Goal: Task Accomplishment & Management: Use online tool/utility

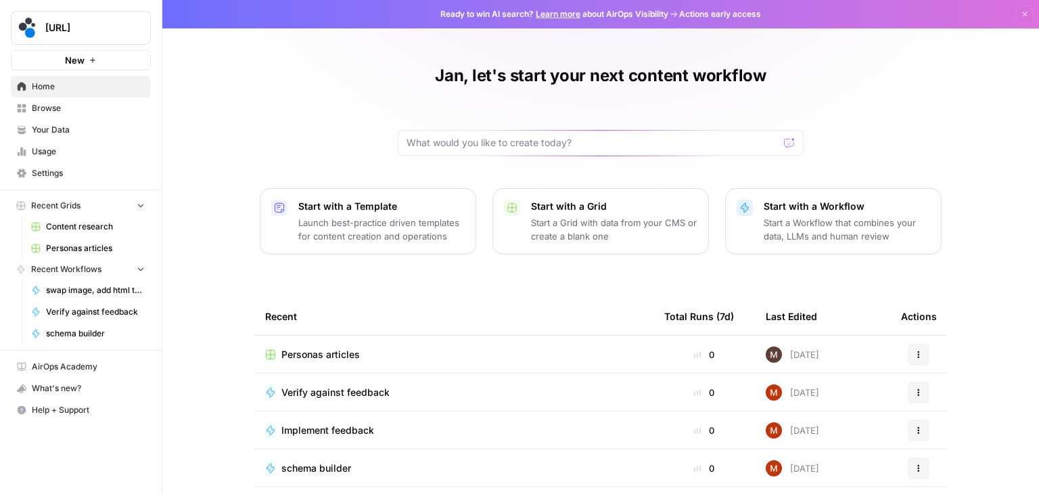
click at [66, 125] on span "Your Data" at bounding box center [88, 130] width 113 height 12
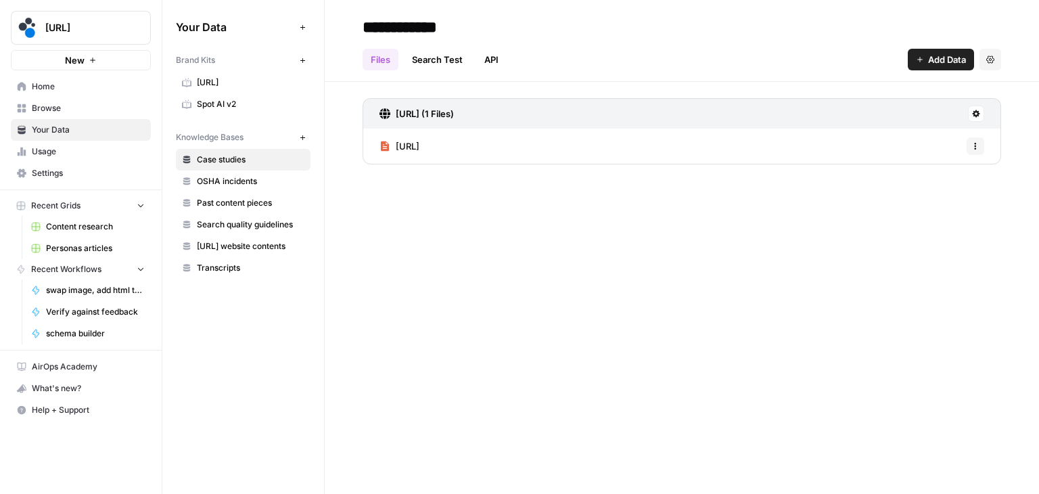
click at [211, 102] on span "Spot AI v2" at bounding box center [251, 104] width 108 height 12
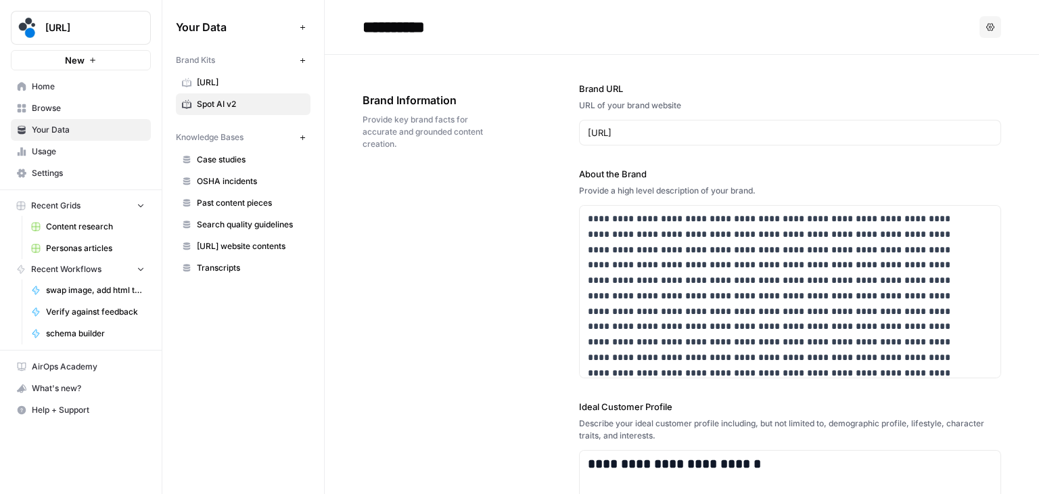
click at [979, 22] on button "Options" at bounding box center [990, 27] width 22 height 22
click at [637, 36] on h2 "**********" at bounding box center [667, 27] width 611 height 22
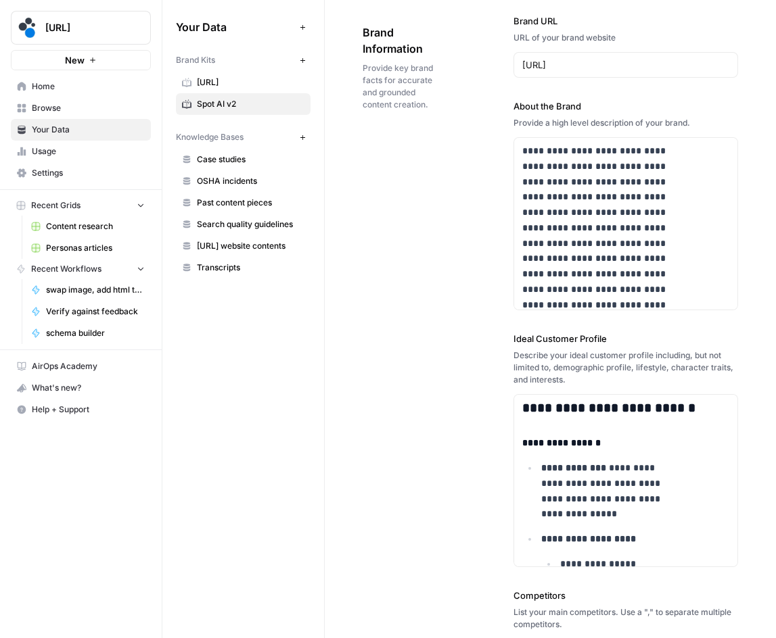
scroll to position [4558, 0]
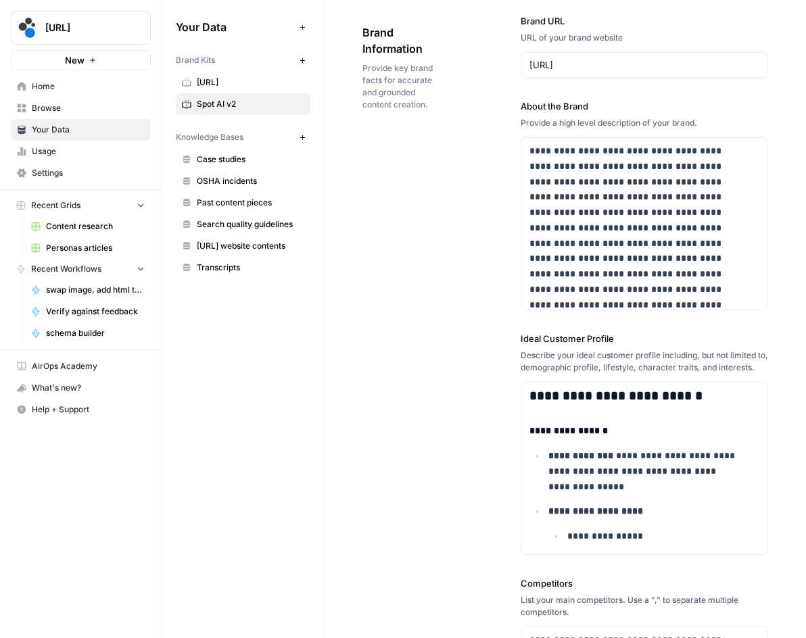
drag, startPoint x: 521, startPoint y: 104, endPoint x: 585, endPoint y: 105, distance: 64.2
click at [585, 105] on label "About the Brand" at bounding box center [644, 106] width 247 height 14
copy label "About the Brand"
click at [592, 222] on p "**********" at bounding box center [635, 312] width 212 height 339
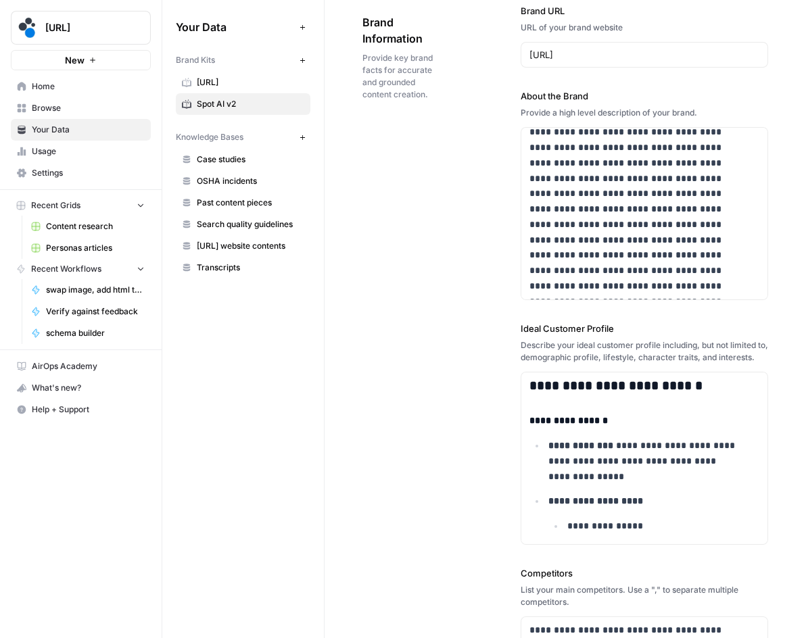
click at [423, 260] on div "**********" at bounding box center [565, 510] width 406 height 1066
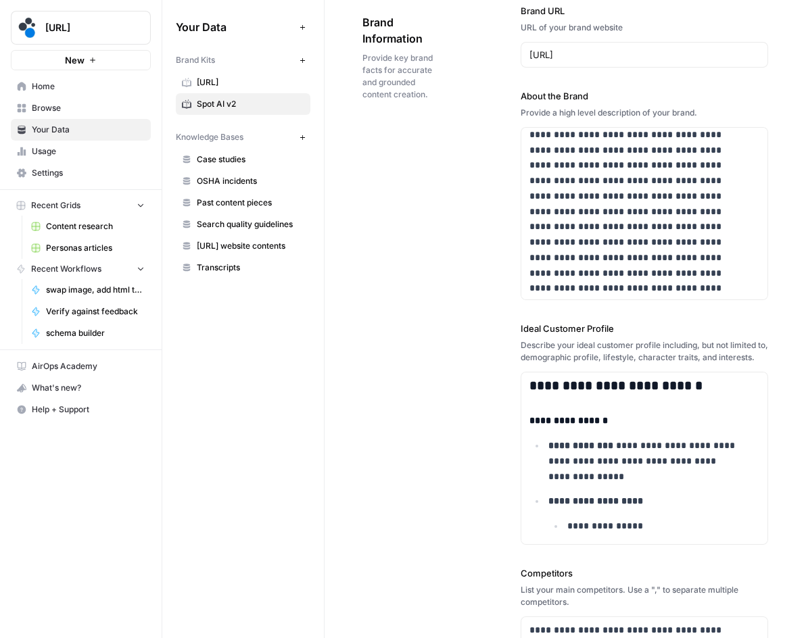
scroll to position [0, 0]
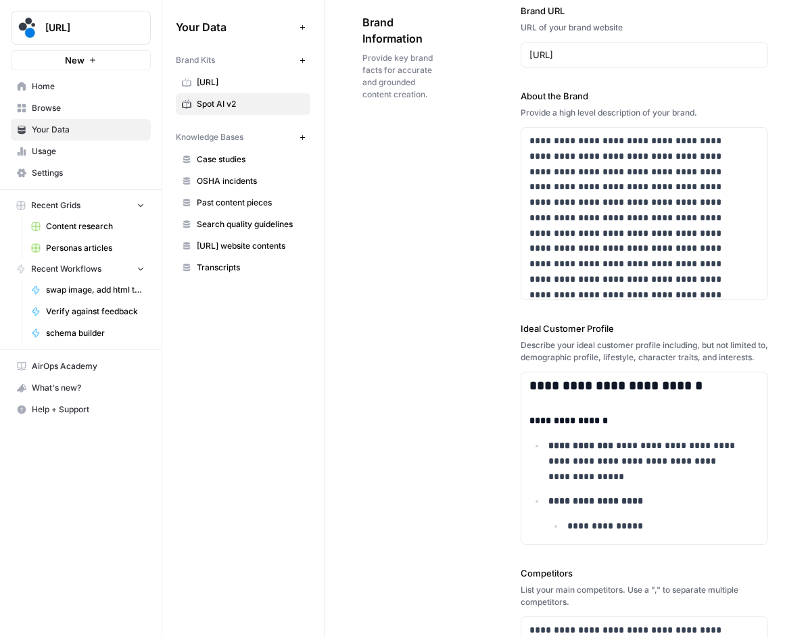
click at [548, 93] on label "About the Brand" at bounding box center [644, 96] width 247 height 14
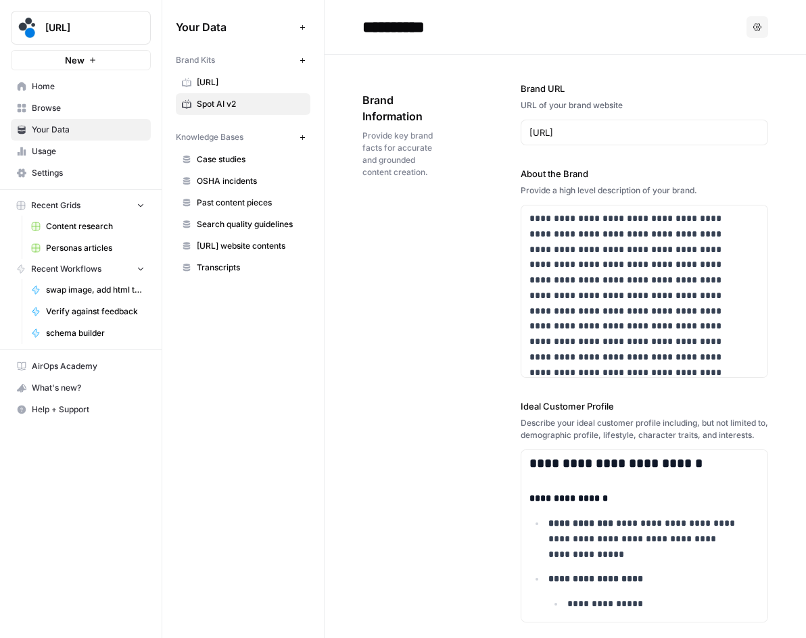
drag, startPoint x: 520, startPoint y: 10, endPoint x: 539, endPoint y: 10, distance: 18.9
click at [496, 80] on div "**********" at bounding box center [565, 588] width 406 height 1066
click at [523, 89] on label "Brand URL" at bounding box center [644, 89] width 247 height 14
click at [529, 126] on input "[URL]" at bounding box center [644, 133] width 230 height 14
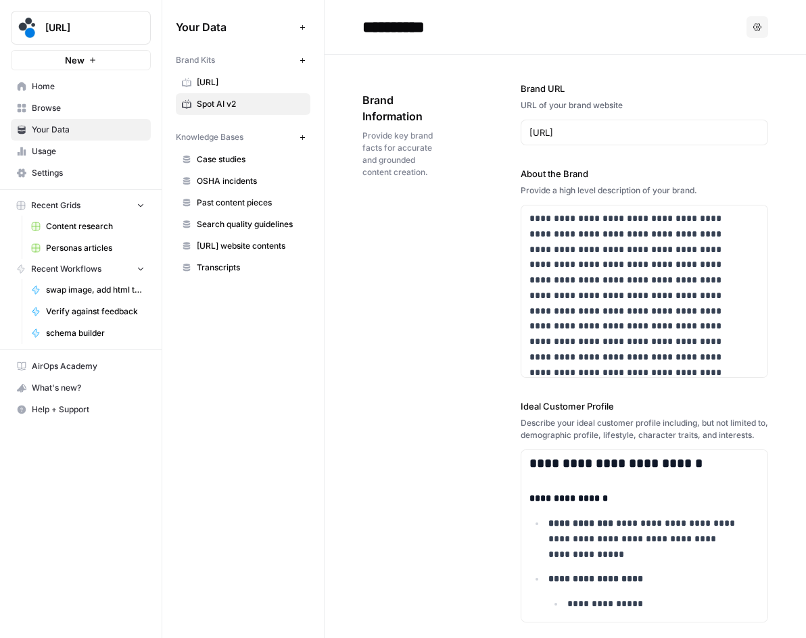
click at [523, 89] on label "Brand URL" at bounding box center [644, 89] width 247 height 14
click at [529, 126] on input "[URL]" at bounding box center [644, 133] width 230 height 14
click at [523, 89] on label "Brand URL" at bounding box center [644, 89] width 247 height 14
click at [529, 126] on input "[URL]" at bounding box center [644, 133] width 230 height 14
copy label "Brand URL"
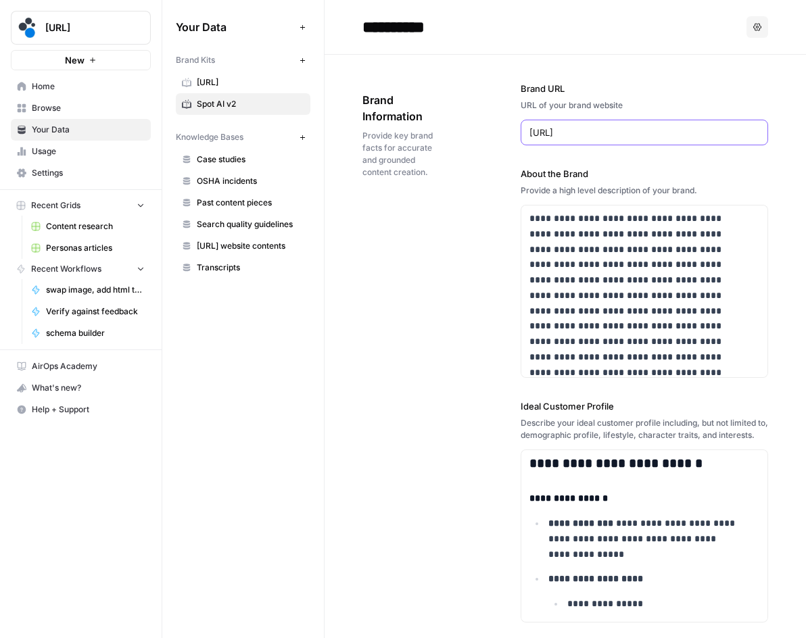
click at [615, 137] on input "[URL]" at bounding box center [644, 133] width 230 height 14
click at [521, 173] on label "About the Brand" at bounding box center [644, 174] width 247 height 14
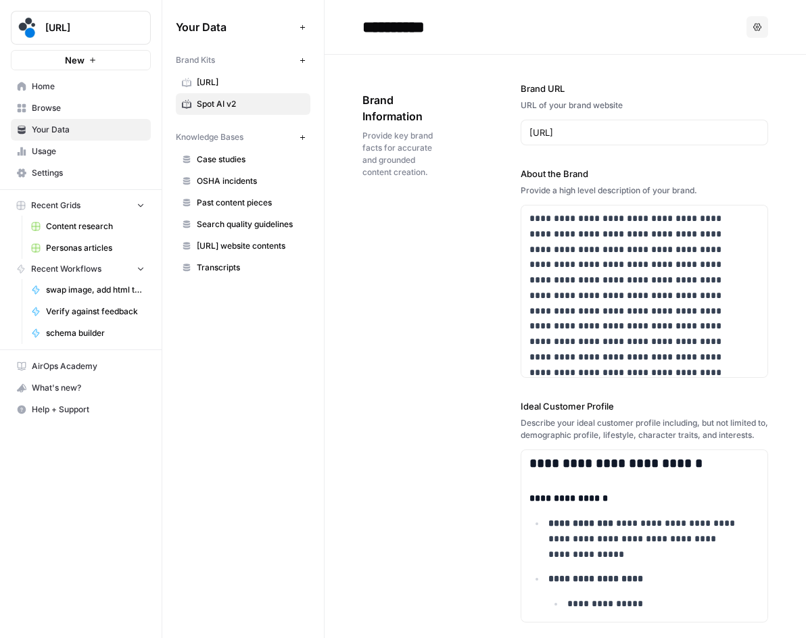
click at [521, 173] on label "About the Brand" at bounding box center [644, 174] width 247 height 14
copy label "About the Brand"
click at [578, 246] on p "**********" at bounding box center [635, 380] width 212 height 339
drag, startPoint x: 519, startPoint y: 404, endPoint x: 615, endPoint y: 402, distance: 96.7
click at [615, 402] on label "Ideal Customer Profile" at bounding box center [644, 407] width 247 height 14
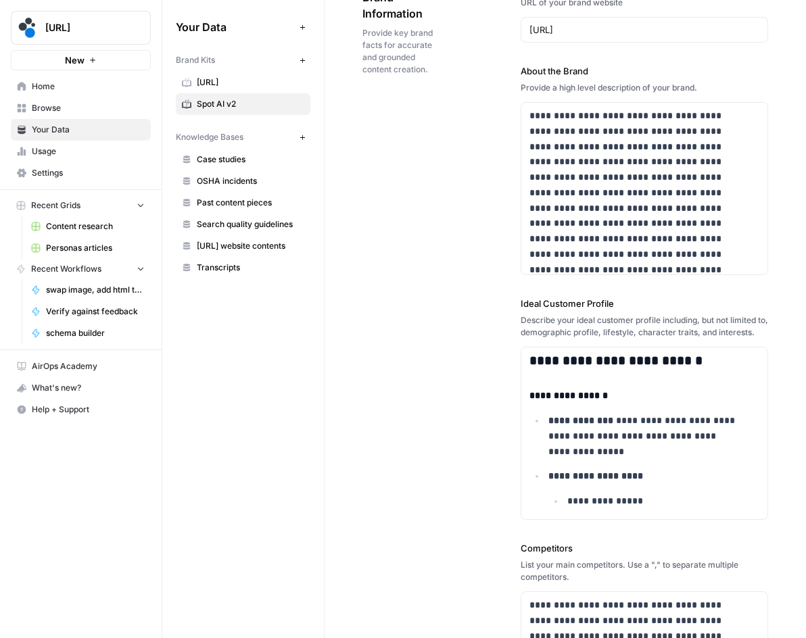
scroll to position [135, 0]
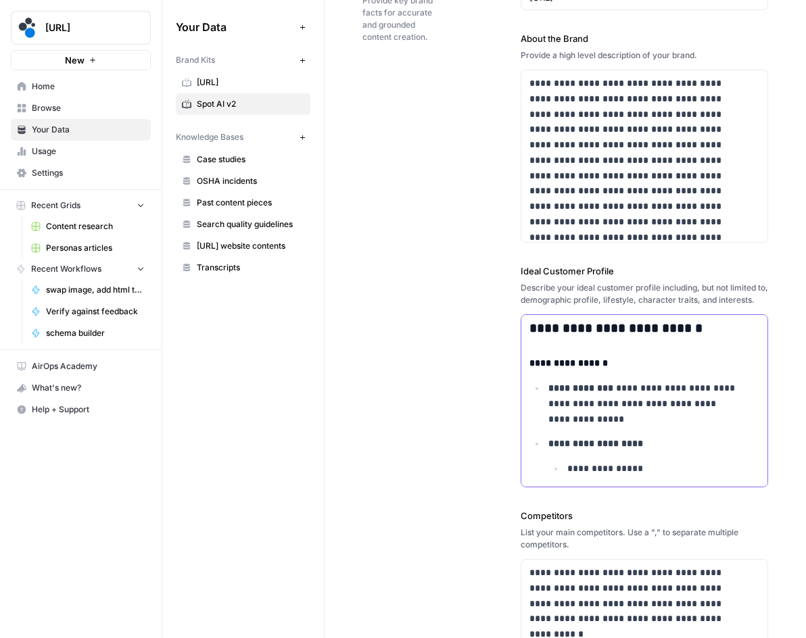
click at [602, 393] on strong "**********" at bounding box center [580, 387] width 65 height 9
copy div "**********"
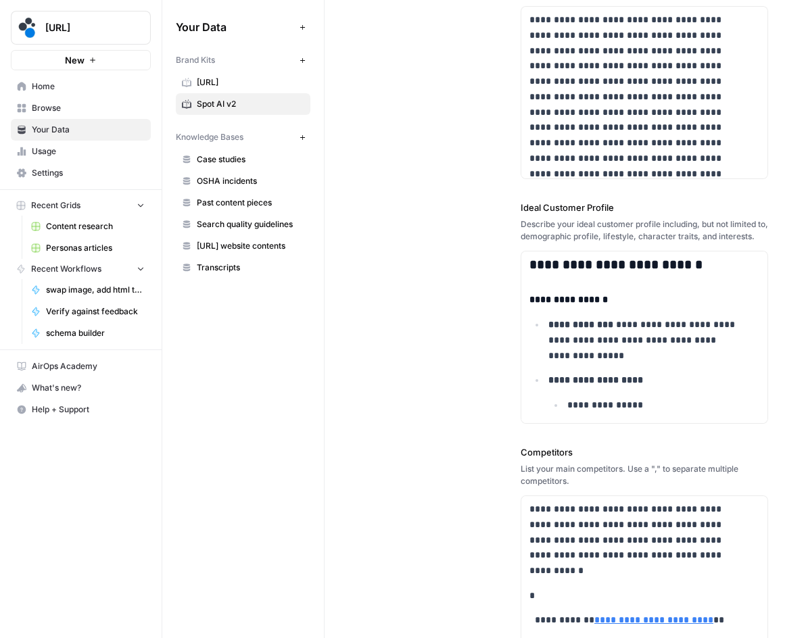
scroll to position [203, 0]
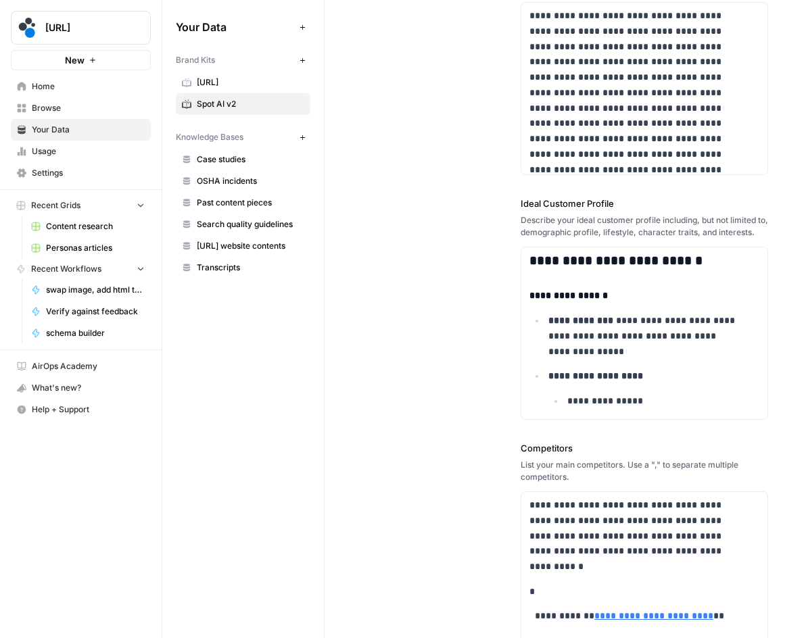
click at [528, 455] on label "Competitors" at bounding box center [644, 449] width 247 height 14
copy label "Competitors"
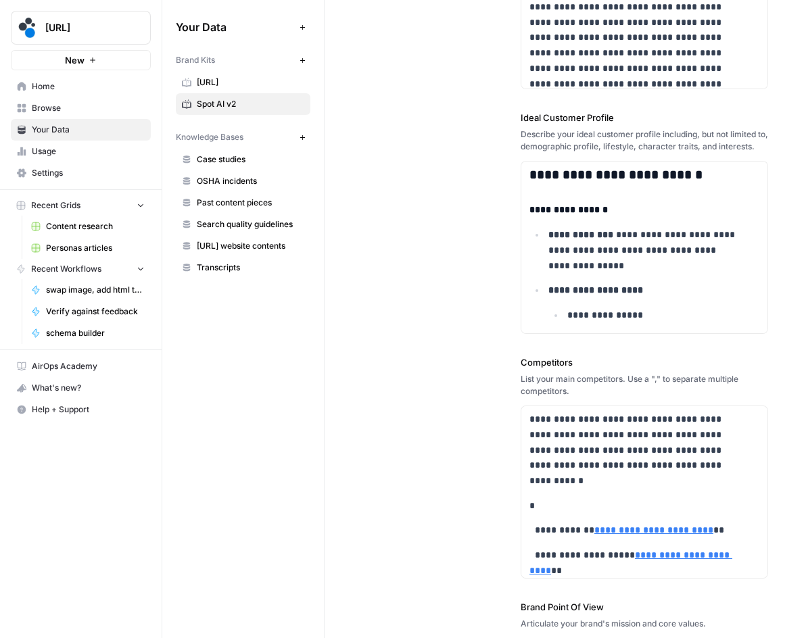
scroll to position [338, 0]
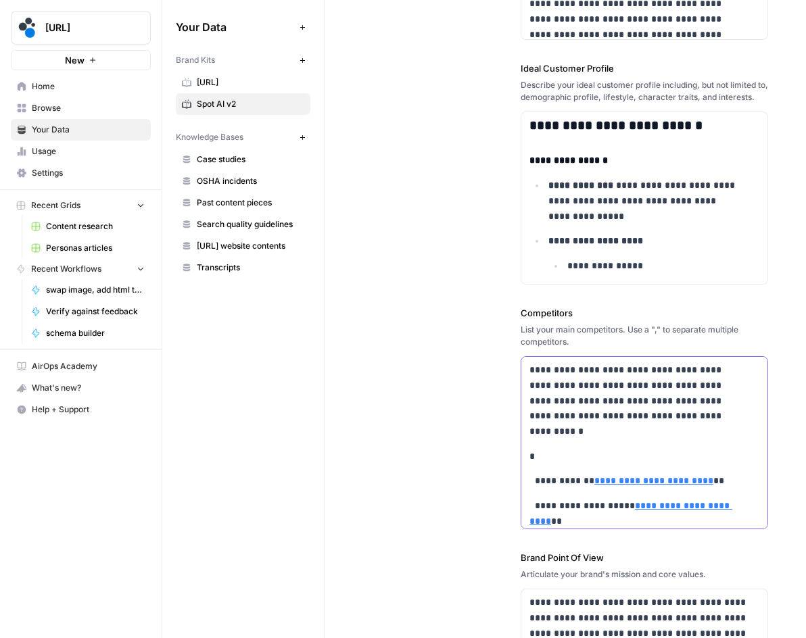
click at [602, 419] on p "**********" at bounding box center [635, 400] width 212 height 77
copy div "**********"
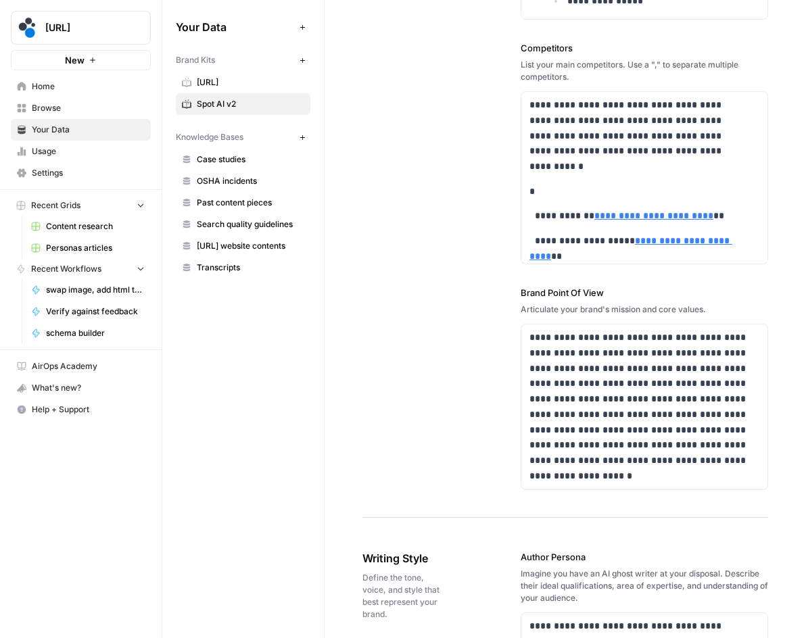
scroll to position [609, 0]
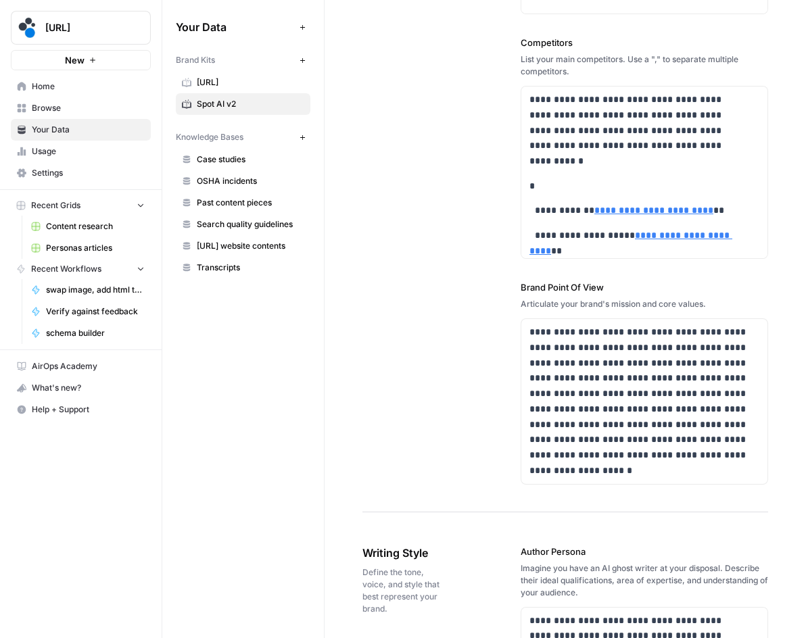
click at [556, 294] on label "Brand Point Of View" at bounding box center [644, 288] width 247 height 14
copy label "Brand Point Of View"
click at [679, 376] on p "**********" at bounding box center [640, 402] width 222 height 154
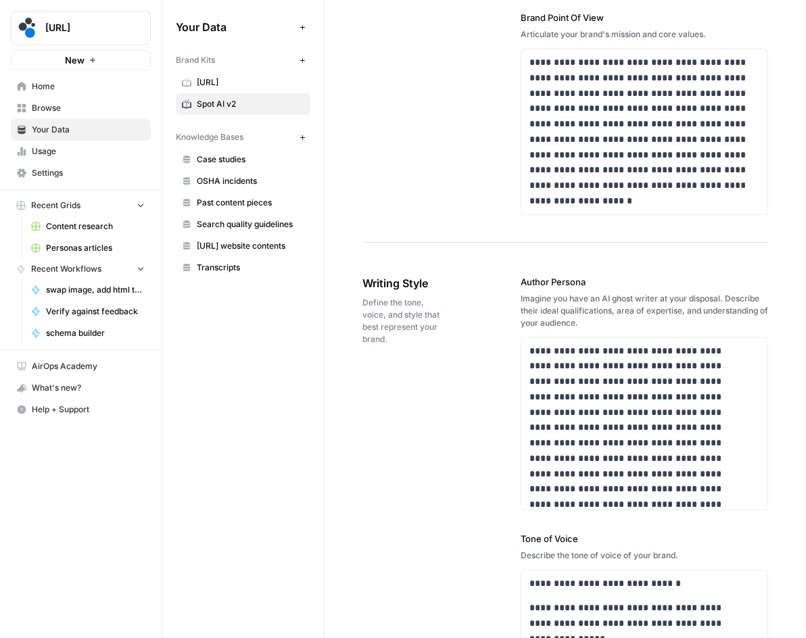
scroll to position [879, 0]
click at [541, 288] on label "Author Persona" at bounding box center [644, 282] width 247 height 14
copy label "Author Persona"
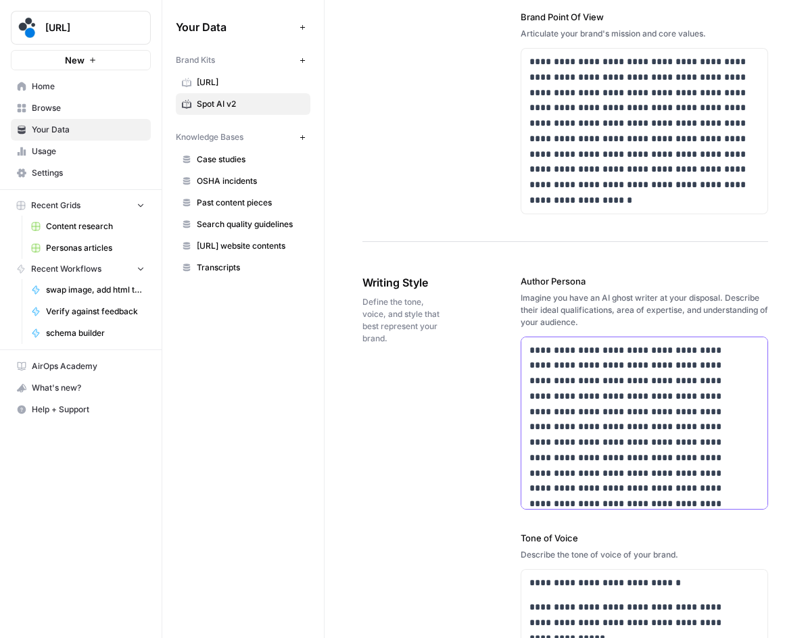
click at [615, 442] on p "**********" at bounding box center [635, 435] width 212 height 185
copy div "**********"
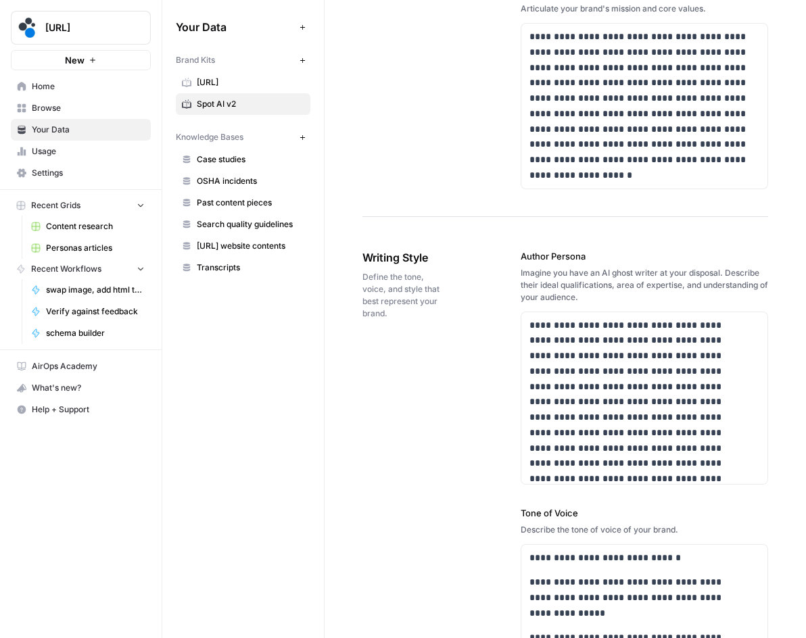
scroll to position [947, 0]
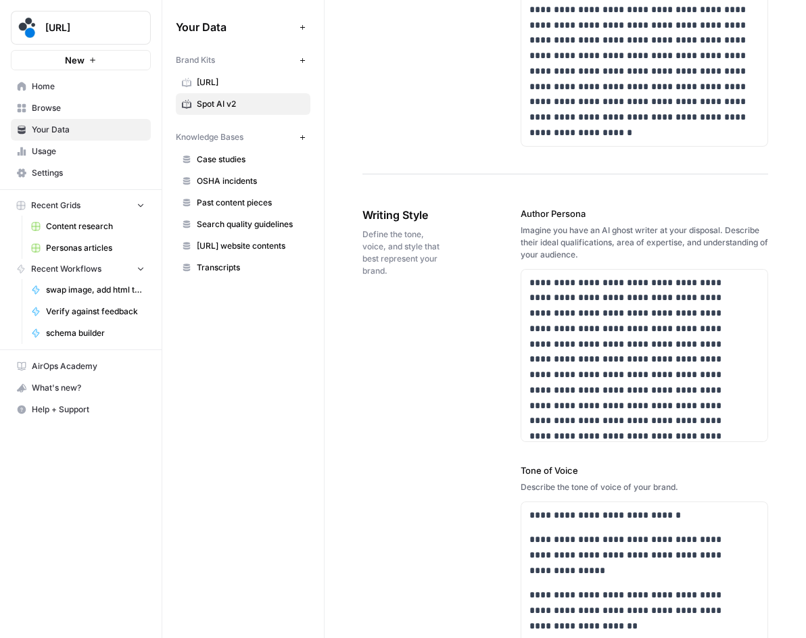
click at [536, 477] on label "Tone of Voice" at bounding box center [644, 471] width 247 height 14
copy label "Tone of Voice"
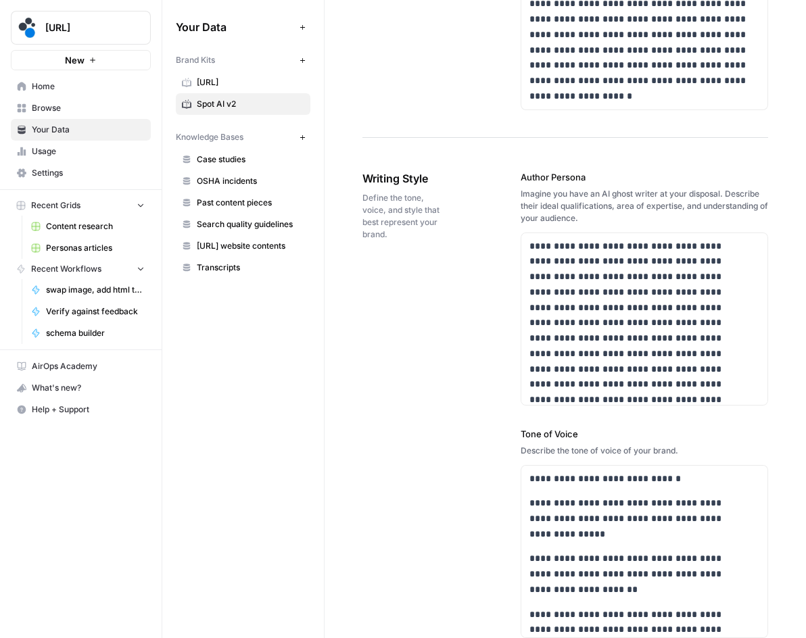
scroll to position [1082, 0]
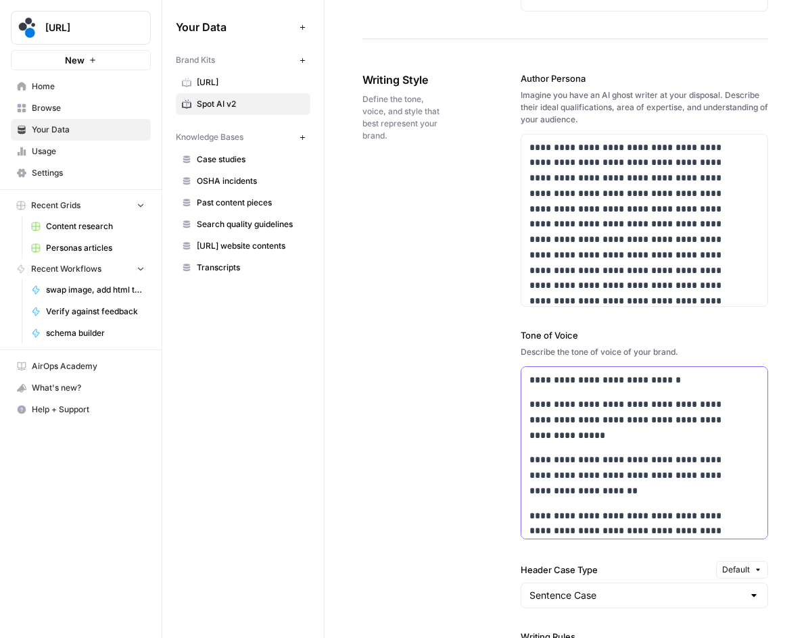
click at [590, 432] on p "**********" at bounding box center [635, 420] width 212 height 46
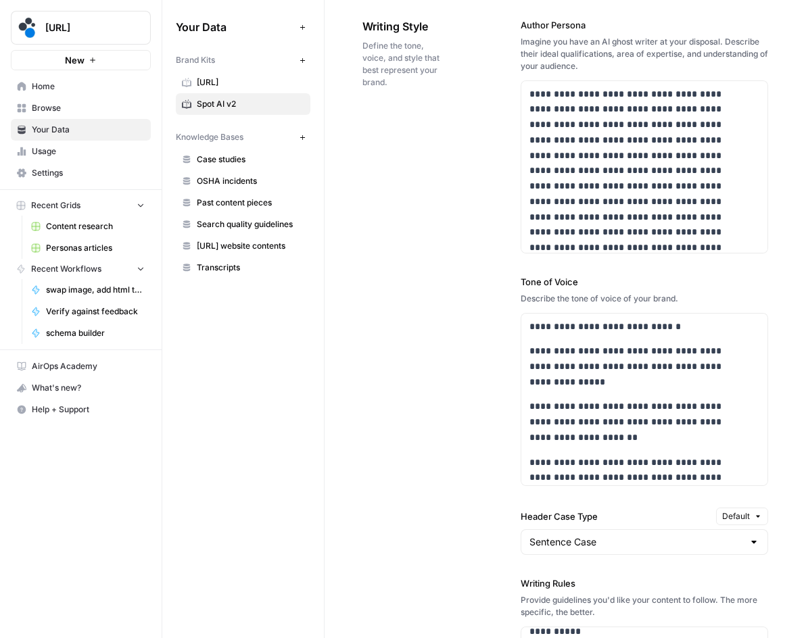
scroll to position [1352, 0]
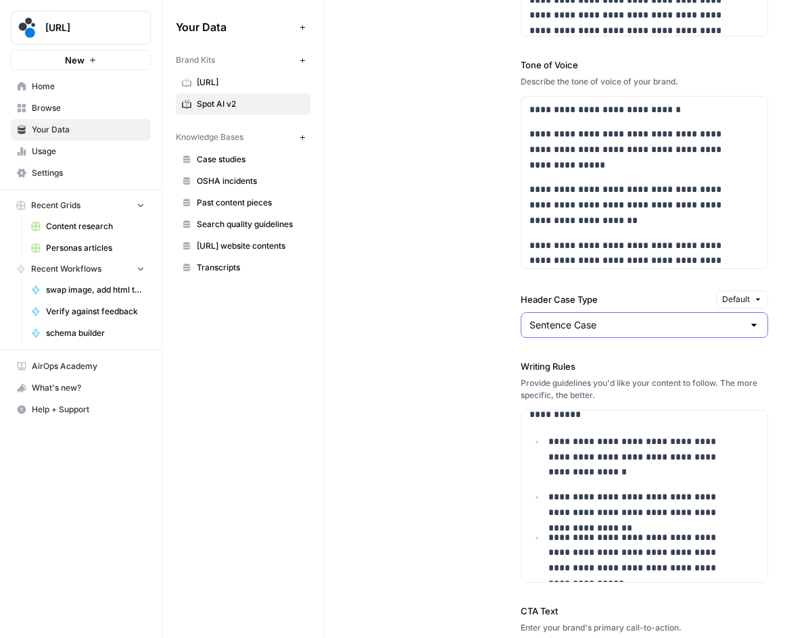
click at [596, 332] on input "Sentence Case" at bounding box center [636, 325] width 214 height 14
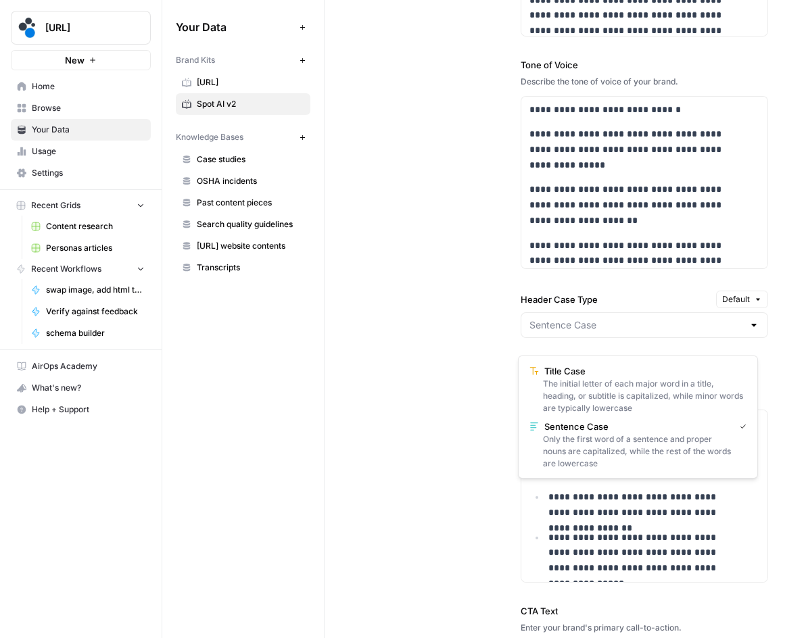
click at [434, 329] on div "**********" at bounding box center [565, 277] width 406 height 1007
type input "Sentence Case"
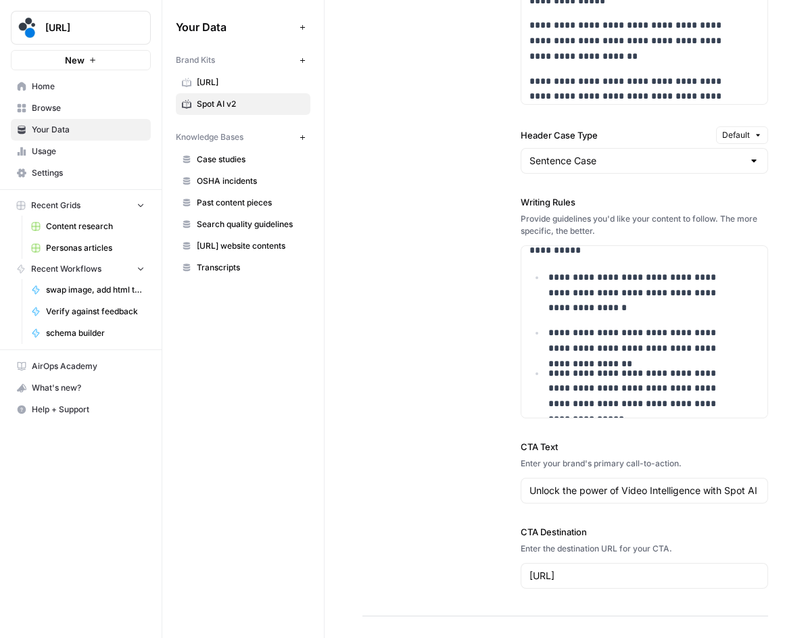
scroll to position [1555, 0]
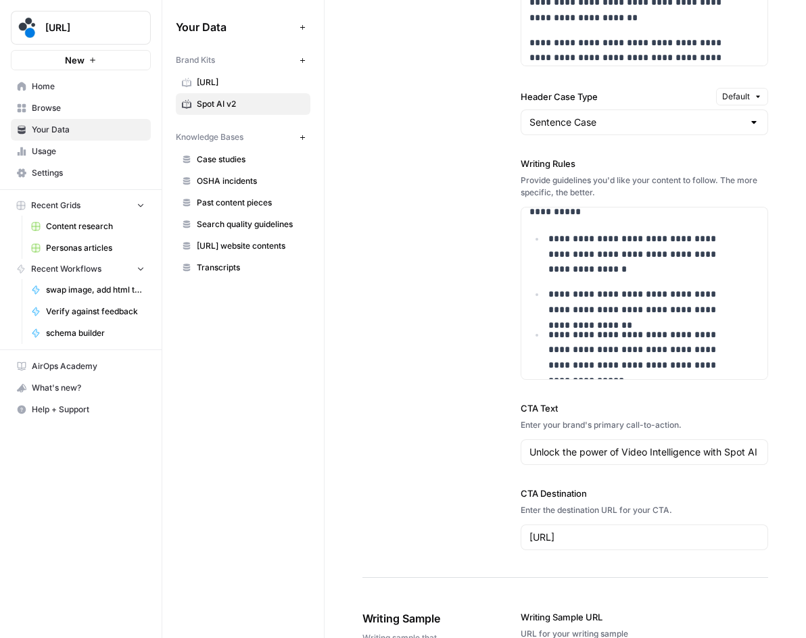
click at [546, 170] on label "Writing Rules" at bounding box center [644, 164] width 247 height 14
click at [621, 277] on p "**********" at bounding box center [644, 254] width 193 height 46
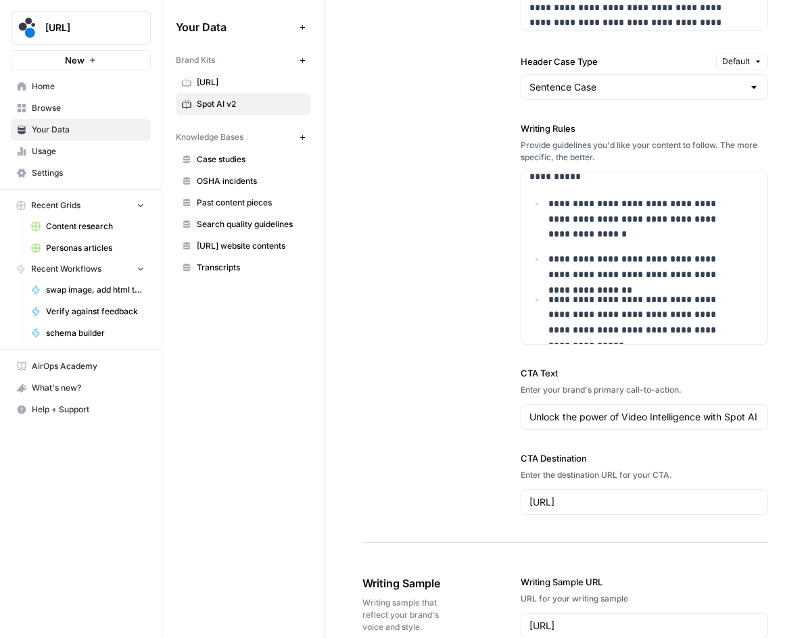
scroll to position [1758, 0]
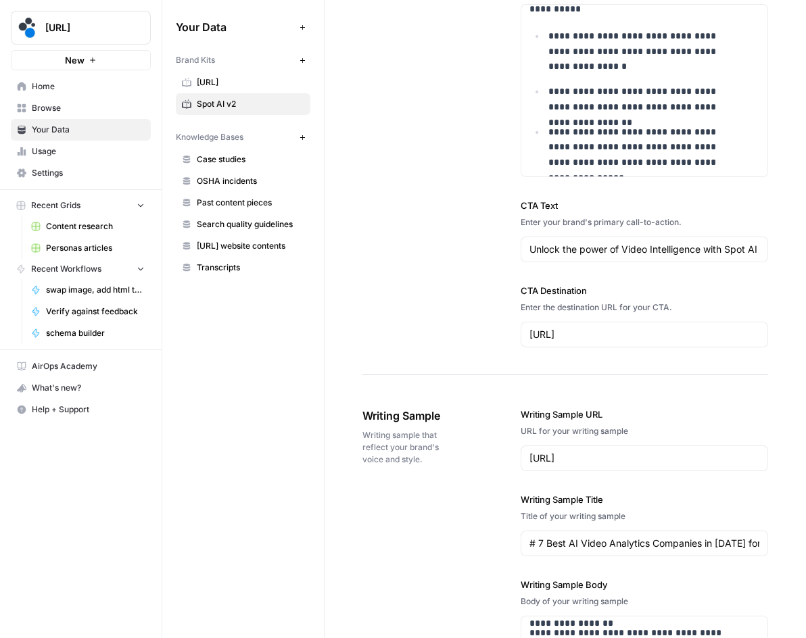
click at [538, 212] on label "CTA Text" at bounding box center [644, 206] width 247 height 14
click at [538, 243] on input "Unlock the power of Video Intelligence with Spot AI" at bounding box center [644, 250] width 230 height 14
click at [538, 212] on label "CTA Text" at bounding box center [644, 206] width 247 height 14
click at [538, 243] on input "Unlock the power of Video Intelligence with Spot AI" at bounding box center [644, 250] width 230 height 14
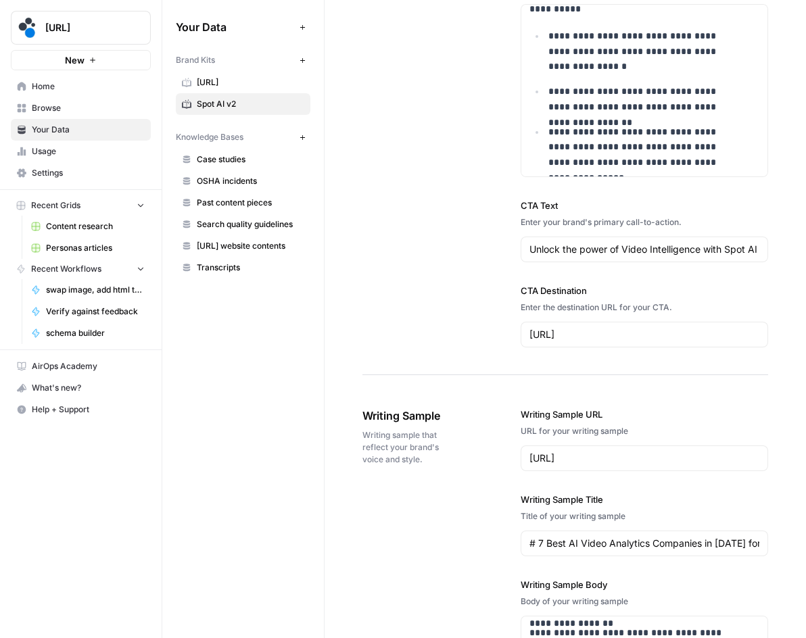
click at [538, 212] on label "CTA Text" at bounding box center [644, 206] width 247 height 14
click at [538, 243] on input "Unlock the power of Video Intelligence with Spot AI" at bounding box center [644, 250] width 230 height 14
click at [580, 256] on input "Unlock the power of Video Intelligence with Spot AI" at bounding box center [644, 250] width 230 height 14
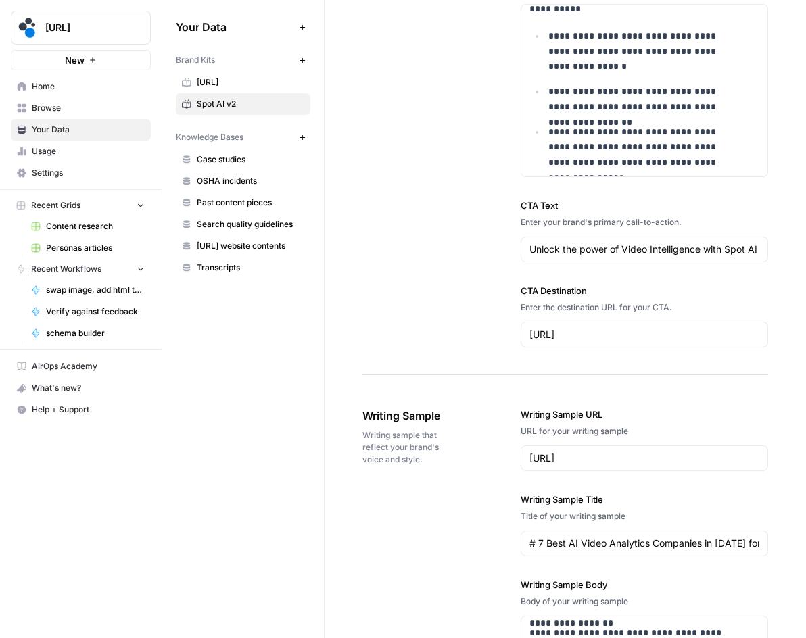
click at [572, 298] on label "CTA Destination" at bounding box center [644, 291] width 247 height 14
click at [572, 328] on input "https://try.spot.ai/contact" at bounding box center [644, 335] width 230 height 14
click at [572, 298] on label "CTA Destination" at bounding box center [644, 291] width 247 height 14
click at [572, 328] on input "https://try.spot.ai/contact" at bounding box center [644, 335] width 230 height 14
click at [572, 298] on label "CTA Destination" at bounding box center [644, 291] width 247 height 14
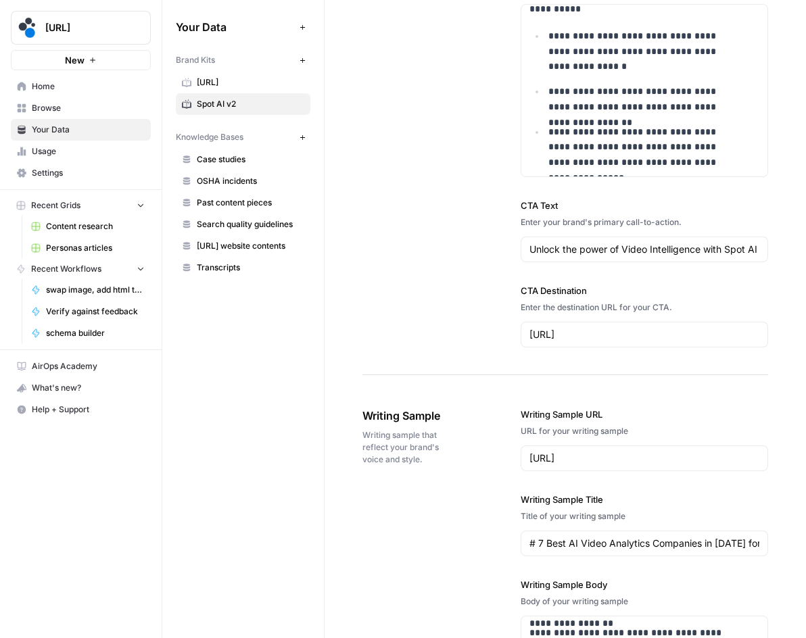
click at [572, 328] on input "https://try.spot.ai/contact" at bounding box center [644, 335] width 230 height 14
click at [576, 341] on input "https://try.spot.ai/contact" at bounding box center [644, 335] width 230 height 14
click at [558, 421] on label "Writing Sample URL" at bounding box center [644, 415] width 247 height 14
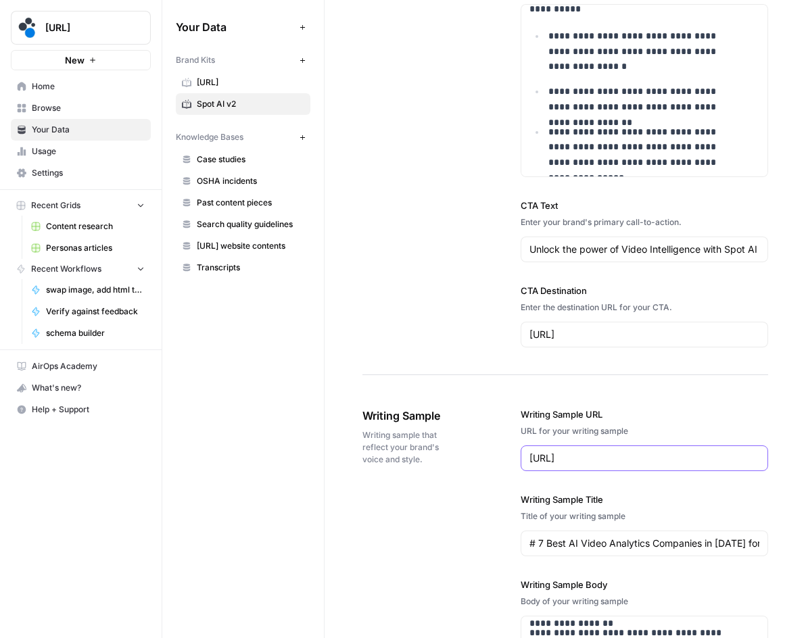
click at [558, 452] on input "https://www.spot.ai/blog/best-ai-video-analytics-companies" at bounding box center [644, 459] width 230 height 14
click at [558, 421] on label "Writing Sample URL" at bounding box center [644, 415] width 247 height 14
click at [558, 452] on input "https://www.spot.ai/blog/best-ai-video-analytics-companies" at bounding box center [644, 459] width 230 height 14
click at [558, 421] on label "Writing Sample URL" at bounding box center [644, 415] width 247 height 14
click at [558, 452] on input "https://www.spot.ai/blog/best-ai-video-analytics-companies" at bounding box center [644, 459] width 230 height 14
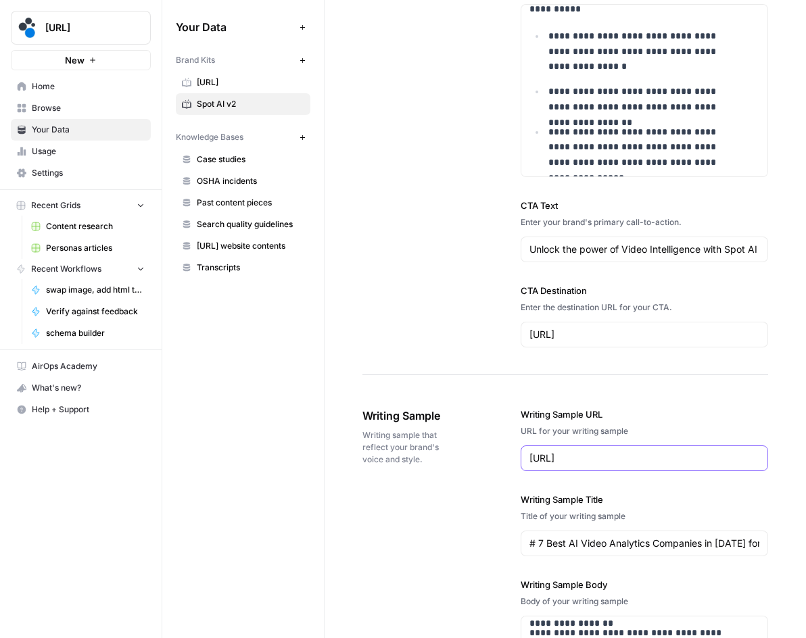
click at [601, 465] on input "https://www.spot.ai/blog/best-ai-video-analytics-companies" at bounding box center [644, 459] width 230 height 14
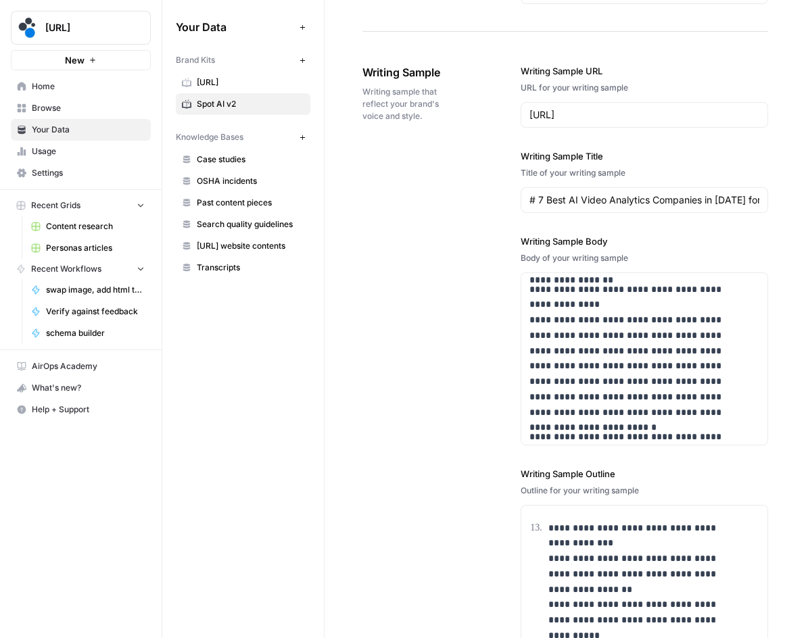
scroll to position [2096, 0]
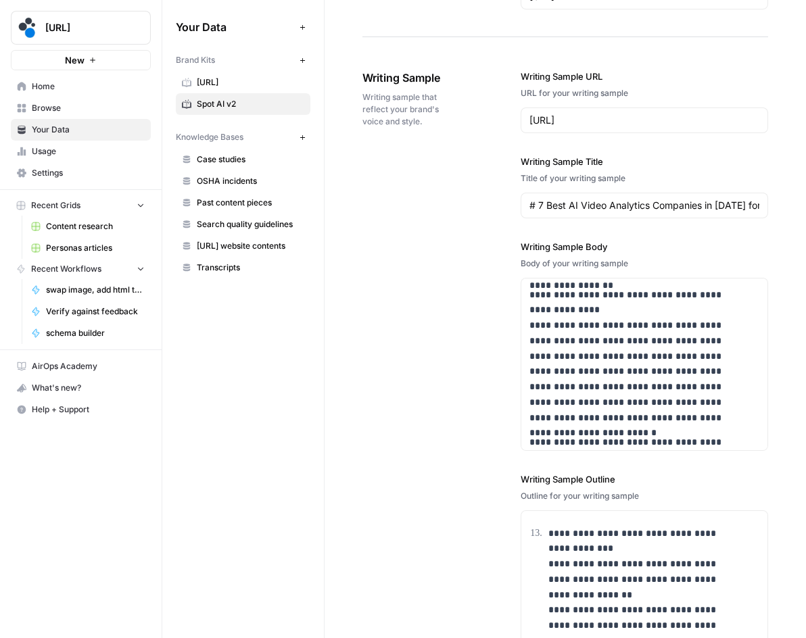
click at [563, 168] on label "Writing Sample Title" at bounding box center [644, 162] width 247 height 14
click at [563, 199] on input "# 7 Best AI Video Analytics Companies in 2025 for High-Quality Surveillance" at bounding box center [644, 206] width 230 height 14
click at [563, 168] on label "Writing Sample Title" at bounding box center [644, 162] width 247 height 14
click at [563, 199] on input "# 7 Best AI Video Analytics Companies in 2025 for High-Quality Surveillance" at bounding box center [644, 206] width 230 height 14
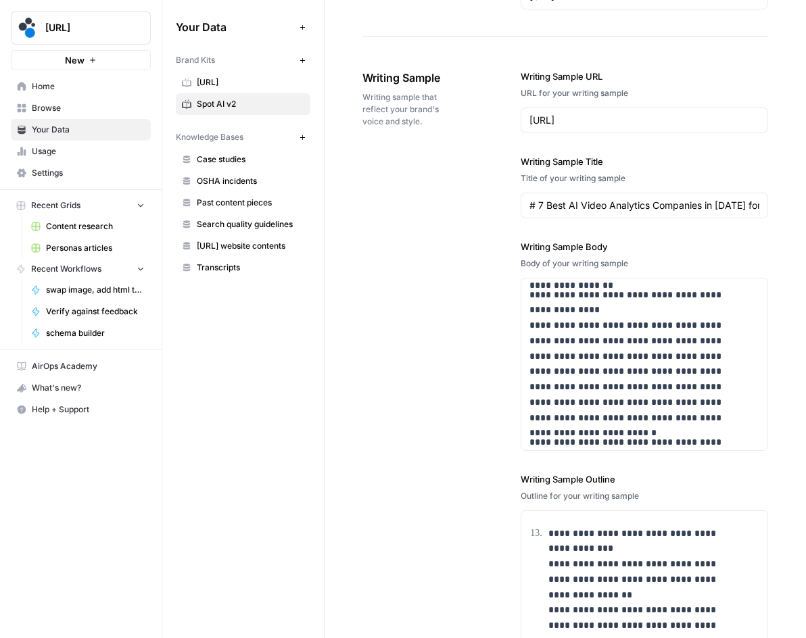
click at [563, 168] on label "Writing Sample Title" at bounding box center [644, 162] width 247 height 14
click at [563, 199] on input "# 7 Best AI Video Analytics Companies in 2025 for High-Quality Surveillance" at bounding box center [644, 206] width 230 height 14
click at [584, 212] on input "# 7 Best AI Video Analytics Companies in 2025 for High-Quality Surveillance" at bounding box center [644, 206] width 230 height 14
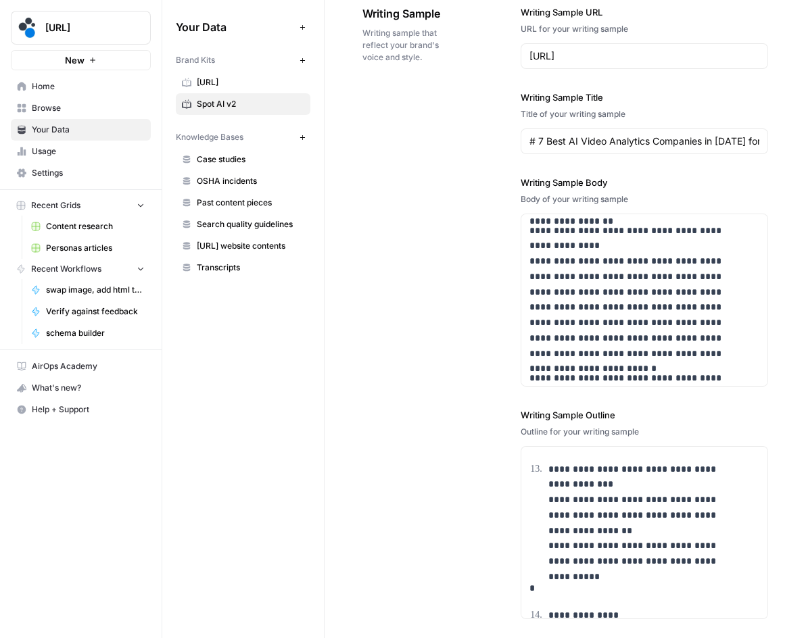
scroll to position [2164, 0]
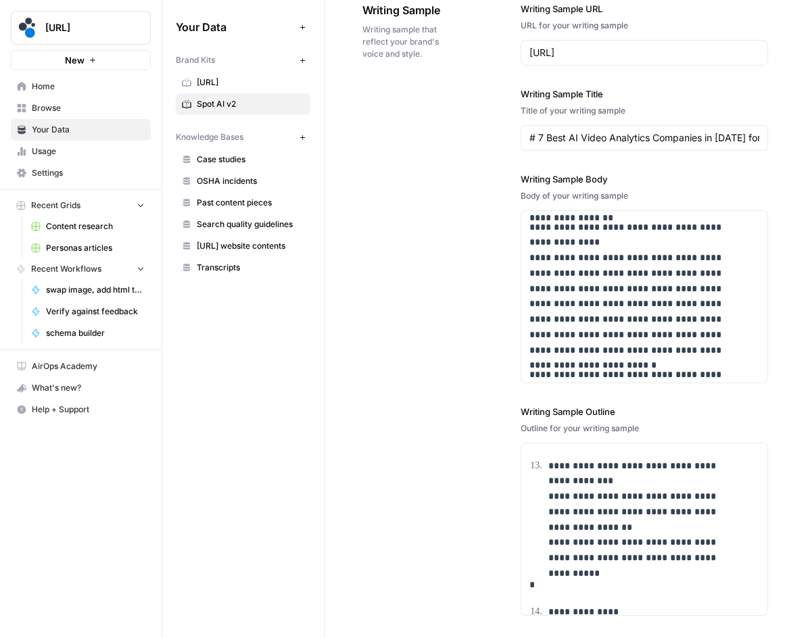
click at [563, 186] on label "Writing Sample Body" at bounding box center [644, 179] width 247 height 14
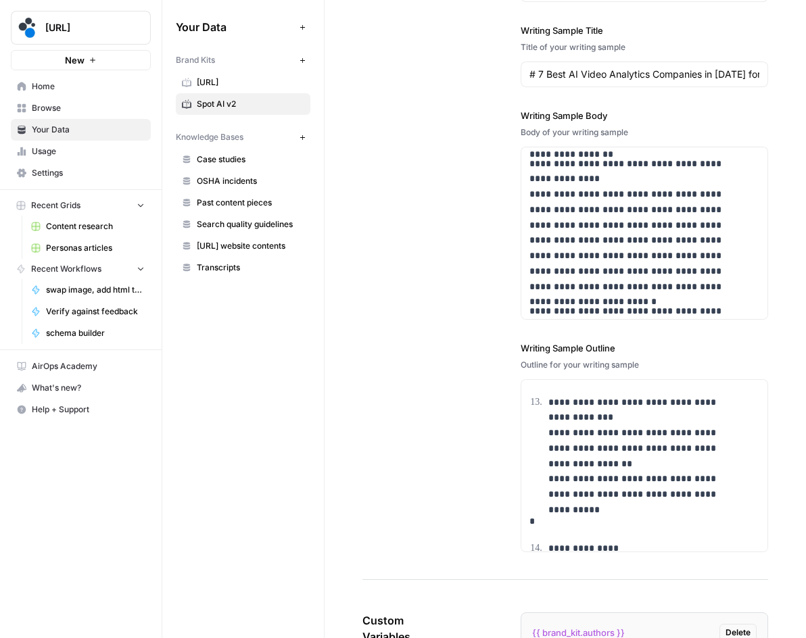
scroll to position [2231, 0]
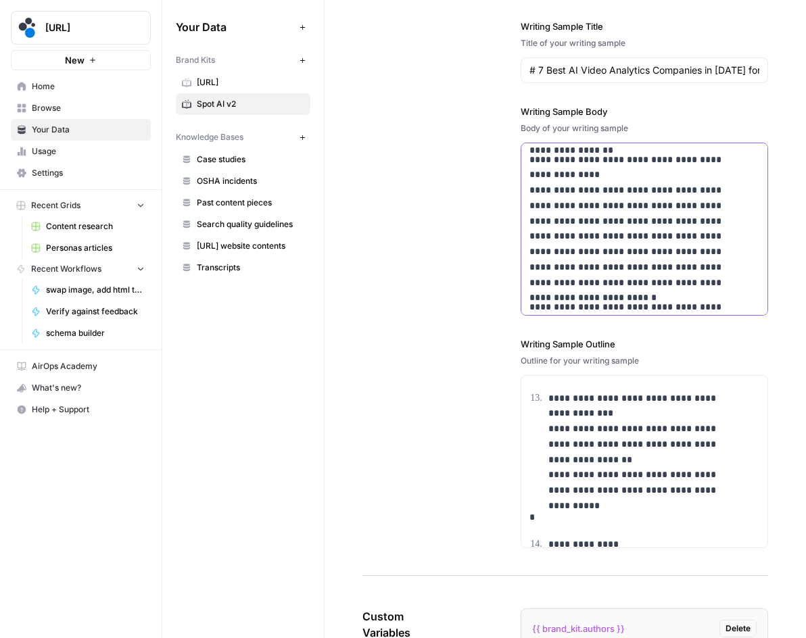
click at [550, 213] on p "**********" at bounding box center [635, 221] width 212 height 139
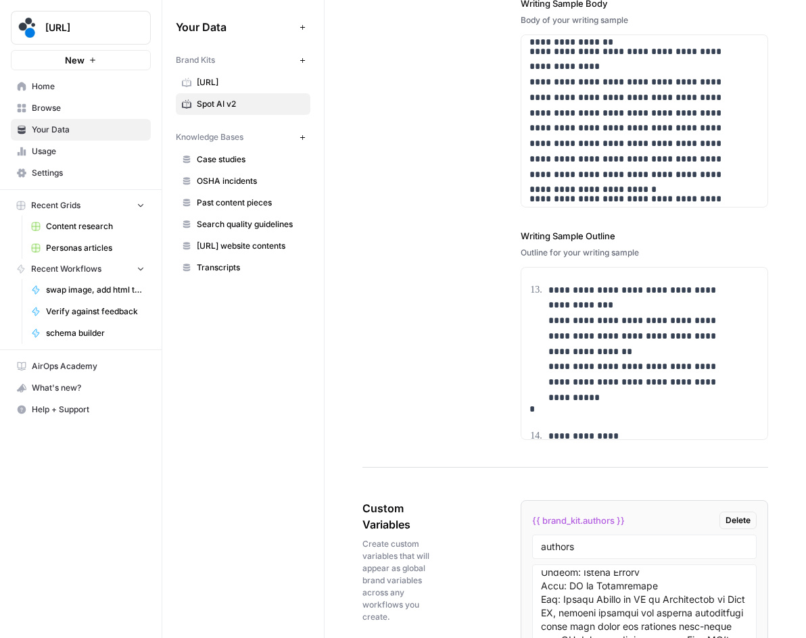
scroll to position [2367, 0]
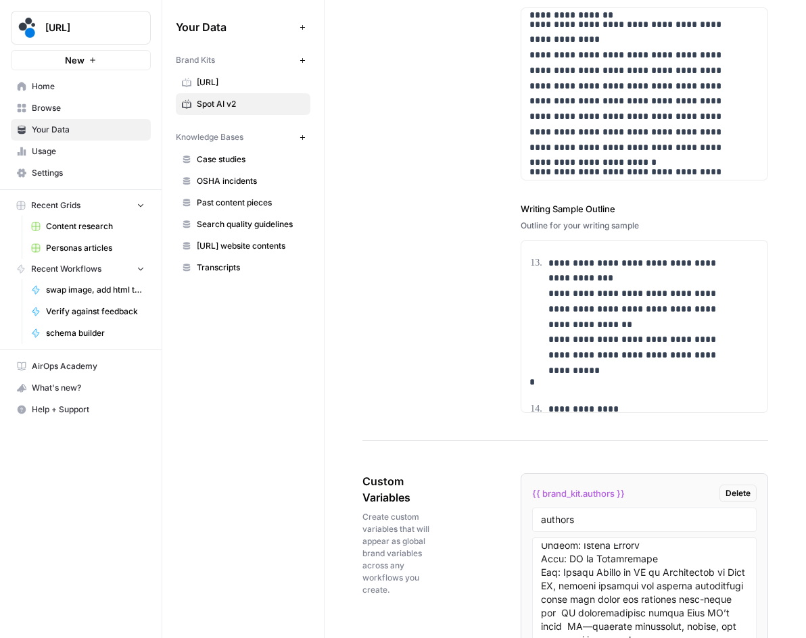
click at [559, 216] on label "Writing Sample Outline" at bounding box center [644, 209] width 247 height 14
click at [605, 345] on p "**********" at bounding box center [644, 310] width 193 height 108
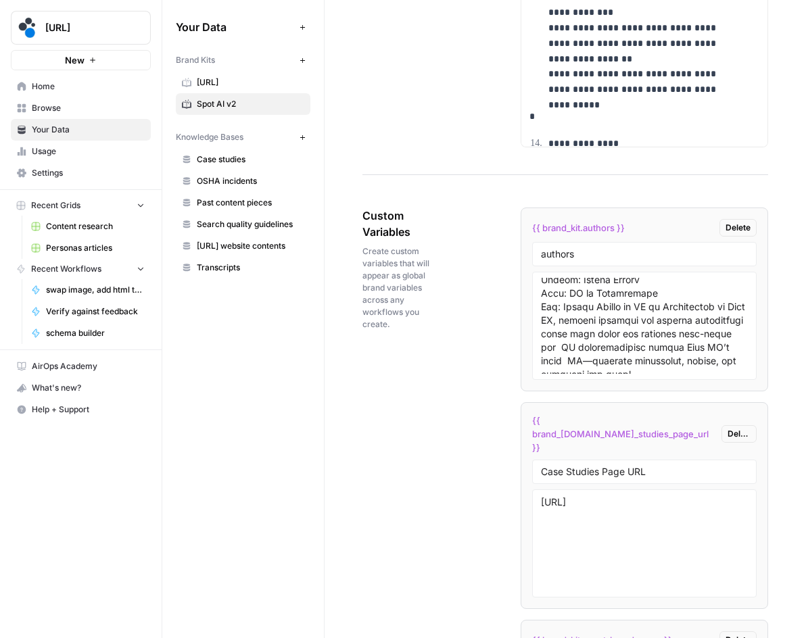
scroll to position [2637, 0]
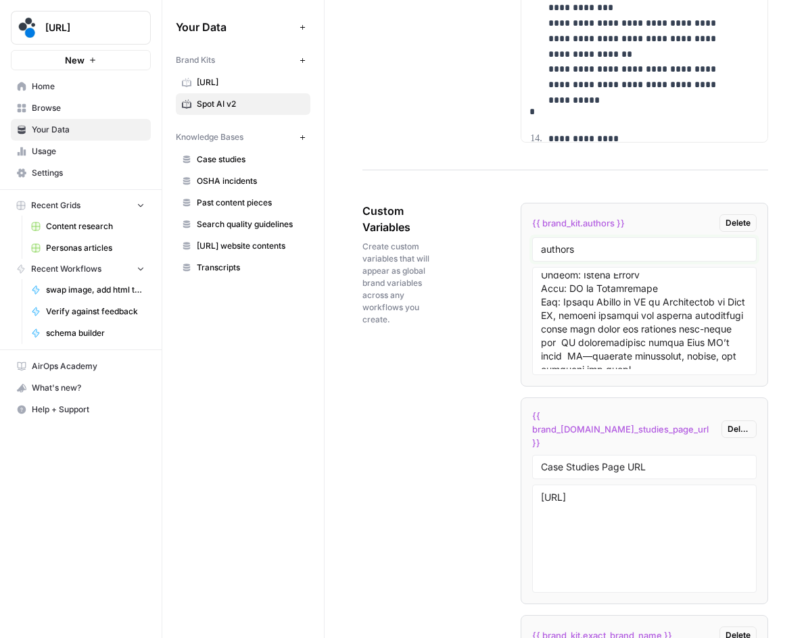
click at [561, 256] on input "authors" at bounding box center [644, 249] width 207 height 12
click at [584, 316] on textarea at bounding box center [644, 321] width 207 height 96
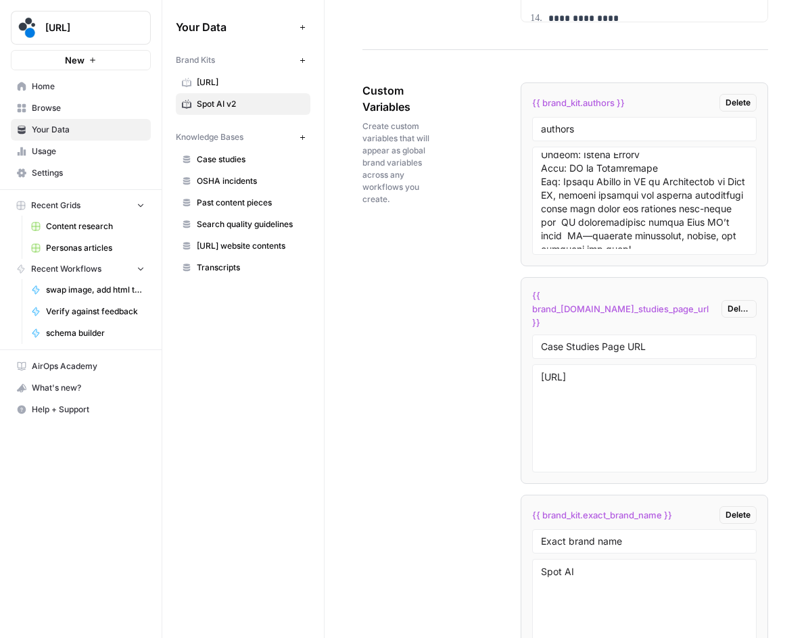
scroll to position [2840, 0]
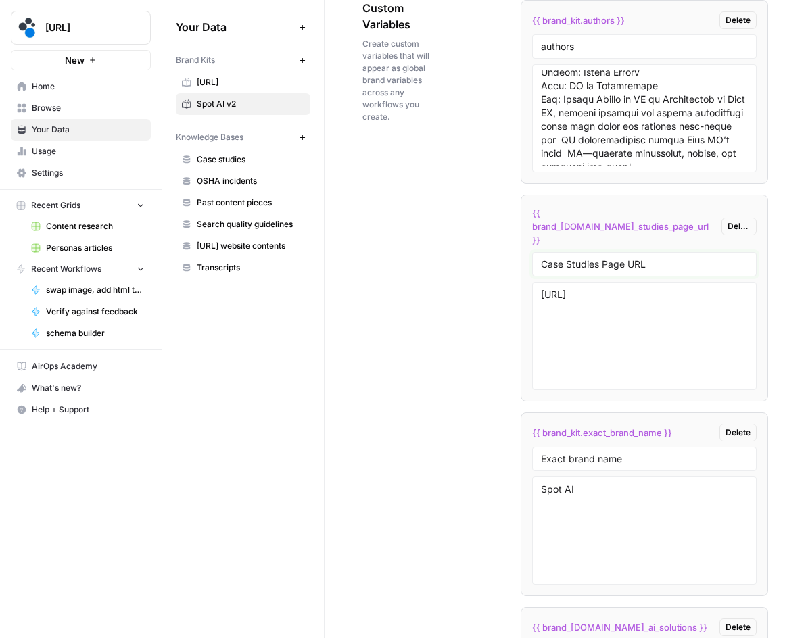
click at [572, 258] on input "Case Studies Page URL" at bounding box center [644, 264] width 207 height 12
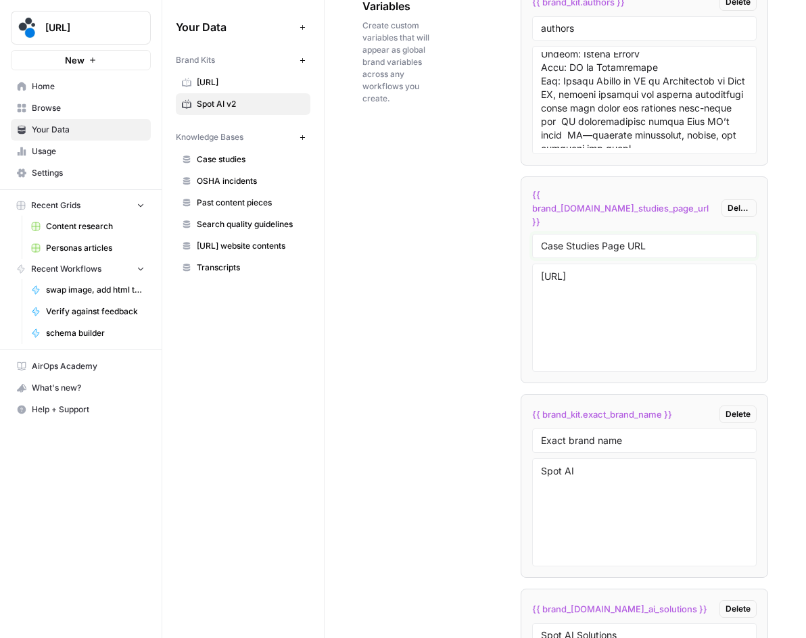
scroll to position [2839, 0]
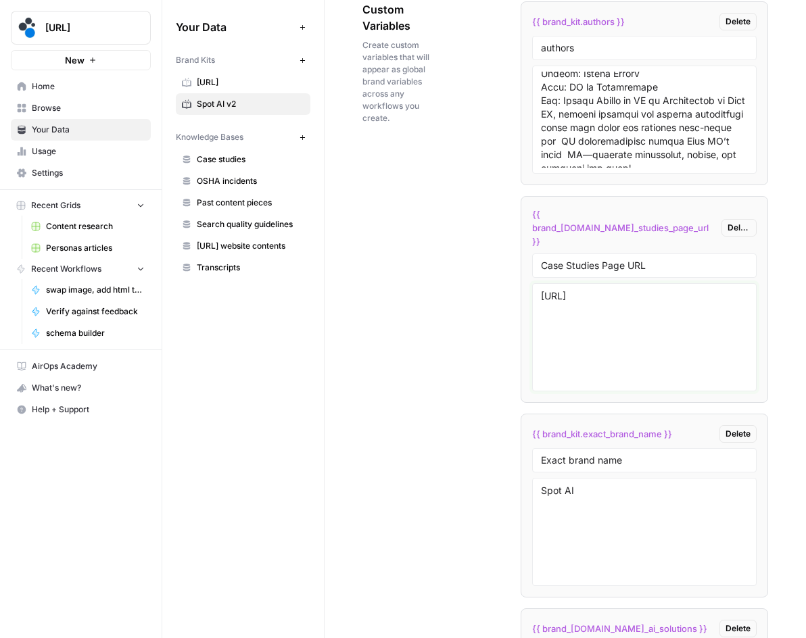
click at [615, 308] on textarea "https://www.spot.ai/customer-stories" at bounding box center [644, 337] width 207 height 96
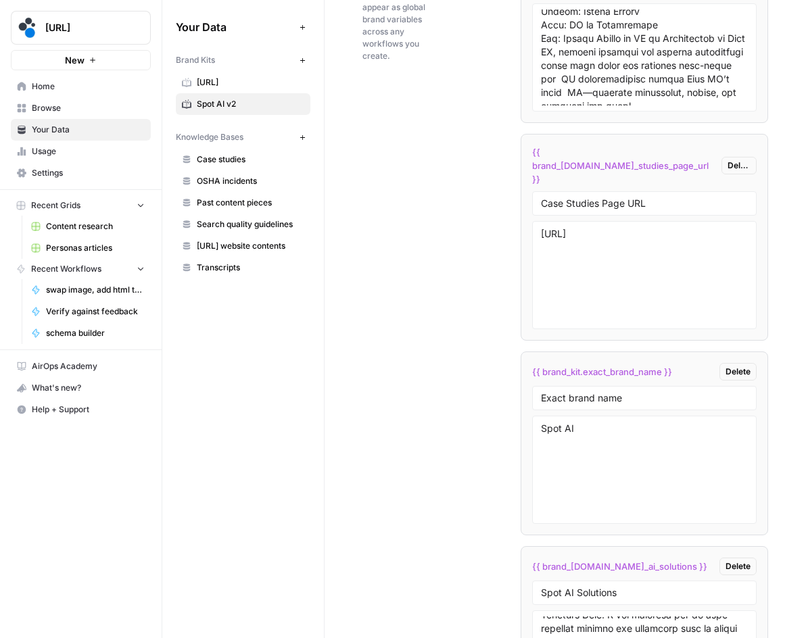
scroll to position [2906, 0]
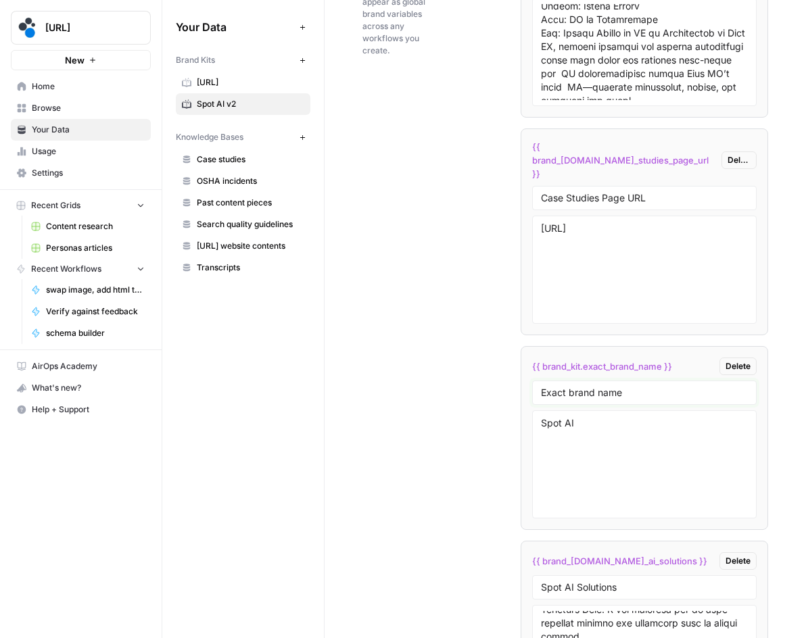
click at [589, 387] on input "Exact brand name" at bounding box center [644, 393] width 207 height 12
click at [602, 437] on textarea "Spot AI" at bounding box center [644, 465] width 207 height 96
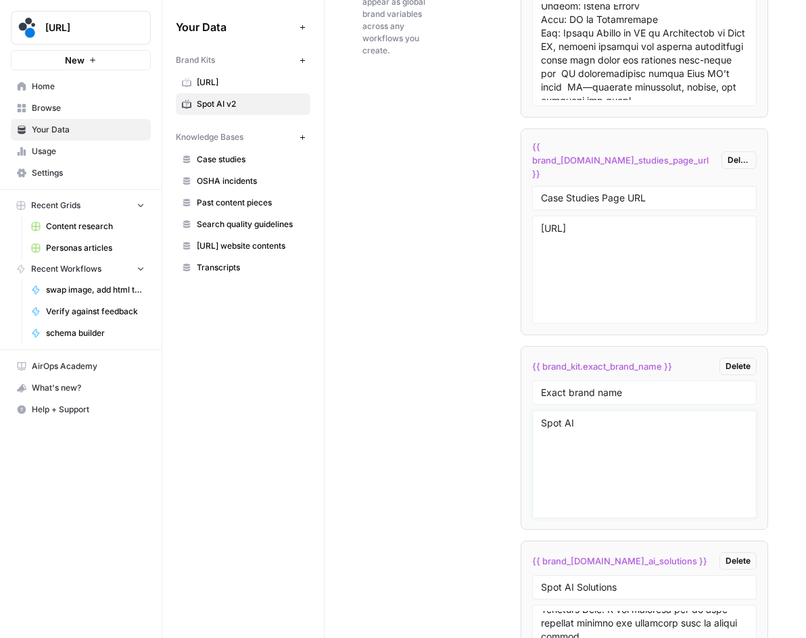
click at [602, 437] on textarea "Spot AI" at bounding box center [644, 465] width 207 height 96
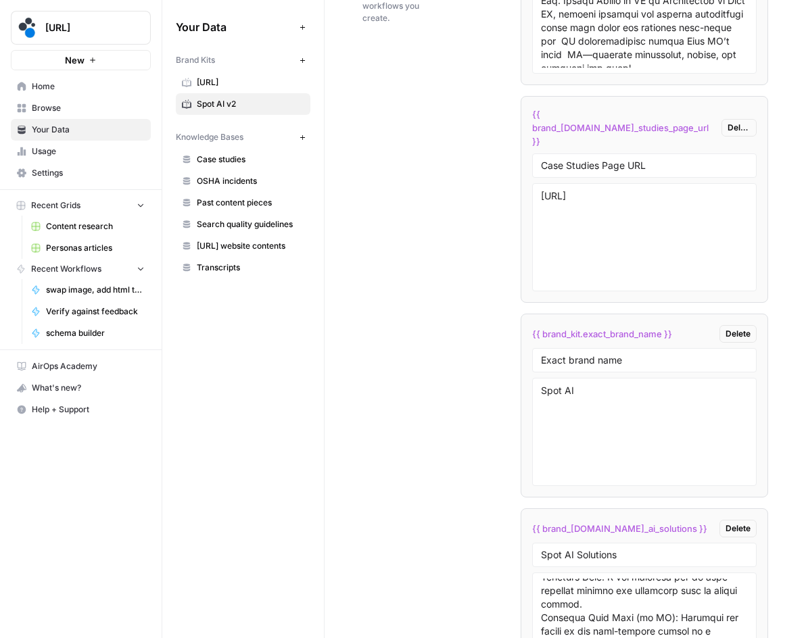
scroll to position [3042, 0]
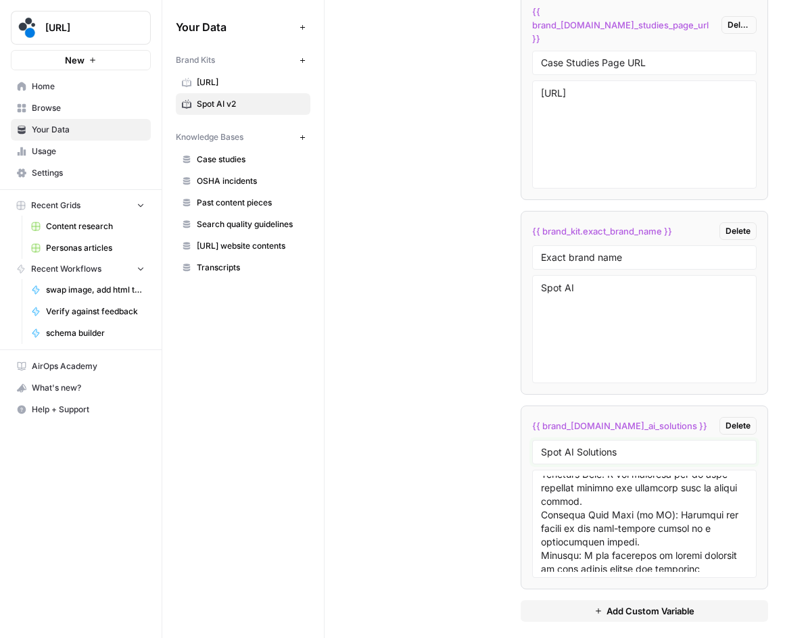
click at [564, 446] on input "Spot AI Solutions" at bounding box center [644, 452] width 207 height 12
click at [667, 493] on textarea at bounding box center [644, 524] width 207 height 96
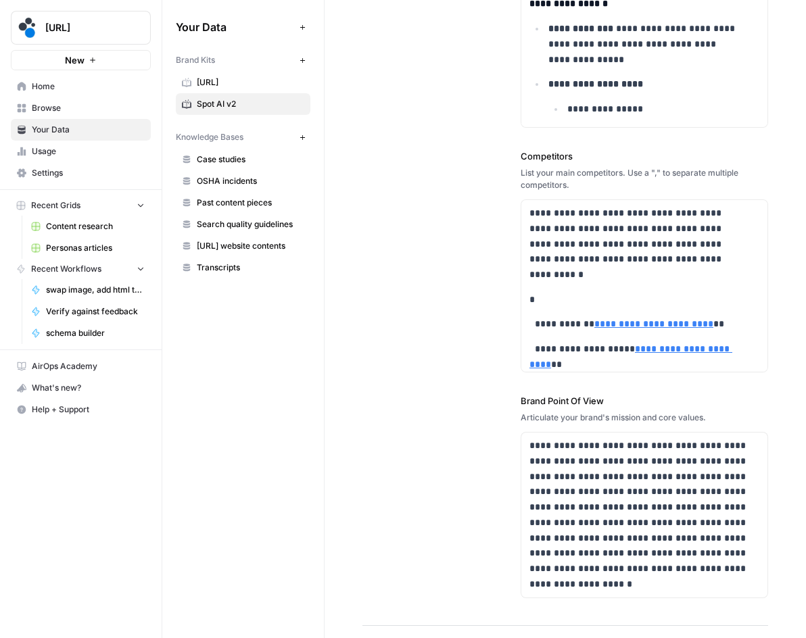
scroll to position [609, 0]
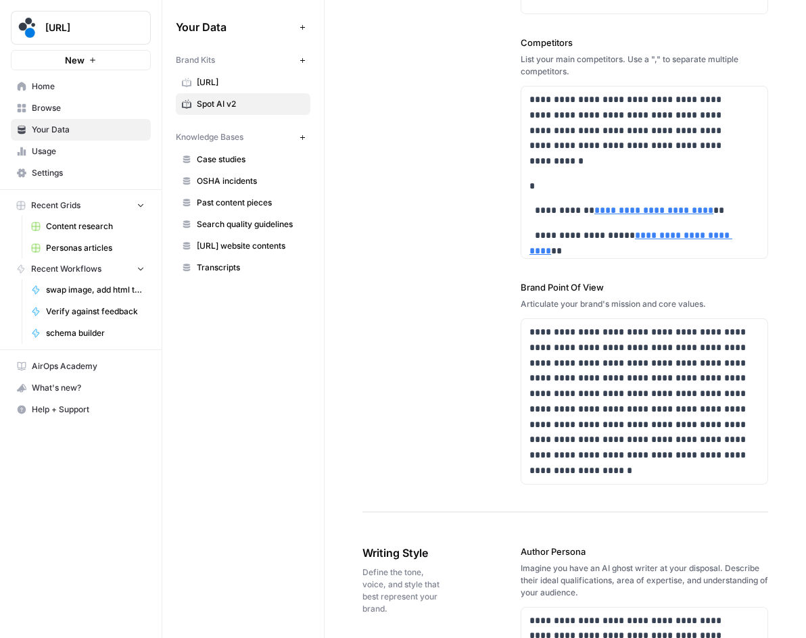
type input "https://www.rhombus.com/"
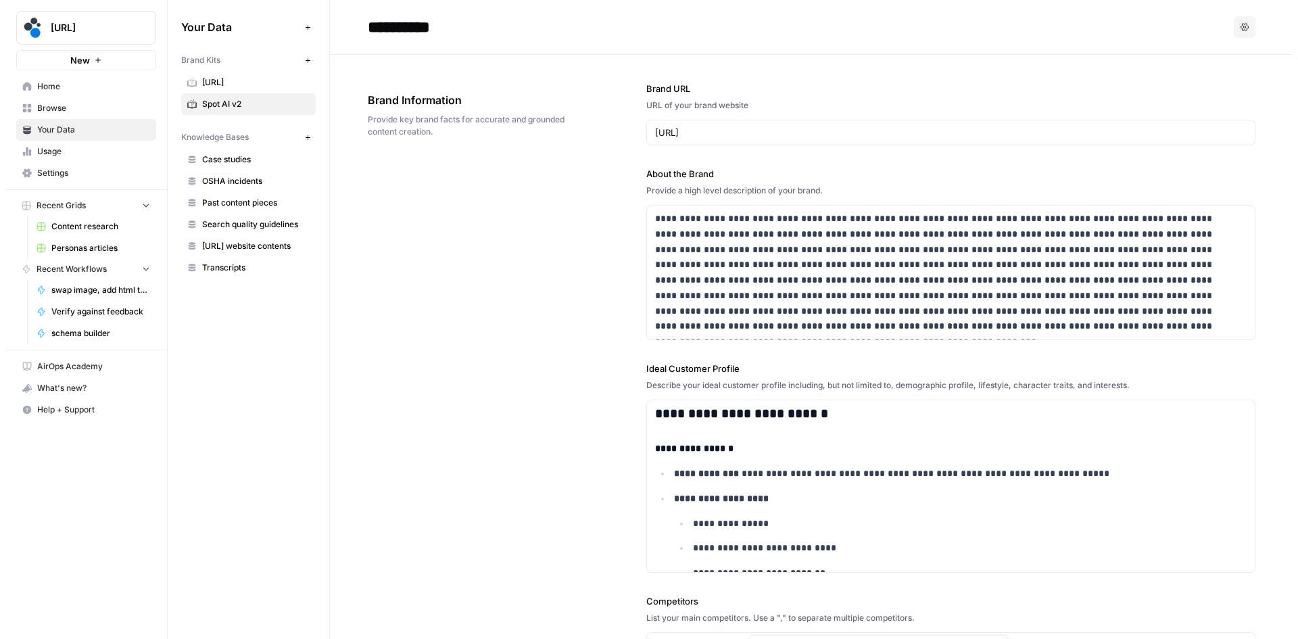
scroll to position [68, 0]
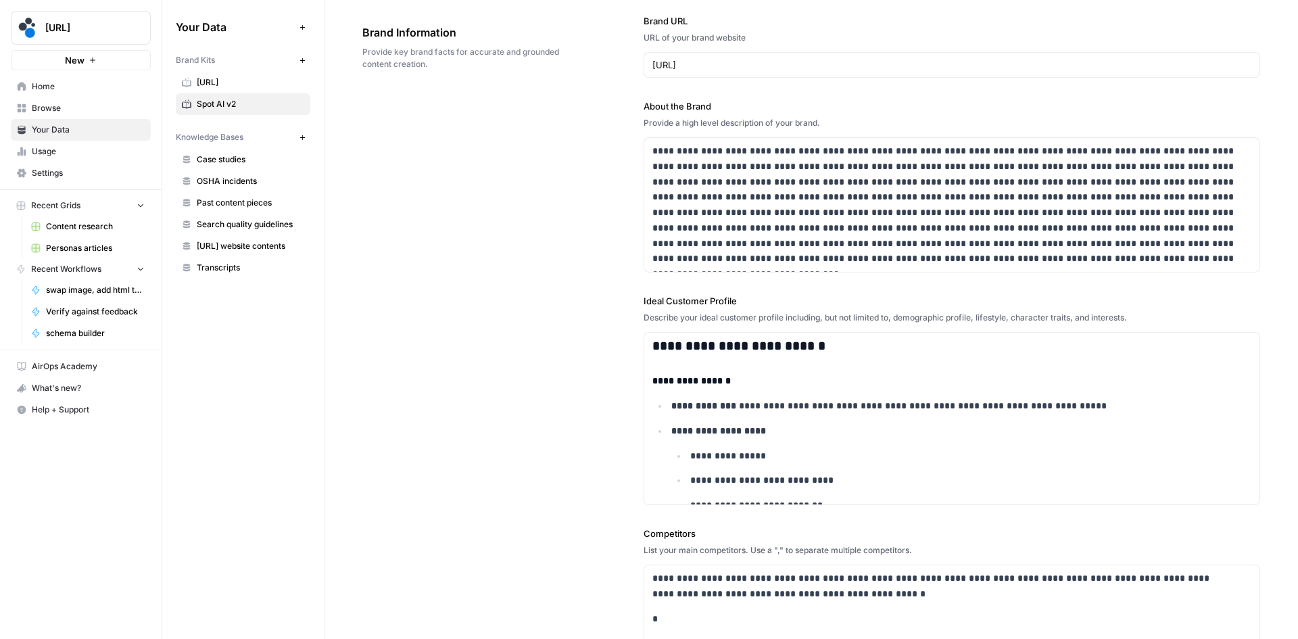
click at [869, 117] on div "Provide a high level description of your brand." at bounding box center [952, 123] width 617 height 12
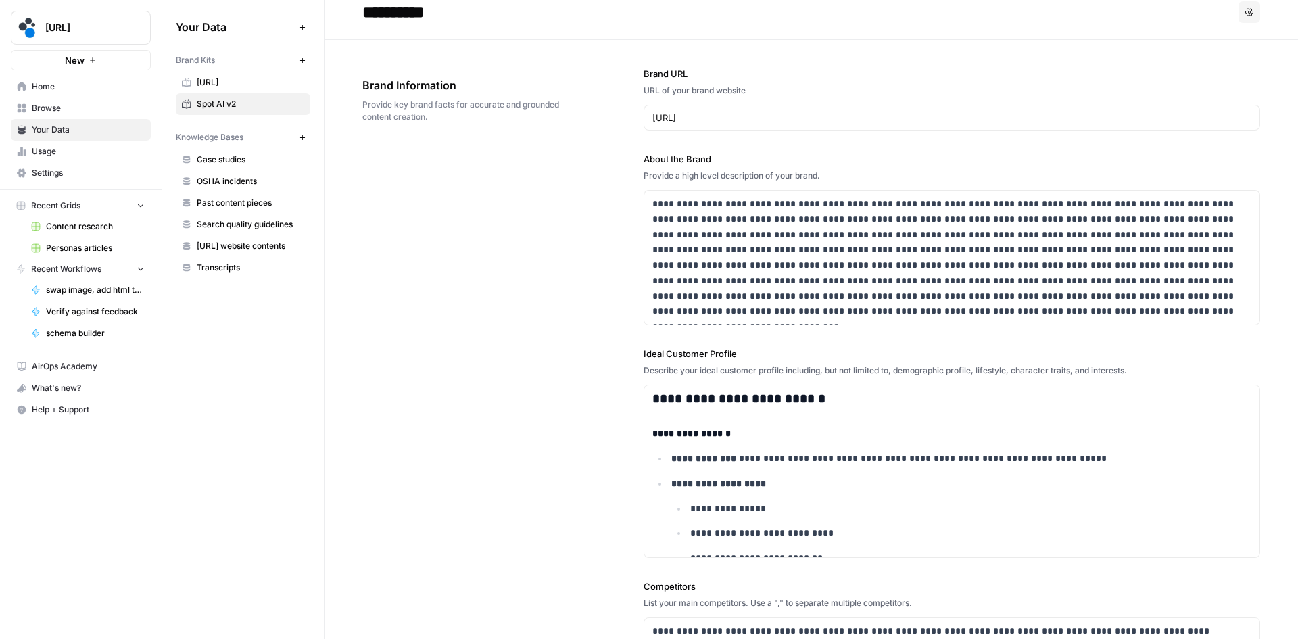
scroll to position [0, 0]
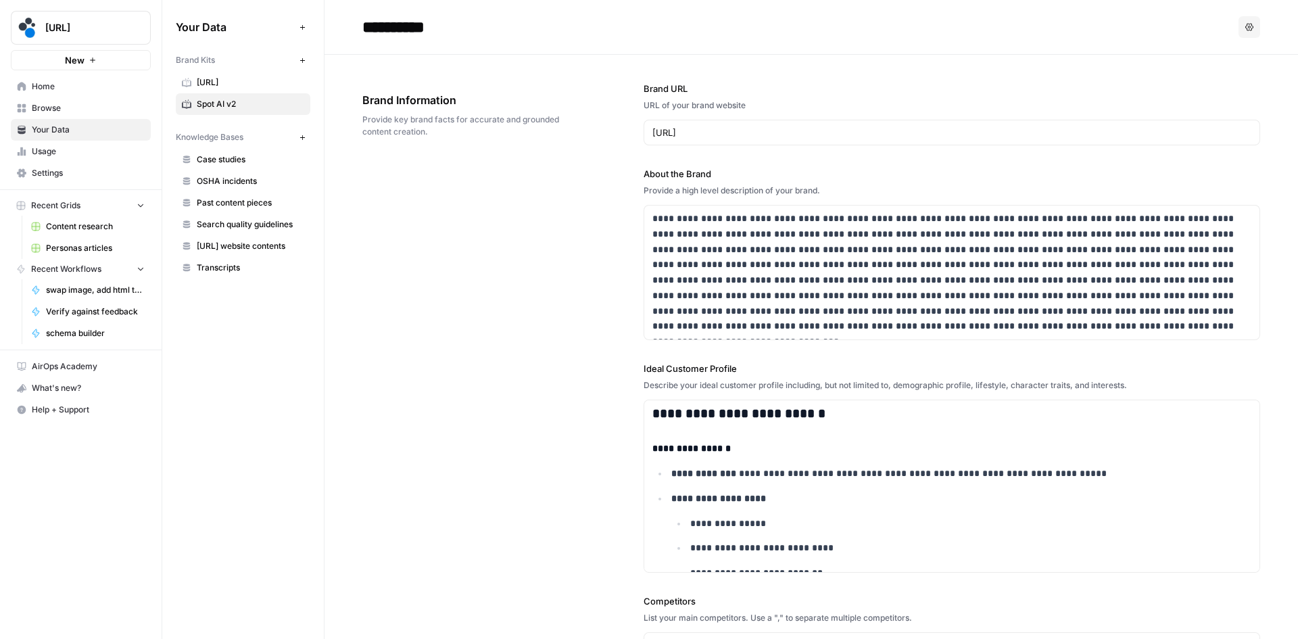
click at [538, 366] on div "**********" at bounding box center [811, 518] width 898 height 926
click at [690, 253] on p "**********" at bounding box center [949, 272] width 592 height 123
click at [718, 293] on p "**********" at bounding box center [949, 272] width 592 height 123
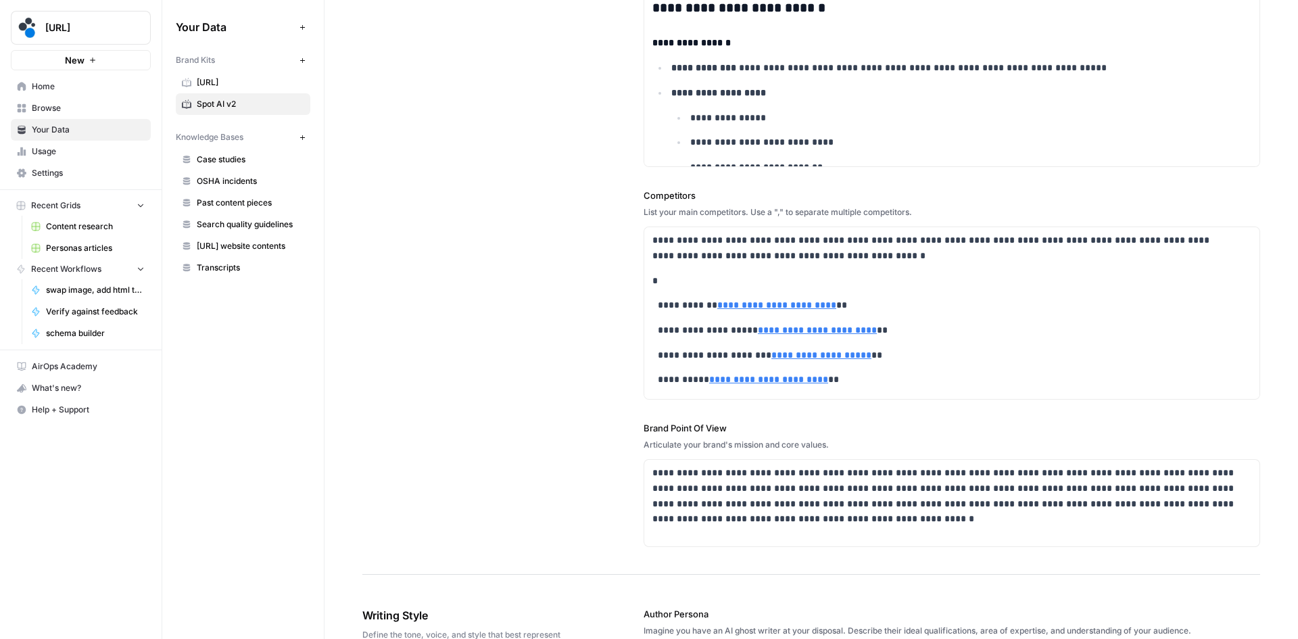
scroll to position [473, 0]
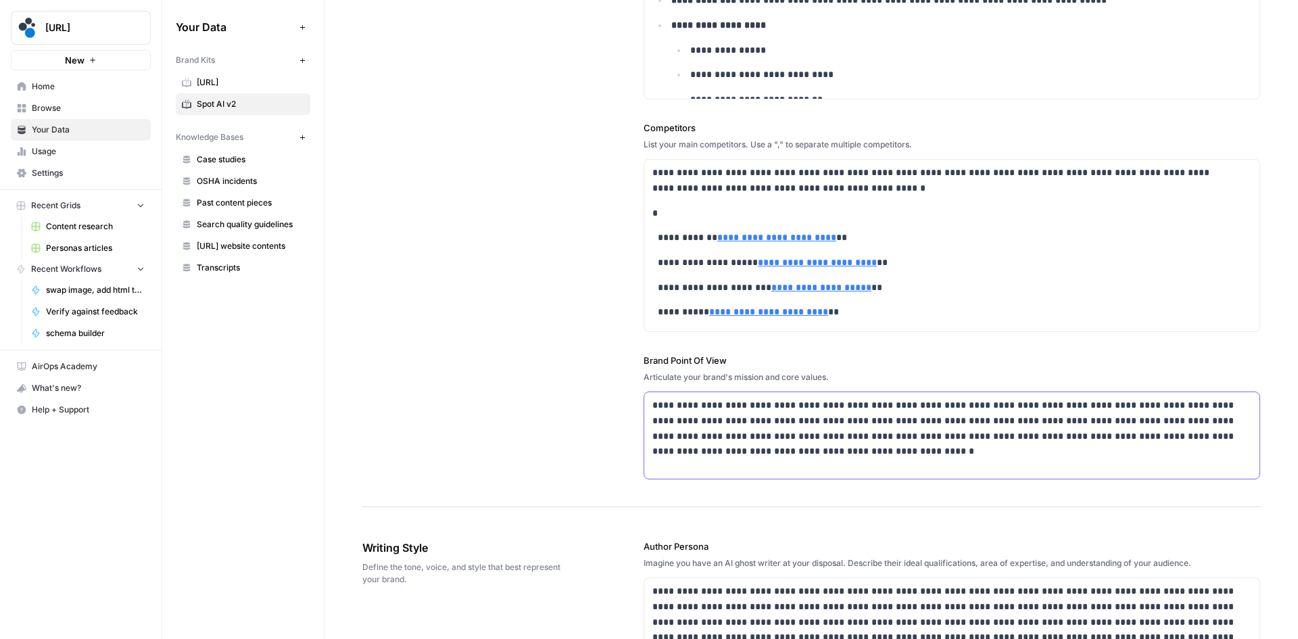
click at [767, 432] on p "**********" at bounding box center [949, 429] width 592 height 62
click at [656, 381] on div "Articulate your brand's mission and core values." at bounding box center [952, 377] width 617 height 12
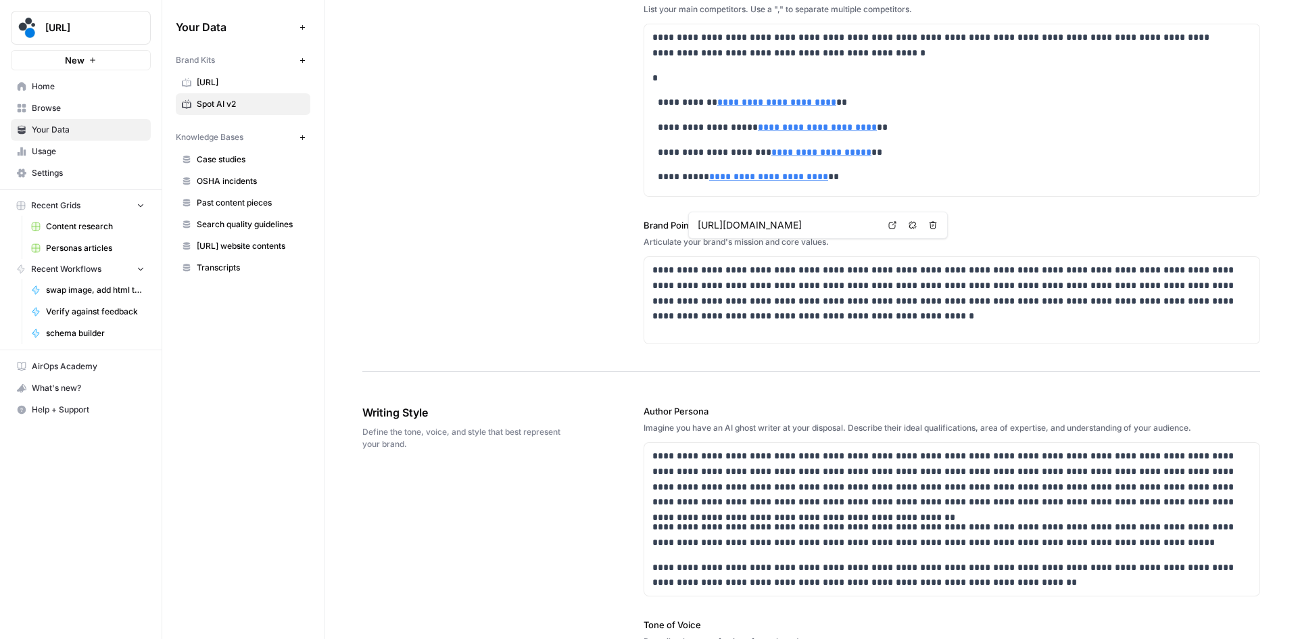
scroll to position [541, 0]
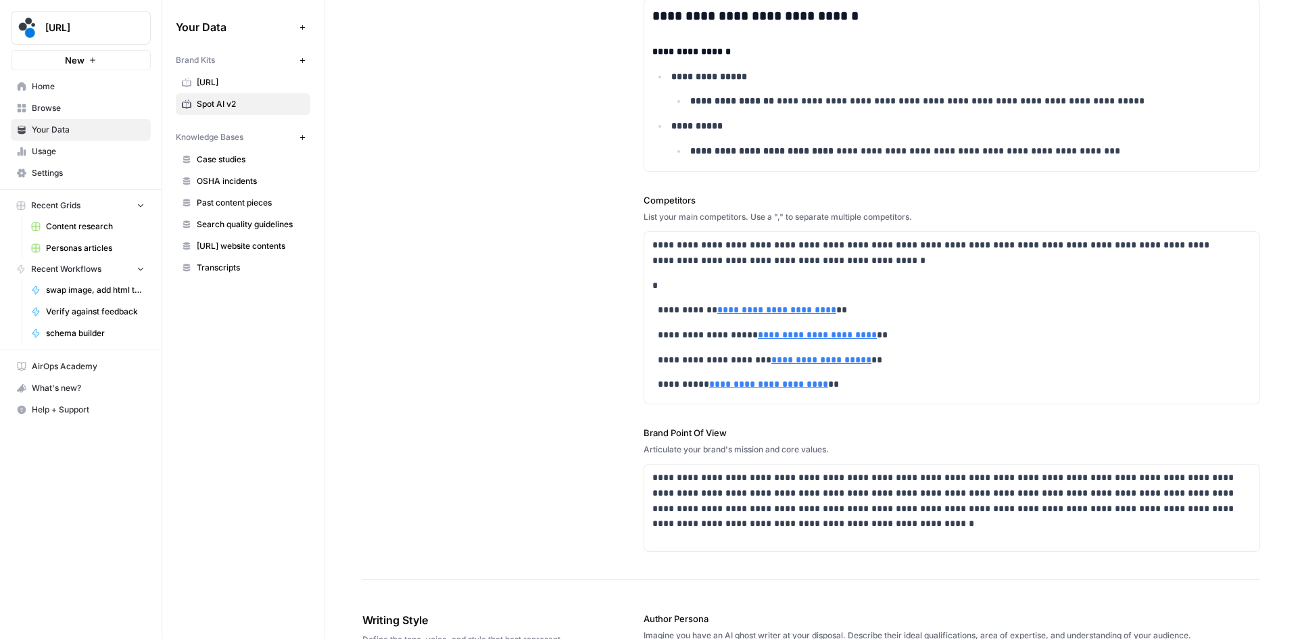
scroll to position [406, 0]
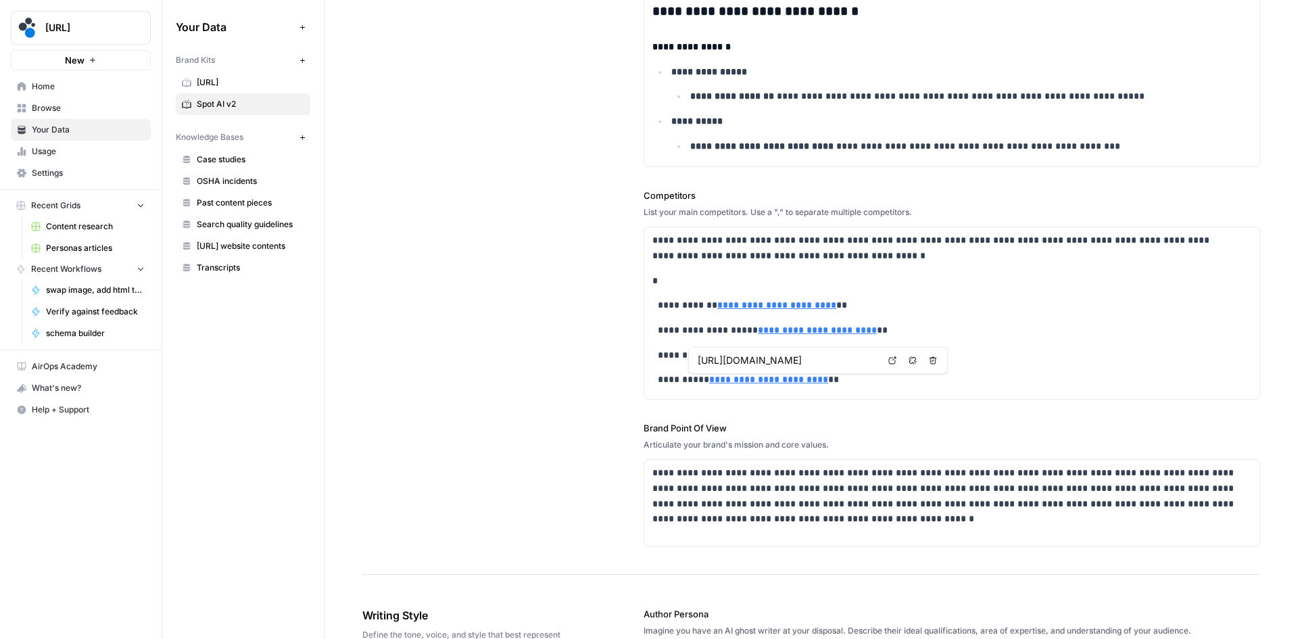
click at [452, 435] on div "**********" at bounding box center [811, 112] width 898 height 926
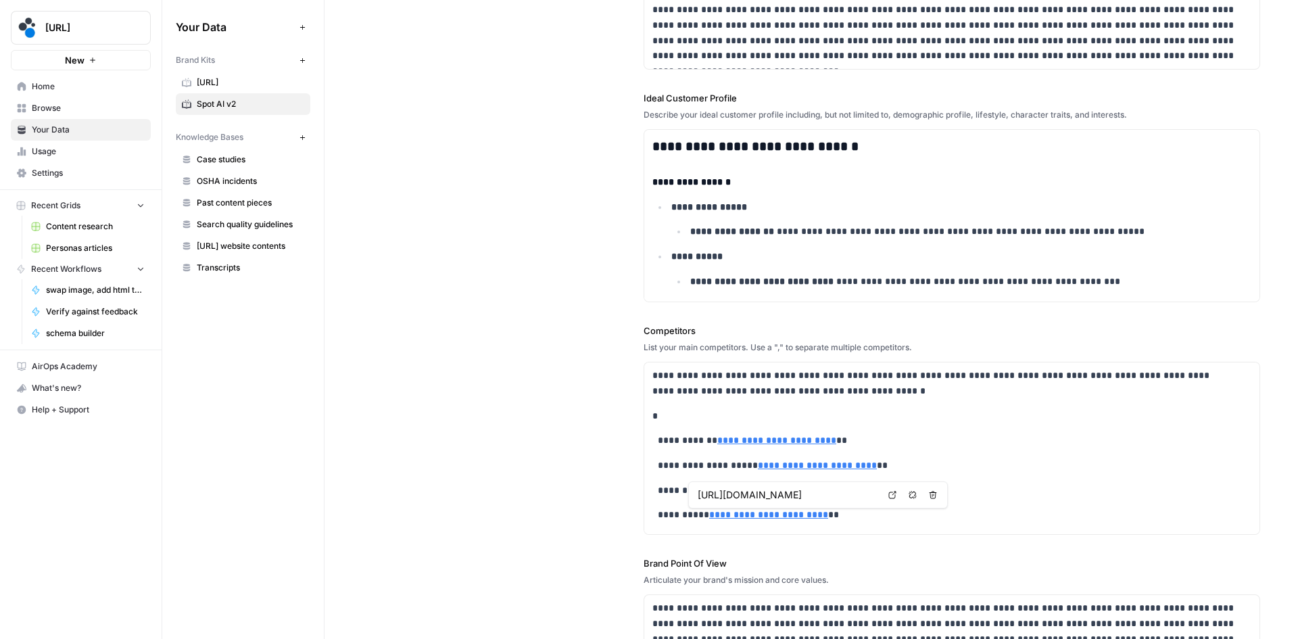
scroll to position [338, 0]
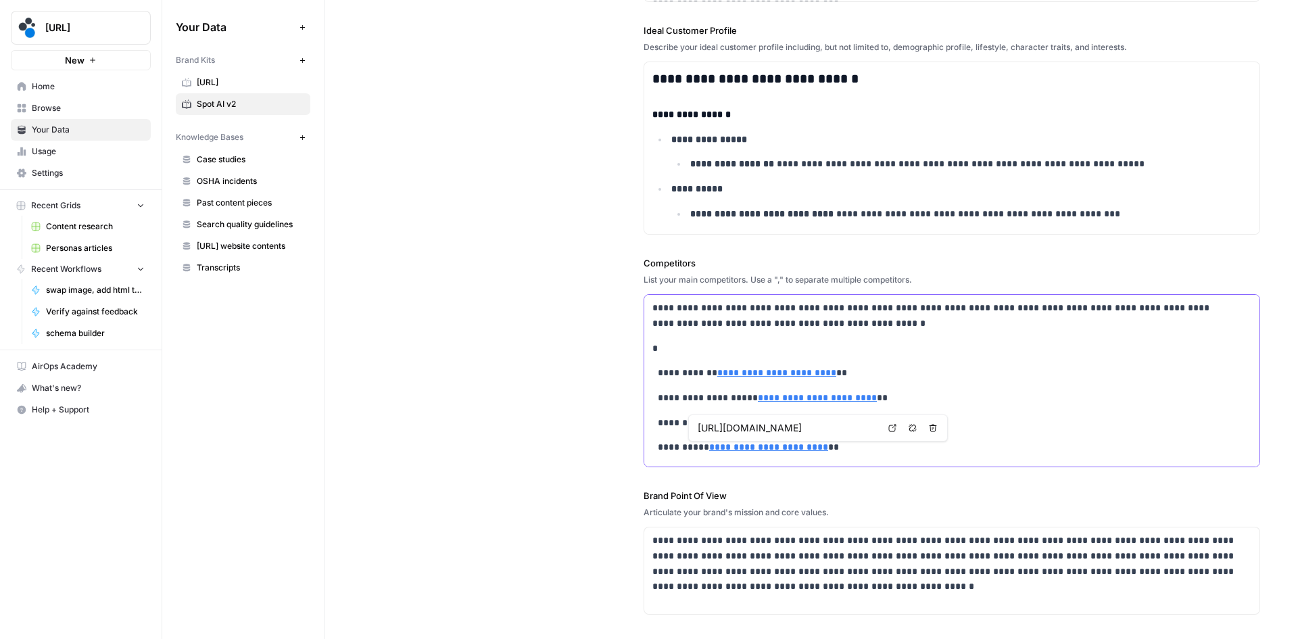
click at [702, 341] on p "*" at bounding box center [944, 349] width 582 height 16
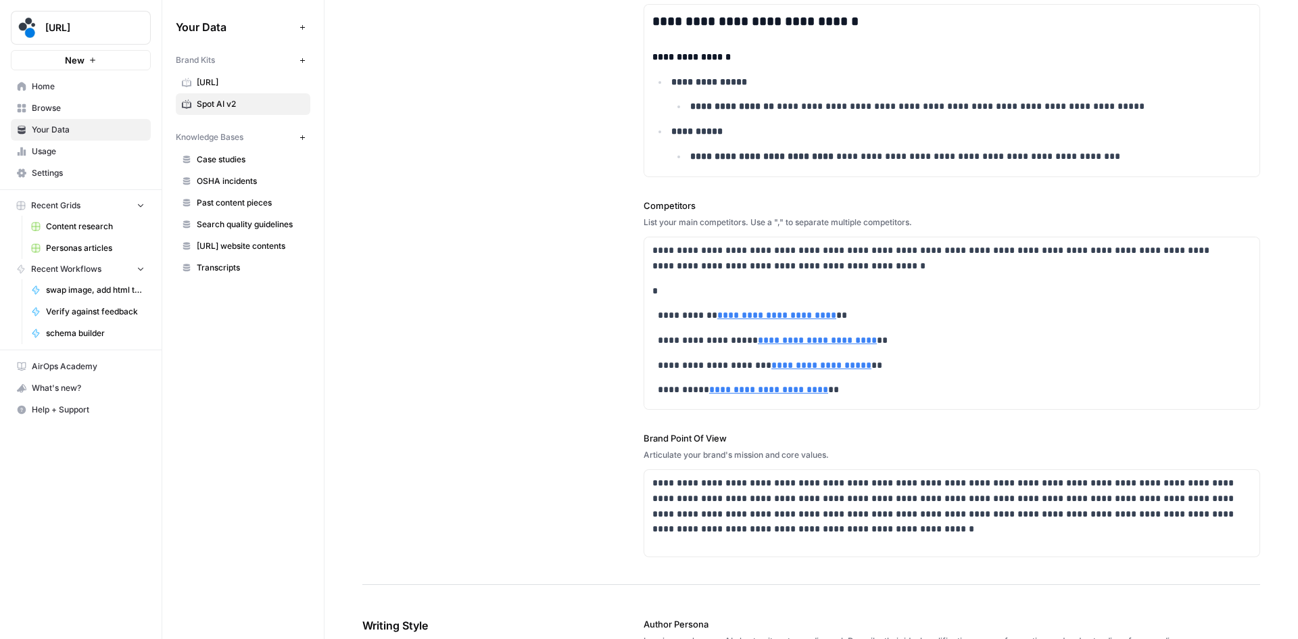
scroll to position [406, 0]
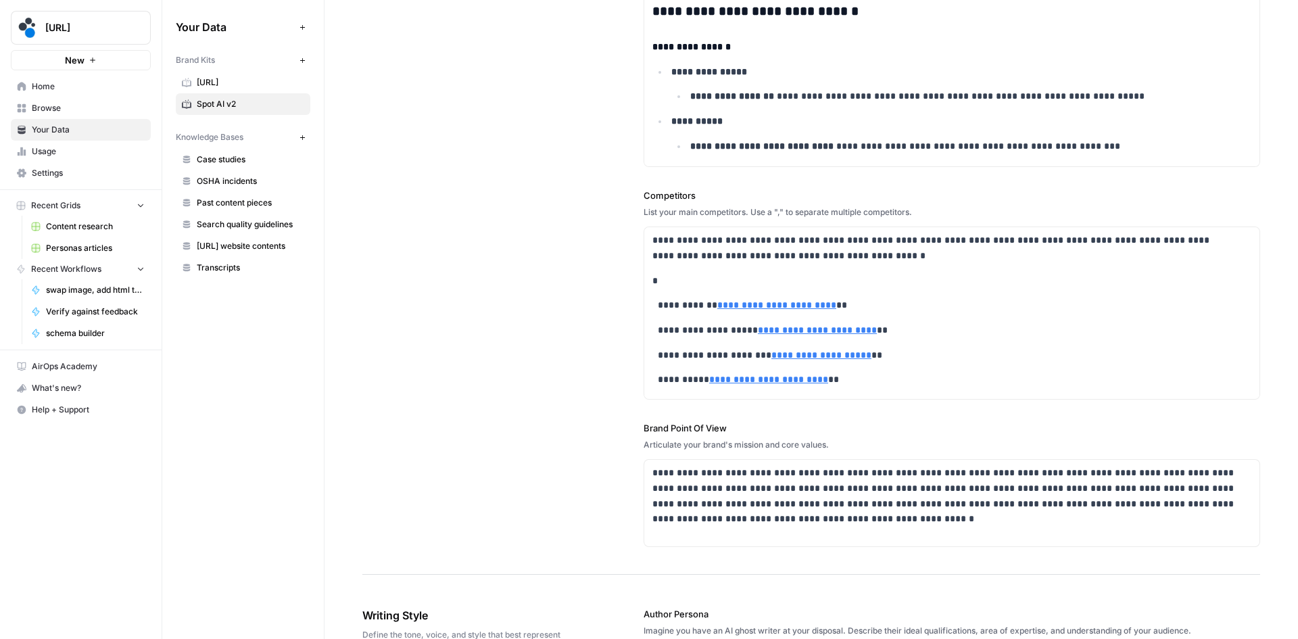
drag, startPoint x: 640, startPoint y: 445, endPoint x: 838, endPoint y: 451, distance: 198.2
click at [838, 451] on div "**********" at bounding box center [811, 112] width 898 height 926
click at [848, 450] on div "Articulate your brand's mission and core values." at bounding box center [952, 445] width 617 height 12
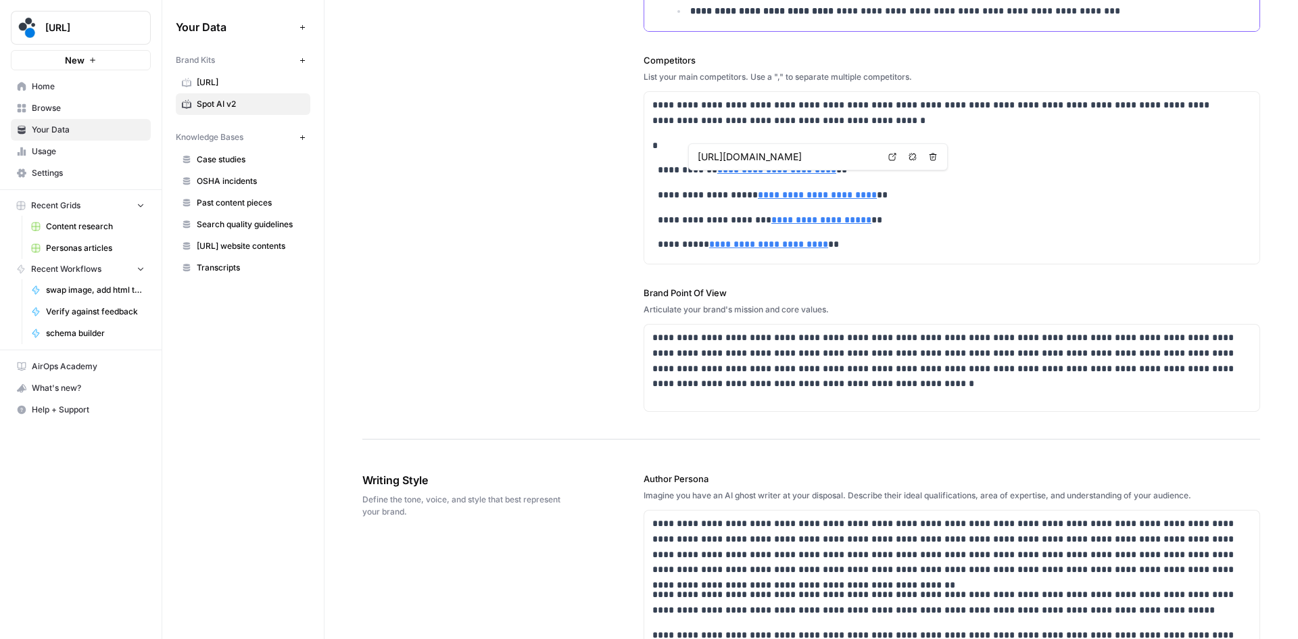
scroll to position [676, 0]
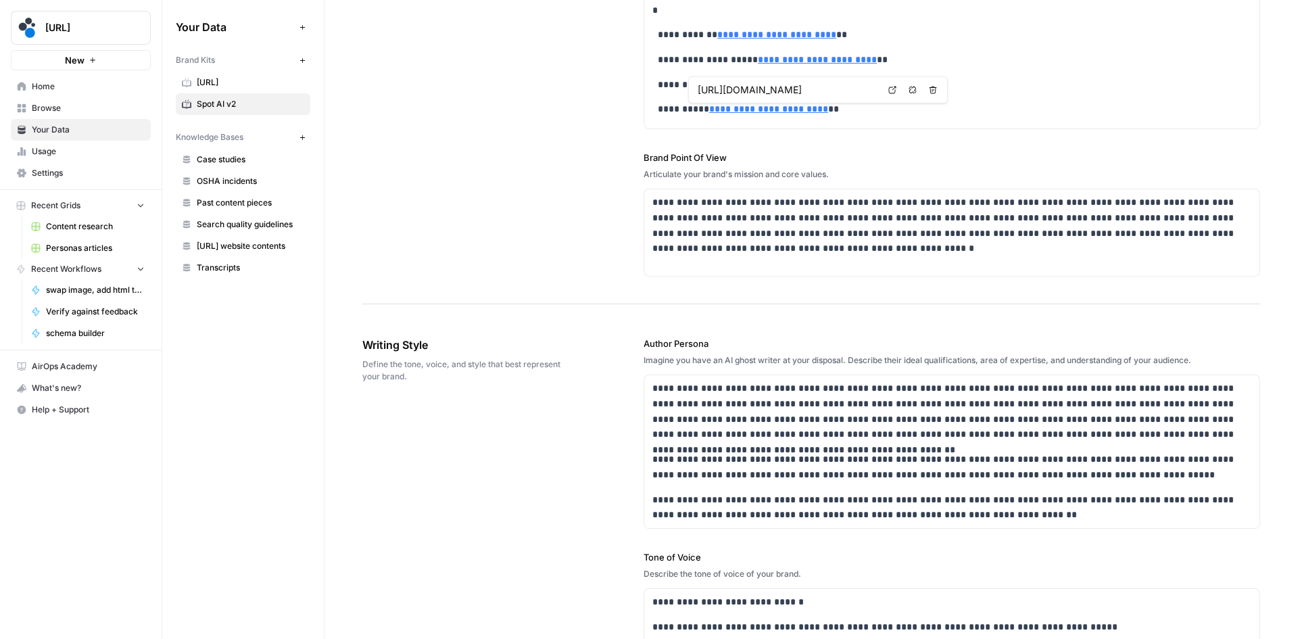
click at [872, 125] on div "**********" at bounding box center [951, 164] width 615 height 414
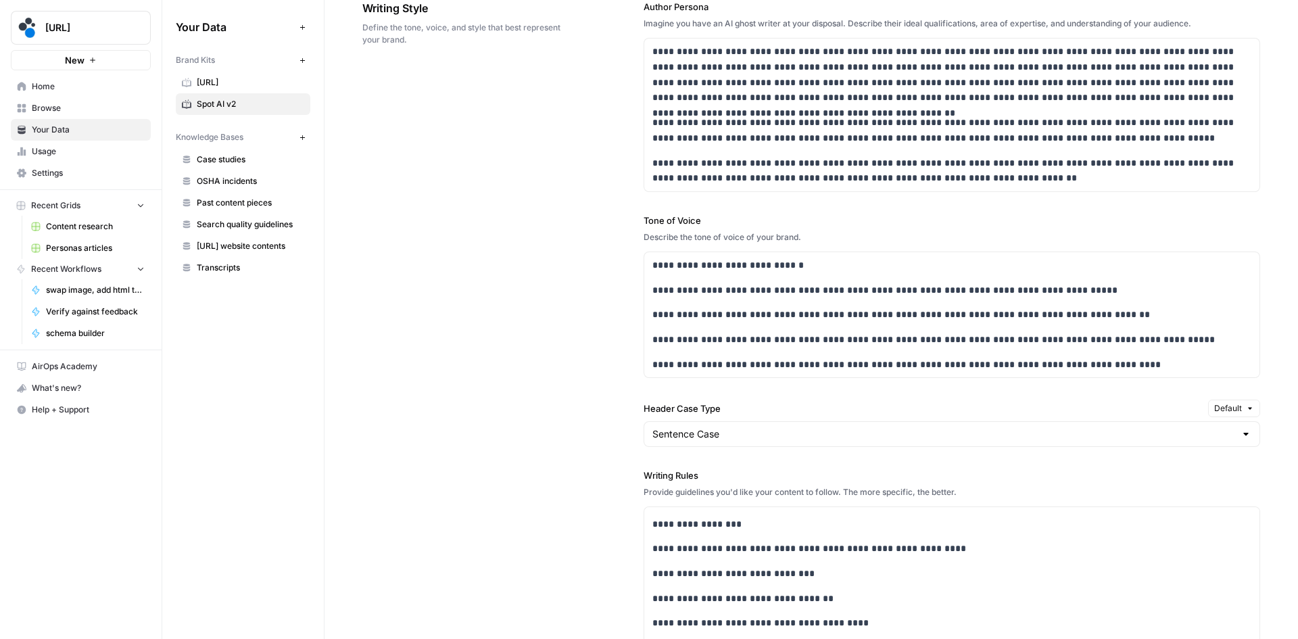
scroll to position [1014, 0]
drag, startPoint x: 642, startPoint y: 216, endPoint x: 698, endPoint y: 220, distance: 56.2
click at [698, 220] on label "Tone of Voice" at bounding box center [952, 219] width 617 height 14
click at [843, 322] on div "**********" at bounding box center [951, 313] width 615 height 125
click at [833, 323] on div "**********" at bounding box center [951, 313] width 615 height 125
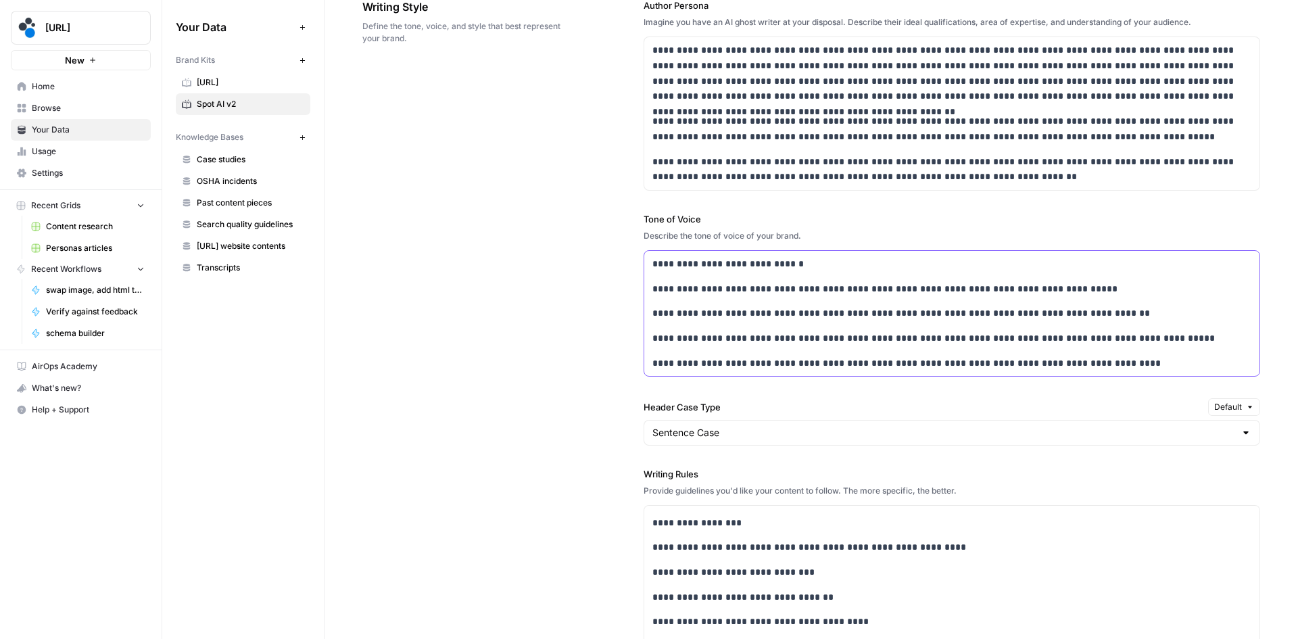
click at [833, 323] on div "**********" at bounding box center [951, 313] width 615 height 125
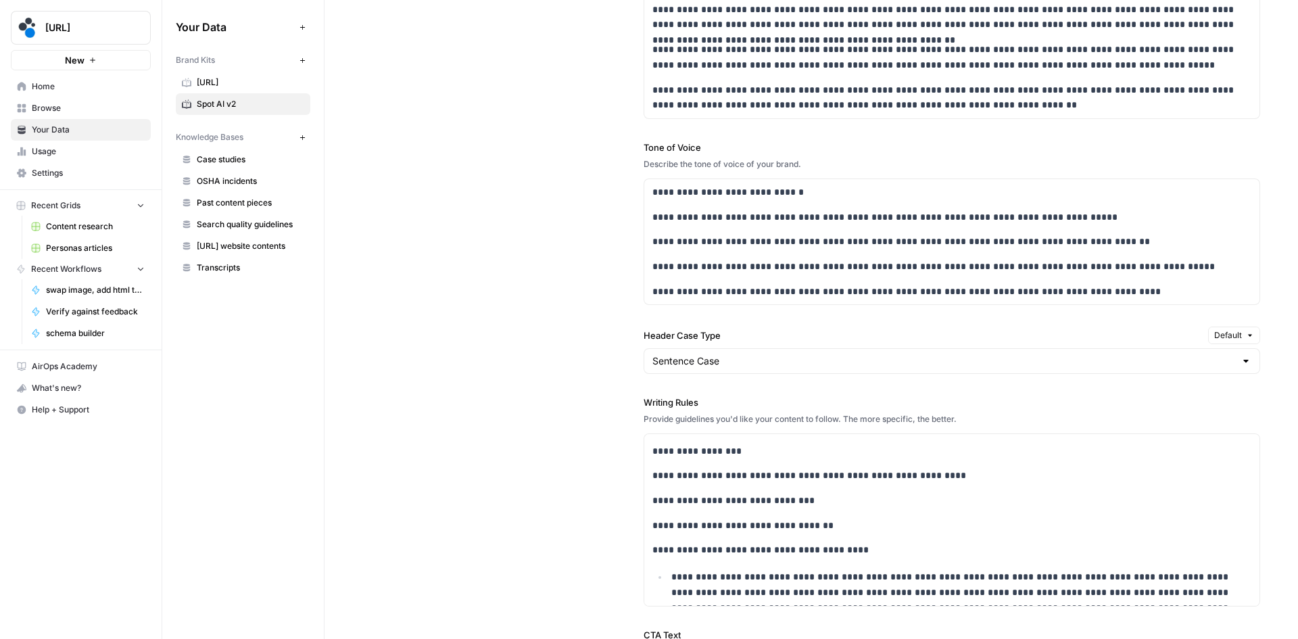
scroll to position [1082, 0]
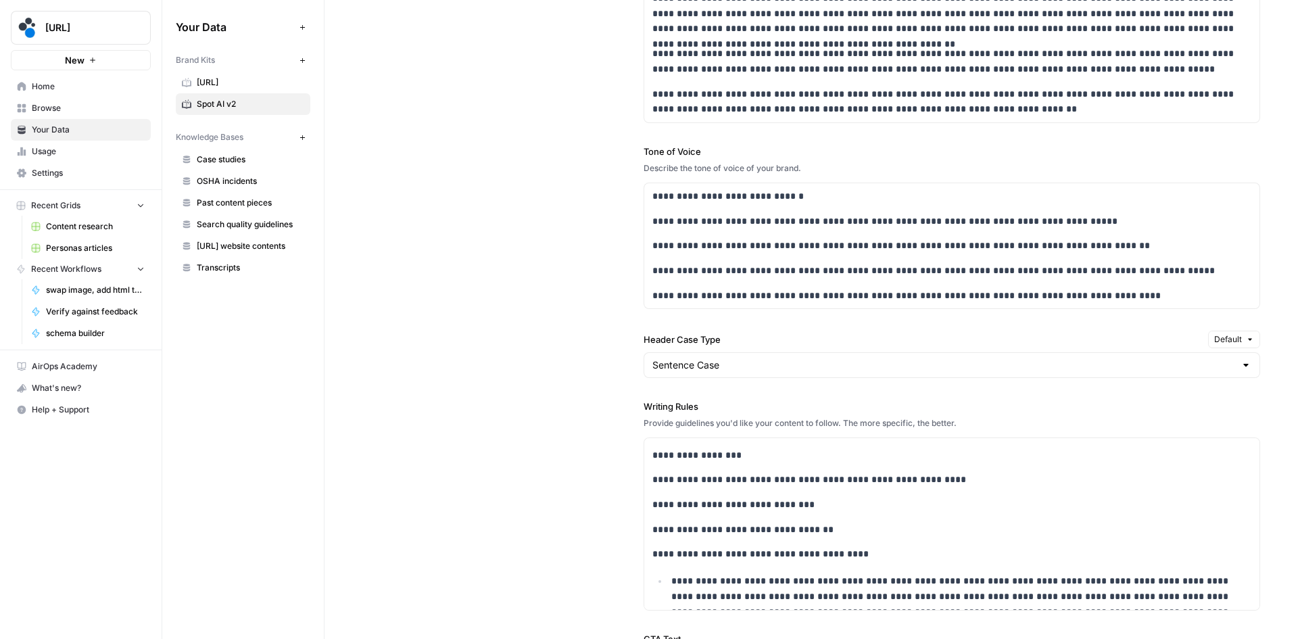
click at [517, 493] on div "**********" at bounding box center [811, 356] width 898 height 905
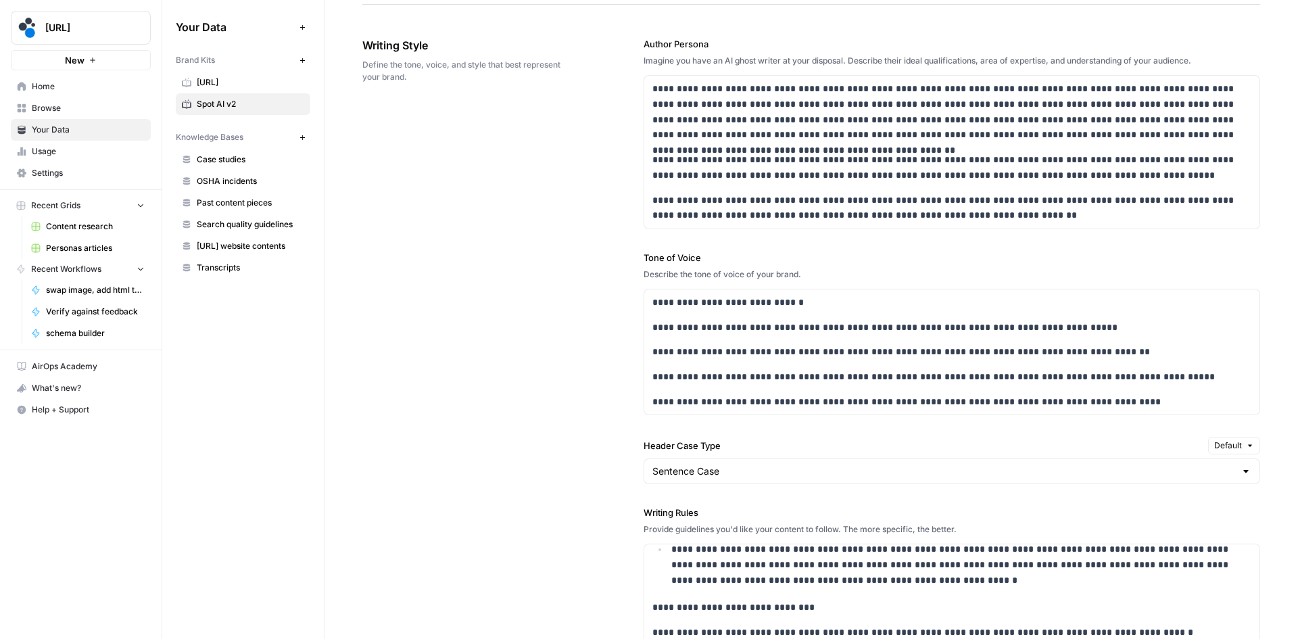
scroll to position [961, 0]
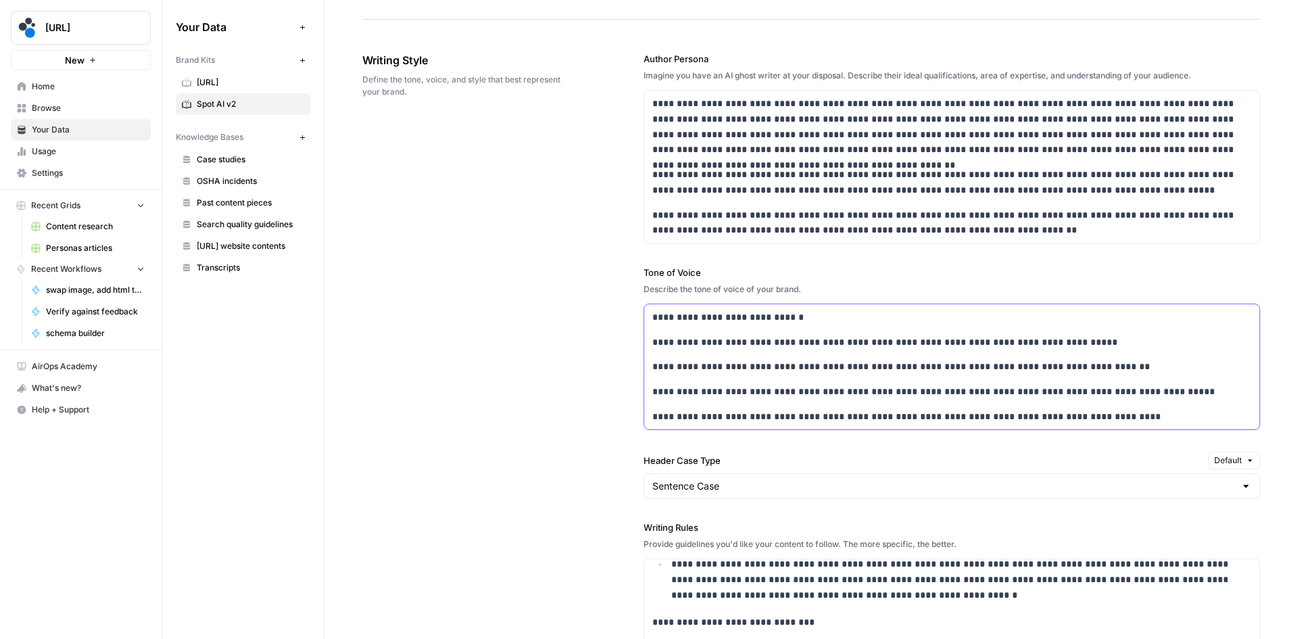
click at [1038, 413] on p "**********" at bounding box center [949, 417] width 592 height 16
click at [719, 405] on div "**********" at bounding box center [951, 366] width 615 height 125
click at [1038, 418] on p "**********" at bounding box center [949, 417] width 592 height 16
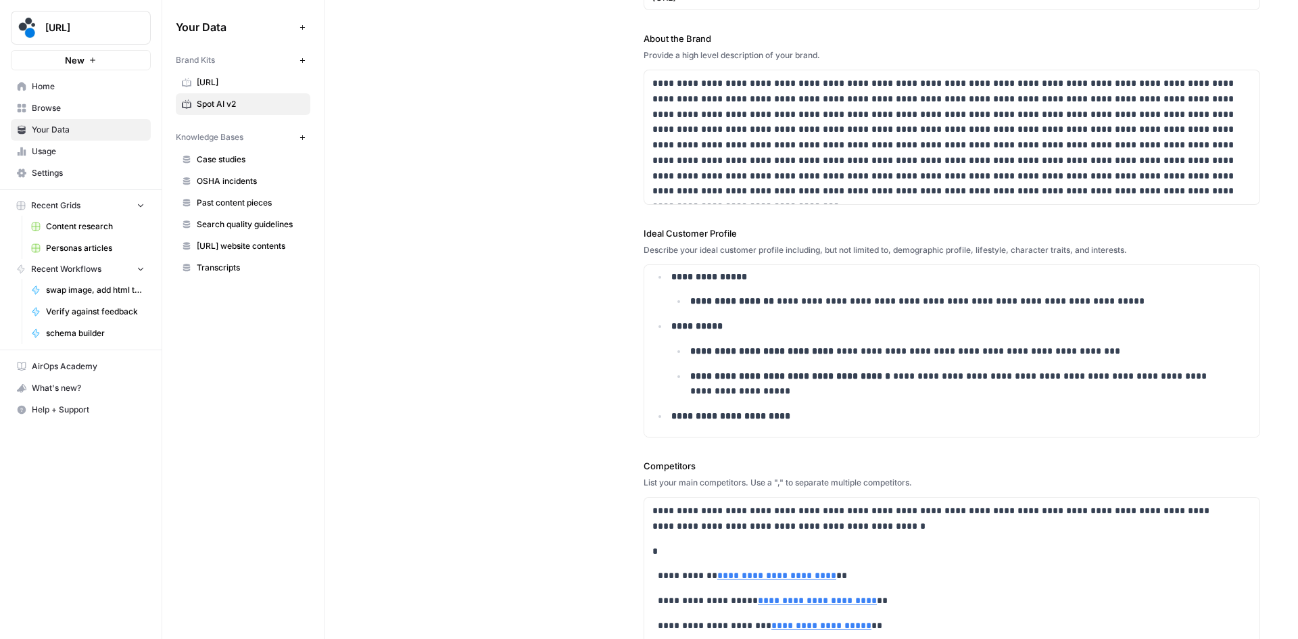
scroll to position [947, 0]
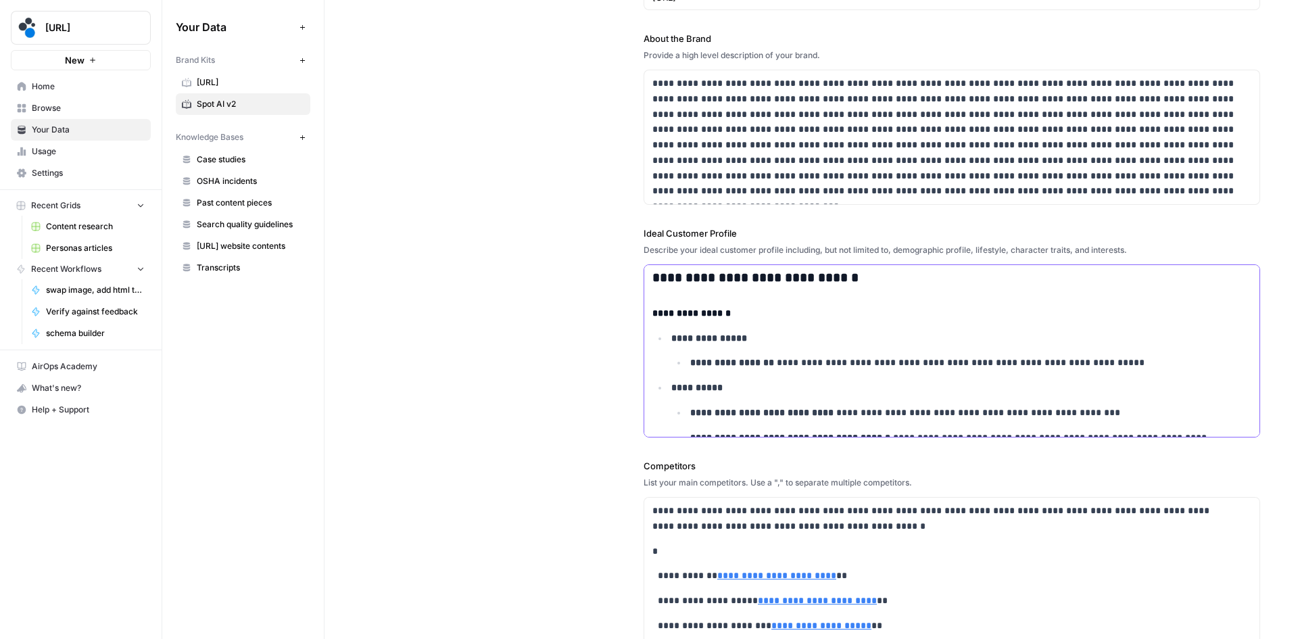
click at [749, 339] on p "**********" at bounding box center [961, 339] width 580 height 16
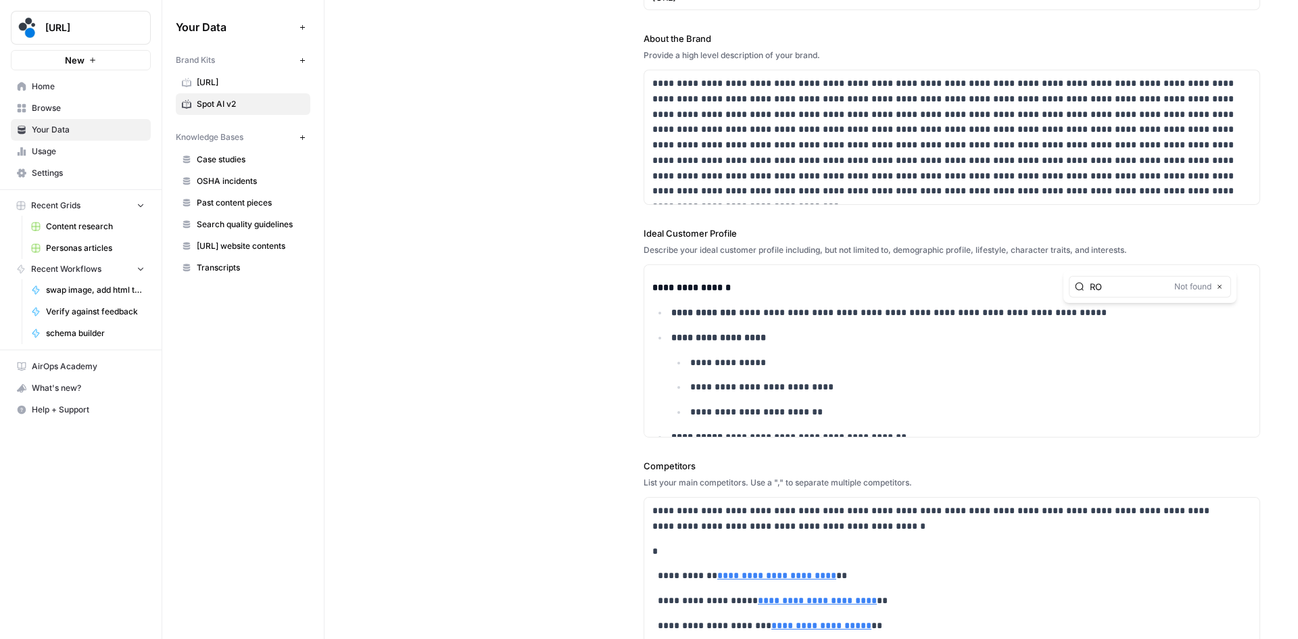
type input "R"
click at [591, 320] on div "**********" at bounding box center [811, 383] width 898 height 926
click at [54, 93] on link "Home" at bounding box center [81, 87] width 140 height 22
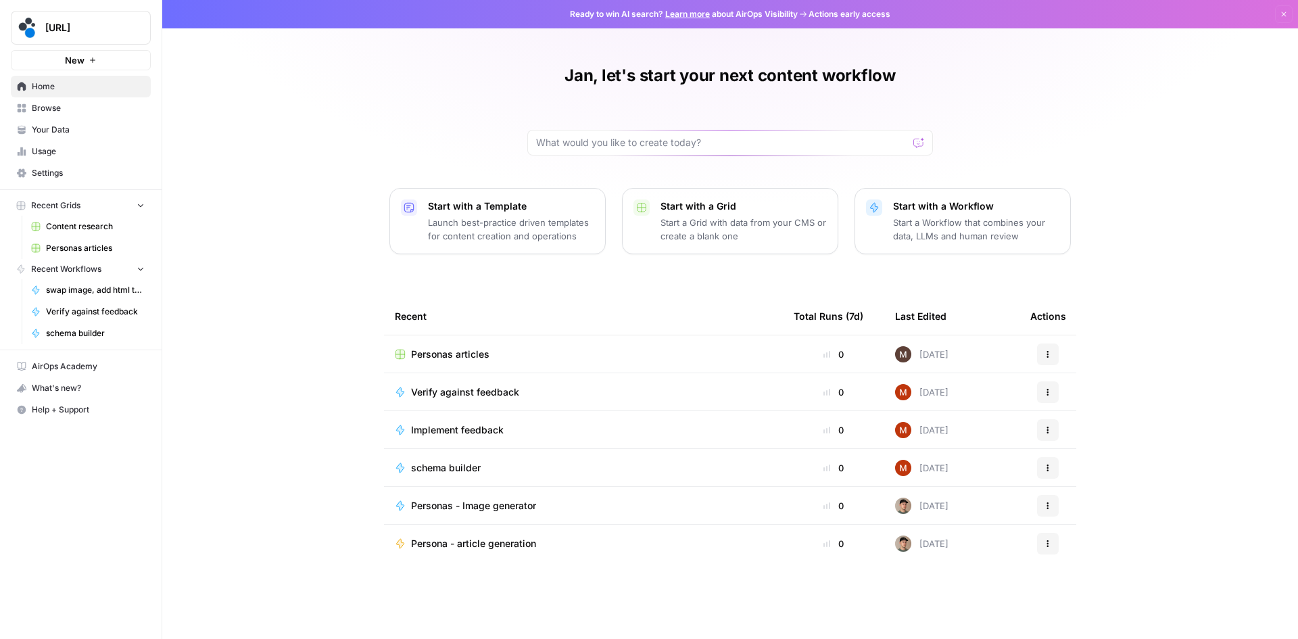
click at [532, 351] on div "Personas articles" at bounding box center [583, 355] width 377 height 14
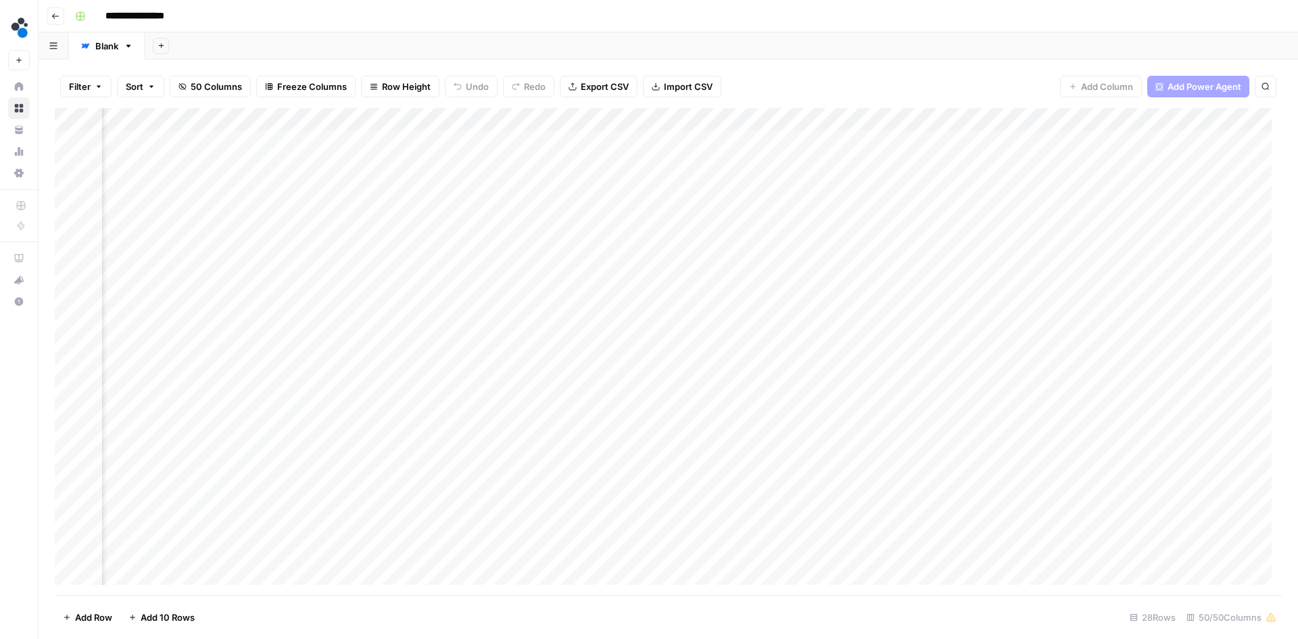
scroll to position [0, 3206]
click at [249, 142] on div "Add Column" at bounding box center [668, 351] width 1227 height 487
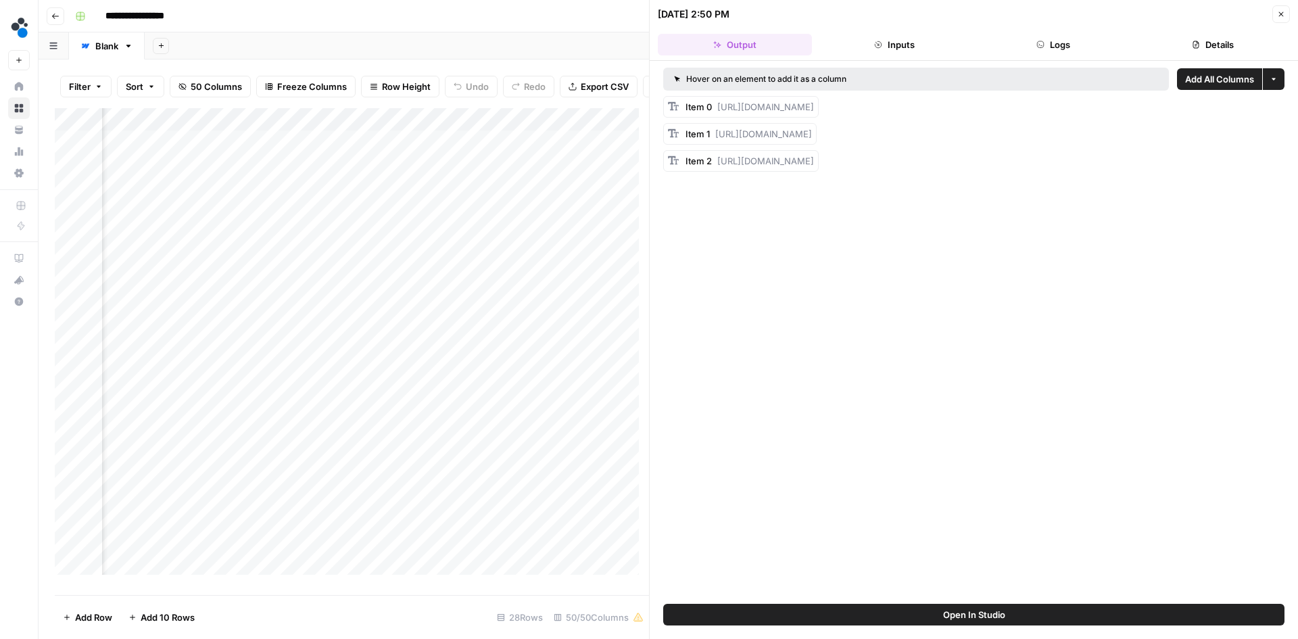
click at [310, 145] on div "Add Column" at bounding box center [352, 346] width 594 height 477
click at [348, 148] on div "Add Column" at bounding box center [352, 346] width 594 height 477
click at [348, 148] on body "**********" at bounding box center [649, 319] width 1298 height 639
click at [348, 148] on input "**********" at bounding box center [391, 155] width 216 height 16
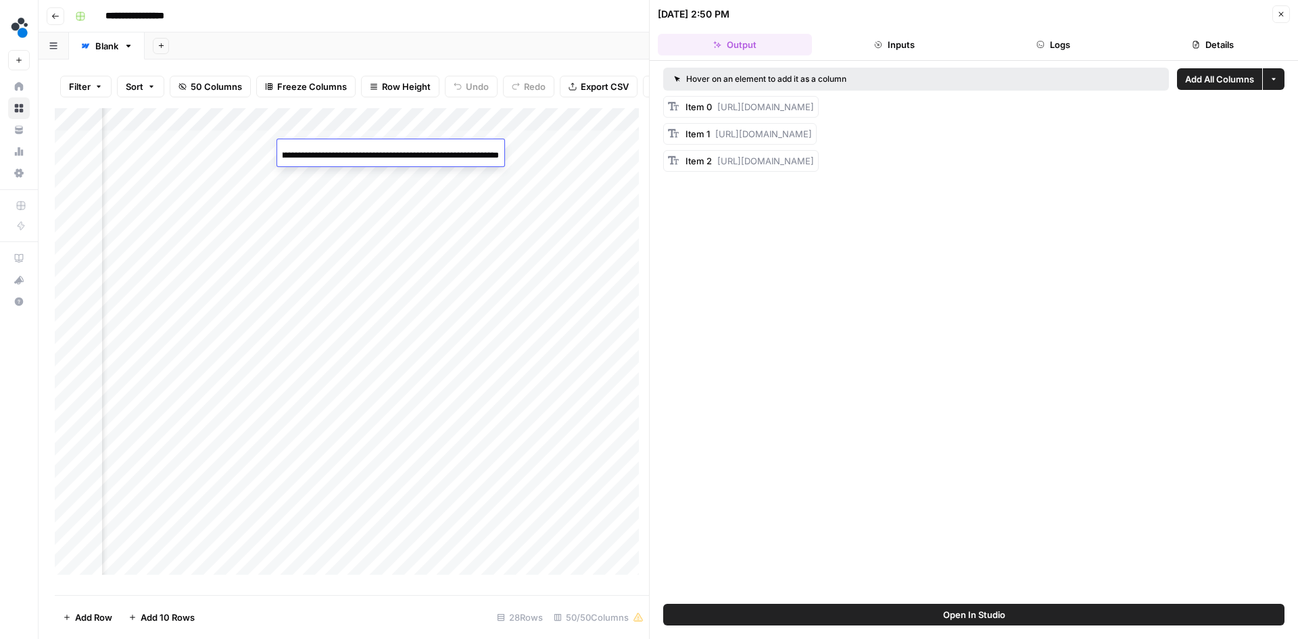
click at [348, 148] on input "**********" at bounding box center [391, 155] width 216 height 16
click at [327, 174] on div "Add Column" at bounding box center [352, 346] width 594 height 477
click at [321, 174] on div "Add Column" at bounding box center [352, 346] width 594 height 477
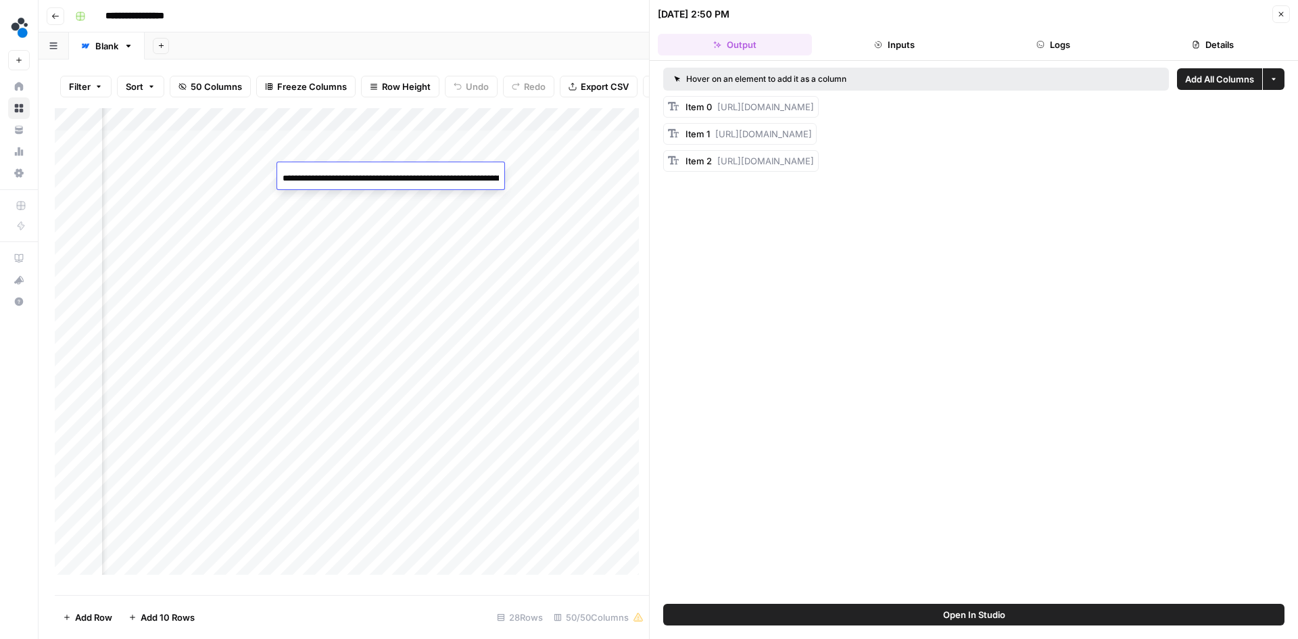
scroll to position [0, 564]
click at [321, 174] on input "**********" at bounding box center [391, 178] width 216 height 16
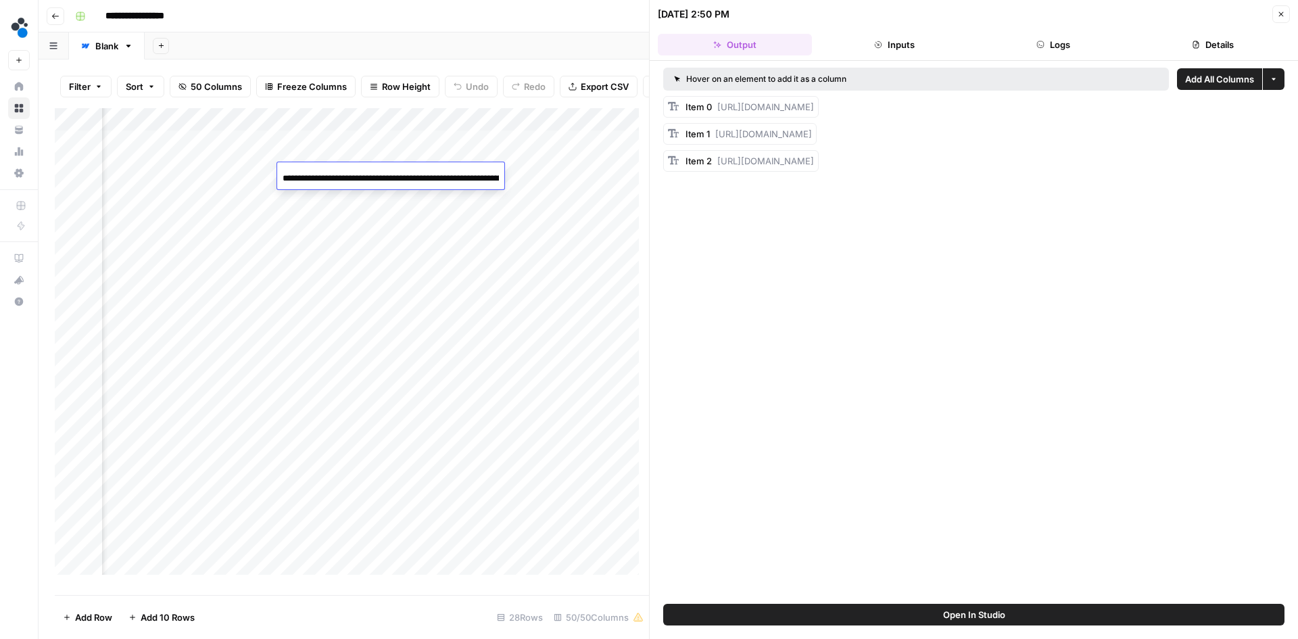
click at [211, 151] on div "Add Column" at bounding box center [352, 346] width 594 height 477
click at [122, 154] on div "Add Column" at bounding box center [352, 346] width 594 height 477
click at [294, 129] on div "Add Column" at bounding box center [352, 346] width 594 height 477
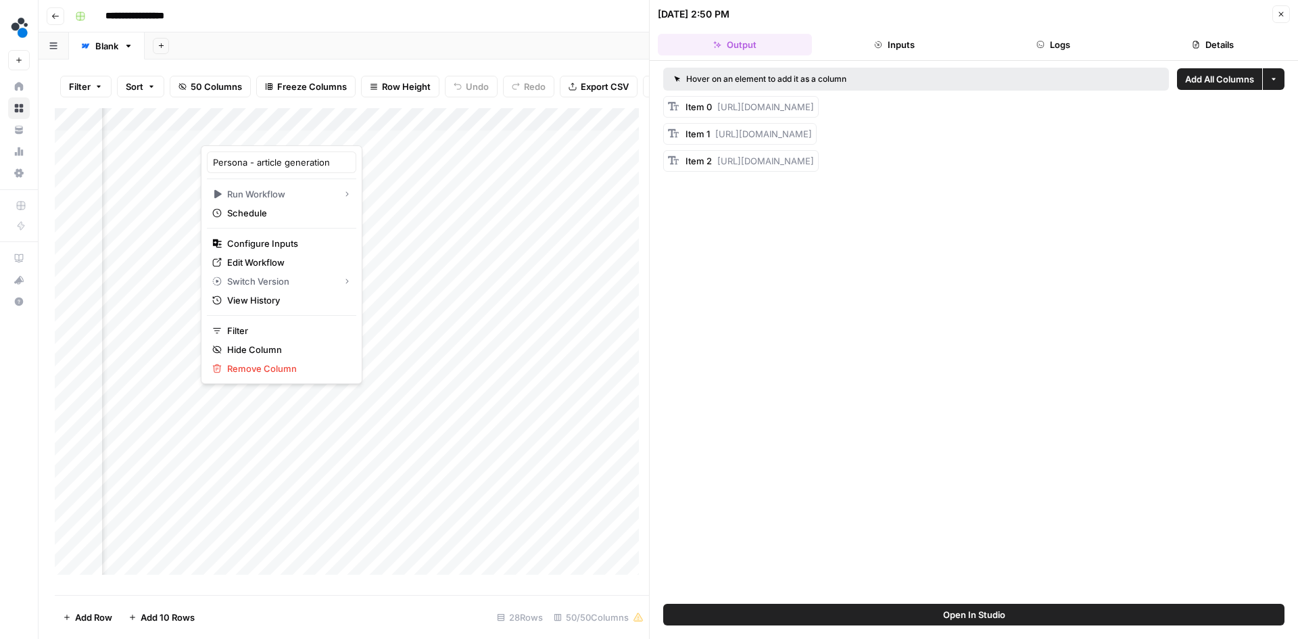
click at [417, 128] on div "Add Column" at bounding box center [352, 346] width 594 height 477
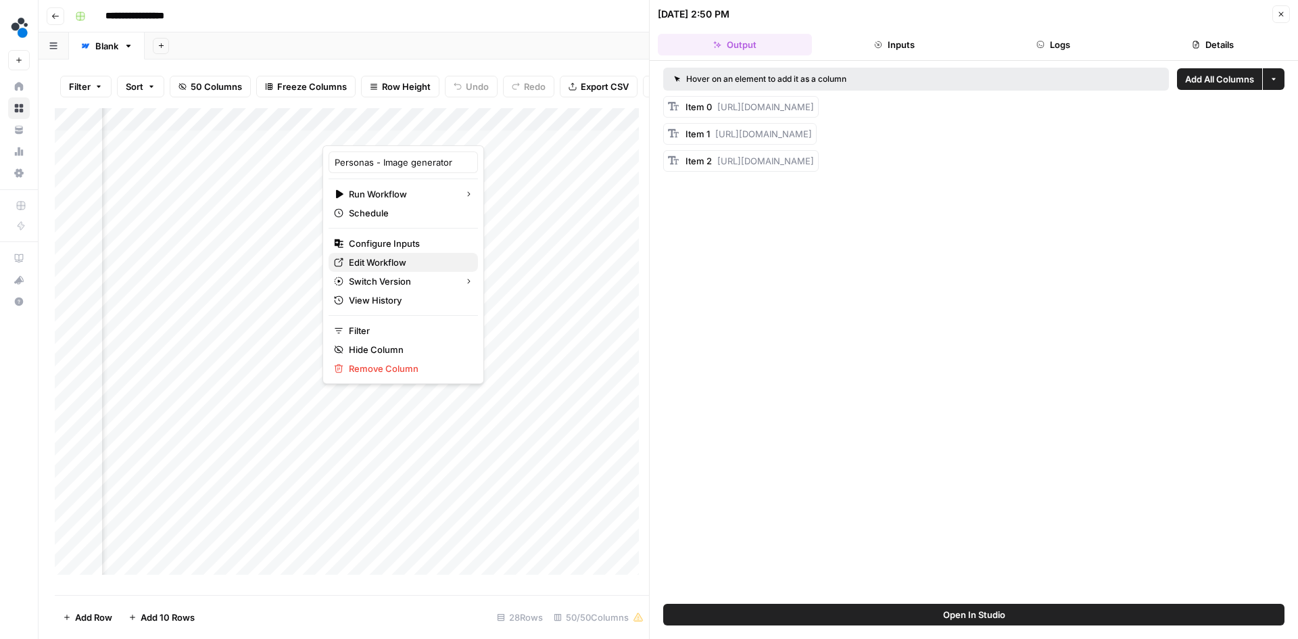
click at [388, 261] on span "Edit Workflow" at bounding box center [408, 263] width 118 height 14
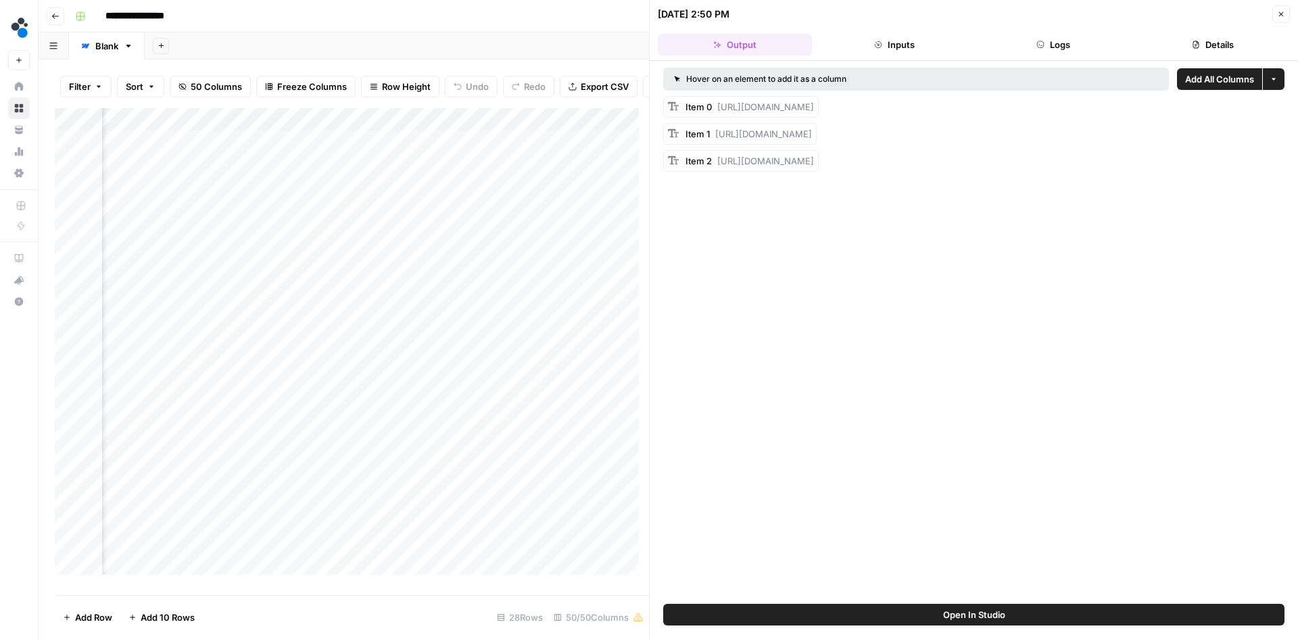
click at [381, 151] on div "Add Column" at bounding box center [352, 346] width 594 height 477
click at [481, 149] on div "Add Column" at bounding box center [352, 346] width 594 height 477
click at [483, 153] on div "Add Column" at bounding box center [352, 346] width 594 height 477
click at [356, 149] on div "Add Column" at bounding box center [352, 346] width 594 height 477
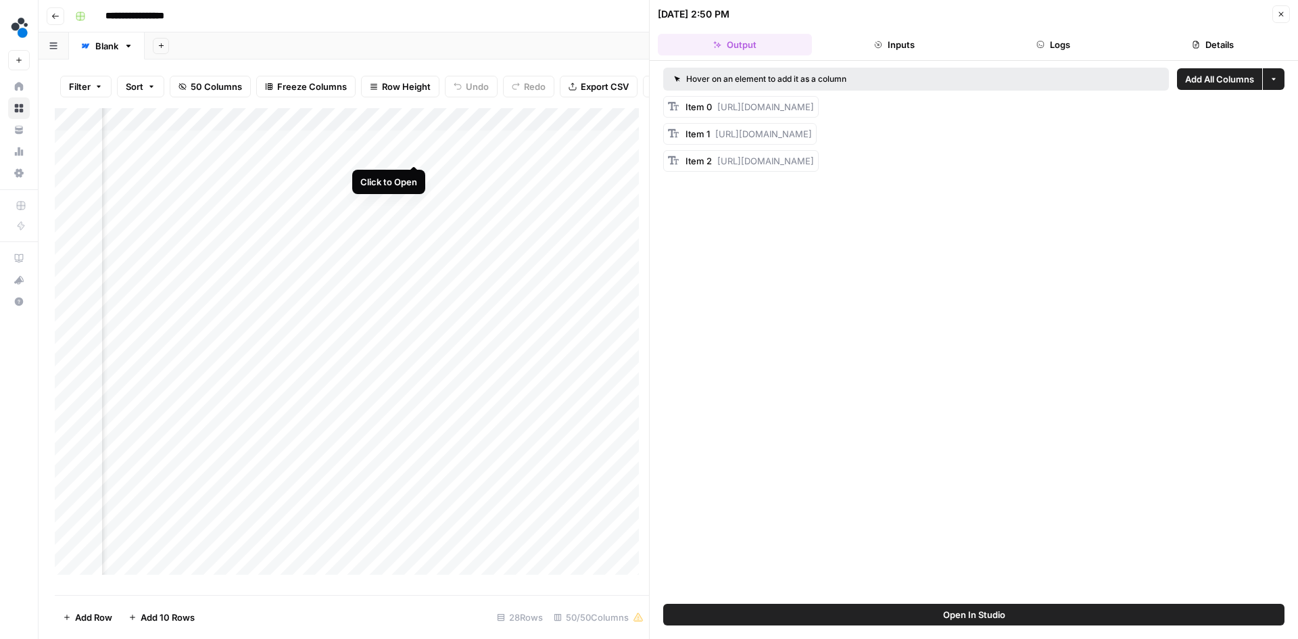
click at [415, 151] on div "Add Column" at bounding box center [352, 346] width 594 height 477
click at [900, 46] on button "Inputs" at bounding box center [895, 45] width 154 height 22
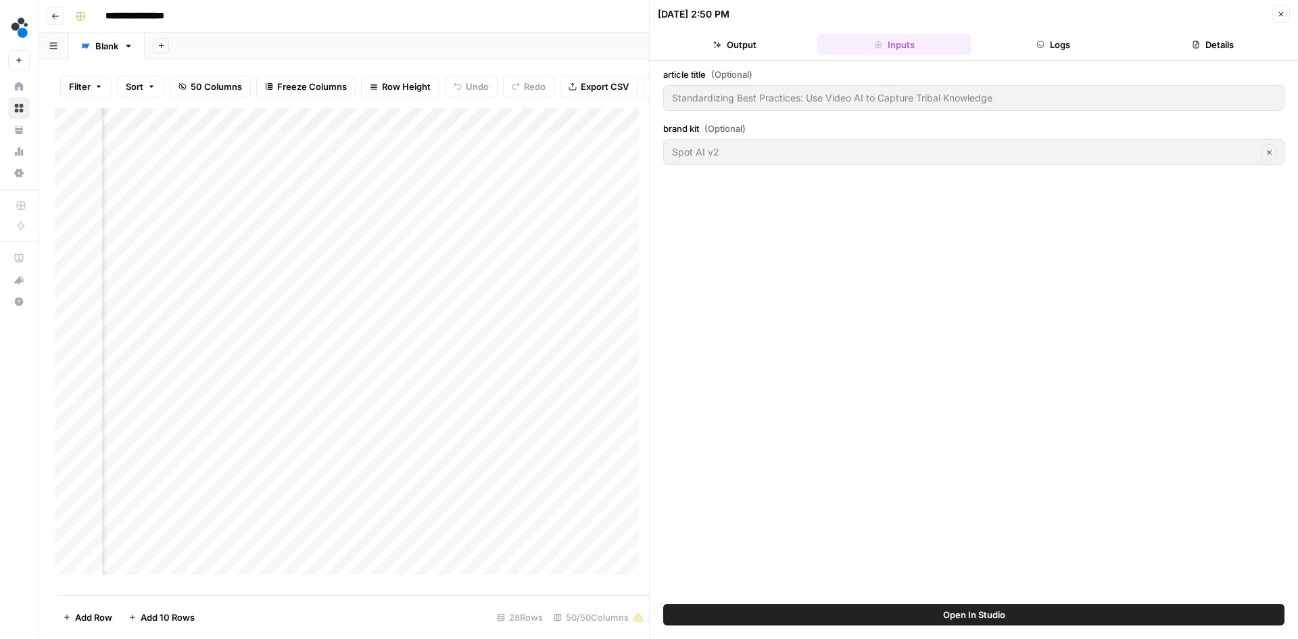
click at [1034, 49] on button "Logs" at bounding box center [1054, 45] width 154 height 22
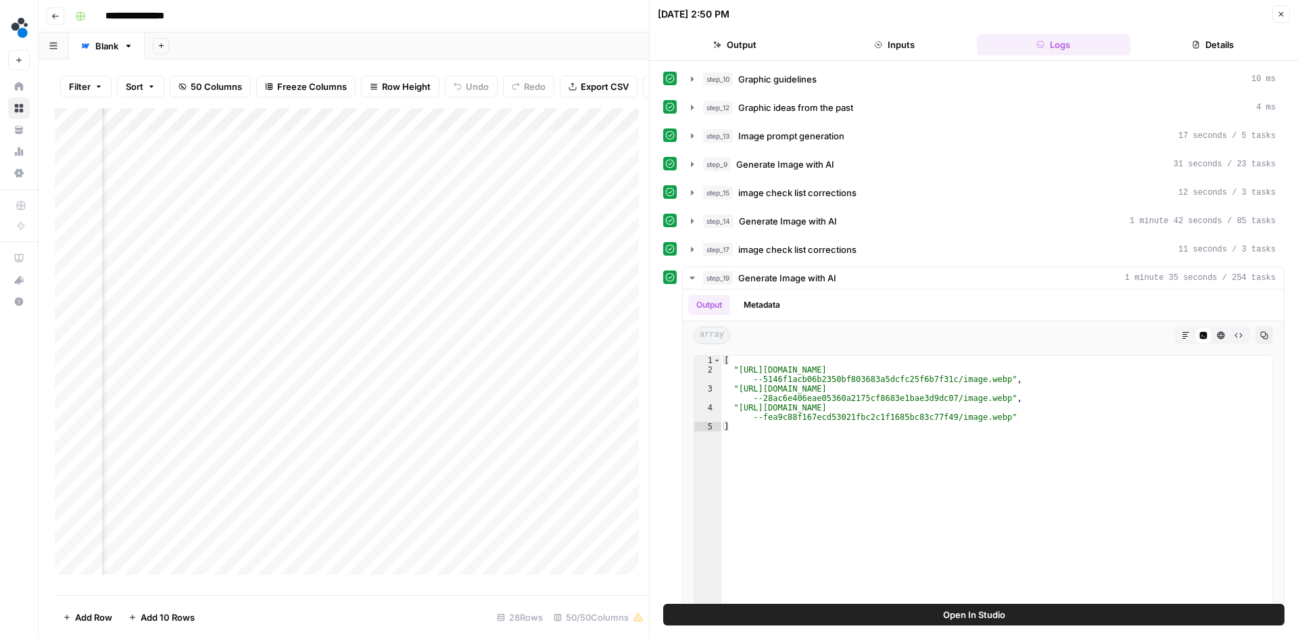
click at [1038, 41] on button "Details" at bounding box center [1213, 45] width 154 height 22
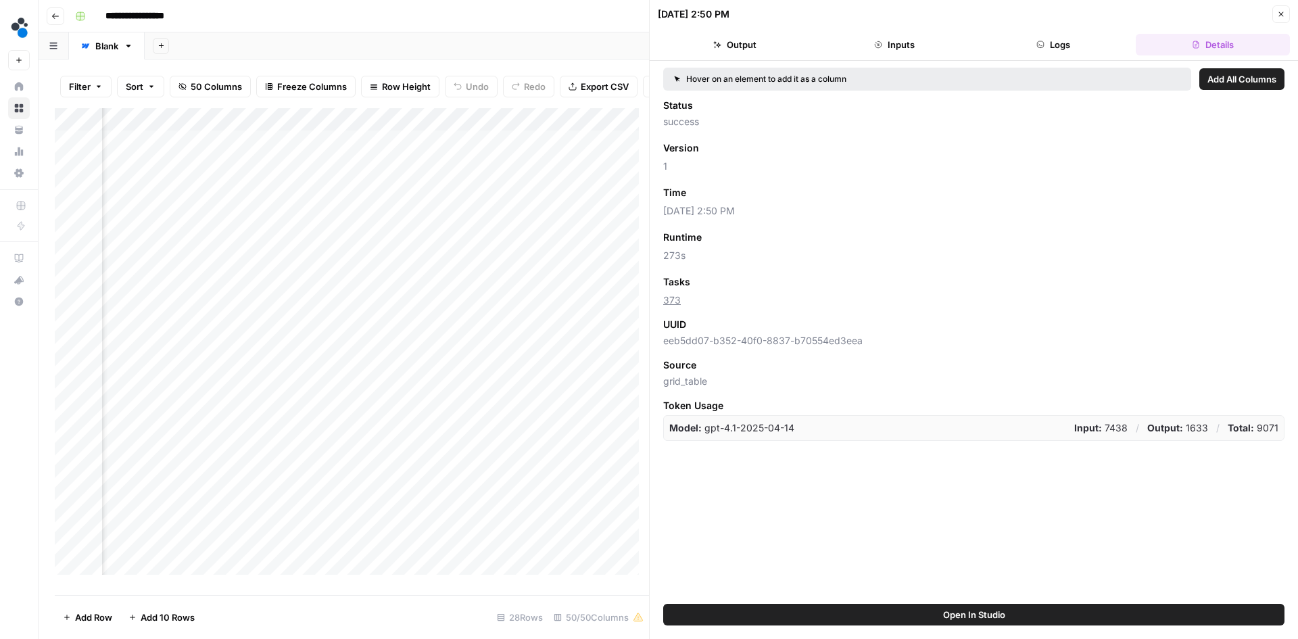
click at [736, 48] on button "Output" at bounding box center [735, 45] width 154 height 22
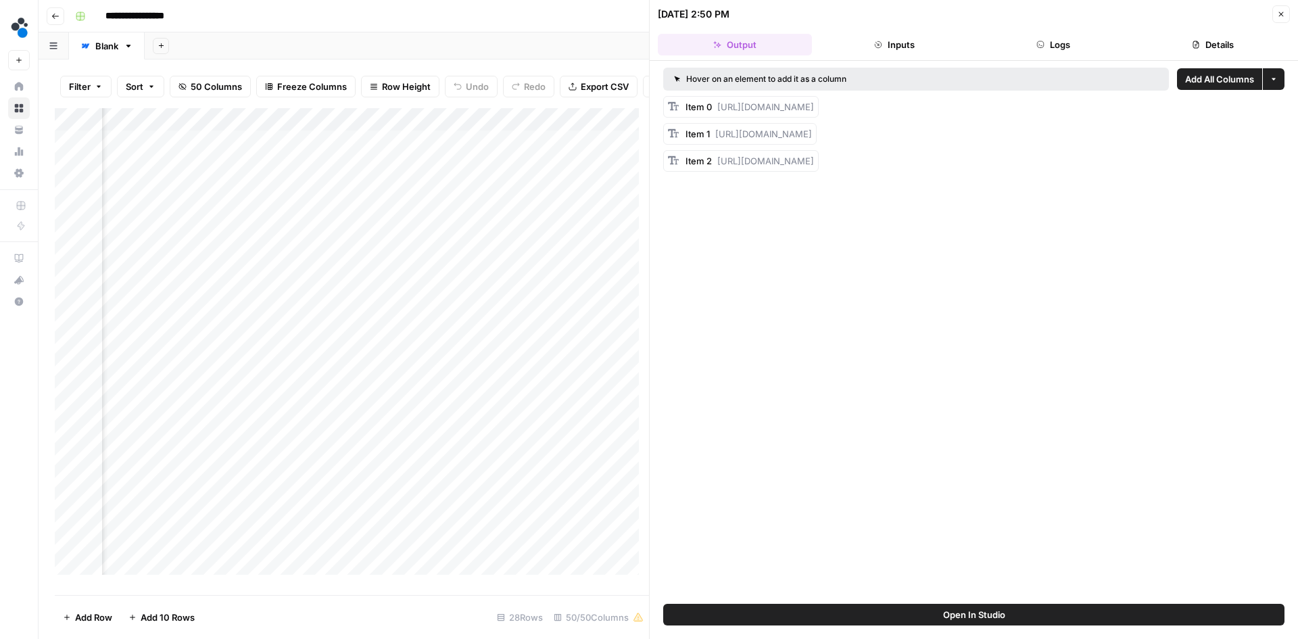
click at [475, 149] on div "Add Column" at bounding box center [352, 346] width 594 height 477
click at [479, 152] on div "Add Column" at bounding box center [352, 346] width 594 height 477
click at [479, 152] on input "**********" at bounding box center [557, 155] width 216 height 16
drag, startPoint x: 884, startPoint y: 199, endPoint x: 719, endPoint y: 189, distance: 166.0
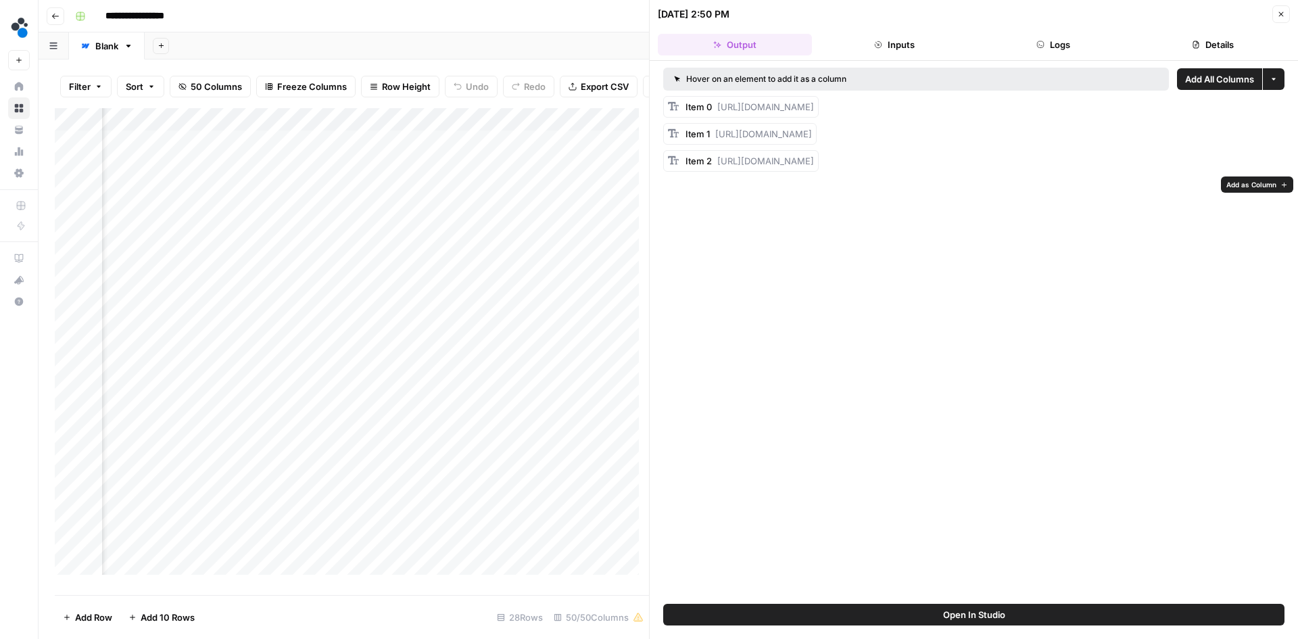
click at [719, 166] on span "https://cdn.airops.com/rails/active_storage/blobs/proxy/eyJfcmFpbHMiOnsiZGF0YSI…" at bounding box center [765, 161] width 97 height 11
drag, startPoint x: 893, startPoint y: 121, endPoint x: 719, endPoint y: 107, distance: 174.4
click at [719, 107] on span "https://cdn.airops.com/rails/active_storage/blobs/proxy/eyJfcmFpbHMiOnsiZGF0YSI…" at bounding box center [765, 106] width 97 height 11
click at [360, 154] on div "Add Column" at bounding box center [352, 346] width 594 height 477
click at [433, 155] on div "Add Column" at bounding box center [352, 346] width 594 height 477
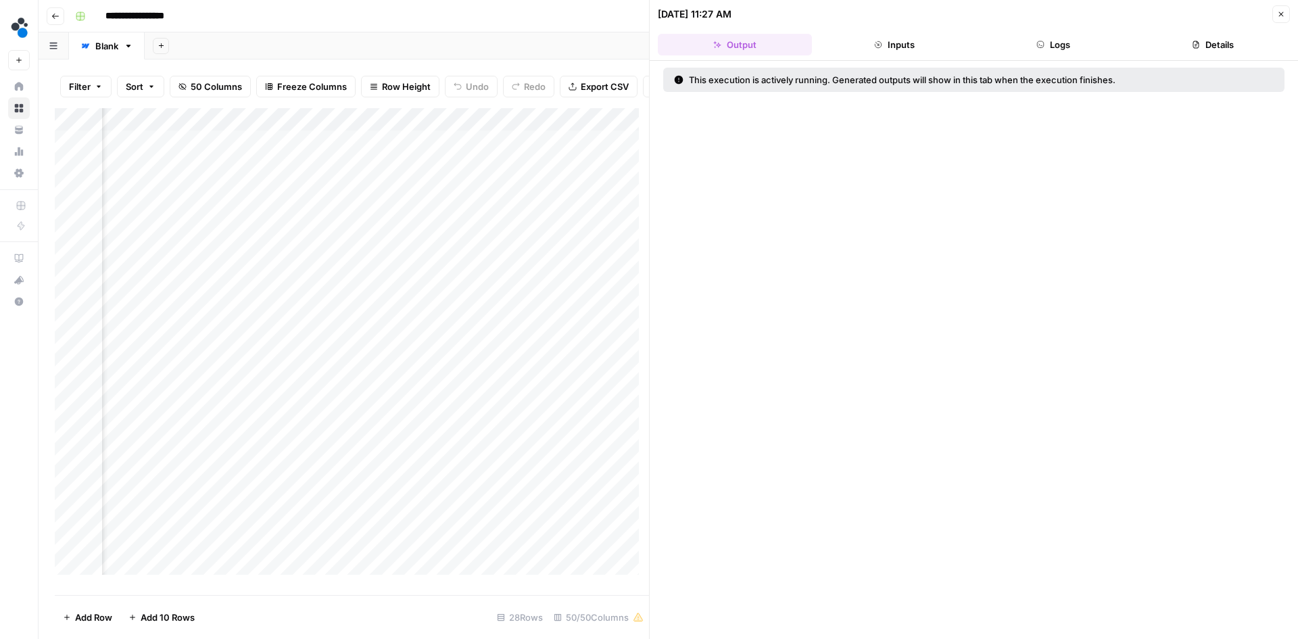
click at [907, 44] on button "Inputs" at bounding box center [895, 45] width 154 height 22
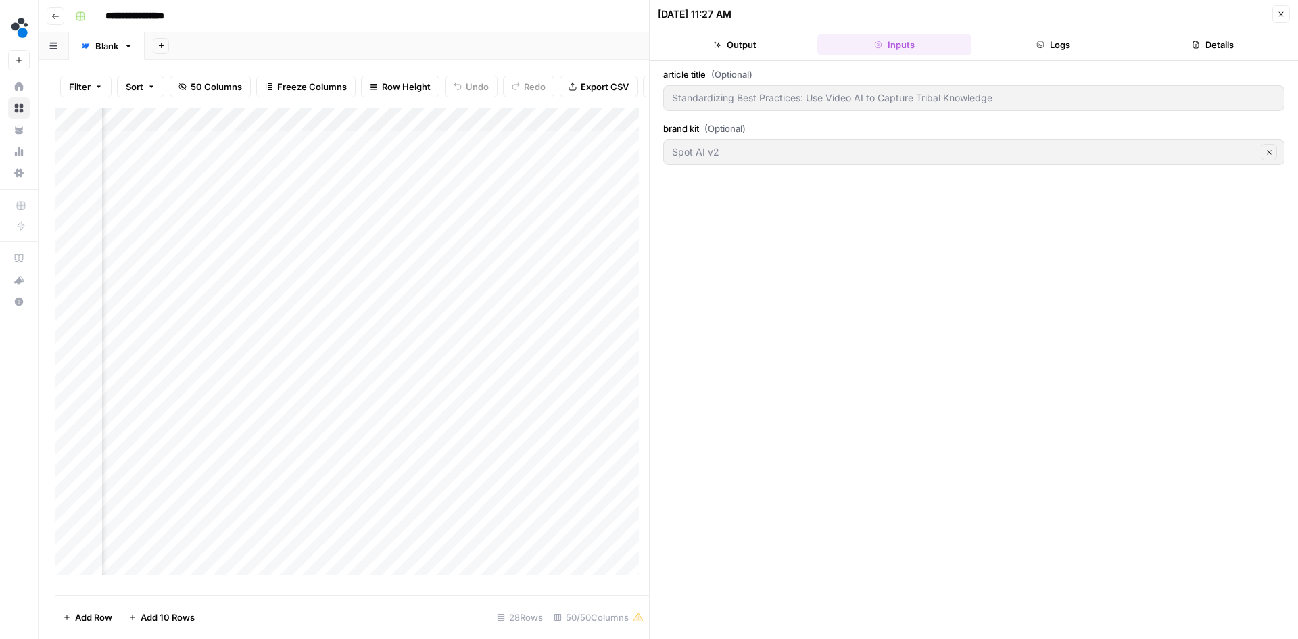
click at [1038, 48] on icon "button" at bounding box center [1041, 45] width 8 height 8
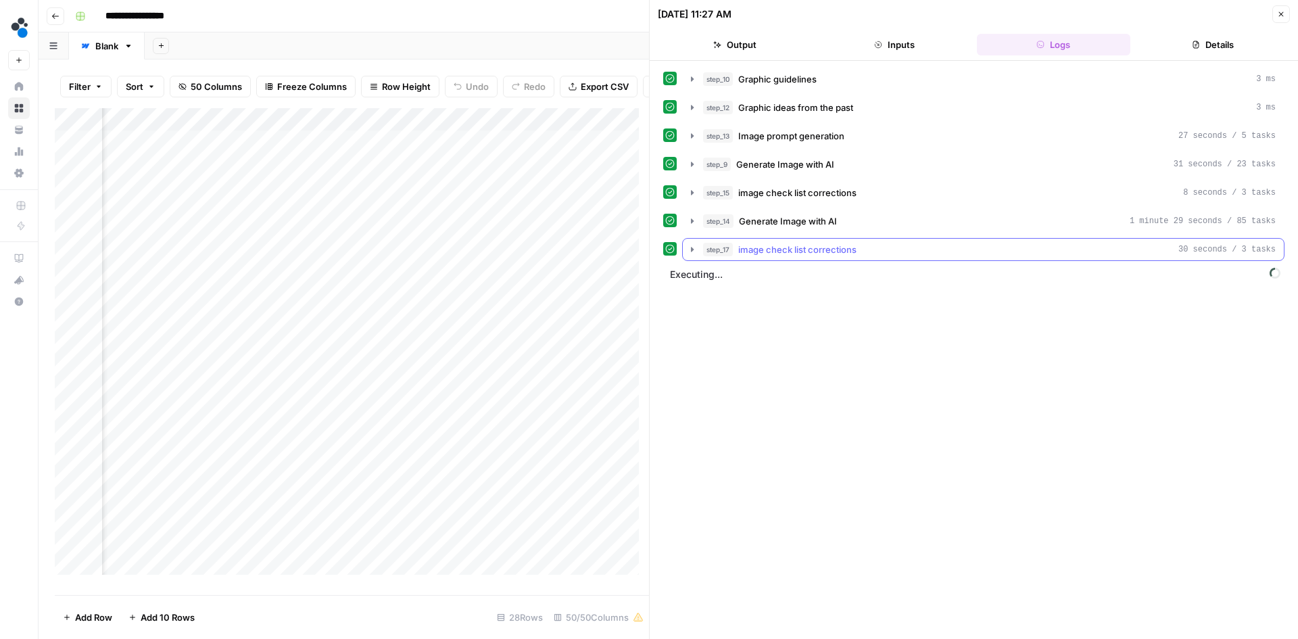
click at [691, 250] on icon "button" at bounding box center [692, 249] width 3 height 5
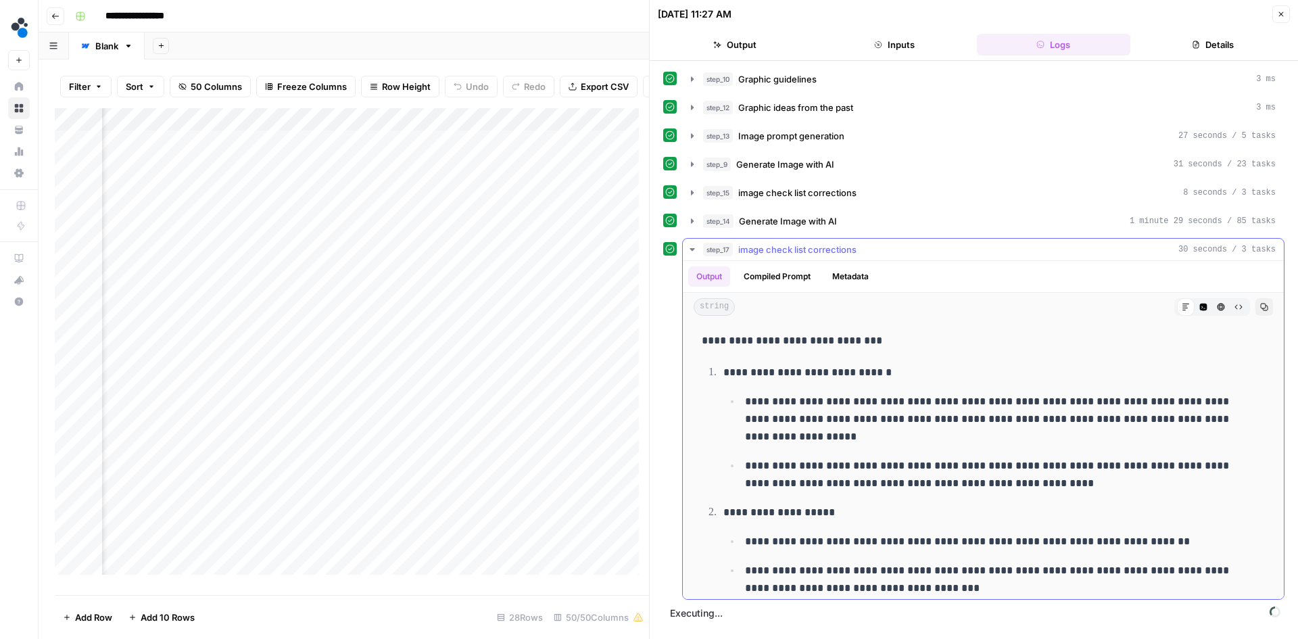
click at [693, 245] on icon "button" at bounding box center [692, 249] width 11 height 11
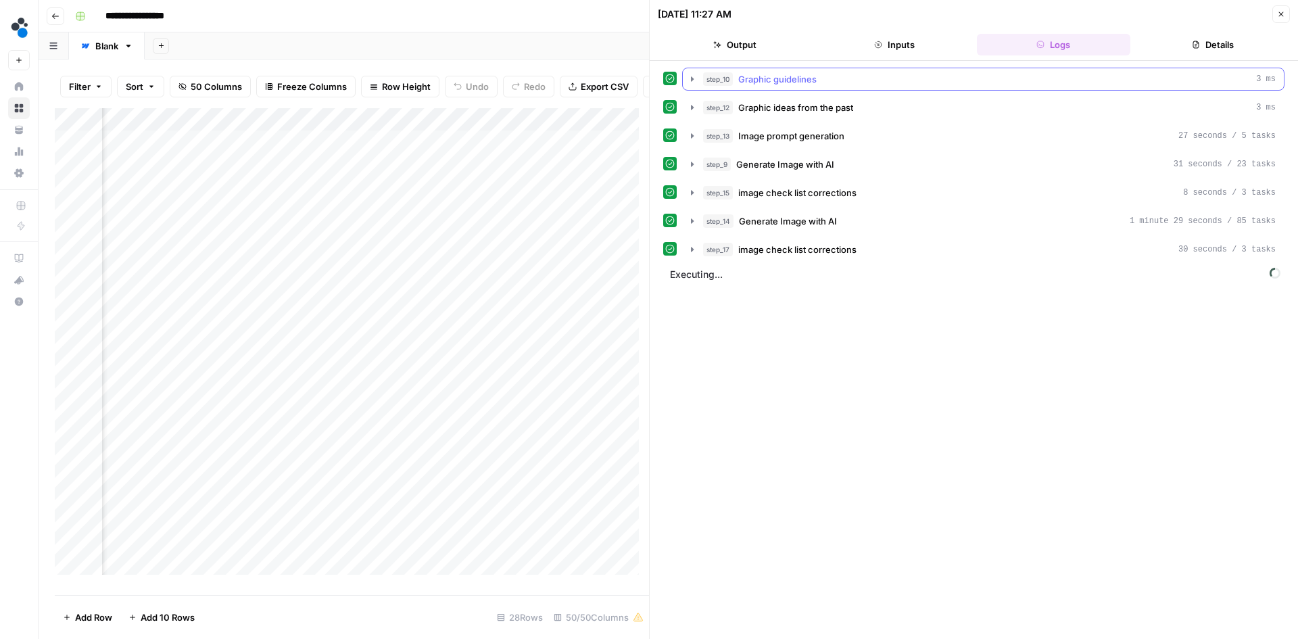
click at [694, 82] on icon "button" at bounding box center [692, 79] width 11 height 11
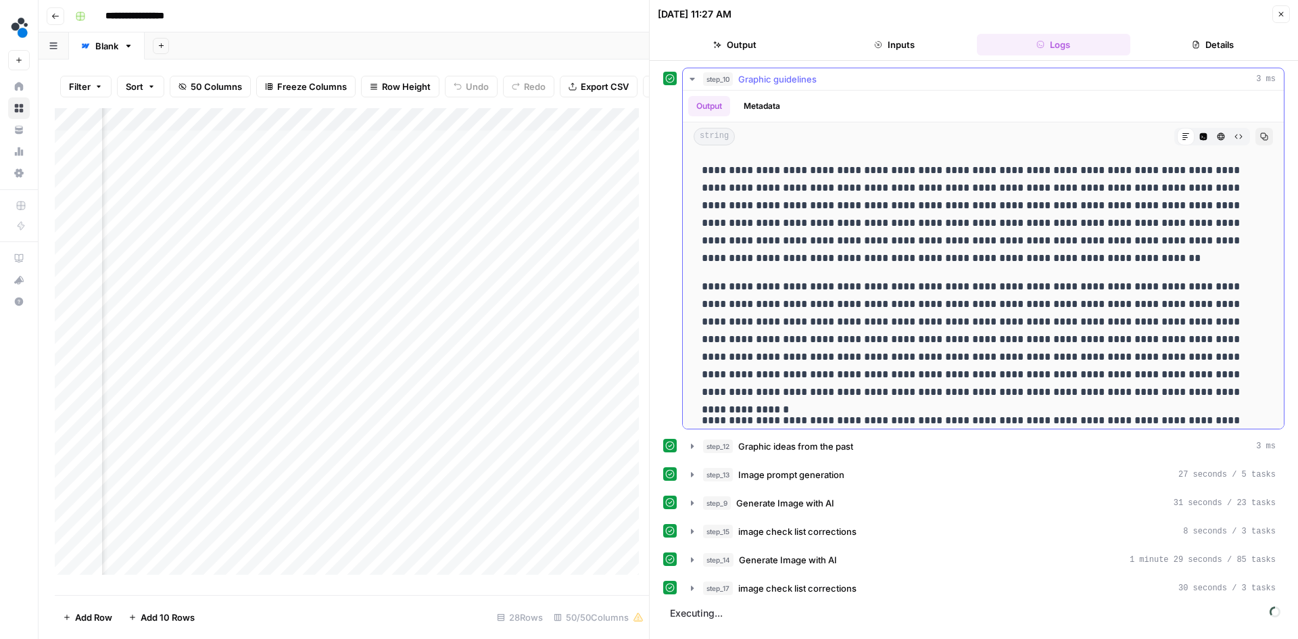
click at [694, 82] on icon "button" at bounding box center [692, 79] width 11 height 11
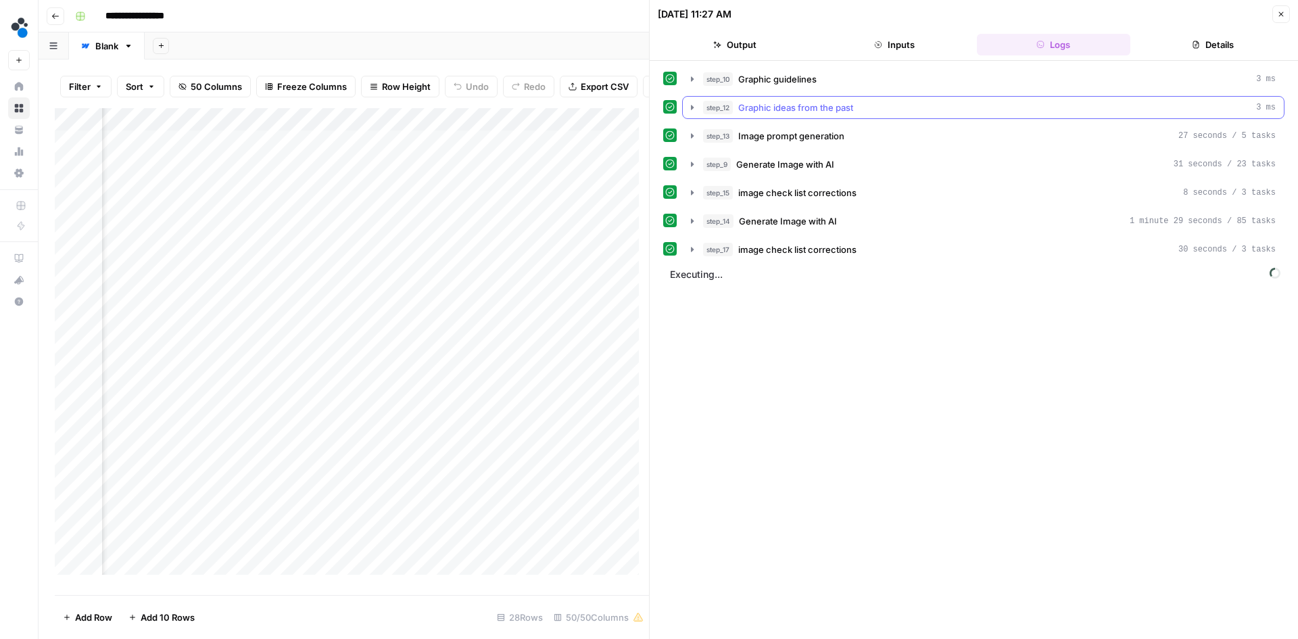
click at [693, 103] on icon "button" at bounding box center [692, 107] width 11 height 11
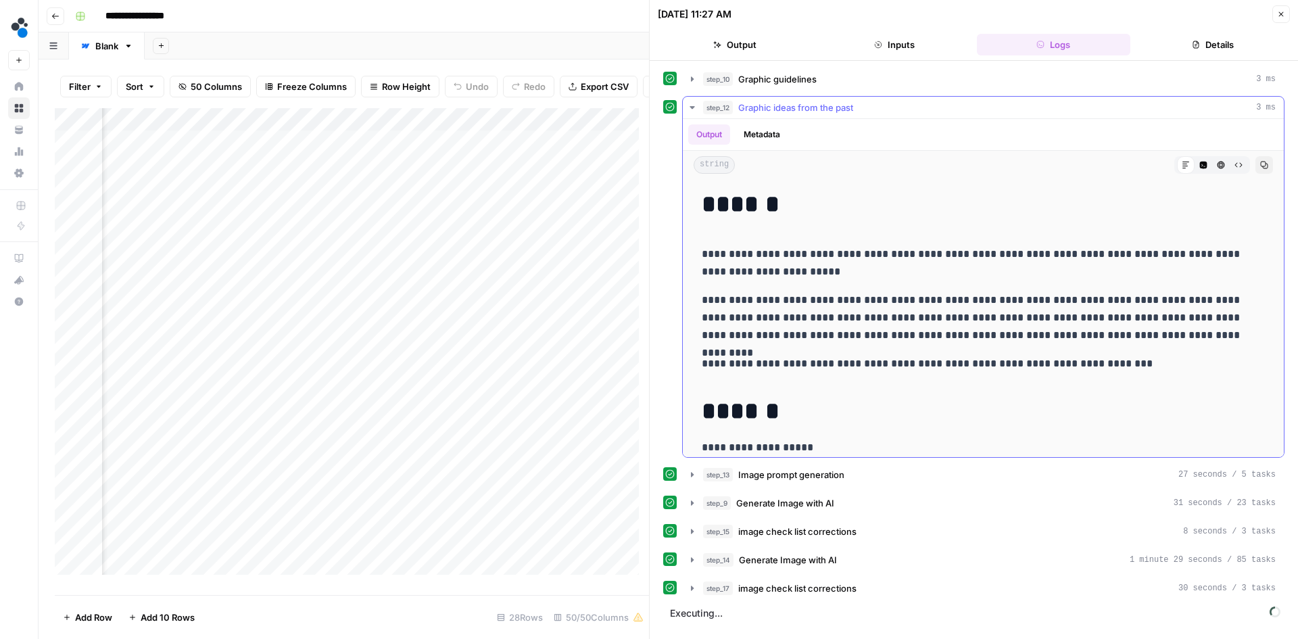
click at [693, 103] on icon "button" at bounding box center [692, 107] width 11 height 11
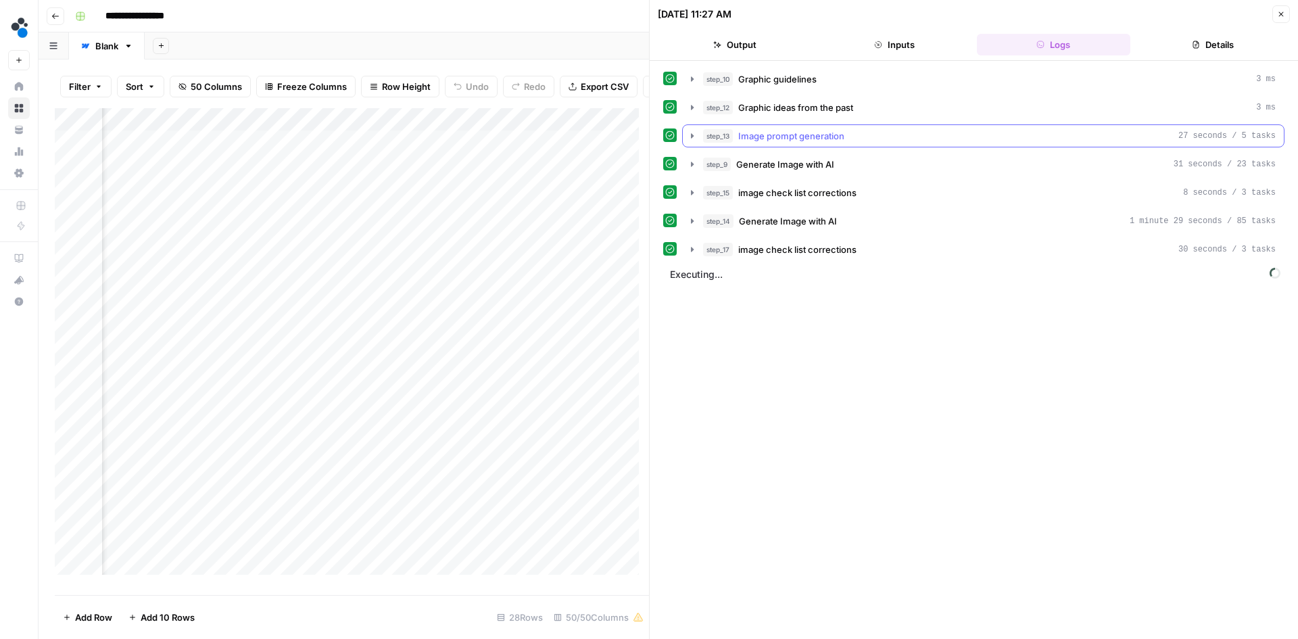
click at [692, 132] on icon "button" at bounding box center [692, 136] width 11 height 11
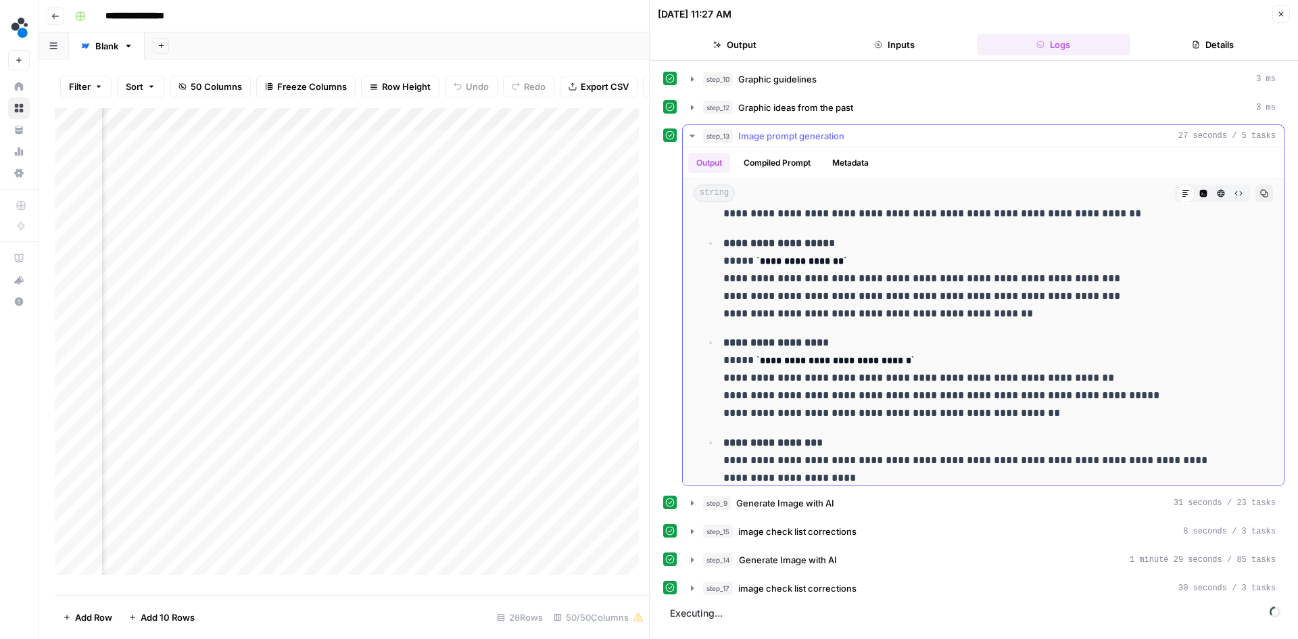
scroll to position [1014, 0]
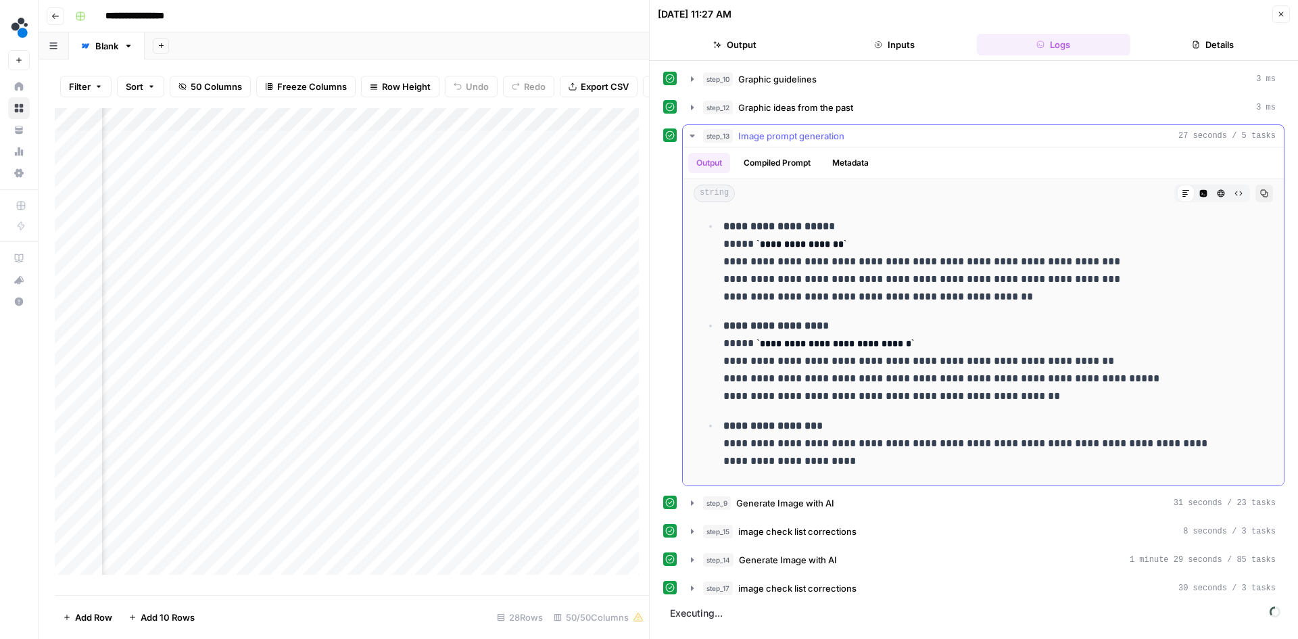
click at [693, 131] on icon "button" at bounding box center [692, 136] width 11 height 11
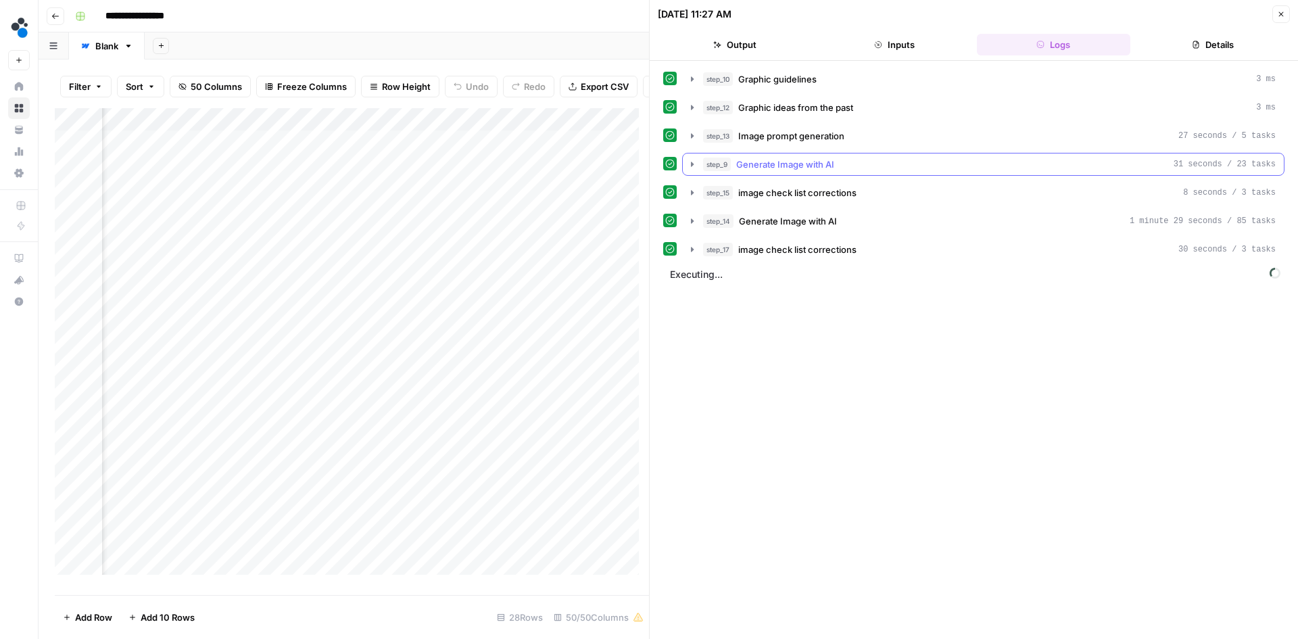
click at [691, 166] on icon "button" at bounding box center [692, 164] width 3 height 5
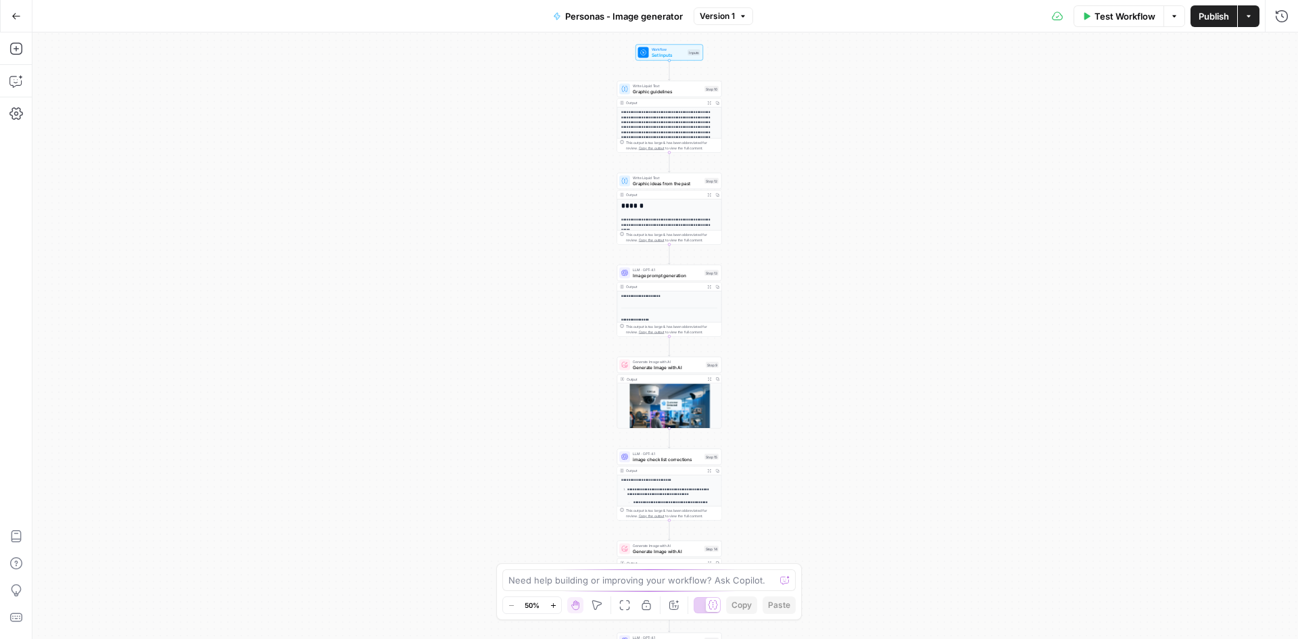
drag, startPoint x: 558, startPoint y: 276, endPoint x: 552, endPoint y: 415, distance: 138.8
click at [552, 415] on div "**********" at bounding box center [665, 335] width 1266 height 607
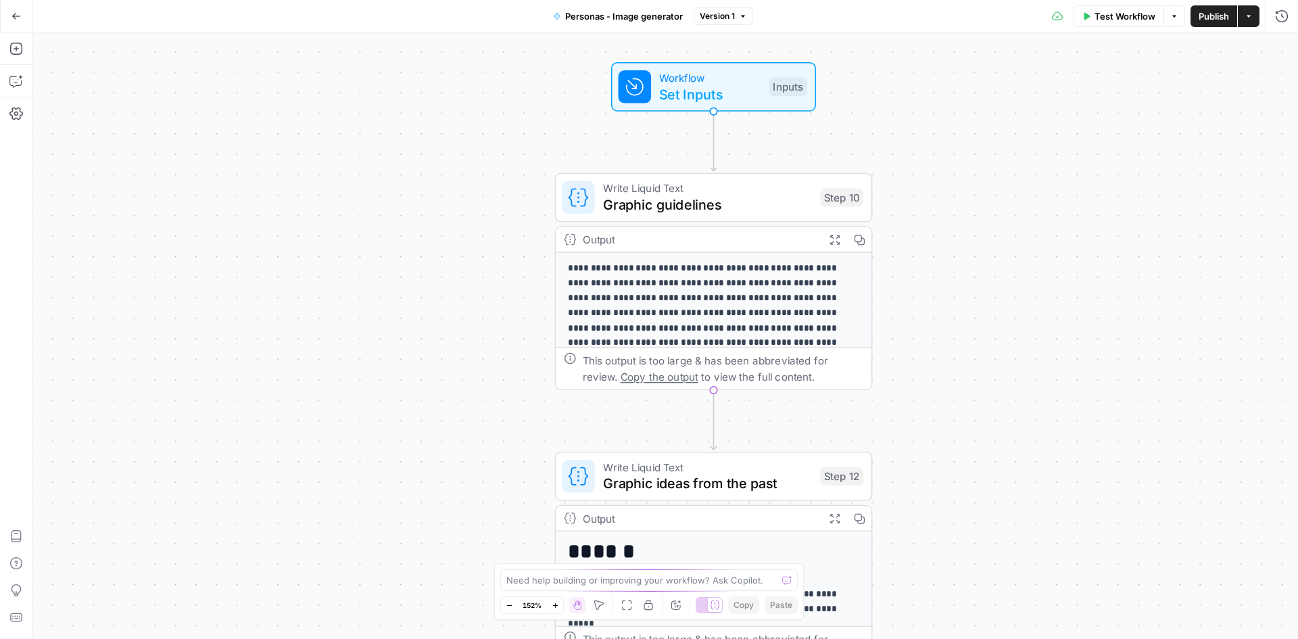
drag, startPoint x: 485, startPoint y: 351, endPoint x: 464, endPoint y: 379, distance: 34.8
click at [464, 379] on div "**********" at bounding box center [665, 335] width 1266 height 607
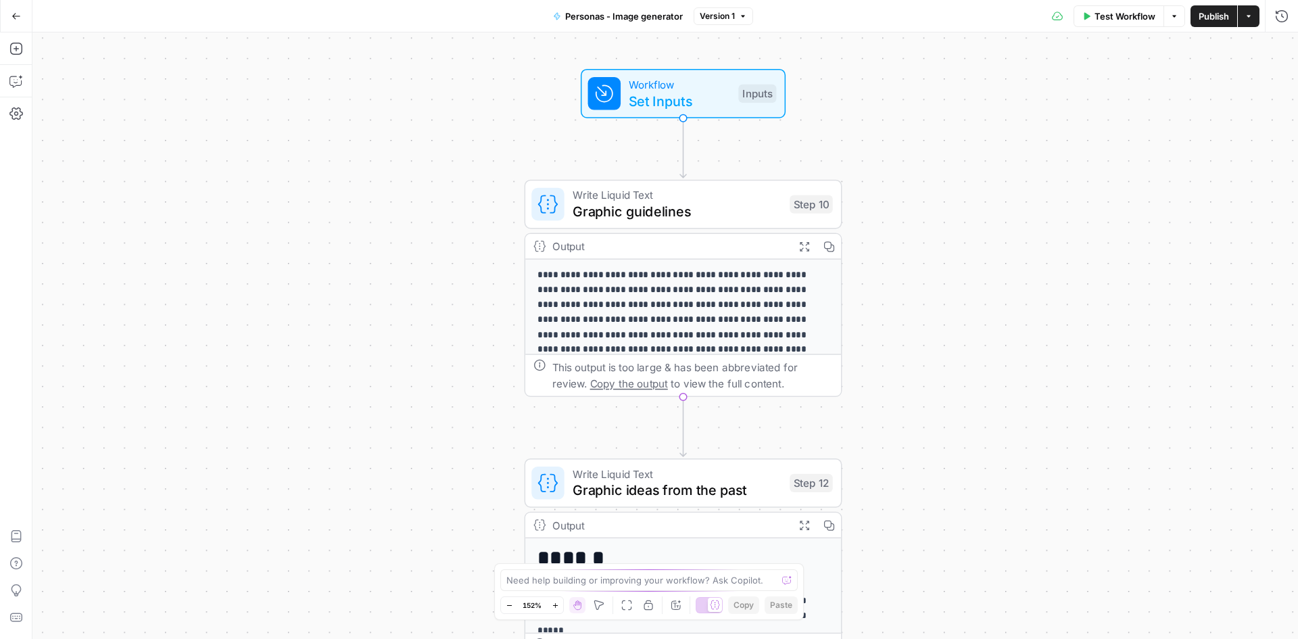
drag, startPoint x: 443, startPoint y: 385, endPoint x: 447, endPoint y: 293, distance: 92.1
click at [418, 343] on div "**********" at bounding box center [665, 335] width 1266 height 607
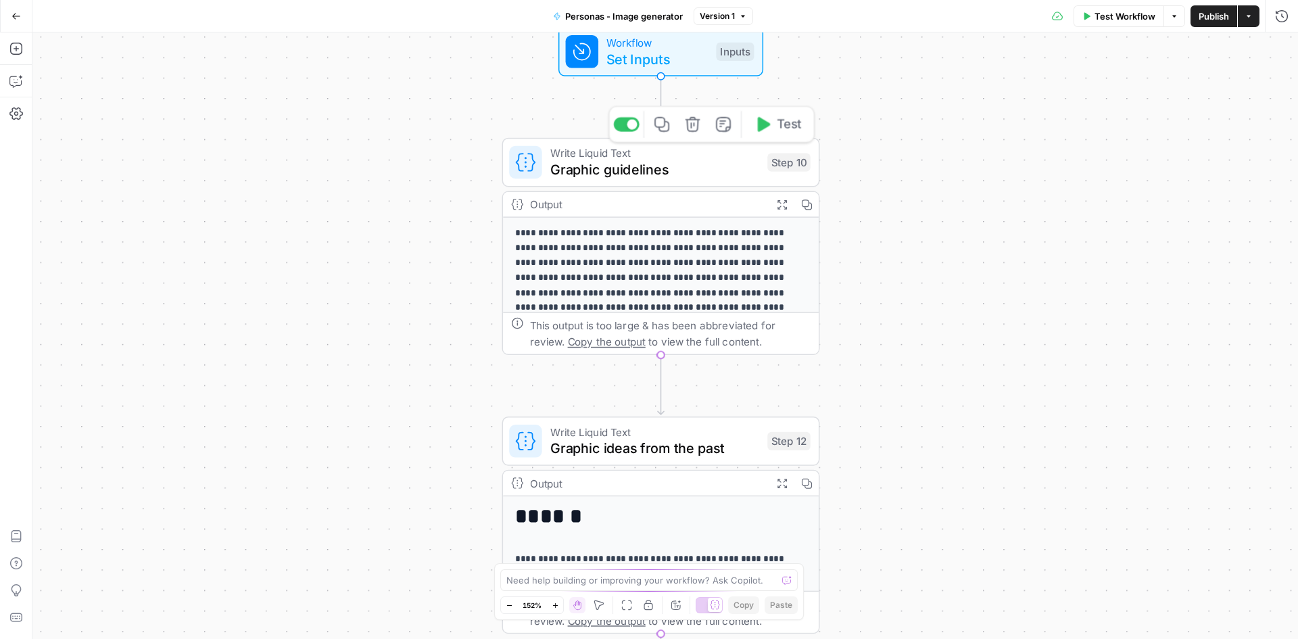
click at [600, 164] on span "Graphic guidelines" at bounding box center [654, 169] width 209 height 20
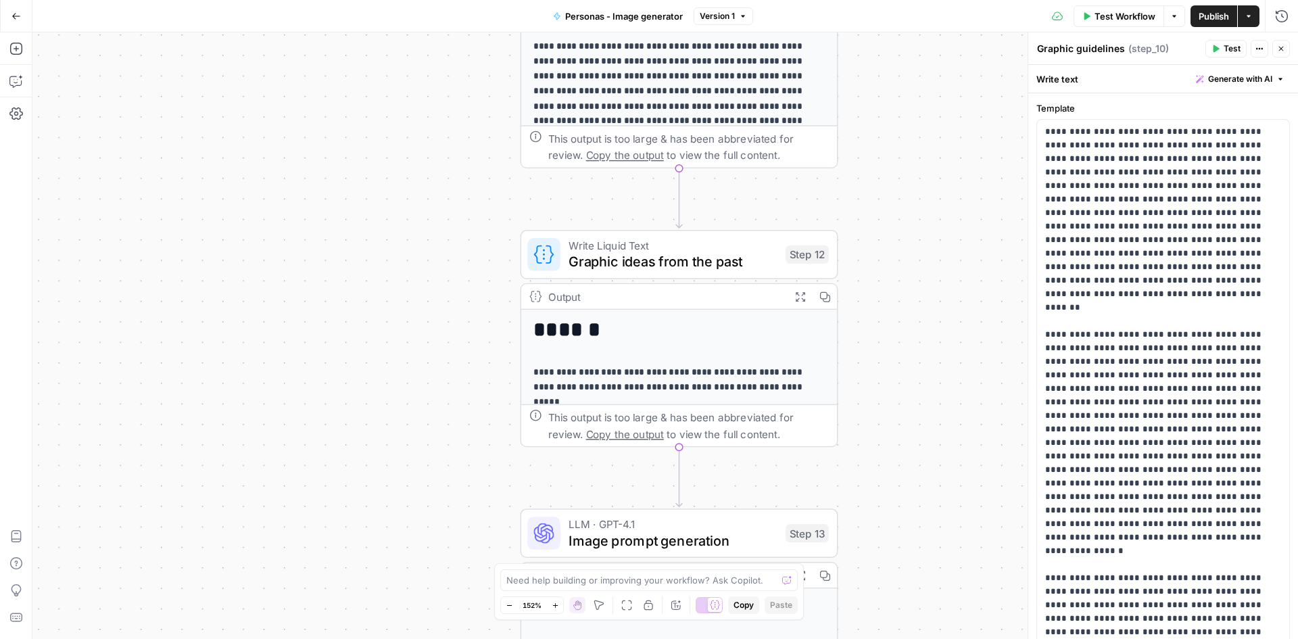
drag, startPoint x: 457, startPoint y: 362, endPoint x: 475, endPoint y: 176, distance: 187.5
click at [475, 176] on div "**********" at bounding box center [665, 335] width 1266 height 607
click at [623, 260] on span "Graphic ideas from the past" at bounding box center [673, 262] width 209 height 20
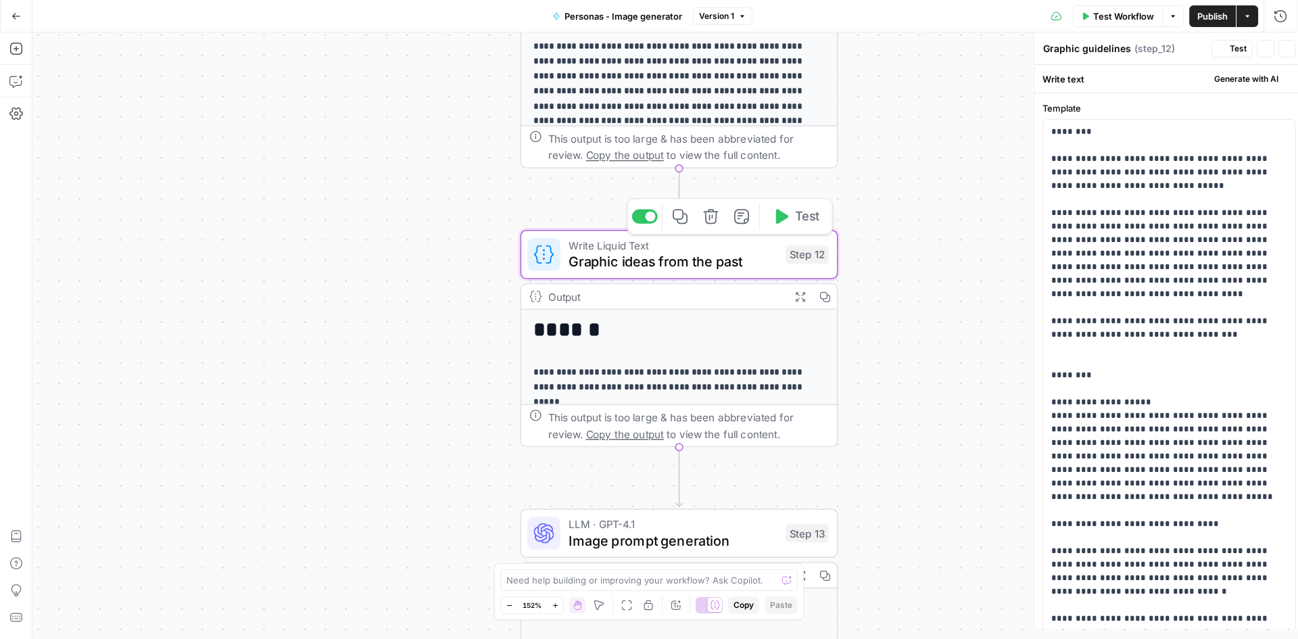
type textarea "Graphic ideas from the past"
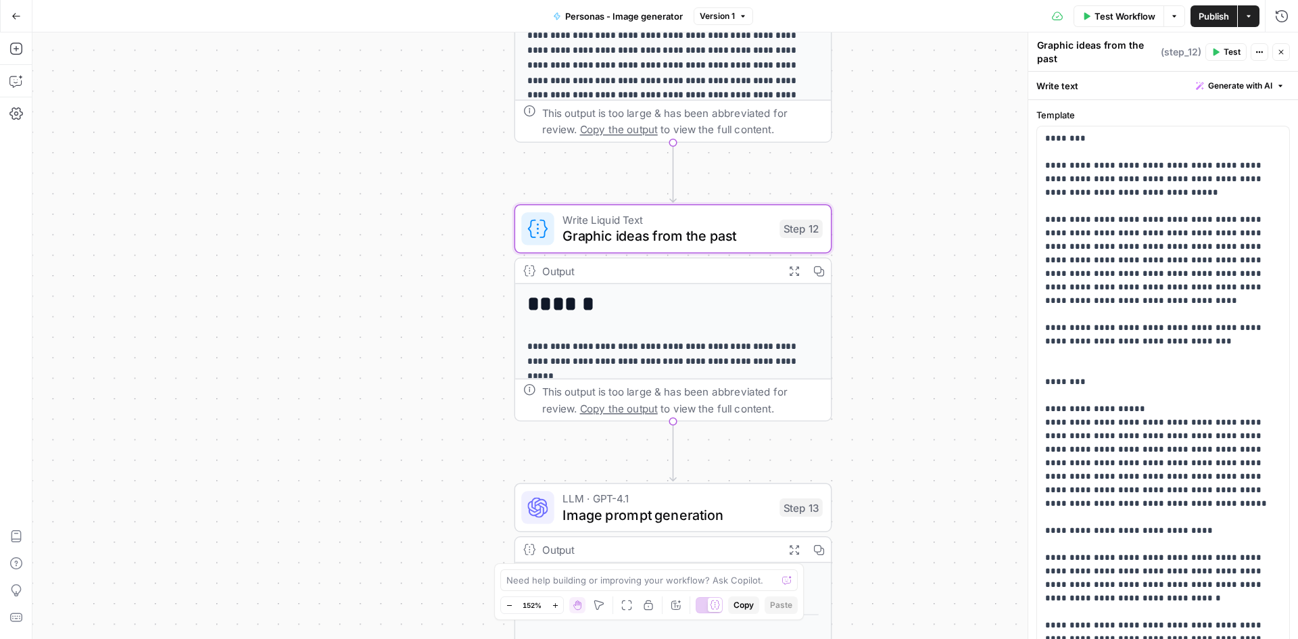
drag, startPoint x: 398, startPoint y: 393, endPoint x: 392, endPoint y: 367, distance: 26.4
click at [392, 367] on div "**********" at bounding box center [665, 335] width 1266 height 607
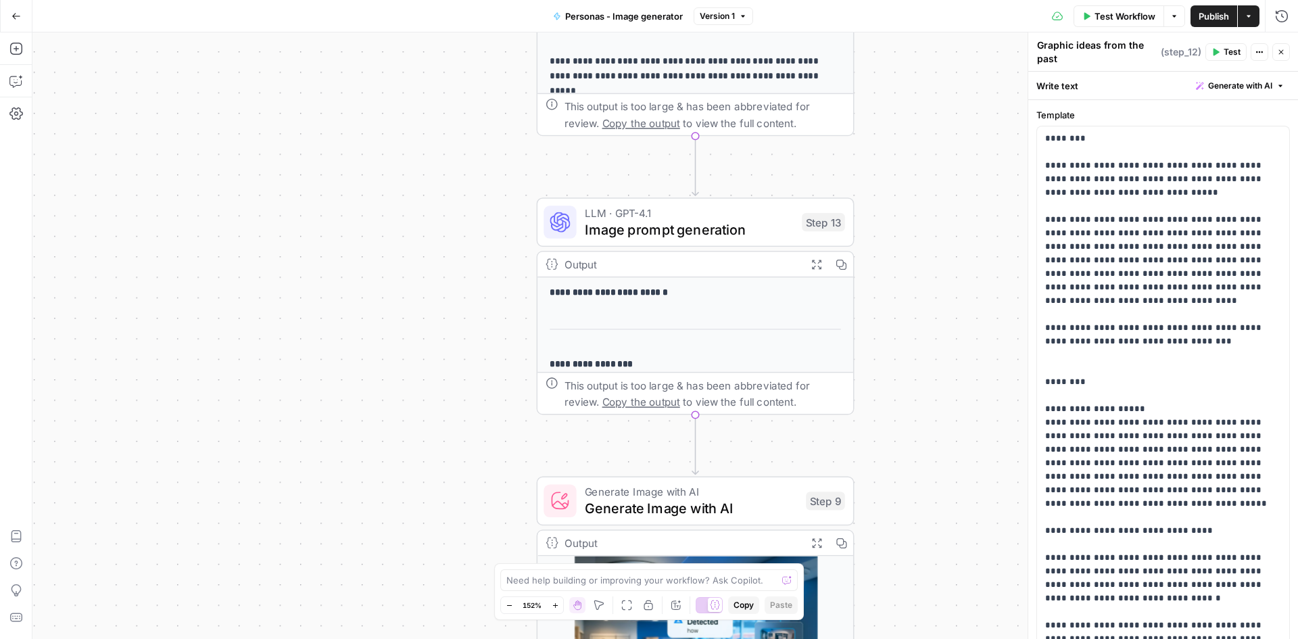
drag, startPoint x: 481, startPoint y: 419, endPoint x: 518, endPoint y: 162, distance: 259.5
click at [518, 162] on div "**********" at bounding box center [665, 335] width 1266 height 607
click at [595, 227] on span "Image prompt generation" at bounding box center [690, 228] width 209 height 20
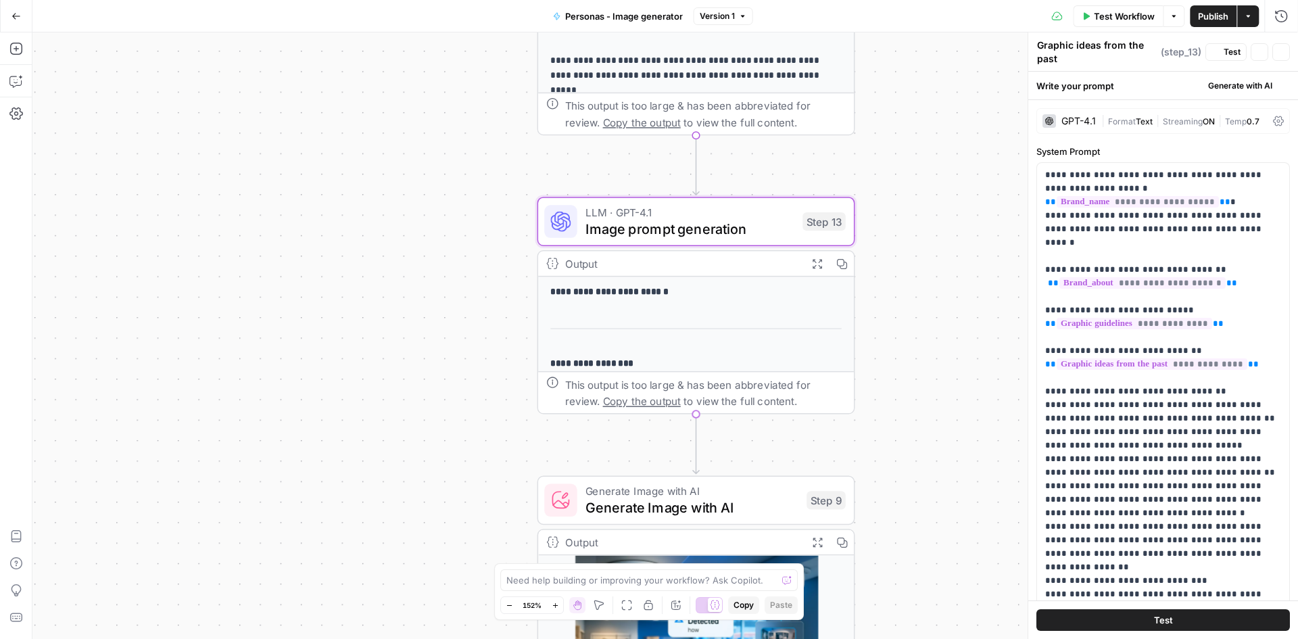
type textarea "Image prompt generation"
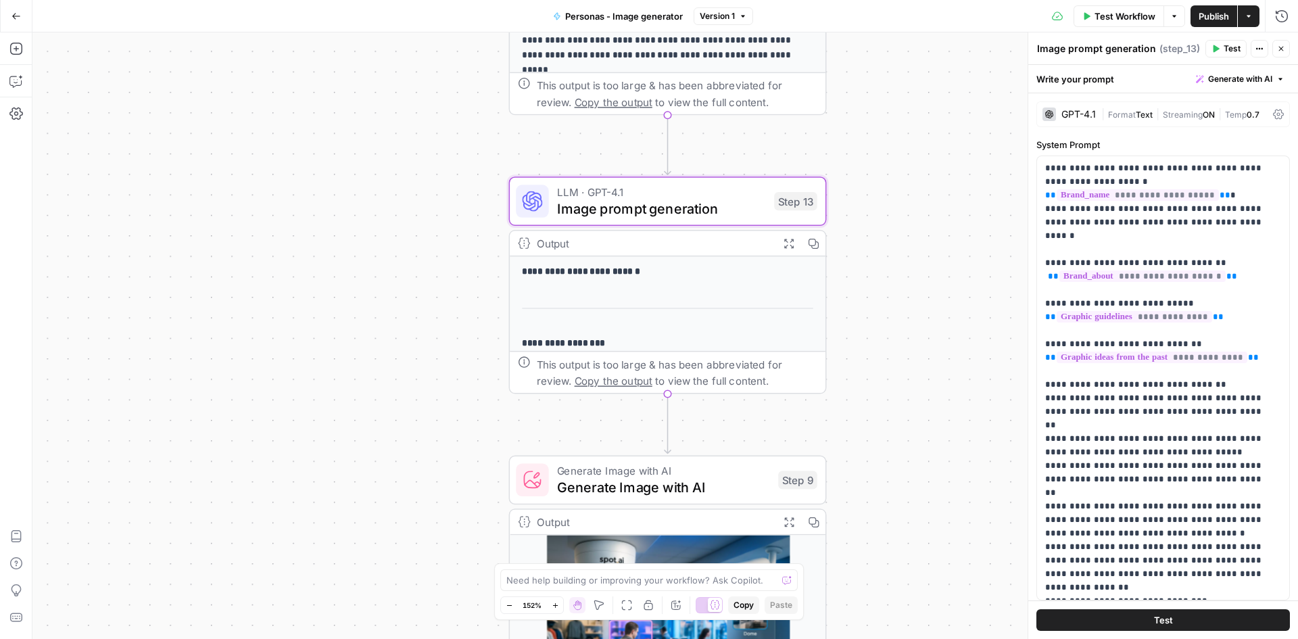
click at [403, 388] on div "**********" at bounding box center [665, 335] width 1266 height 607
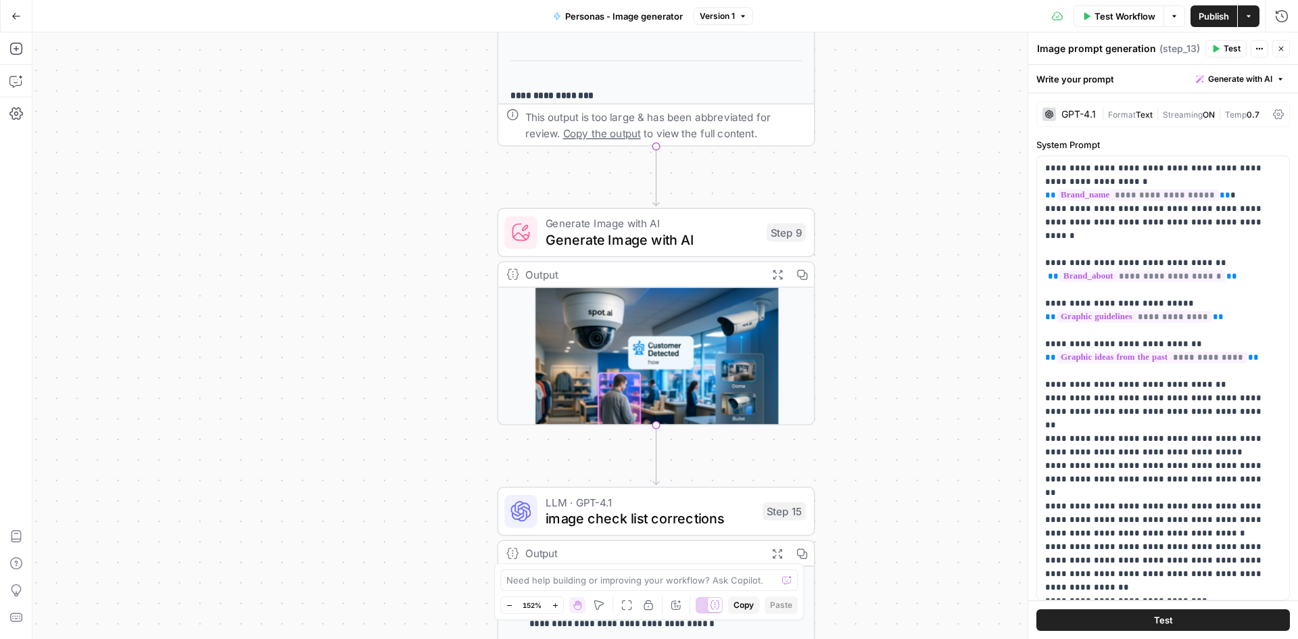
drag, startPoint x: 424, startPoint y: 408, endPoint x: 417, endPoint y: 193, distance: 215.8
click at [417, 193] on div "**********" at bounding box center [665, 335] width 1266 height 607
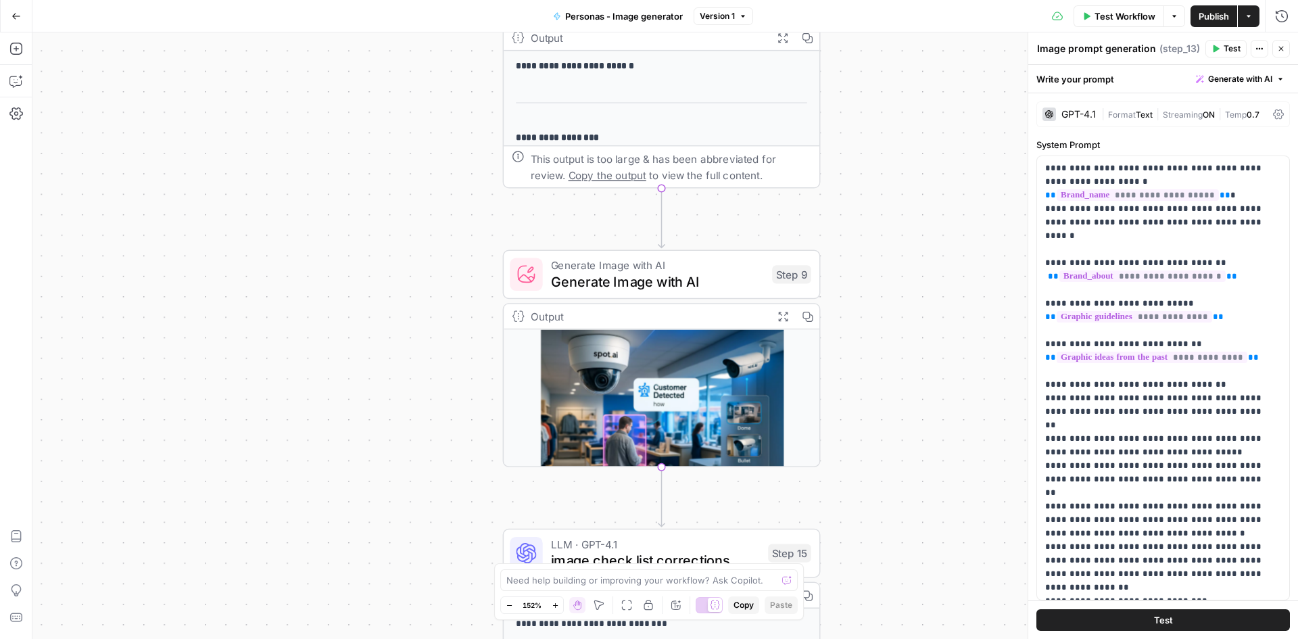
drag, startPoint x: 414, startPoint y: 266, endPoint x: 415, endPoint y: 276, distance: 9.5
click at [415, 276] on div "**********" at bounding box center [665, 335] width 1266 height 607
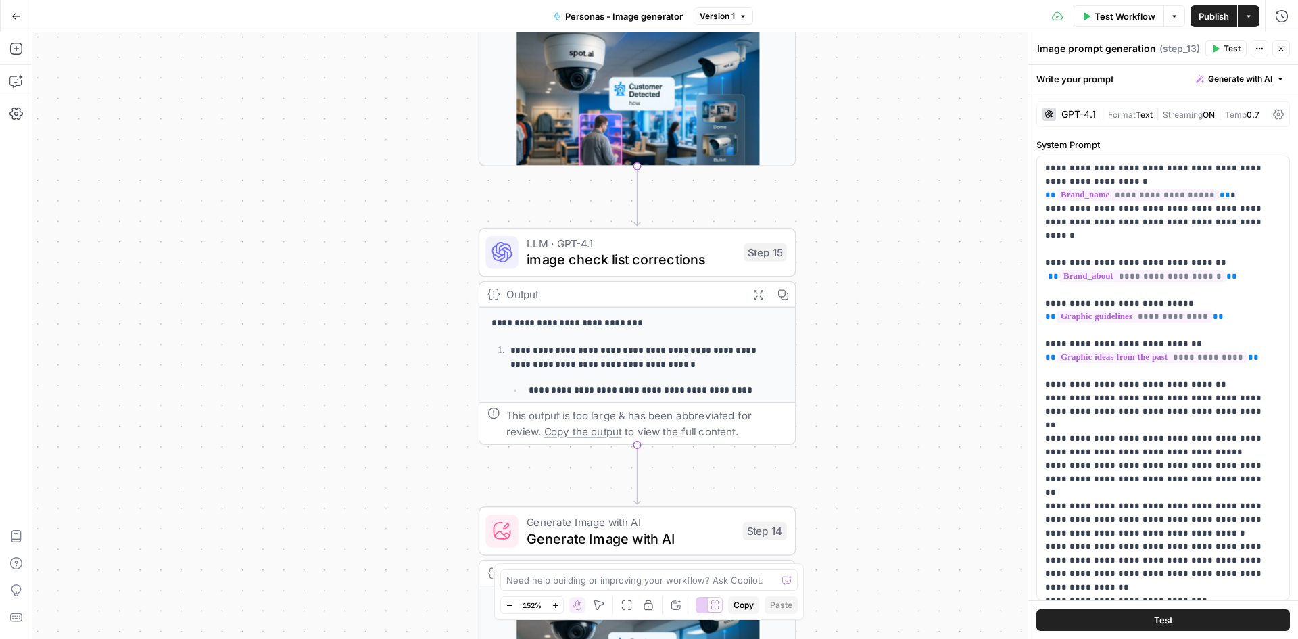
drag, startPoint x: 425, startPoint y: 274, endPoint x: 423, endPoint y: 188, distance: 85.9
click at [423, 188] on div "**********" at bounding box center [665, 335] width 1266 height 607
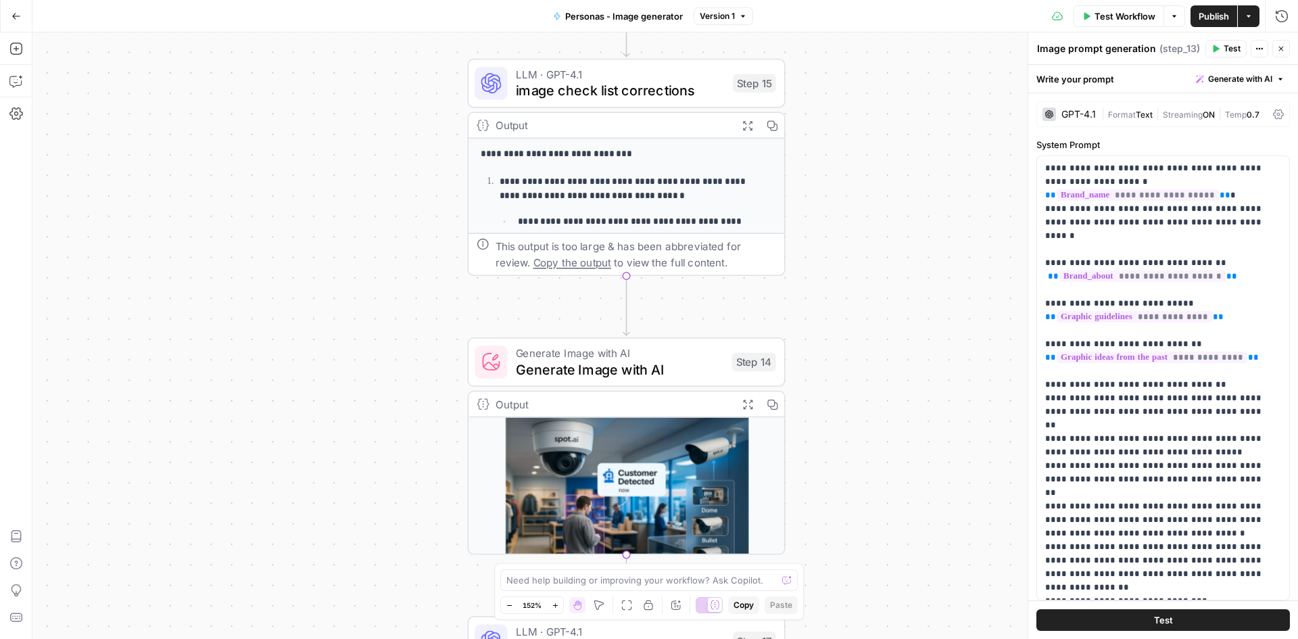
drag, startPoint x: 410, startPoint y: 337, endPoint x: 396, endPoint y: 247, distance: 91.2
click at [396, 247] on div "**********" at bounding box center [665, 335] width 1266 height 607
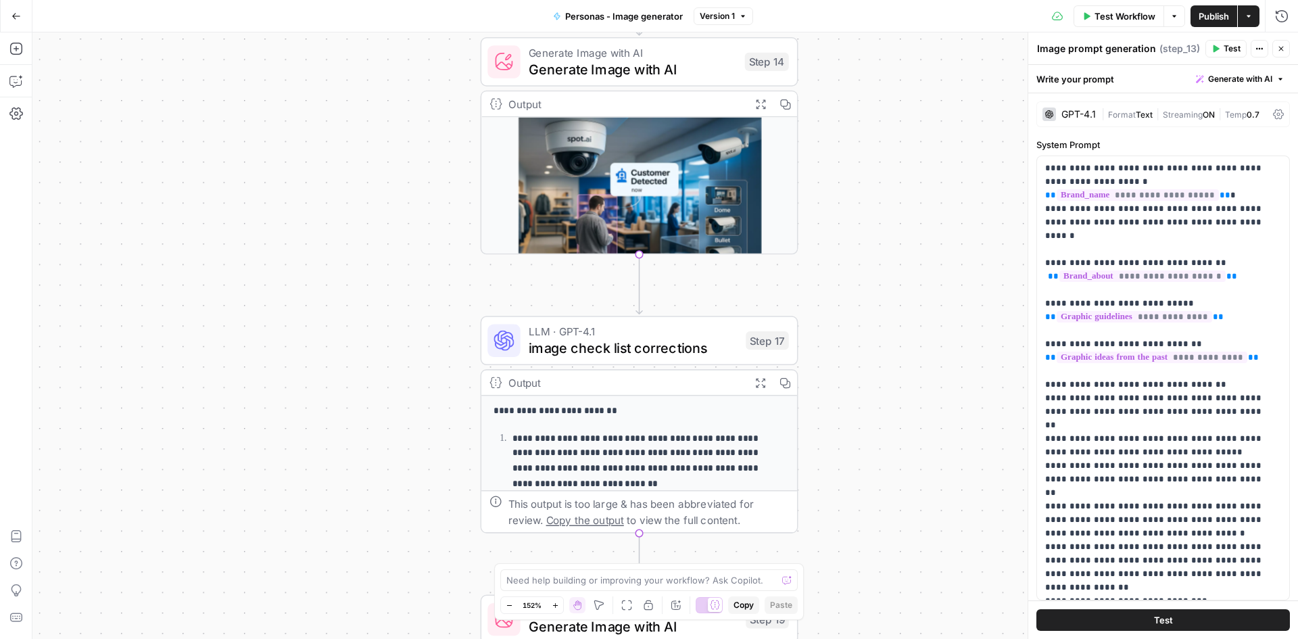
drag, startPoint x: 417, startPoint y: 445, endPoint x: 438, endPoint y: 161, distance: 284.7
click at [438, 161] on div "**********" at bounding box center [665, 335] width 1266 height 607
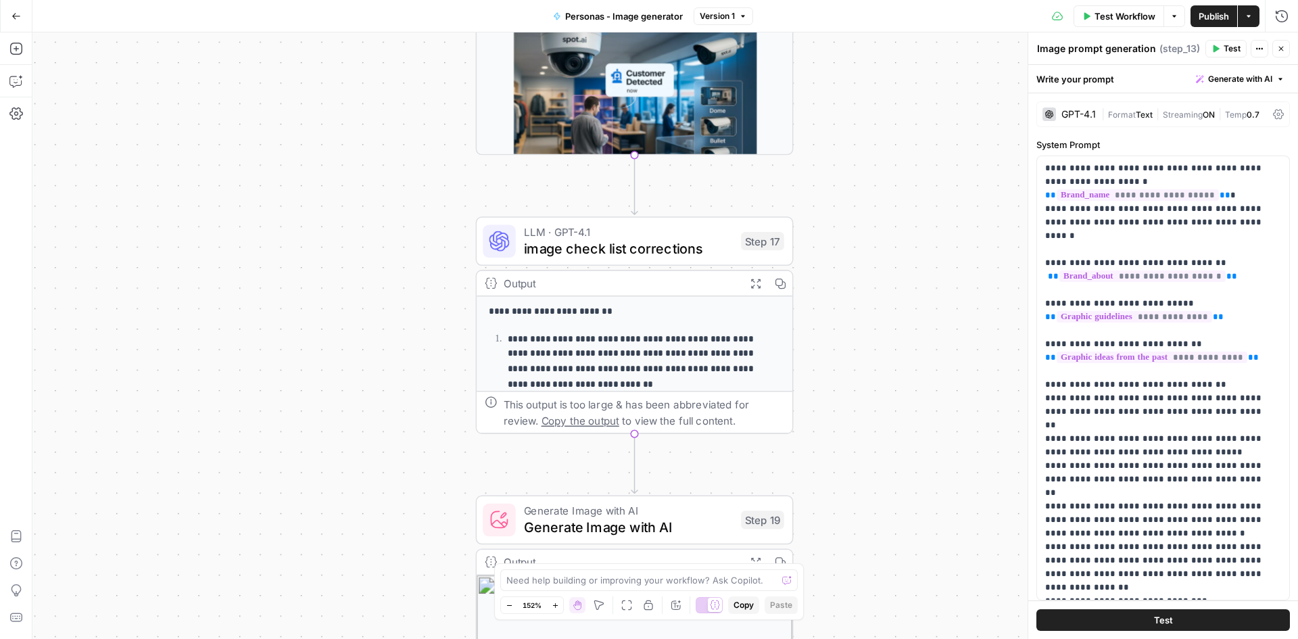
drag, startPoint x: 430, startPoint y: 321, endPoint x: 427, endPoint y: 281, distance: 39.3
click at [427, 283] on div "**********" at bounding box center [665, 335] width 1266 height 607
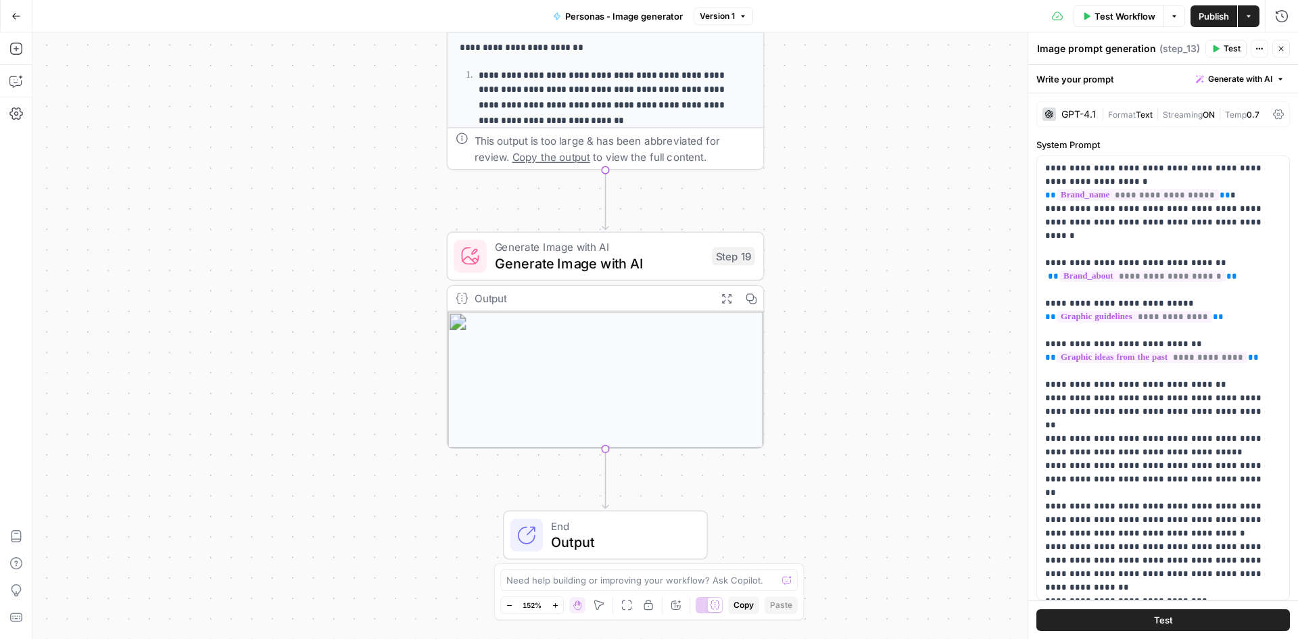
drag, startPoint x: 397, startPoint y: 352, endPoint x: 366, endPoint y: 160, distance: 195.2
click at [366, 160] on div "**********" at bounding box center [665, 335] width 1266 height 607
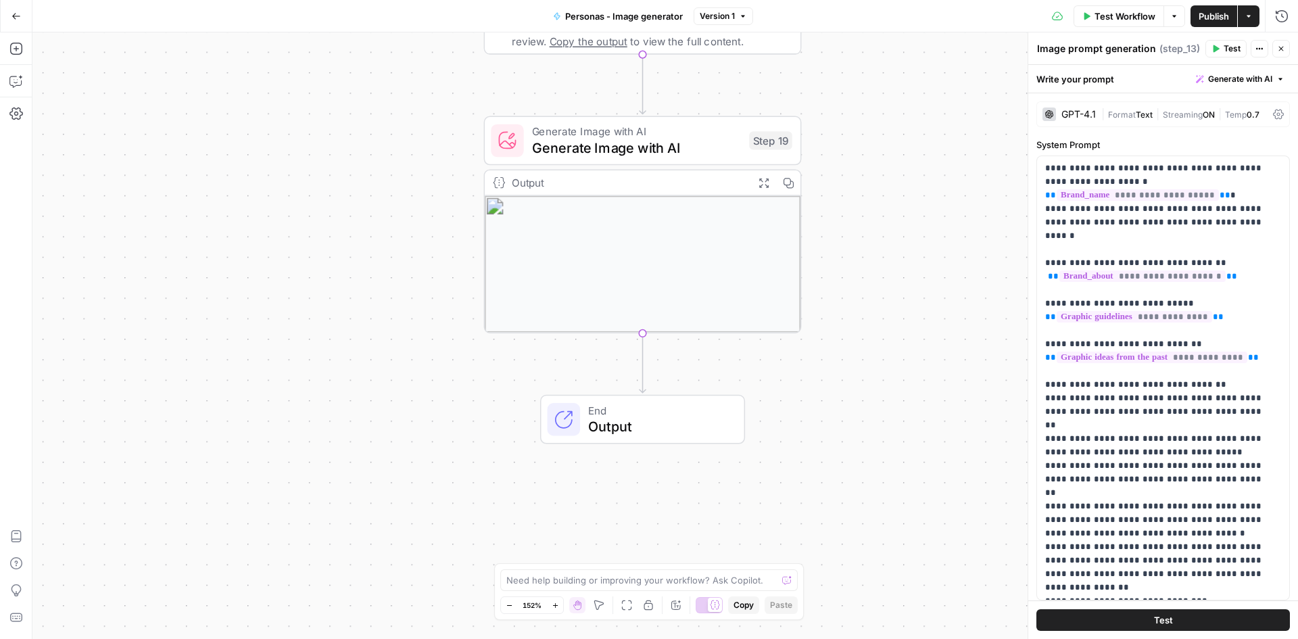
drag, startPoint x: 397, startPoint y: 276, endPoint x: 410, endPoint y: 244, distance: 34.3
click at [410, 244] on div "**********" at bounding box center [665, 335] width 1266 height 607
click at [552, 125] on span "Generate Image with AI" at bounding box center [636, 131] width 209 height 16
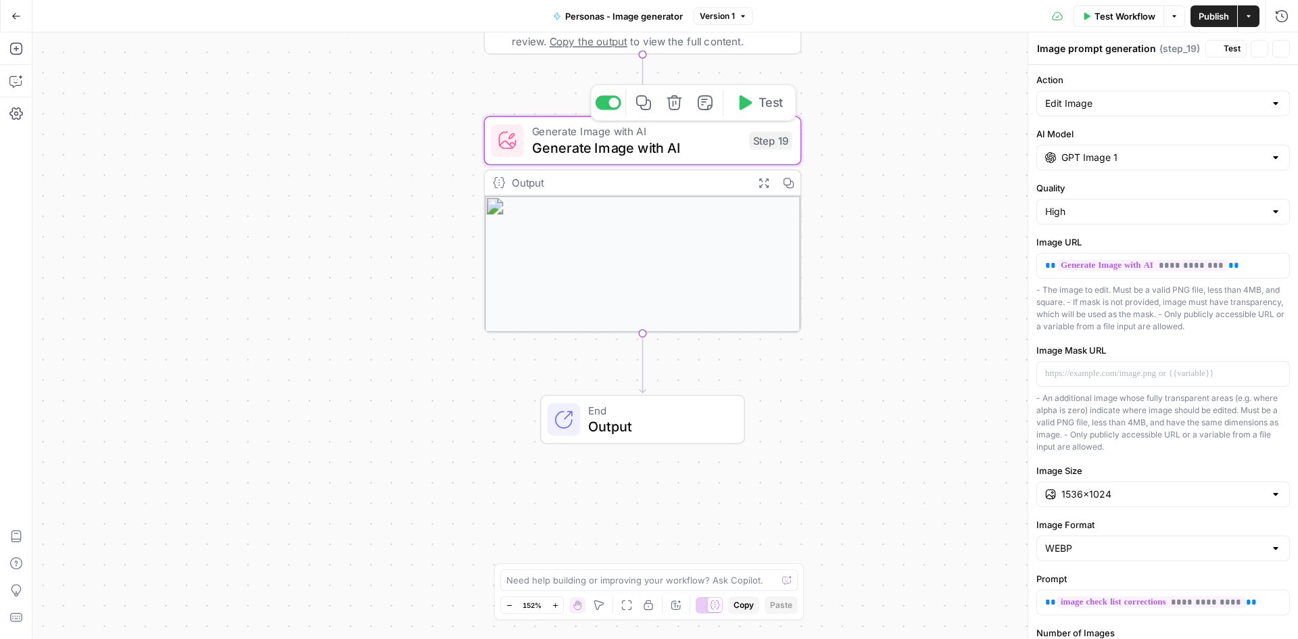
type textarea "Generate Image with AI"
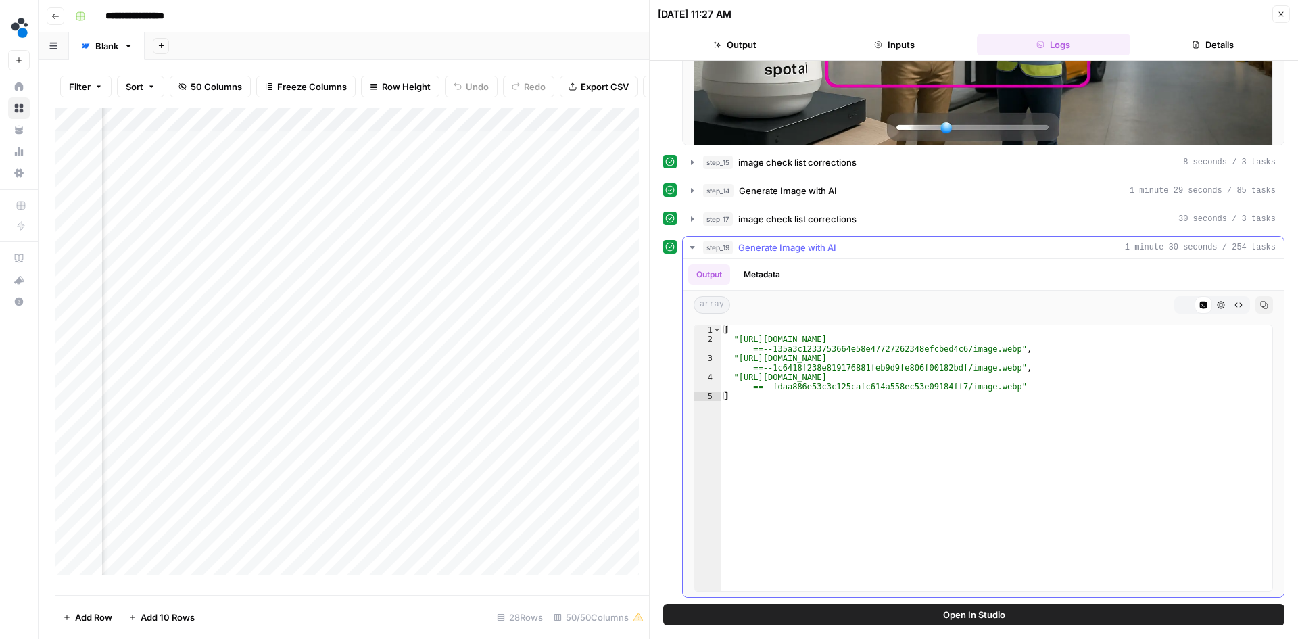
scroll to position [370, 0]
click at [872, 43] on button "Inputs" at bounding box center [895, 45] width 154 height 22
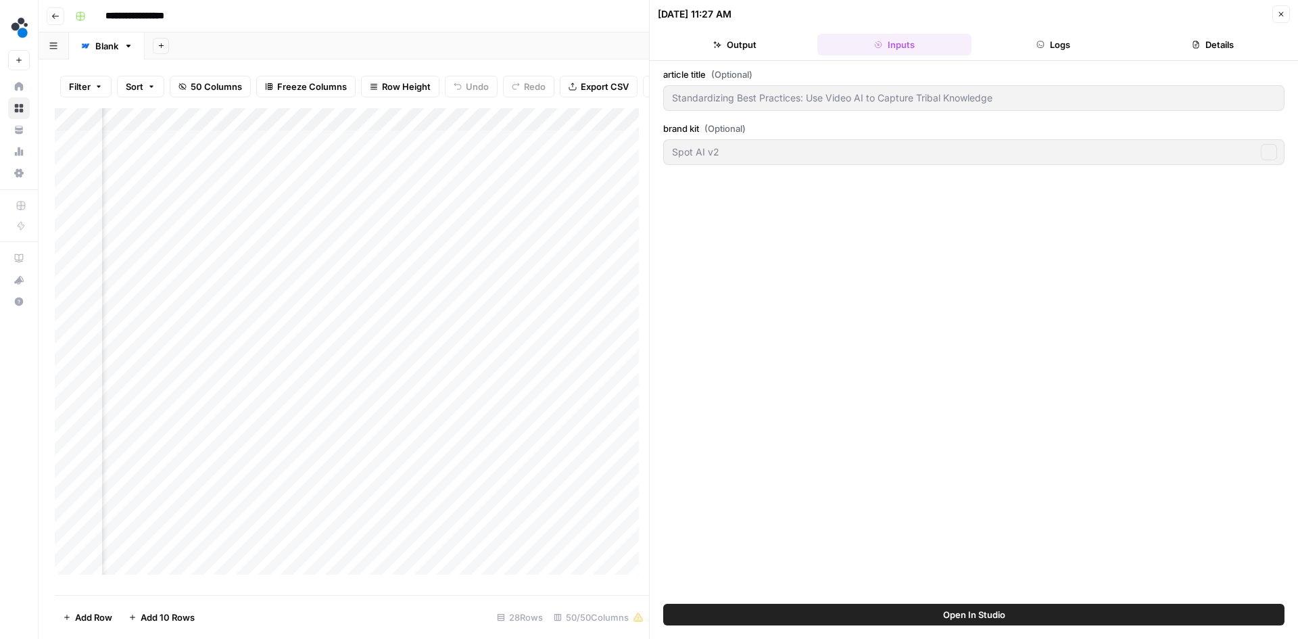
scroll to position [0, 0]
click at [731, 49] on button "Output" at bounding box center [735, 45] width 154 height 22
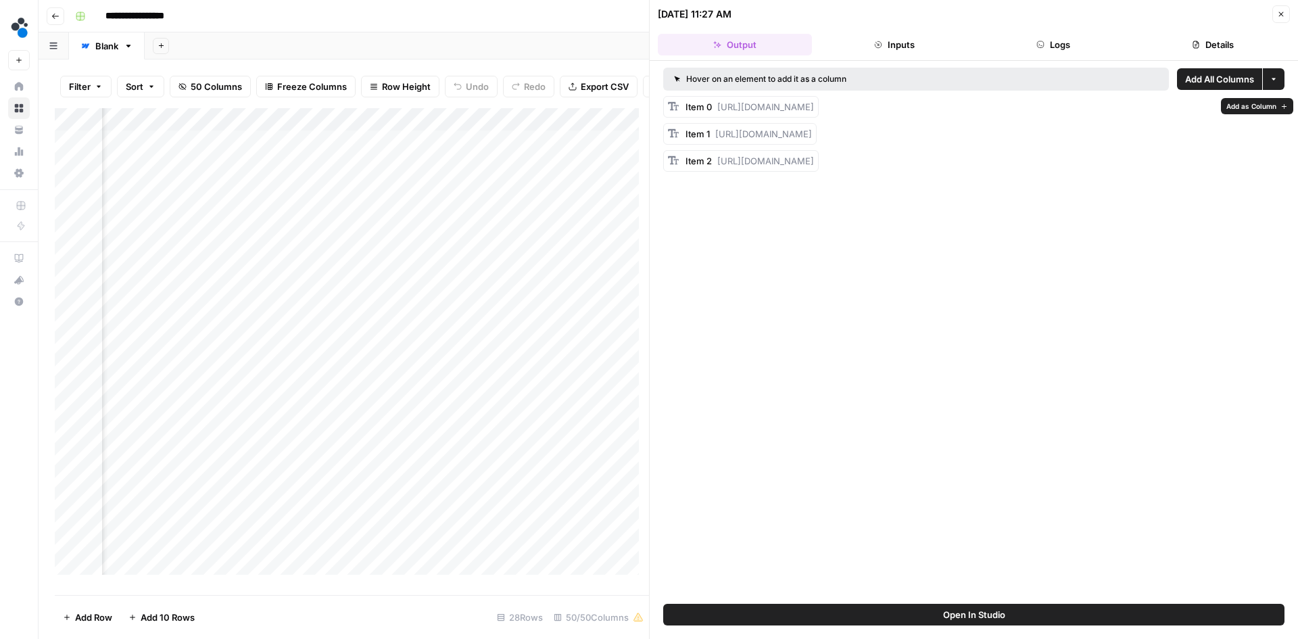
drag, startPoint x: 855, startPoint y: 119, endPoint x: 714, endPoint y: 108, distance: 141.8
click at [714, 108] on div "Item 0 https://cdn.airops.com/rails/active_storage/blobs/proxy/eyJfcmFpbHMiOnsi…" at bounding box center [750, 107] width 128 height 14
copy span "https://cdn.airops.com/rails/active_storage/blobs/proxy/eyJfcmFpbHMiOnsiZGF0YSI…"
drag, startPoint x: 924, startPoint y: 161, endPoint x: 717, endPoint y: 149, distance: 207.9
click at [717, 141] on div "Item 1 https://cdn.airops.com/rails/active_storage/blobs/proxy/eyJfcmFpbHMiOnsi…" at bounding box center [749, 134] width 126 height 14
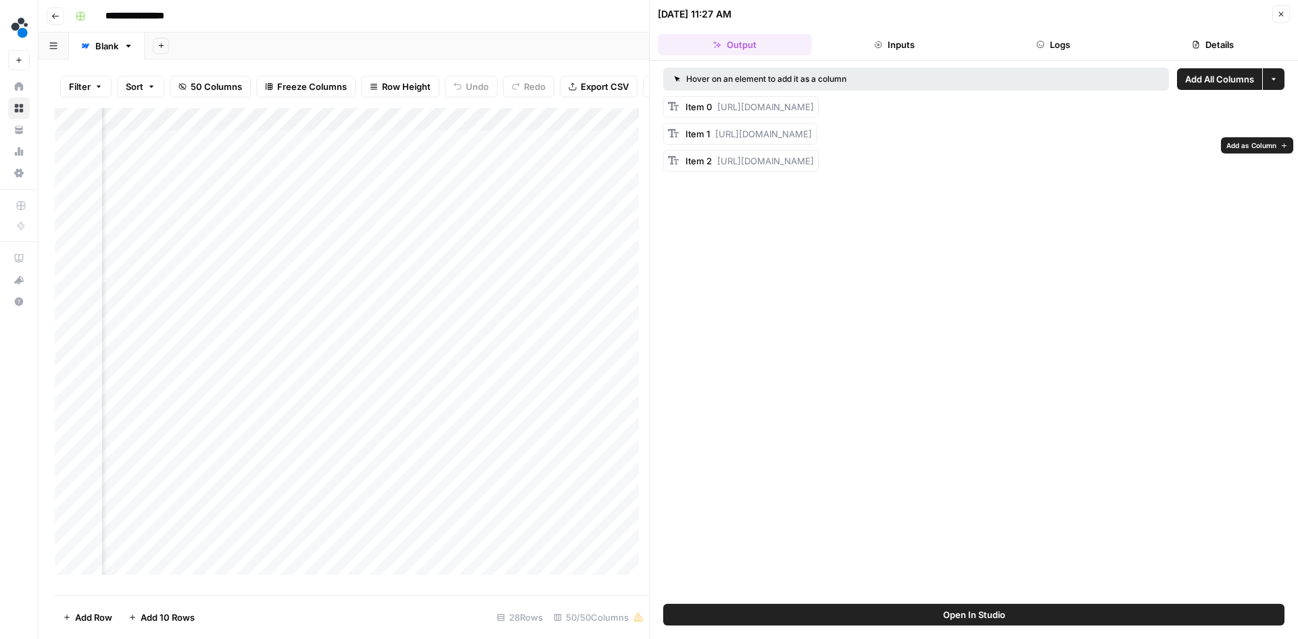
copy span "https://cdn.airops.com/rails/active_storage/blobs/proxy/eyJfcmFpbHMiOnsiZGF0YSI…"
drag, startPoint x: 930, startPoint y: 202, endPoint x: 718, endPoint y: 188, distance: 212.8
click at [718, 168] on div "Item 2 https://cdn.airops.com/rails/active_storage/blobs/proxy/eyJfcmFpbHMiOnsi…" at bounding box center [750, 161] width 128 height 14
copy span "https://cdn.airops.com/rails/active_storage/blobs/proxy/eyJfcmFpbHMiOnsiZGF0YSI…"
click at [814, 166] on span "https://cdn.airops.com/rails/active_storage/blobs/proxy/eyJfcmFpbHMiOnsiZGF0YSI…" at bounding box center [765, 161] width 97 height 11
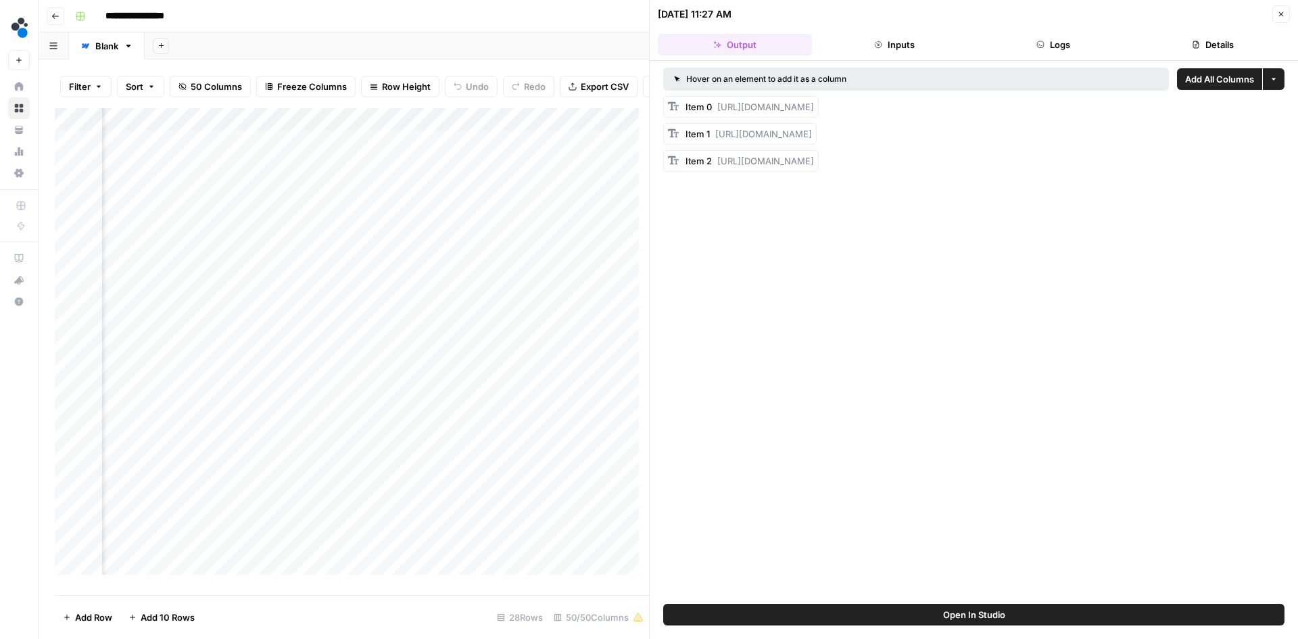
drag, startPoint x: 930, startPoint y: 199, endPoint x: 717, endPoint y: 185, distance: 213.5
click at [717, 168] on div "Item 2 https://cdn.airops.com/rails/active_storage/blobs/proxy/eyJfcmFpbHMiOnsi…" at bounding box center [750, 161] width 128 height 14
copy span "https://cdn.airops.com/rails/active_storage/blobs/proxy/eyJfcmFpbHMiOnsiZGF0YSI…"
click at [499, 149] on div "Add Column" at bounding box center [352, 346] width 594 height 477
click at [495, 151] on div "Add Column" at bounding box center [352, 346] width 594 height 477
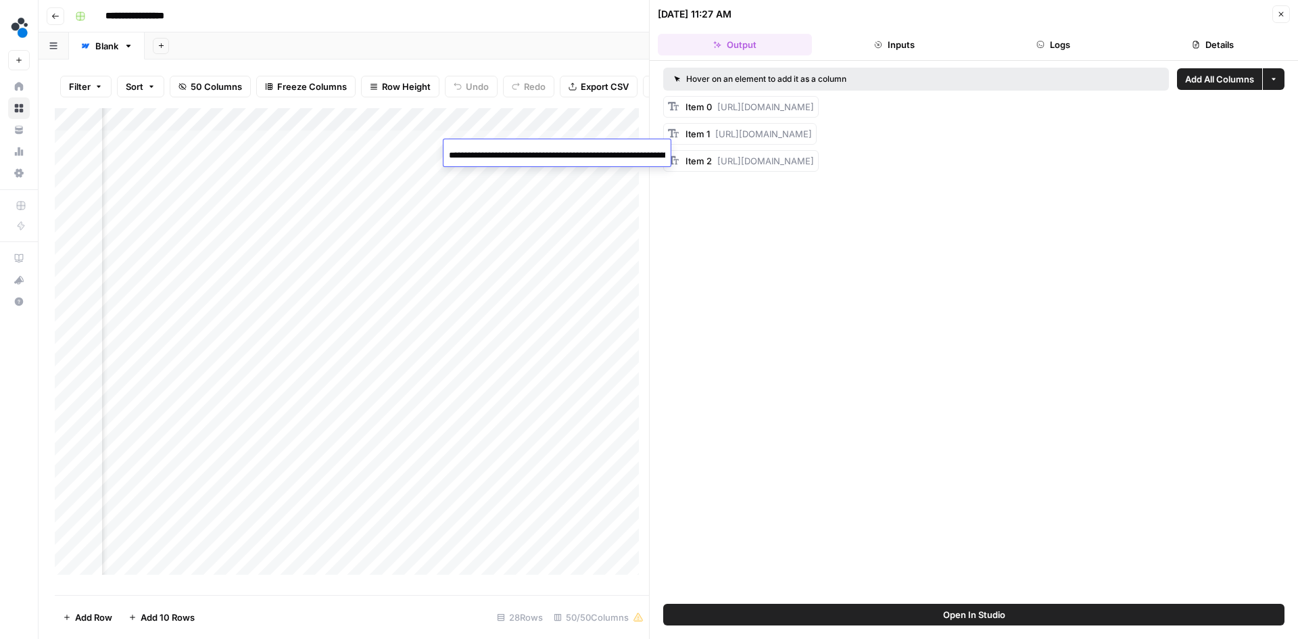
scroll to position [0, 560]
click at [495, 151] on input "**********" at bounding box center [557, 155] width 216 height 16
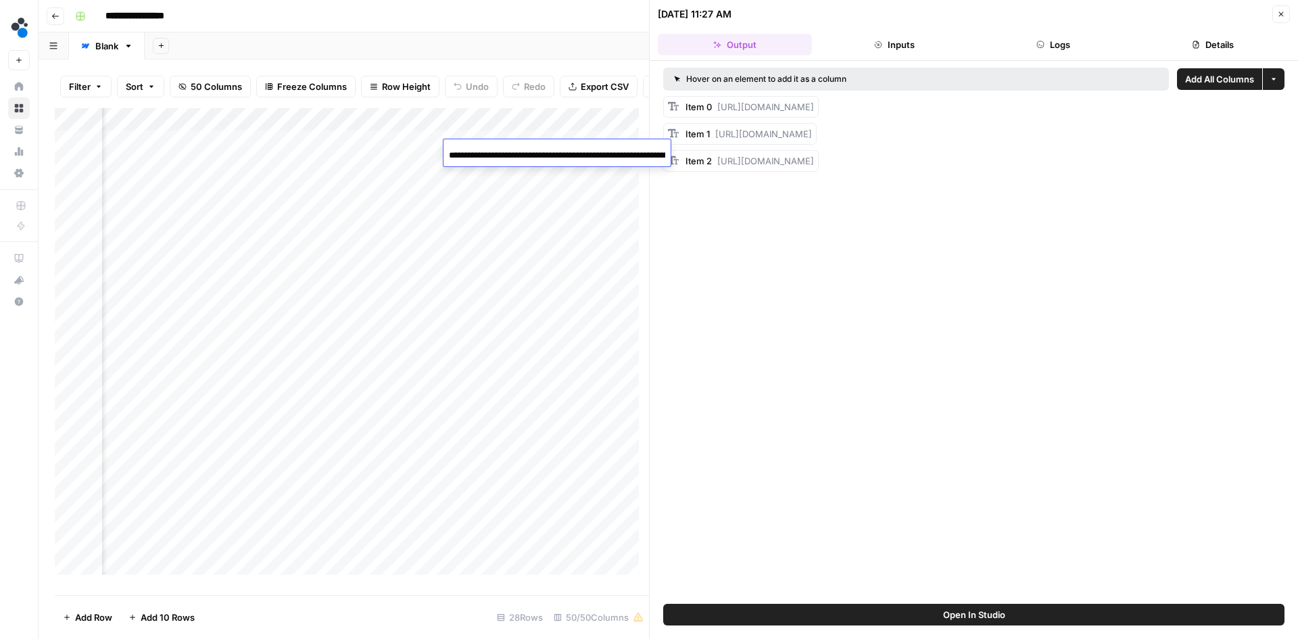
click at [431, 150] on div "Add Column" at bounding box center [352, 346] width 594 height 477
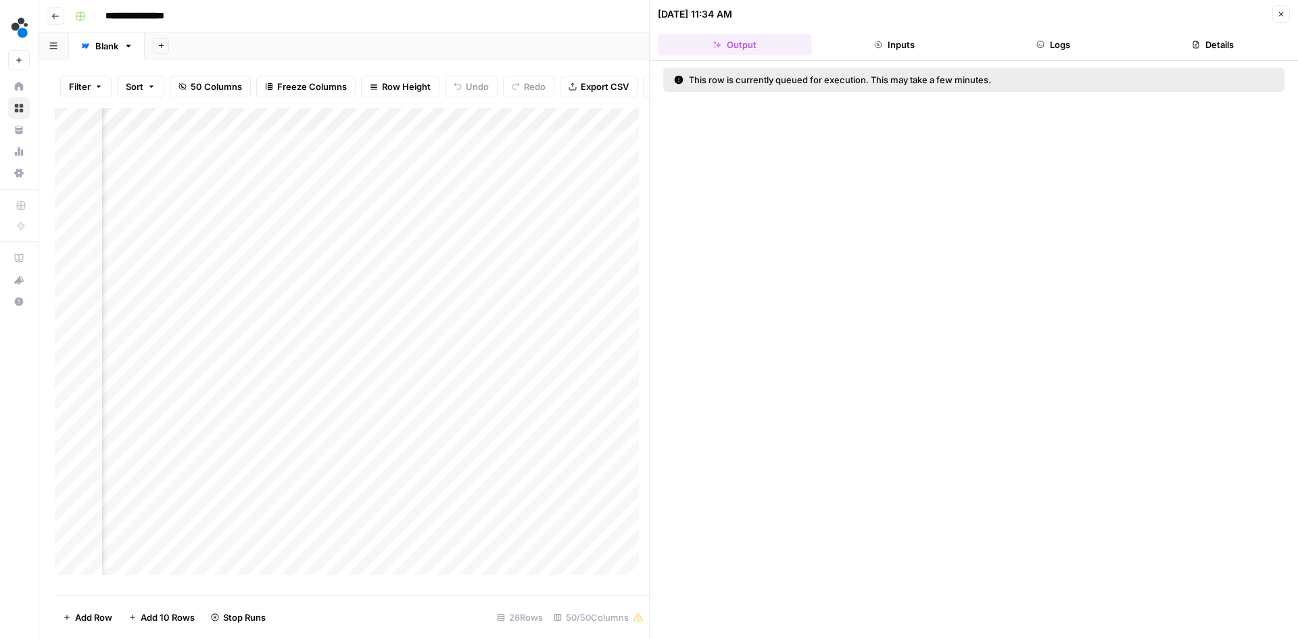
click at [498, 151] on div "Add Column" at bounding box center [352, 346] width 594 height 477
click at [498, 151] on input "**********" at bounding box center [557, 155] width 216 height 16
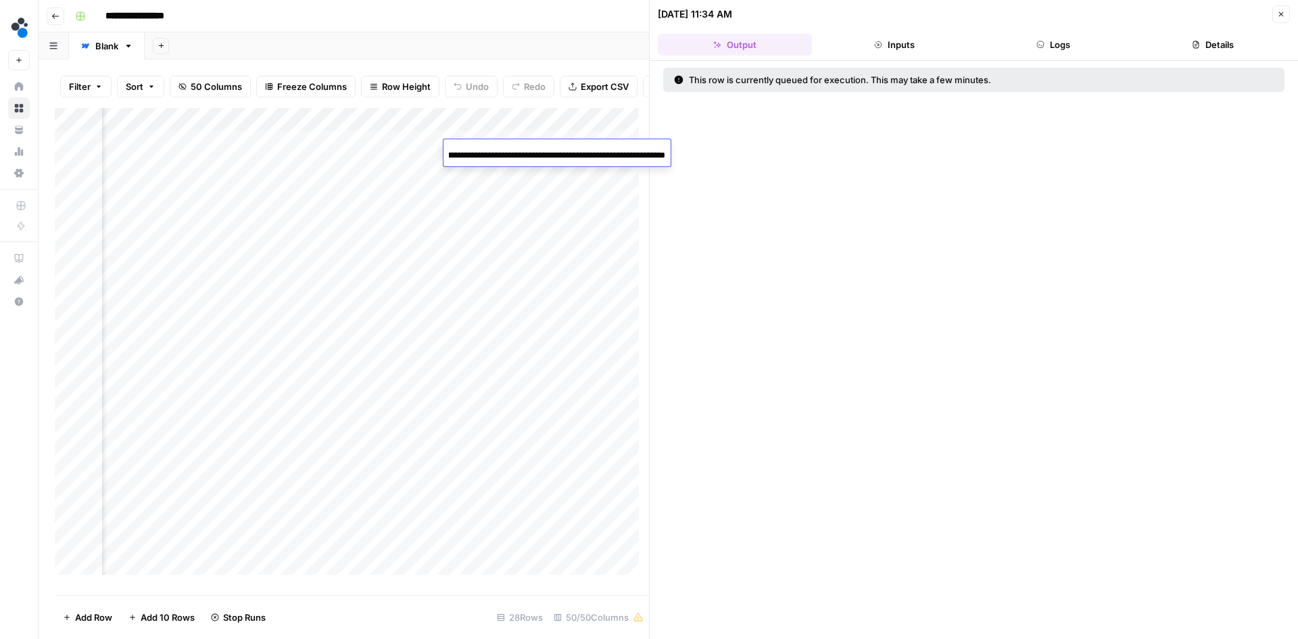
click at [498, 151] on input "**********" at bounding box center [557, 155] width 216 height 16
click at [903, 62] on div "This execution is actively running. Generated outputs will show in this tab whe…" at bounding box center [974, 350] width 648 height 578
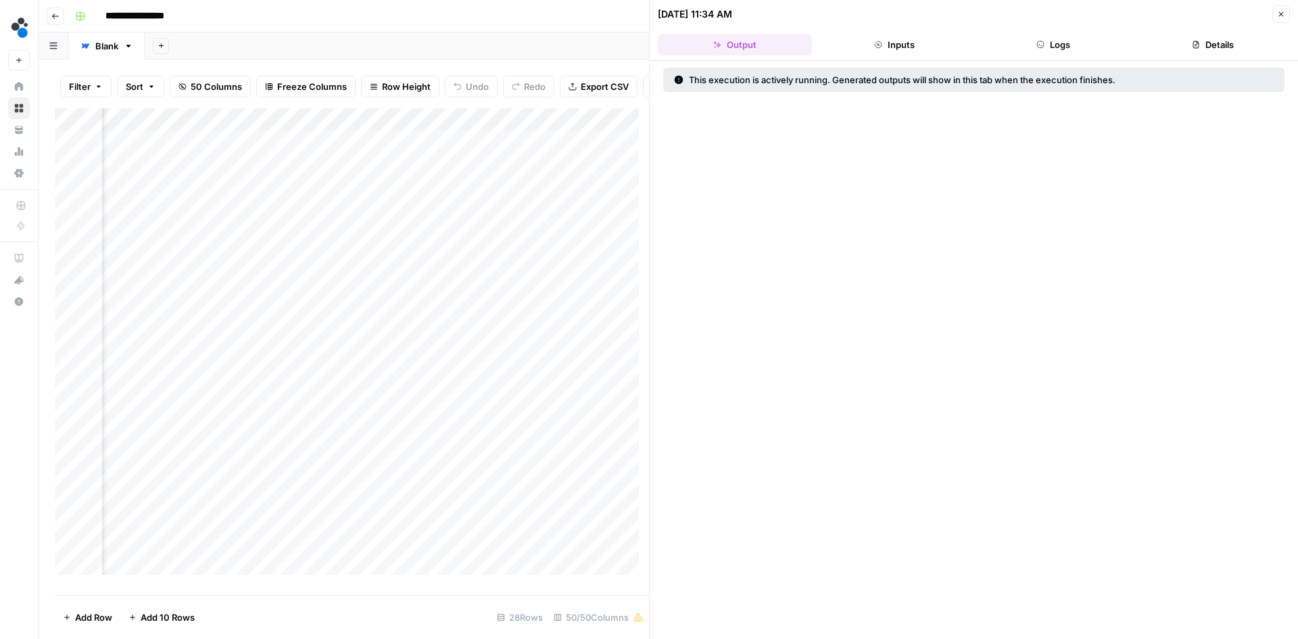
click at [893, 41] on button "Inputs" at bounding box center [895, 45] width 154 height 22
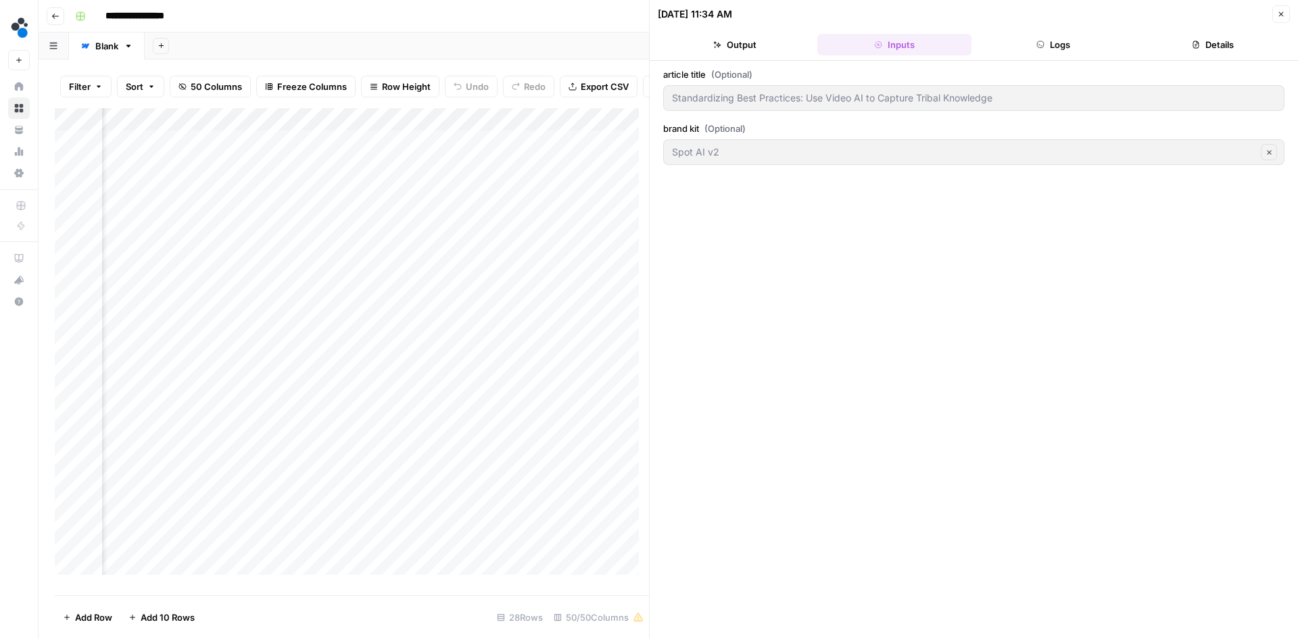
click at [1097, 53] on button "Logs" at bounding box center [1054, 45] width 154 height 22
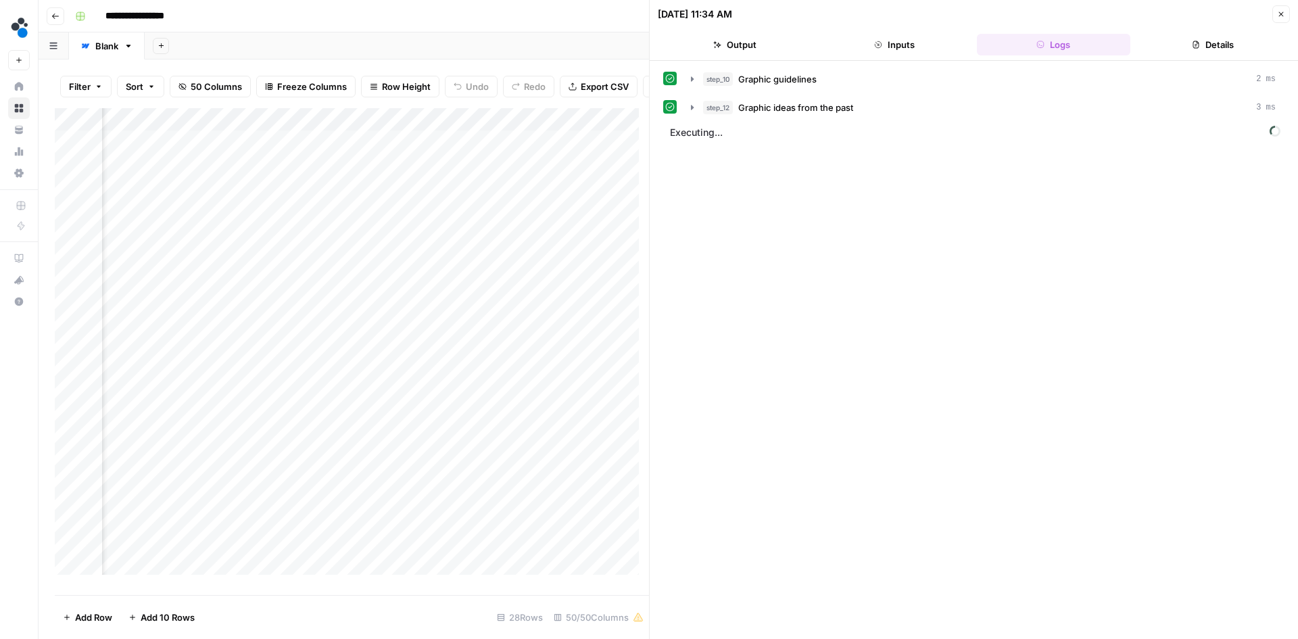
click at [1233, 48] on button "Details" at bounding box center [1213, 45] width 154 height 22
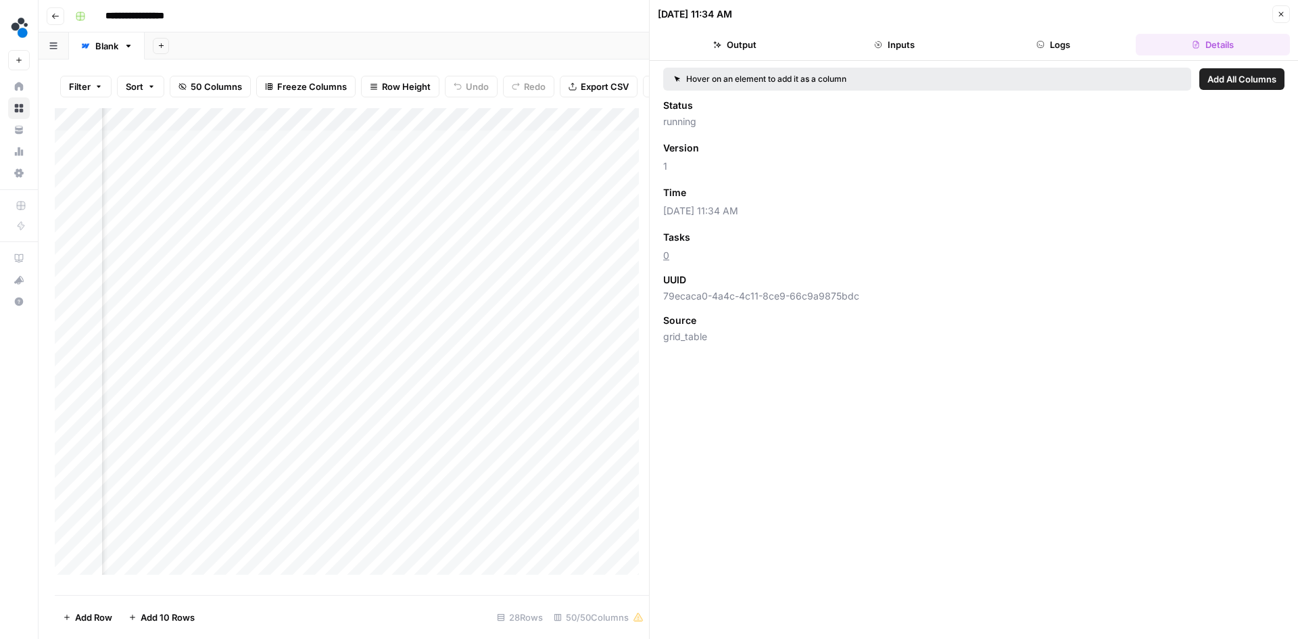
click at [1054, 32] on header "09/01/25 at 11:34 AM Close Output Inputs Logs Details" at bounding box center [974, 30] width 648 height 61
click at [1052, 42] on button "Logs" at bounding box center [1054, 45] width 154 height 22
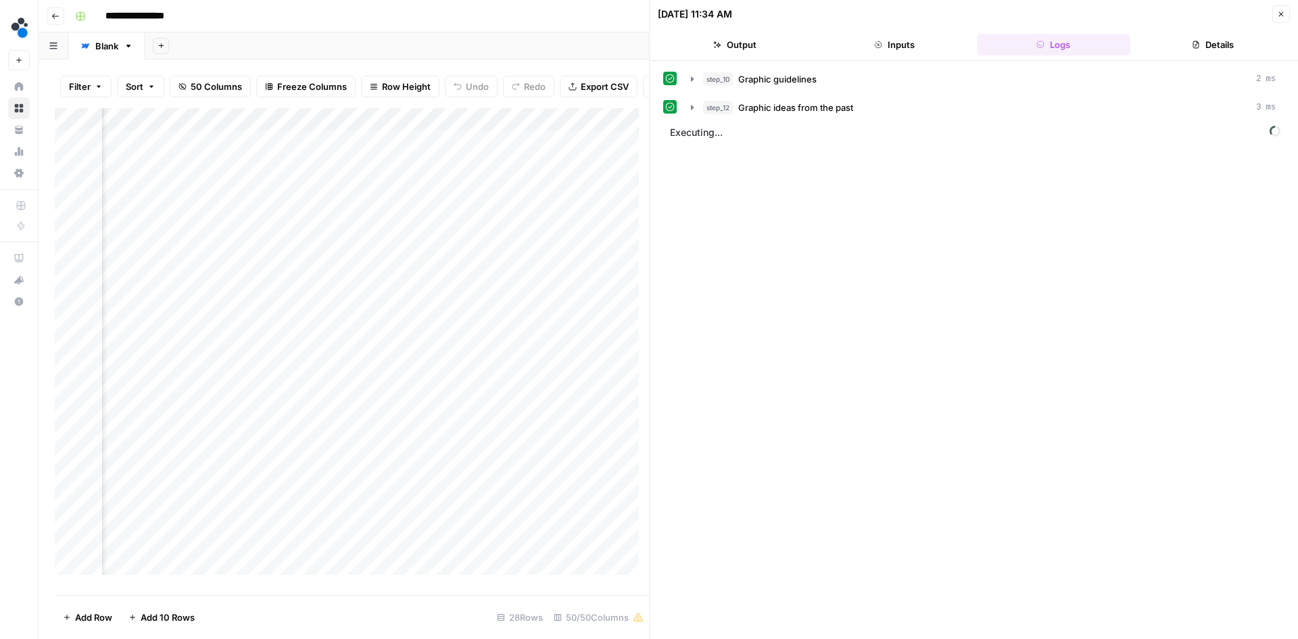
click at [895, 47] on button "Inputs" at bounding box center [895, 45] width 154 height 22
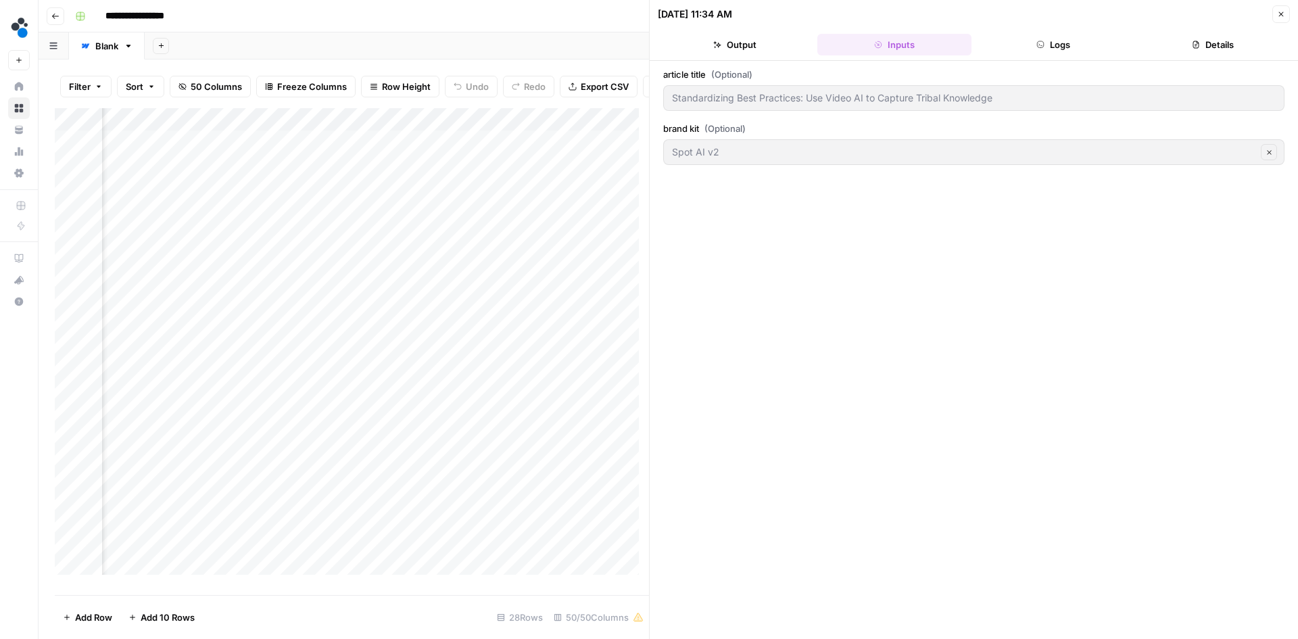
click at [676, 43] on button "Output" at bounding box center [735, 45] width 154 height 22
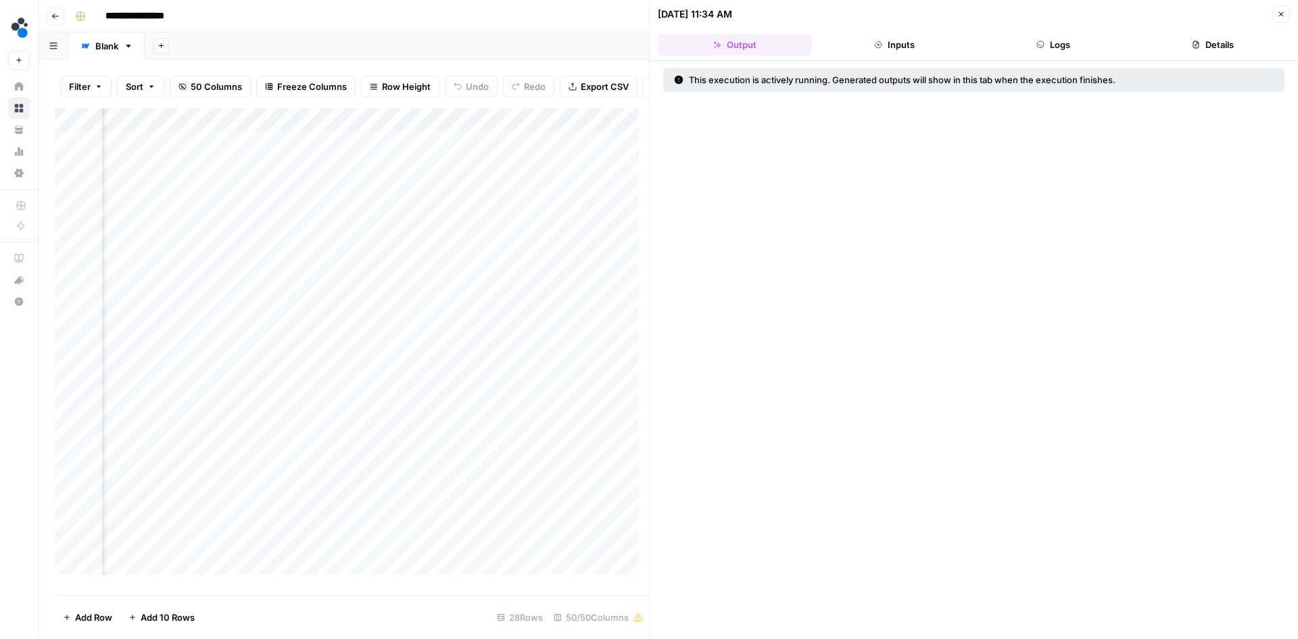
click at [1232, 55] on button "Details" at bounding box center [1213, 45] width 154 height 22
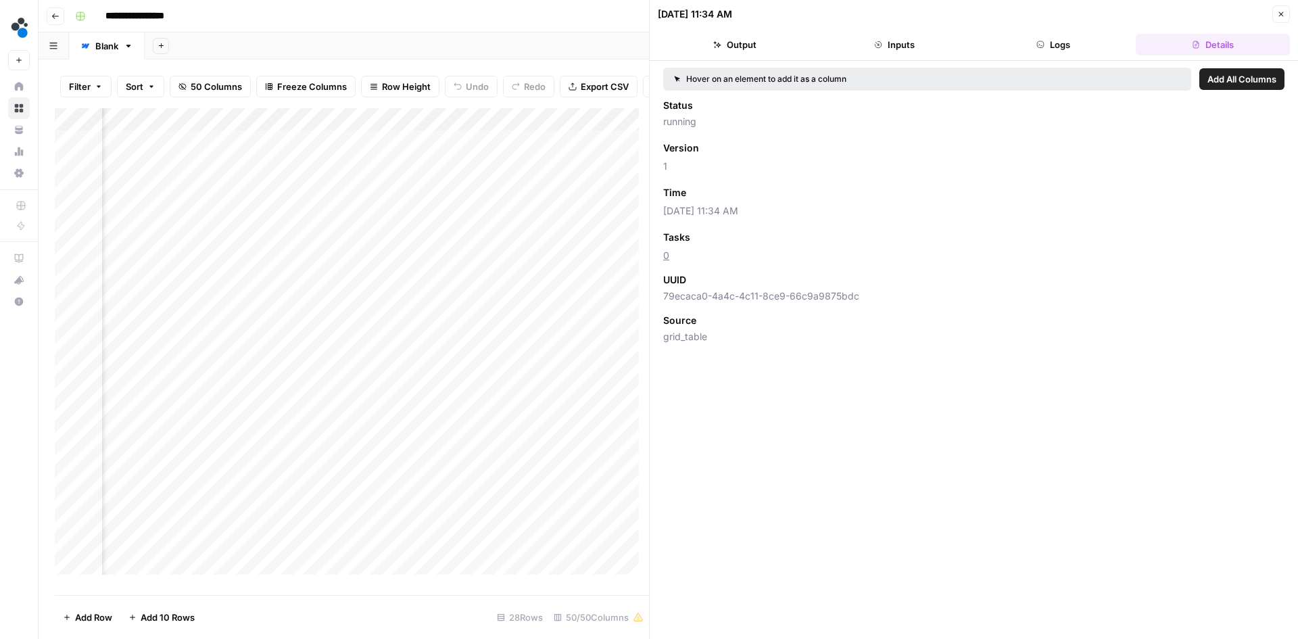
click at [375, 149] on div "Add Column" at bounding box center [352, 346] width 594 height 477
click at [903, 49] on button "Inputs" at bounding box center [895, 45] width 154 height 22
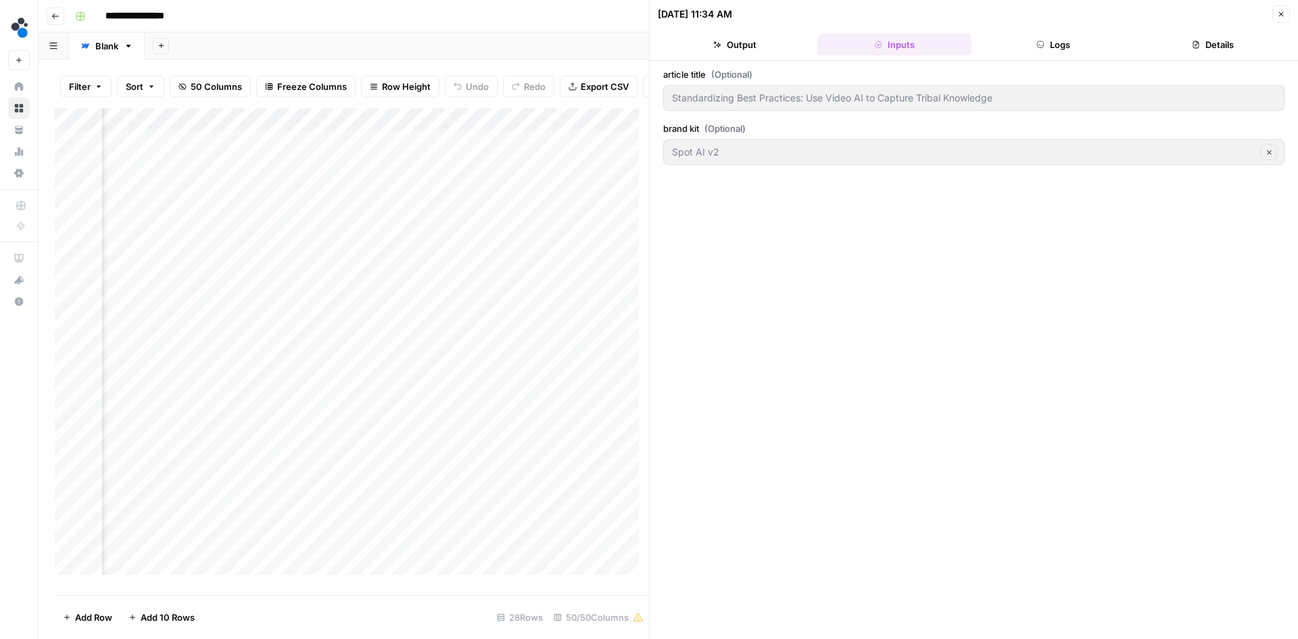
click at [1036, 46] on button "Logs" at bounding box center [1054, 45] width 154 height 22
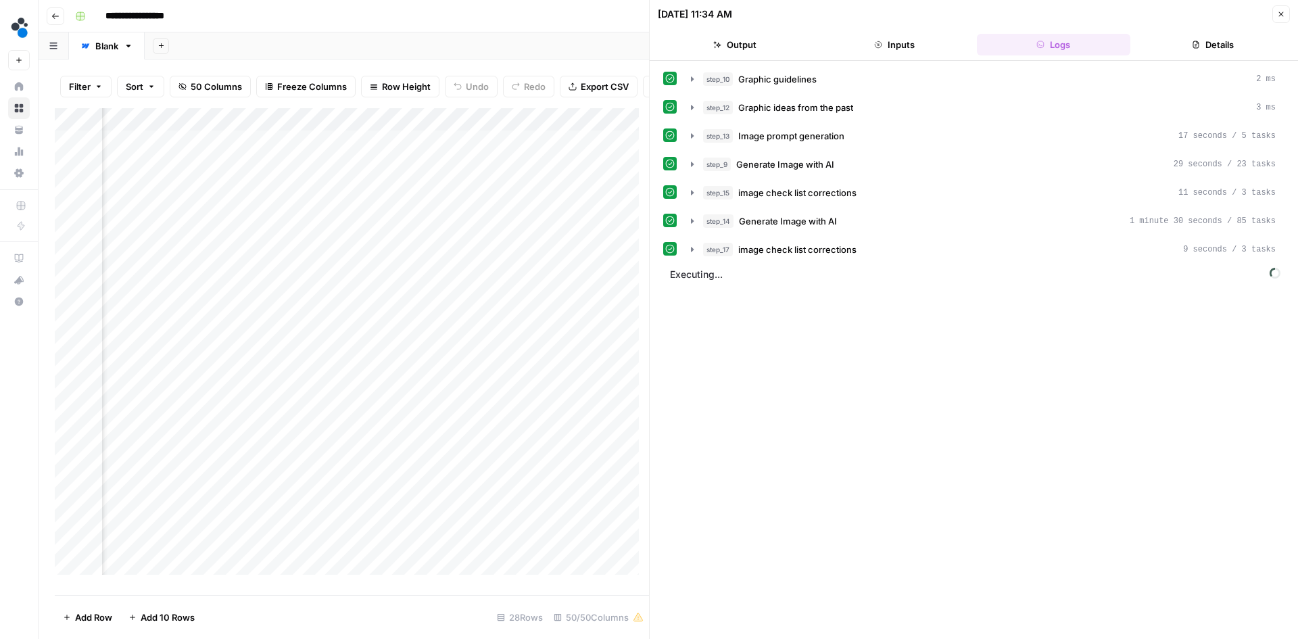
click at [709, 40] on button "Output" at bounding box center [735, 45] width 154 height 22
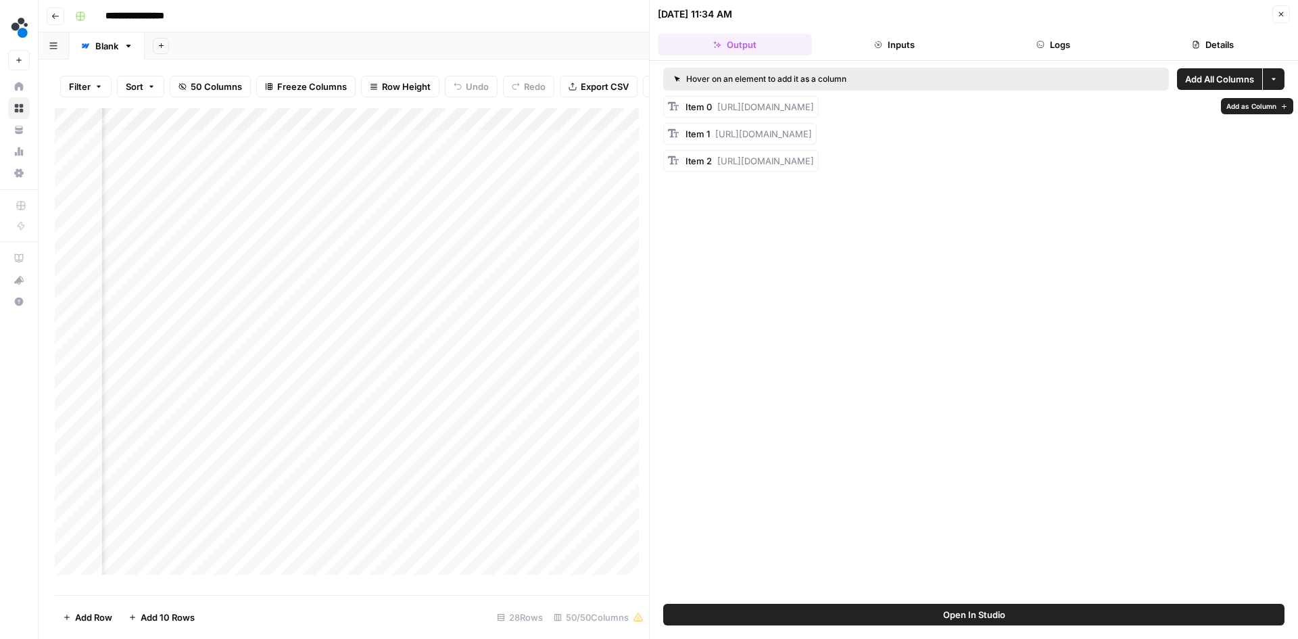
drag, startPoint x: 937, startPoint y: 120, endPoint x: 719, endPoint y: 110, distance: 217.9
click at [719, 110] on div "Item 0 https://cdn.airops.com/rails/active_storage/blobs/proxy/eyJfcmFpbHMiOnsi…" at bounding box center [750, 107] width 128 height 14
copy span "https://cdn.airops.com/rails/active_storage/blobs/proxy/eyJfcmFpbHMiOnsiZGF0YSI…"
drag, startPoint x: 933, startPoint y: 162, endPoint x: 716, endPoint y: 148, distance: 217.5
click at [716, 141] on div "Item 1 https://cdn.airops.com/rails/active_storage/blobs/proxy/eyJfcmFpbHMiOnsi…" at bounding box center [749, 134] width 126 height 14
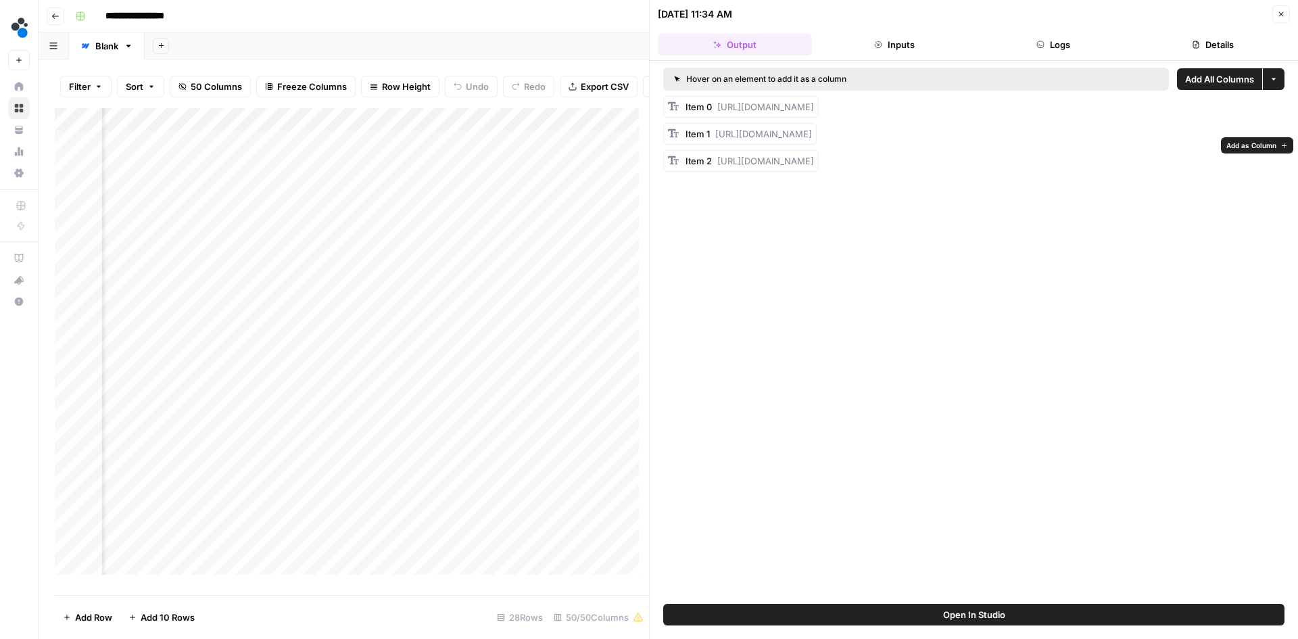
copy span "https://cdn.airops.com/rails/active_storage/blobs/proxy/eyJfcmFpbHMiOnsiZGF0YSI…"
drag, startPoint x: 936, startPoint y: 197, endPoint x: 714, endPoint y: 187, distance: 222.0
click at [714, 168] on div "Item 2 https://cdn.airops.com/rails/active_storage/blobs/proxy/eyJfcmFpbHMiOnsi…" at bounding box center [750, 161] width 128 height 14
copy span "https://cdn.airops.com/rails/active_storage/blobs/proxy/eyJfcmFpbHMiOnsiZGF0YSI…"
click at [431, 151] on div "Add Column" at bounding box center [352, 346] width 594 height 477
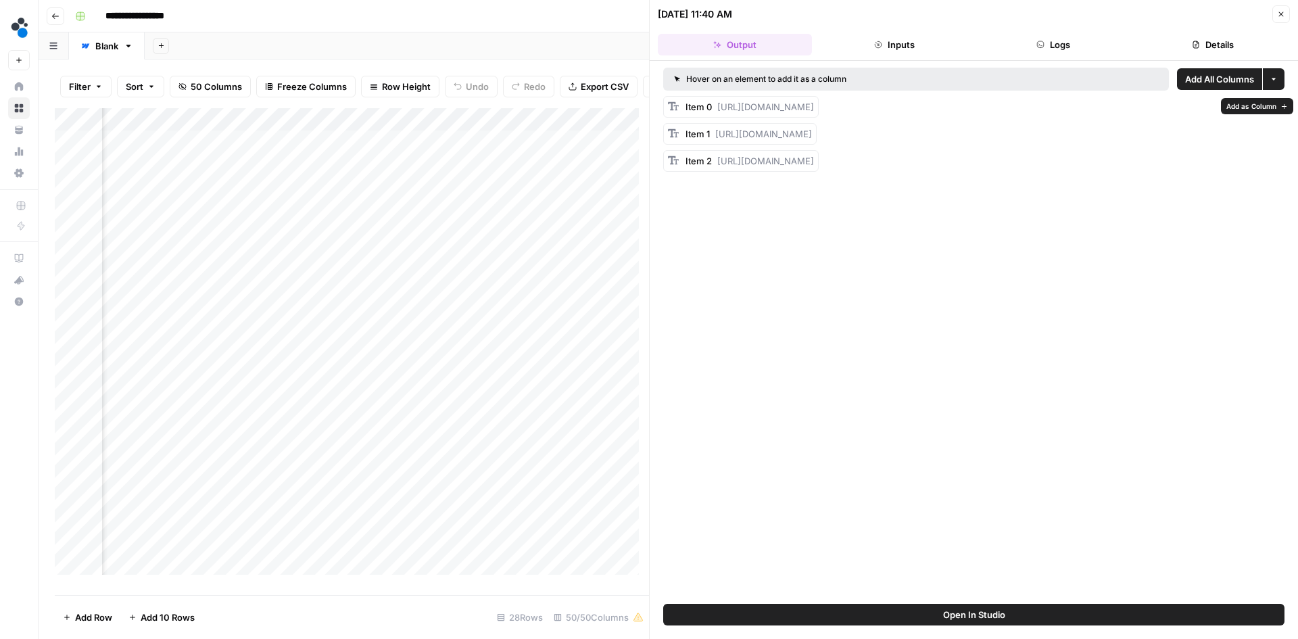
drag, startPoint x: 948, startPoint y: 120, endPoint x: 715, endPoint y: 110, distance: 233.5
click at [715, 110] on div "Item 0 https://cdn.airops.com/rails/active_storage/blobs/proxy/eyJfcmFpbHMiOnsi…" at bounding box center [750, 107] width 128 height 14
copy span "https://cdn.airops.com/rails/active_storage/blobs/proxy/eyJfcmFpbHMiOnsiZGF0YSI…"
drag, startPoint x: 926, startPoint y: 158, endPoint x: 717, endPoint y: 149, distance: 209.8
click at [717, 141] on div "Item 1 https://cdn.airops.com/rails/active_storage/blobs/proxy/eyJfcmFpbHMiOnsi…" at bounding box center [749, 134] width 126 height 14
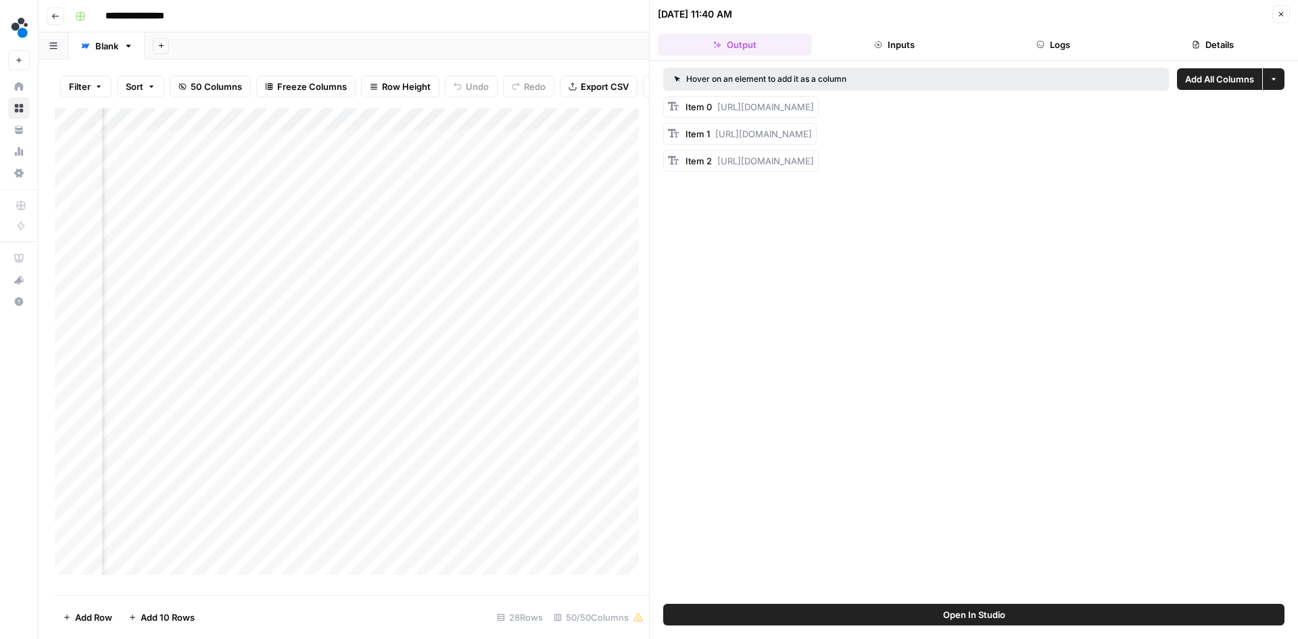
copy span "https://cdn.airops.com/rails/active_storage/blobs/proxy/eyJfcmFpbHMiOnsiZGF0YSI…"
drag, startPoint x: 939, startPoint y: 199, endPoint x: 719, endPoint y: 189, distance: 220.0
click at [719, 168] on div "Item 2 https://cdn.airops.com/rails/active_storage/blobs/proxy/eyJfcmFpbHMiOnsi…" at bounding box center [750, 161] width 128 height 14
copy span "https://cdn.airops.com/rails/active_storage/blobs/proxy/eyJfcmFpbHMiOnsiZGF0YSI…"
click at [874, 42] on icon "button" at bounding box center [878, 45] width 8 height 8
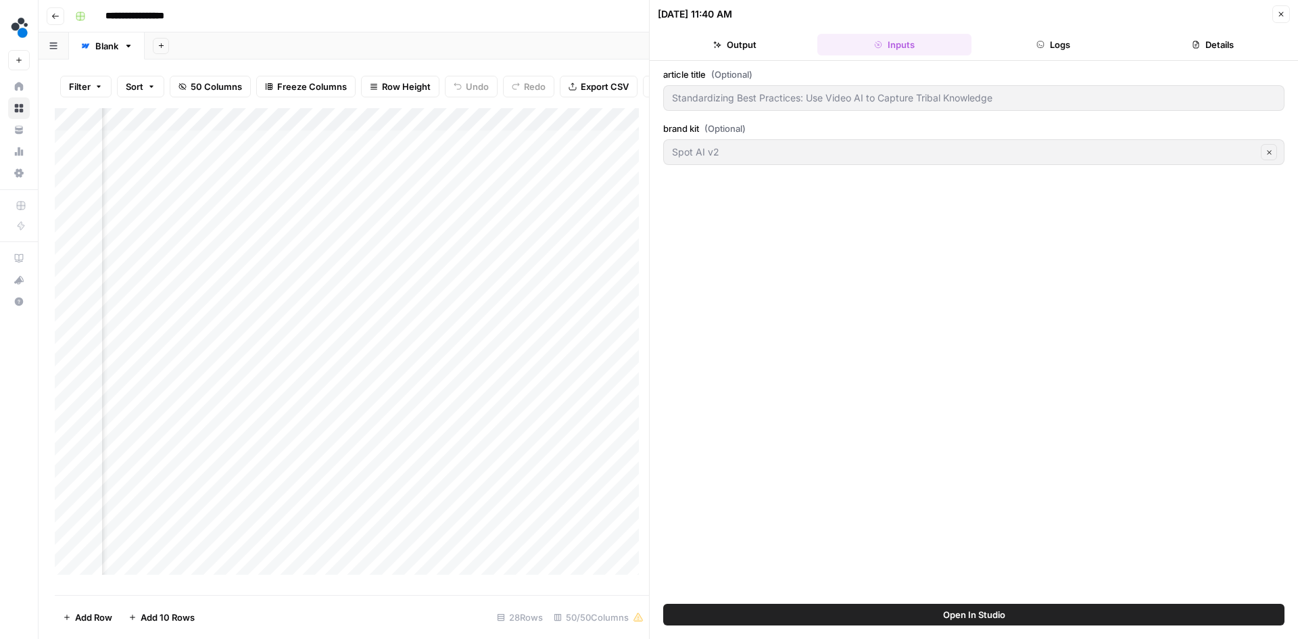
click at [1078, 44] on button "Logs" at bounding box center [1054, 45] width 154 height 22
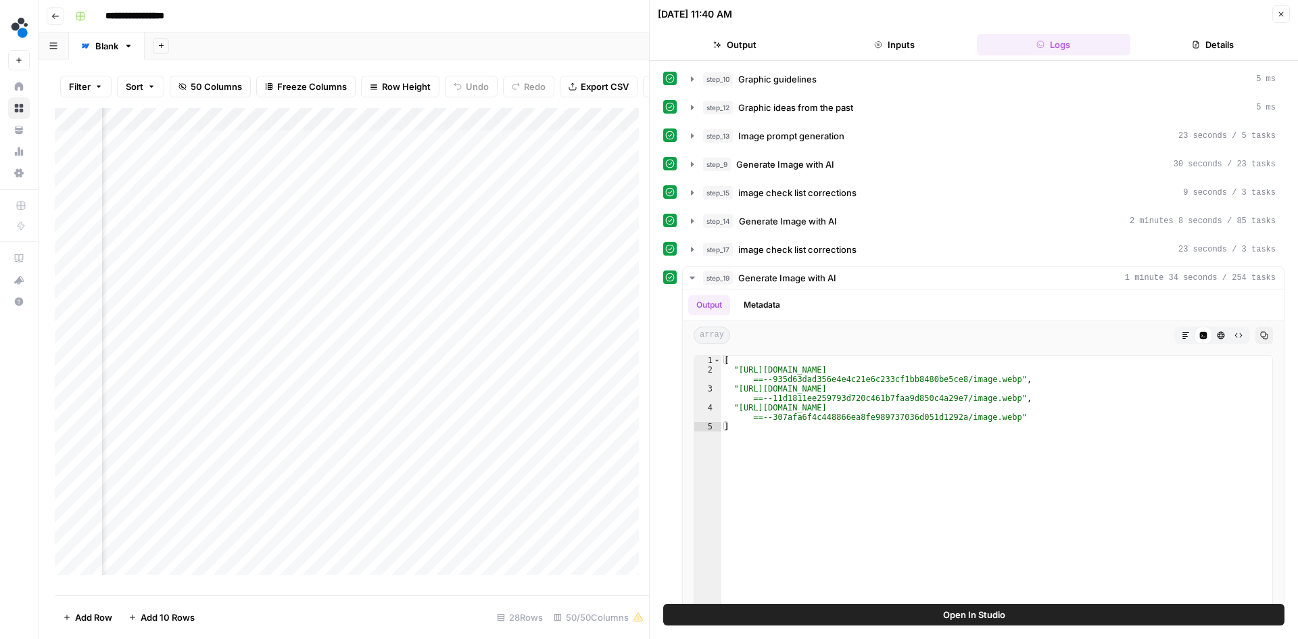
click at [1205, 42] on button "Details" at bounding box center [1213, 45] width 154 height 22
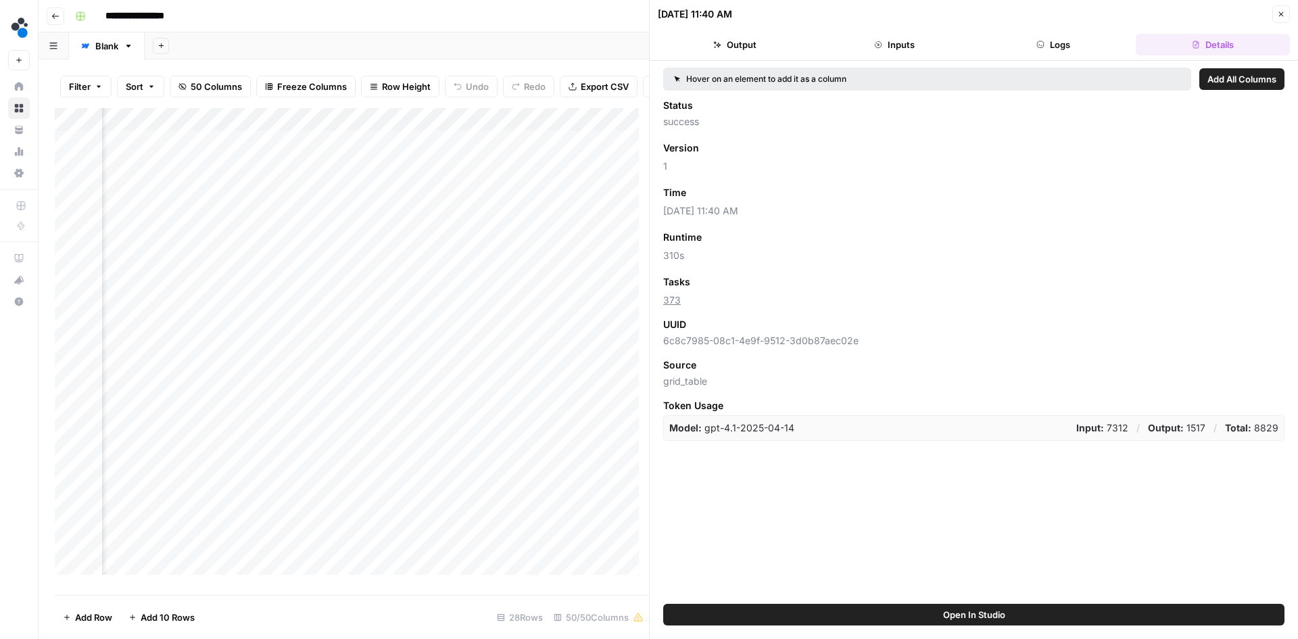
click at [715, 429] on p "Model: gpt-4.1-2025-04-14" at bounding box center [731, 428] width 125 height 14
click at [685, 428] on strong "Model:" at bounding box center [685, 427] width 32 height 11
click at [684, 428] on strong "Model:" at bounding box center [685, 427] width 32 height 11
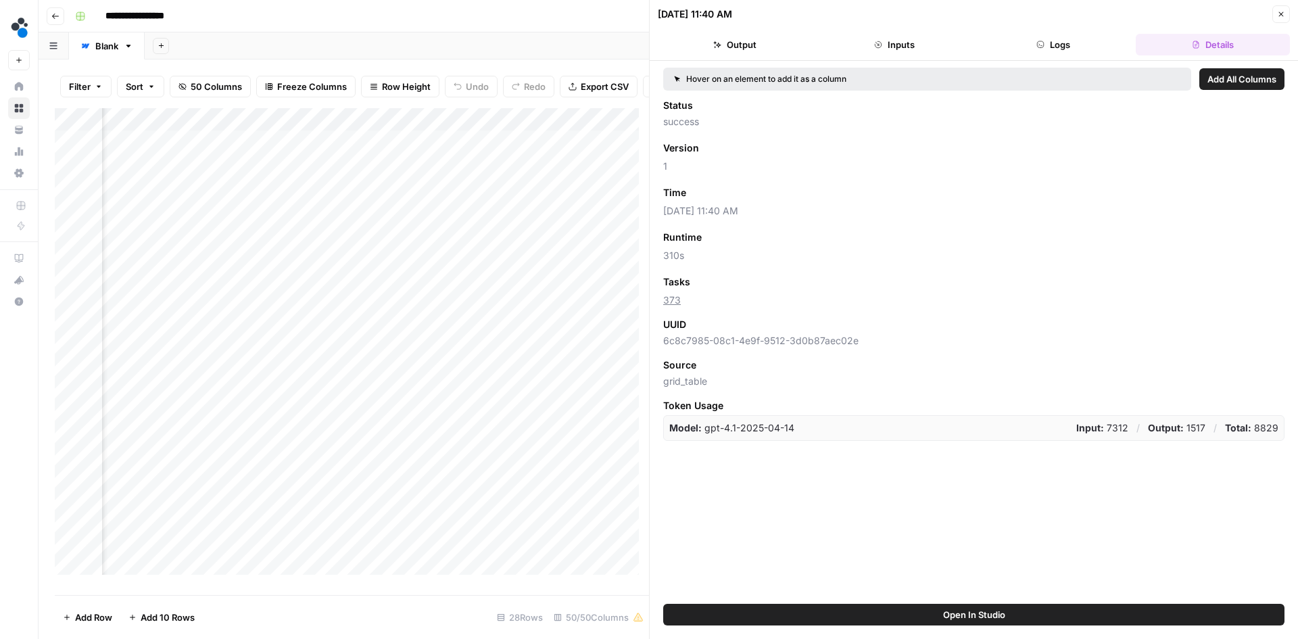
click at [669, 429] on div "Model: gpt-4.1-2025-04-14 Input: 7312 / Output: 1517 / Total: 8829" at bounding box center [973, 428] width 621 height 26
drag, startPoint x: 670, startPoint y: 429, endPoint x: 1267, endPoint y: 427, distance: 597.1
click at [1267, 427] on div "Model: gpt-4.1-2025-04-14 Input: 7312 / Output: 1517 / Total: 8829" at bounding box center [973, 428] width 621 height 26
click at [725, 48] on button "Output" at bounding box center [735, 45] width 154 height 22
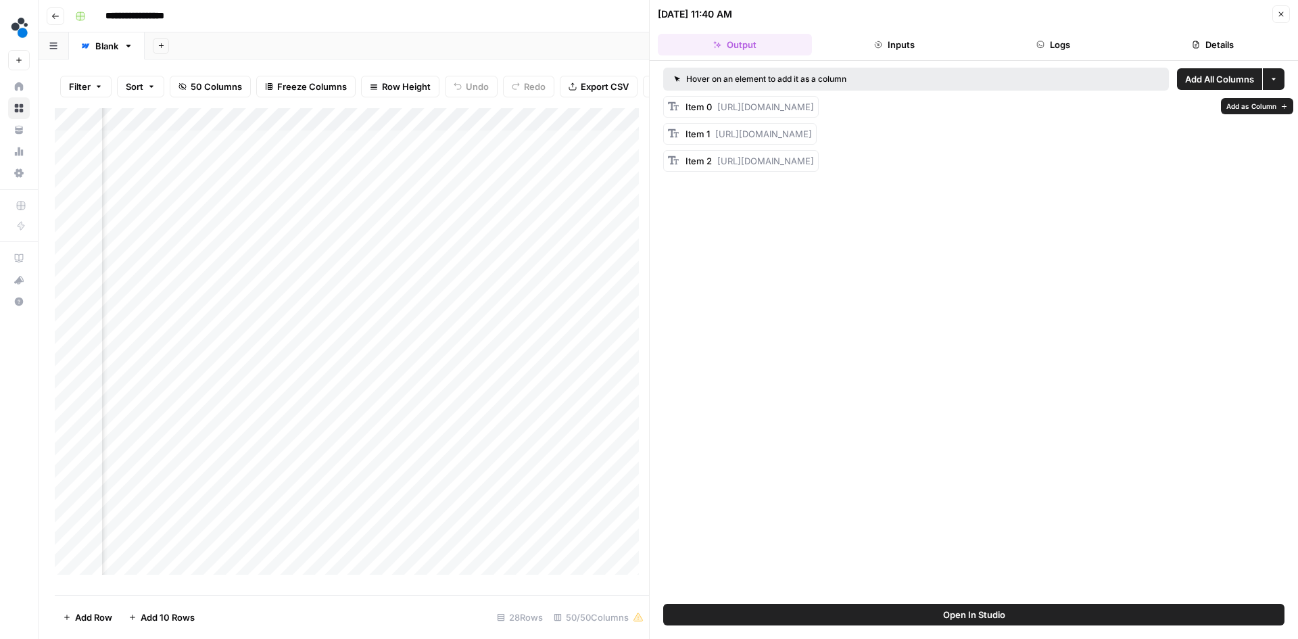
drag, startPoint x: 942, startPoint y: 120, endPoint x: 719, endPoint y: 110, distance: 223.4
click at [719, 110] on div "Item 0 https://cdn.airops.com/rails/active_storage/blobs/proxy/eyJfcmFpbHMiOnsi…" at bounding box center [750, 107] width 128 height 14
drag, startPoint x: 935, startPoint y: 197, endPoint x: 719, endPoint y: 187, distance: 215.9
click at [719, 168] on div "Item 2 https://cdn.airops.com/rails/active_storage/blobs/proxy/eyJfcmFpbHMiOnsi…" at bounding box center [750, 161] width 128 height 14
click at [473, 155] on div "Add Column" at bounding box center [352, 346] width 594 height 477
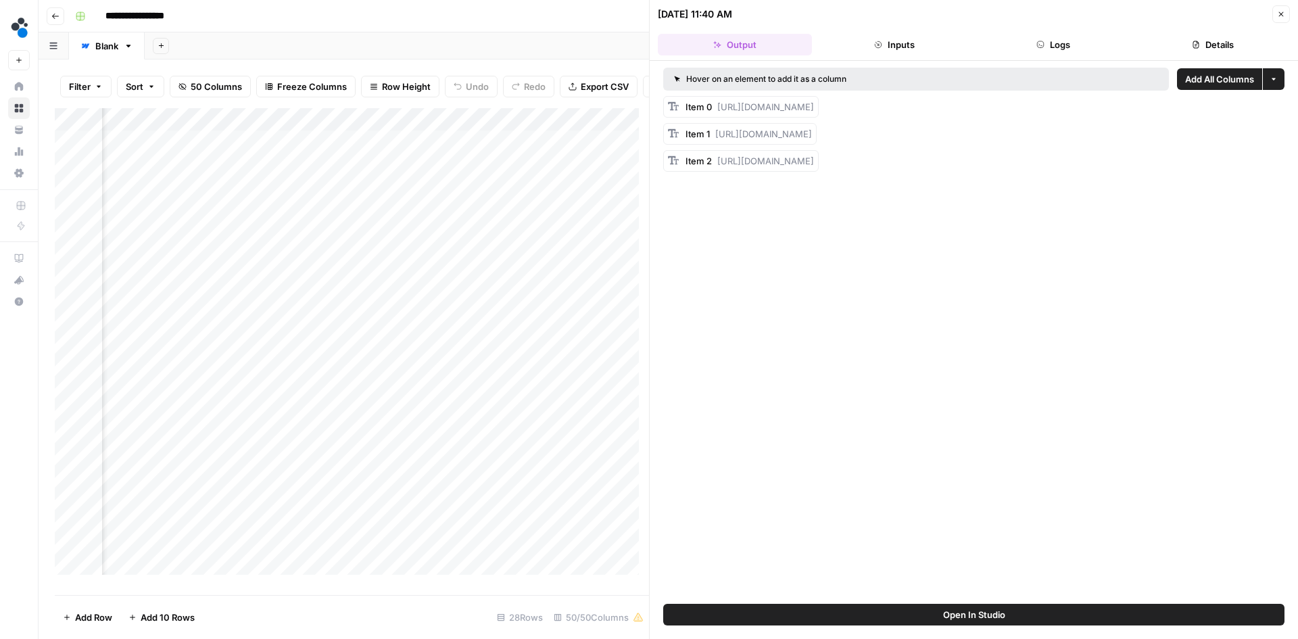
click at [473, 155] on div "Add Column" at bounding box center [352, 346] width 594 height 477
click at [473, 155] on input "**********" at bounding box center [557, 155] width 216 height 16
click at [663, 153] on input "**********" at bounding box center [557, 155] width 216 height 16
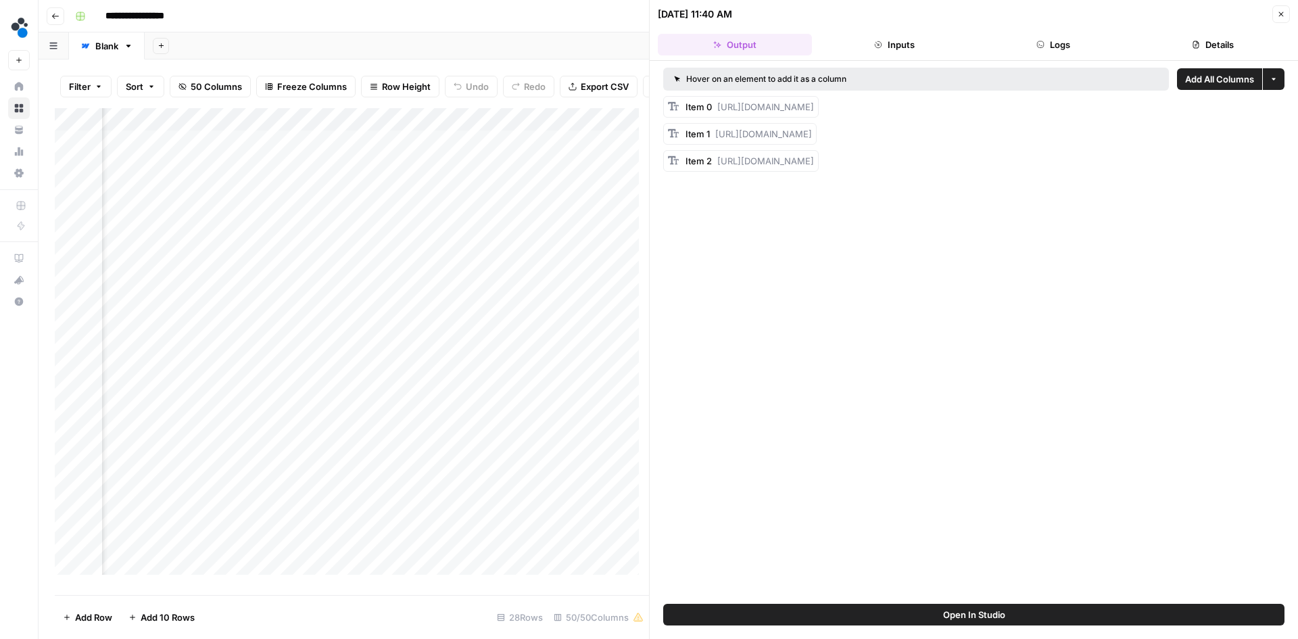
click at [494, 128] on div "Add Column" at bounding box center [352, 346] width 594 height 477
click at [498, 342] on div "Add Column" at bounding box center [352, 346] width 594 height 477
click at [498, 143] on div "Add Column" at bounding box center [352, 346] width 594 height 477
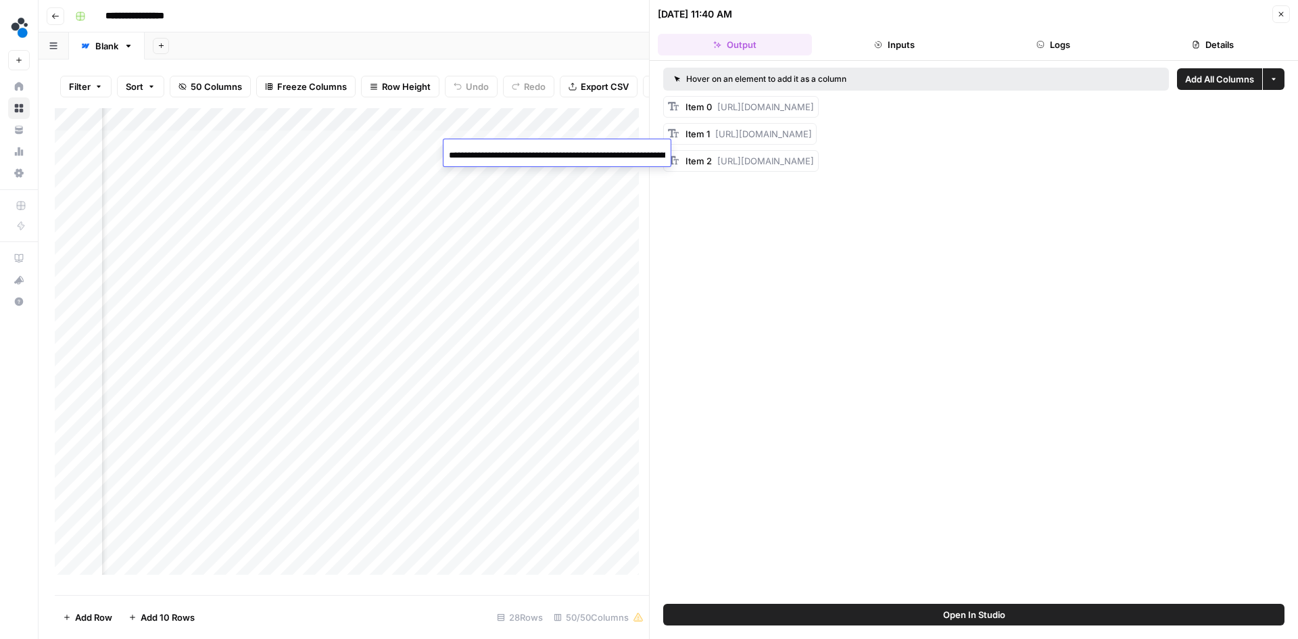
click at [498, 143] on div "**********" at bounding box center [557, 154] width 227 height 23
click at [501, 229] on div "Add Column" at bounding box center [352, 346] width 594 height 477
click at [494, 146] on div "Add Column" at bounding box center [352, 346] width 594 height 477
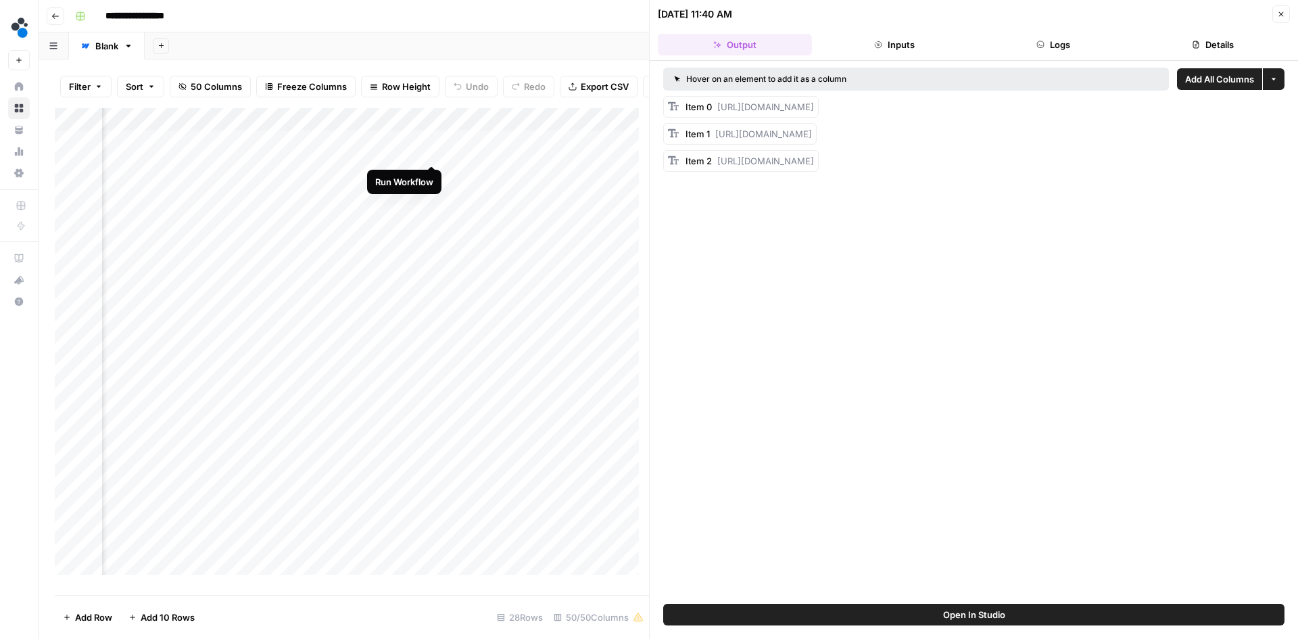
click at [431, 153] on div "Add Column" at bounding box center [352, 346] width 594 height 477
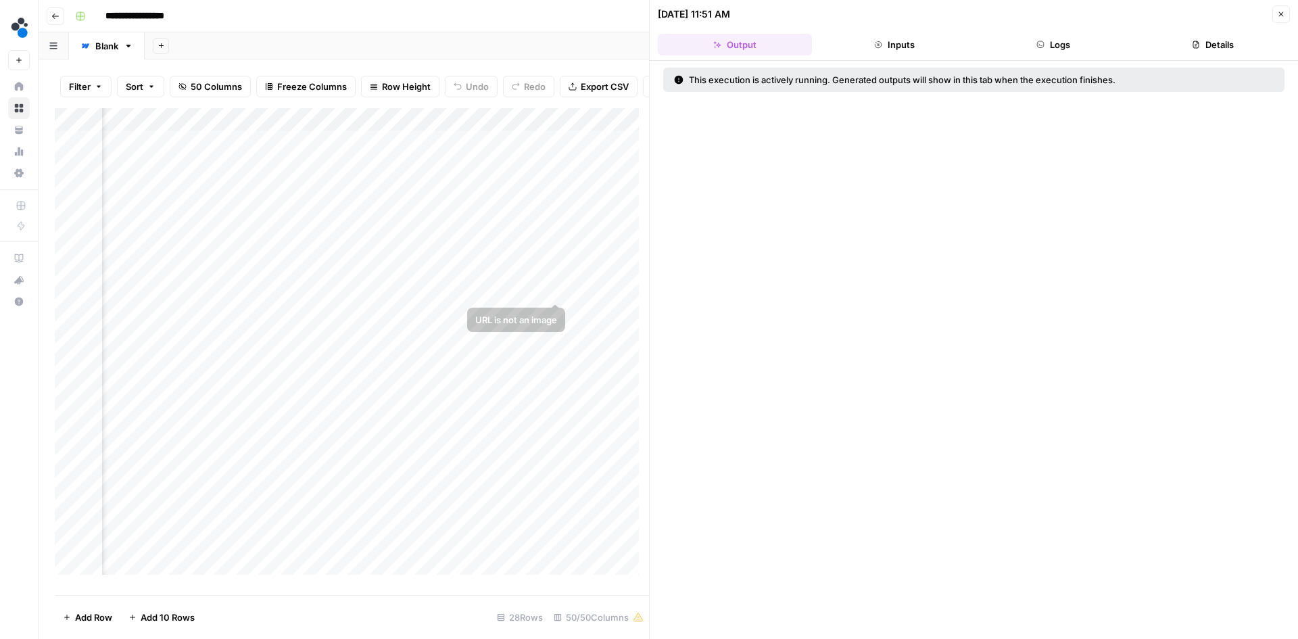
scroll to position [0, 3040]
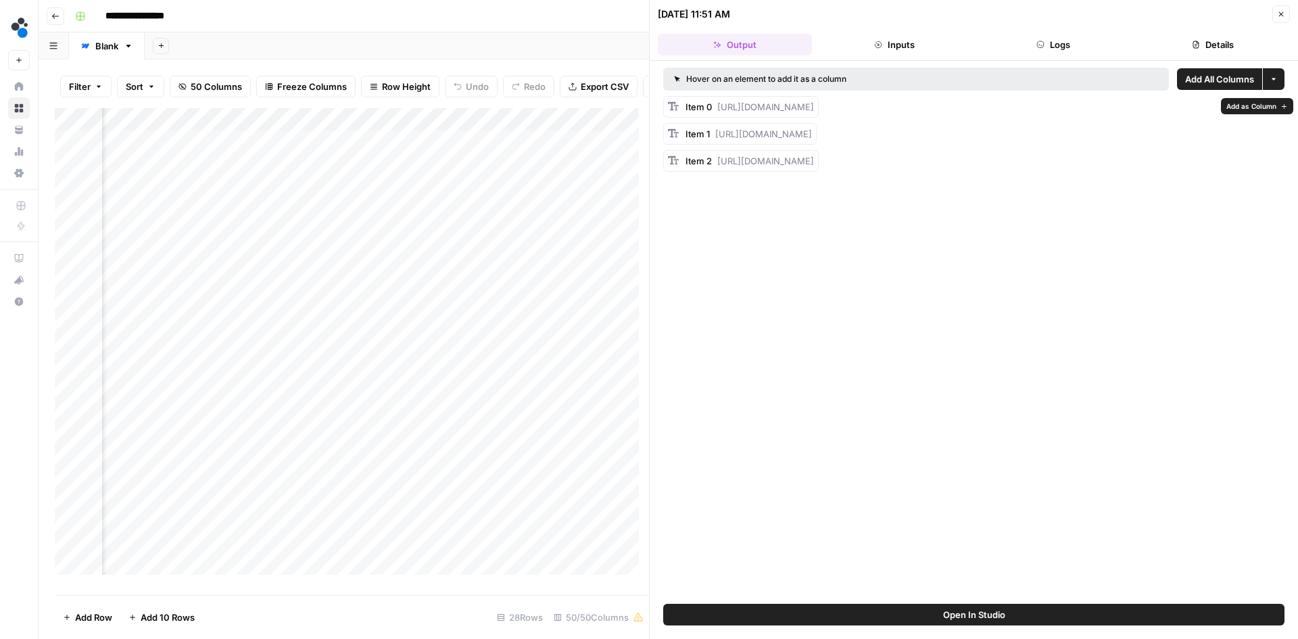
drag, startPoint x: 929, startPoint y: 120, endPoint x: 717, endPoint y: 112, distance: 212.5
click at [717, 112] on div "Item 0 https://cdn.airops.com/rails/active_storage/blobs/proxy/eyJfcmFpbHMiOnsi…" at bounding box center [750, 107] width 128 height 14
copy span "https://cdn.airops.com/rails/active_storage/blobs/proxy/eyJfcmFpbHMiOnsiZGF0YSI…"
drag, startPoint x: 924, startPoint y: 161, endPoint x: 716, endPoint y: 147, distance: 208.0
click at [716, 141] on div "Item 1 https://cdn.airops.com/rails/active_storage/blobs/proxy/eyJfcmFpbHMiOnsi…" at bounding box center [749, 134] width 126 height 14
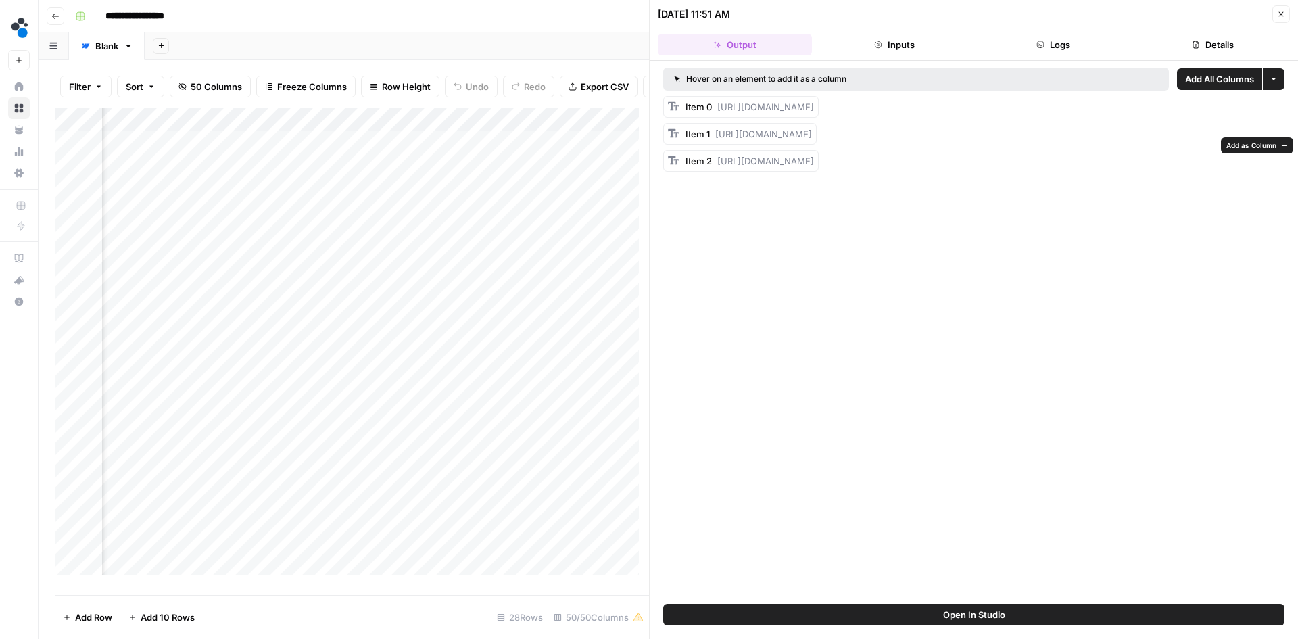
copy span "https://cdn.airops.com/rails/active_storage/blobs/proxy/eyJfcmFpbHMiOnsiZGF0YSI…"
drag, startPoint x: 934, startPoint y: 199, endPoint x: 719, endPoint y: 190, distance: 215.2
click at [719, 168] on div "Item 2 https://cdn.airops.com/rails/active_storage/blobs/proxy/eyJfcmFpbHMiOnsi…" at bounding box center [750, 161] width 128 height 14
copy span "https://cdn.airops.com/rails/active_storage/blobs/proxy/eyJfcmFpbHMiOnsiZGF0YSI…"
click at [812, 139] on span "https://cdn.airops.com/rails/active_storage/blobs/proxy/eyJfcmFpbHMiOnsiZGF0YSI…" at bounding box center [763, 133] width 97 height 11
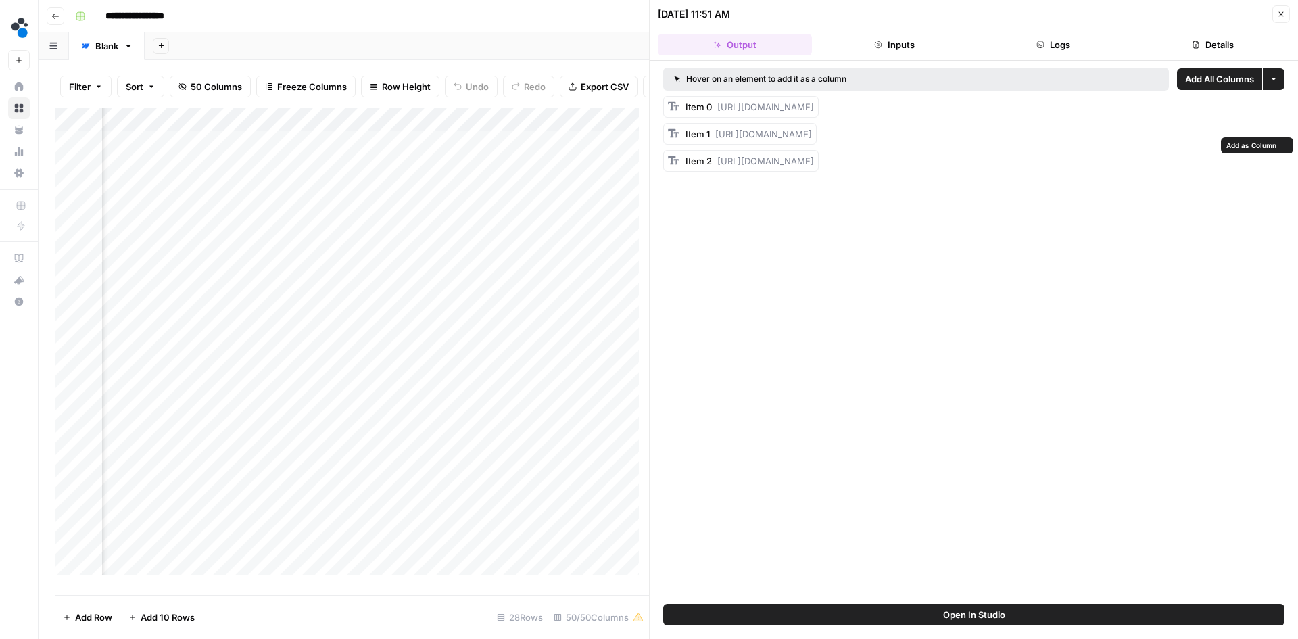
drag, startPoint x: 924, startPoint y: 160, endPoint x: 715, endPoint y: 151, distance: 208.5
click at [715, 141] on div "Item 1 https://cdn.airops.com/rails/active_storage/blobs/proxy/eyJfcmFpbHMiOnsi…" at bounding box center [749, 134] width 126 height 14
copy span "https://cdn.airops.com/rails/active_storage/blobs/proxy/eyJfcmFpbHMiOnsiZGF0YSI…"
click at [481, 150] on div "Add Column" at bounding box center [352, 346] width 594 height 477
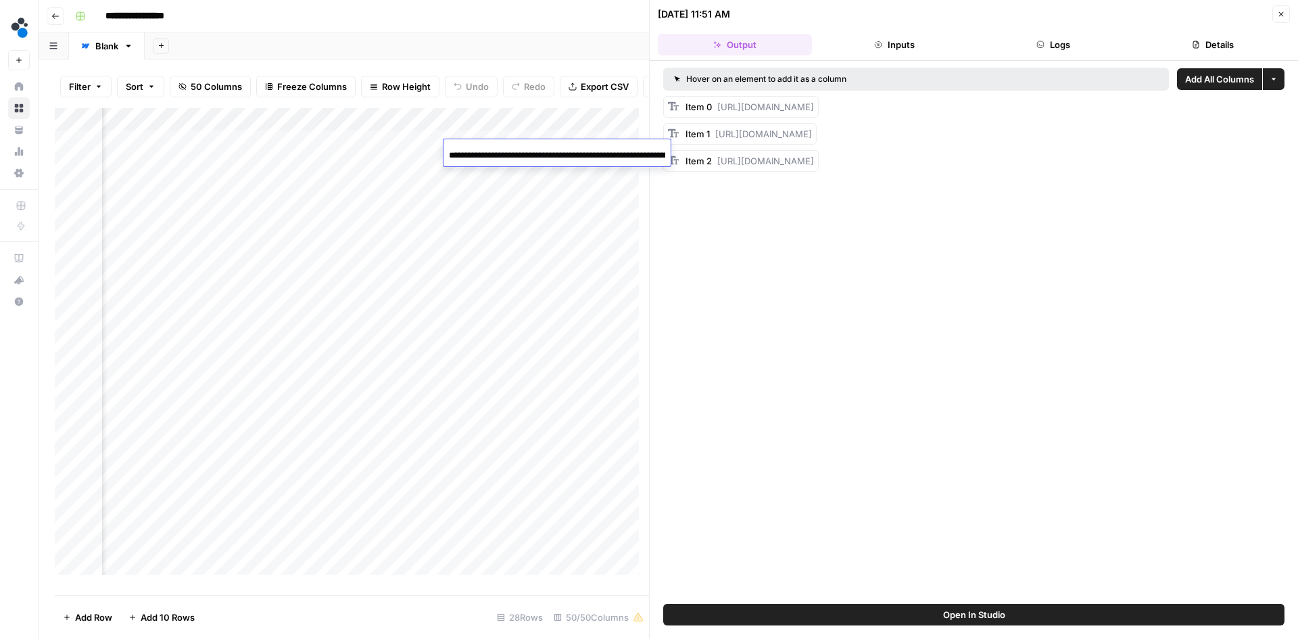
click at [481, 150] on input "**********" at bounding box center [557, 155] width 216 height 16
type input "**********"
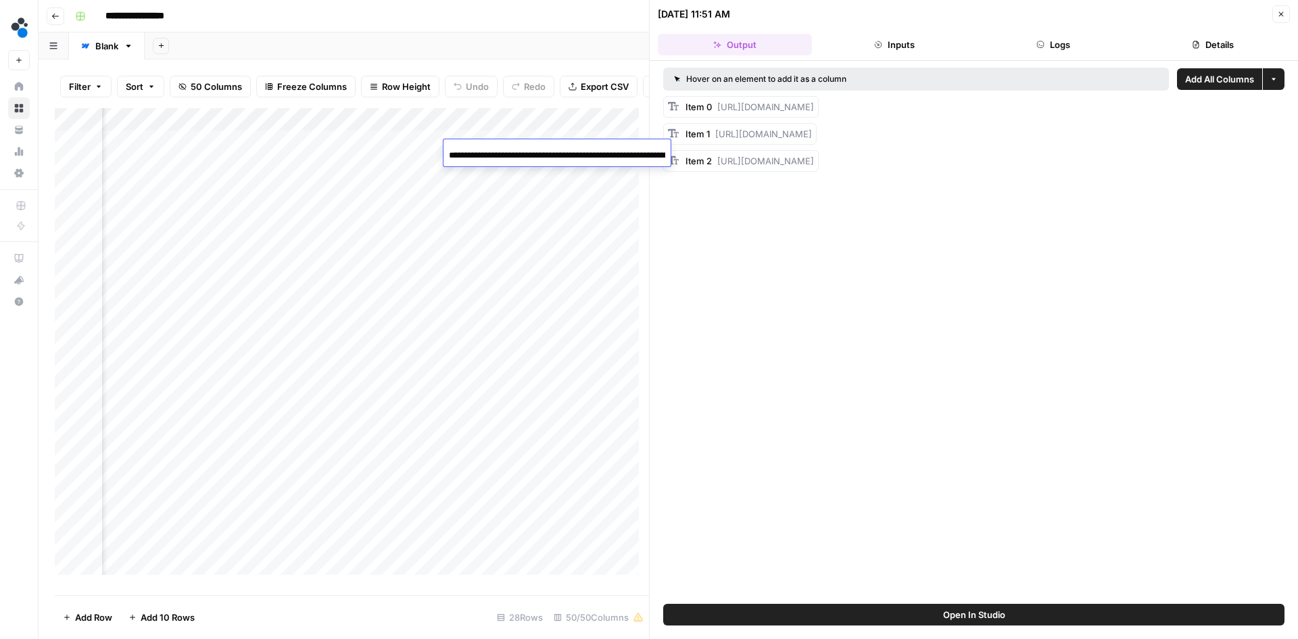
scroll to position [0, 584]
click at [843, 309] on div "Hover on an element to add it as a column Add All Columns More options Item 0 h…" at bounding box center [974, 332] width 648 height 543
click at [1280, 15] on icon "button" at bounding box center [1281, 14] width 8 height 8
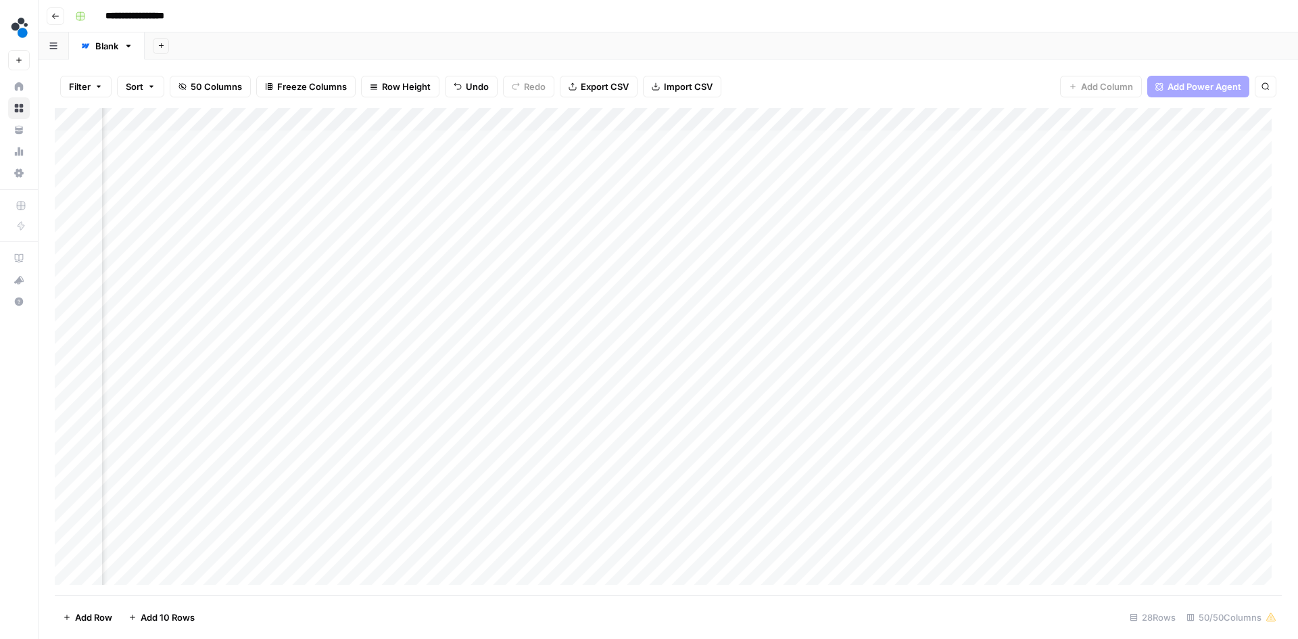
click at [512, 143] on div "Add Column" at bounding box center [668, 351] width 1227 height 487
click at [526, 142] on div "Add Column" at bounding box center [668, 351] width 1227 height 487
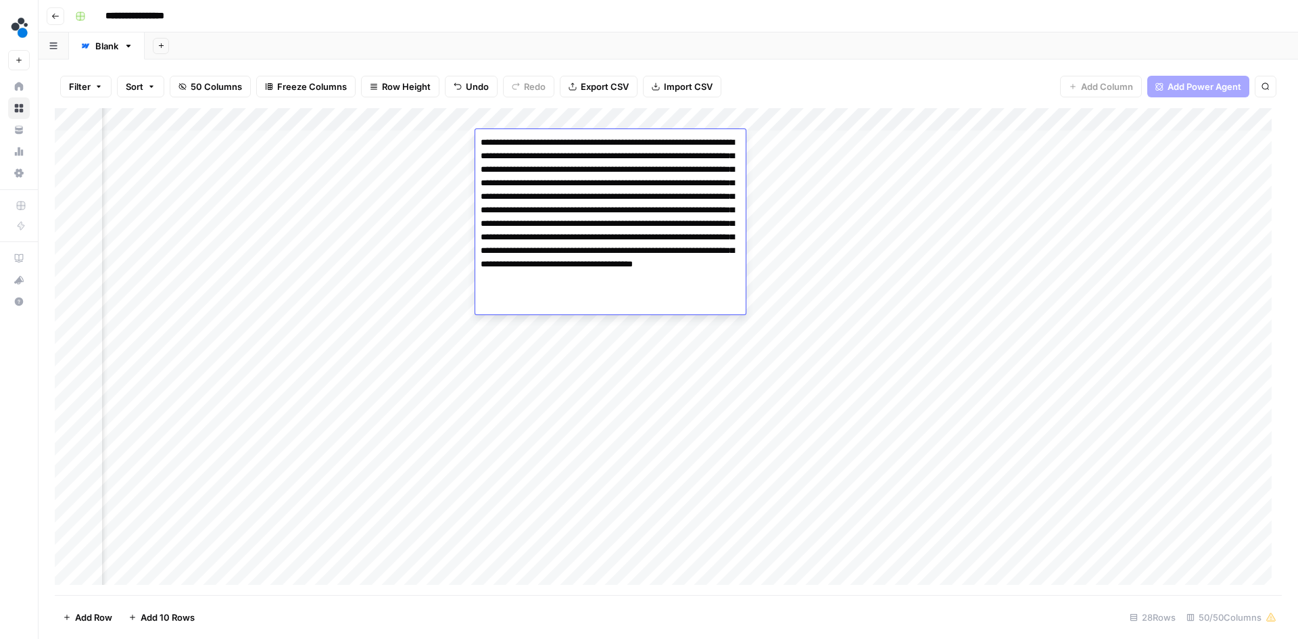
click at [792, 141] on div "Add Column" at bounding box center [668, 351] width 1227 height 487
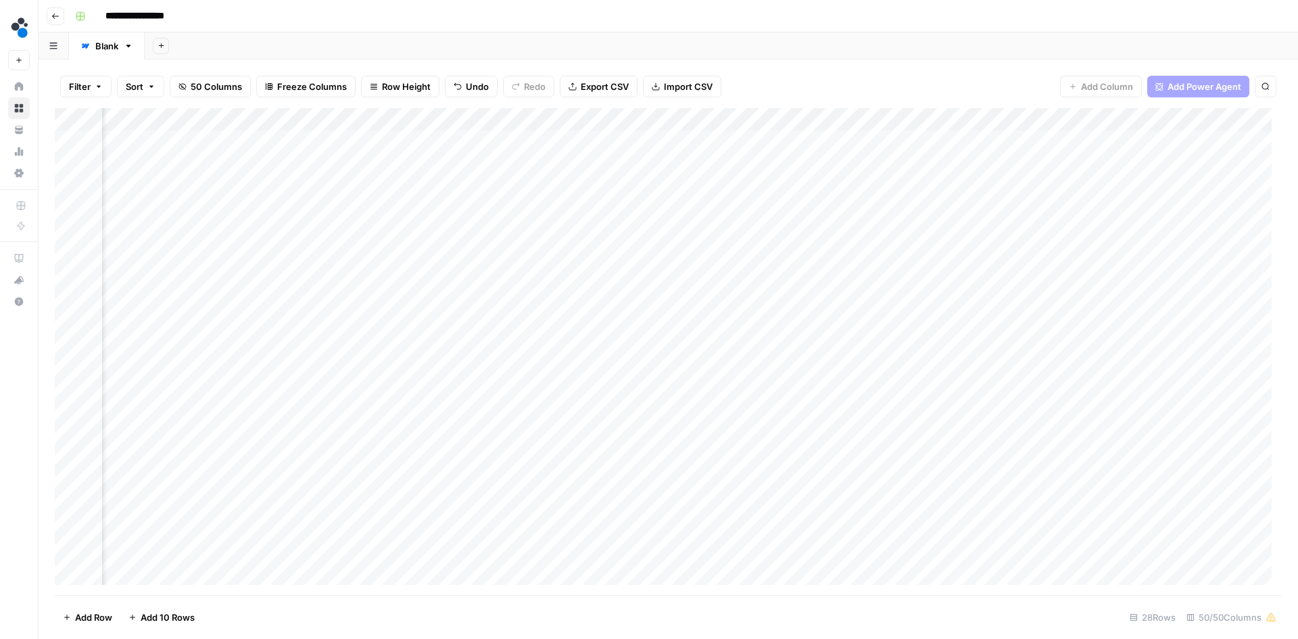
scroll to position [0, 3558]
click at [818, 120] on div "Add Column" at bounding box center [668, 351] width 1227 height 487
click at [615, 119] on div "Add Column" at bounding box center [668, 351] width 1227 height 487
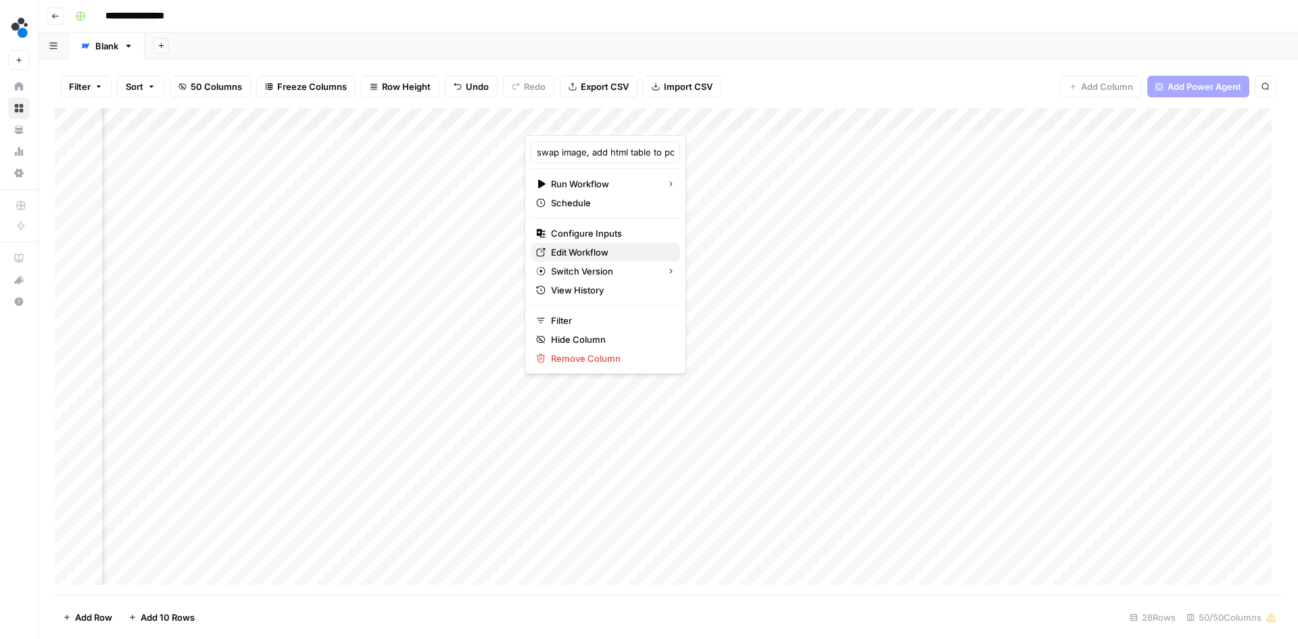
click at [600, 256] on span "Edit Workflow" at bounding box center [610, 252] width 118 height 14
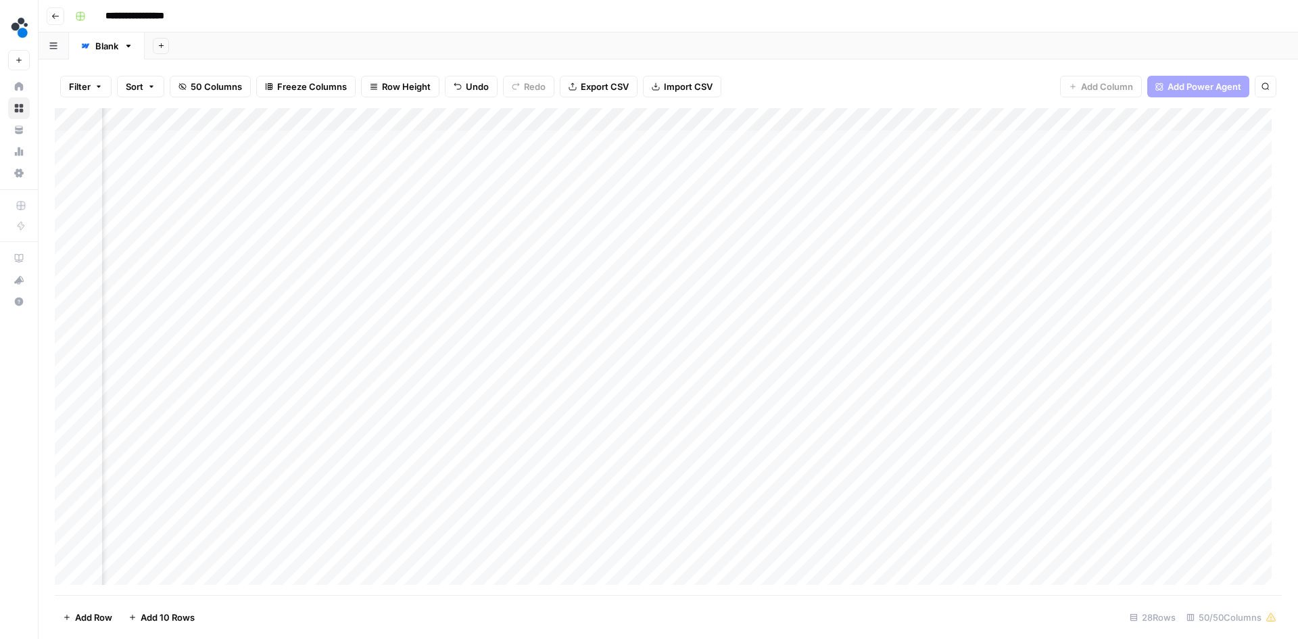
click at [554, 118] on div "Add Column" at bounding box center [668, 351] width 1227 height 487
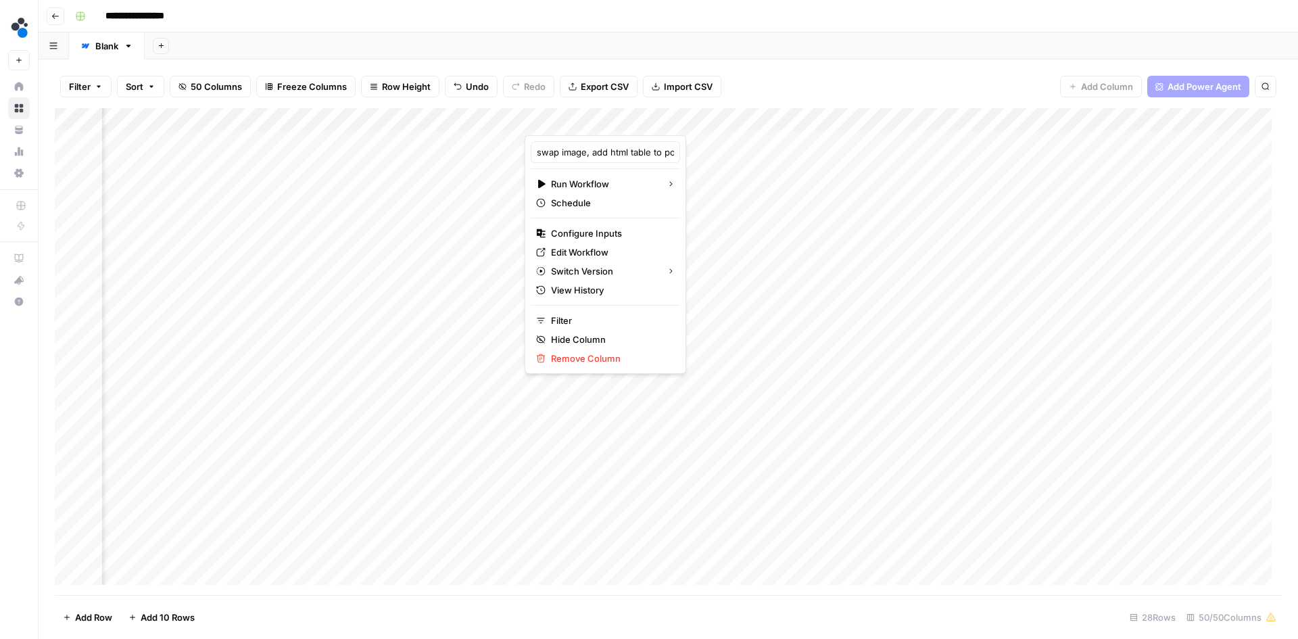
click at [796, 143] on div "Add Column" at bounding box center [668, 351] width 1227 height 487
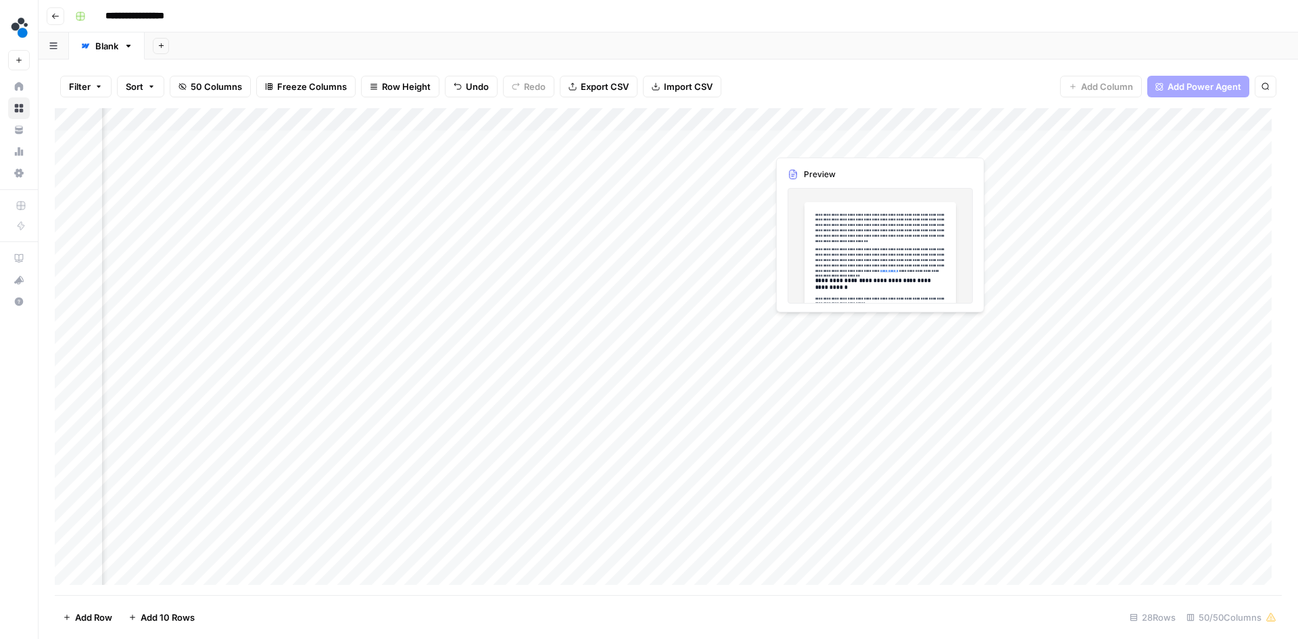
click at [795, 119] on div "Add Column" at bounding box center [668, 351] width 1227 height 487
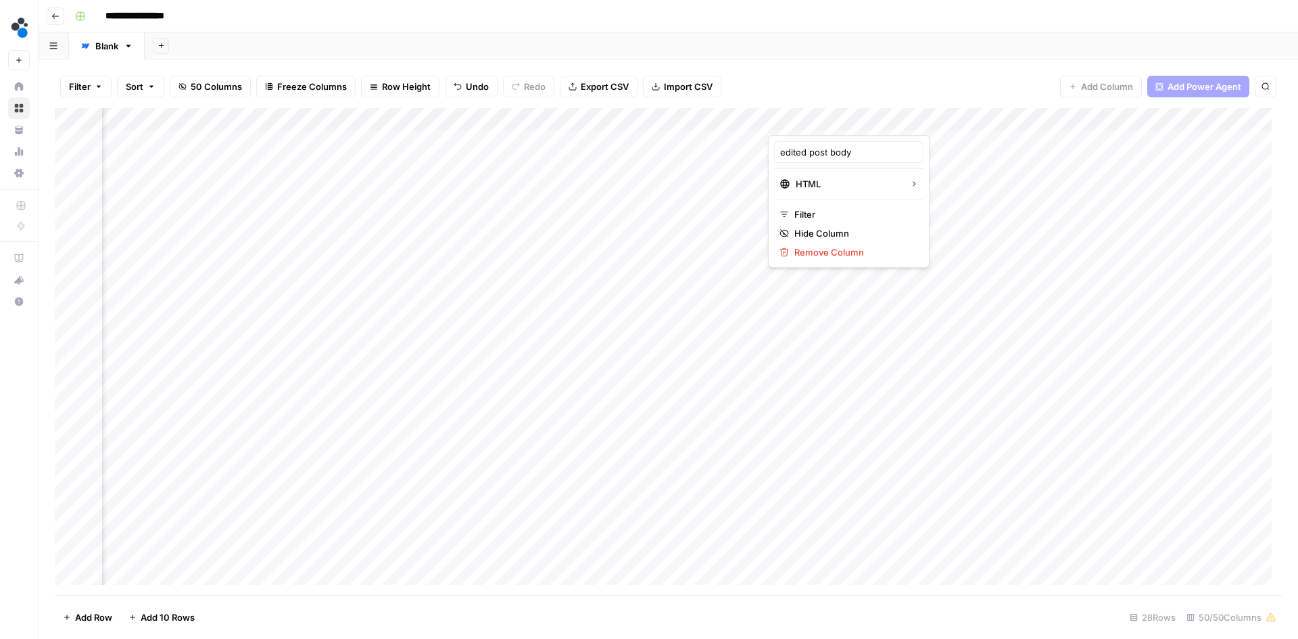
click at [573, 139] on div "Add Column" at bounding box center [668, 351] width 1227 height 487
click at [807, 140] on div "Add Column" at bounding box center [668, 351] width 1227 height 487
click at [857, 141] on div "Add Column" at bounding box center [668, 351] width 1227 height 487
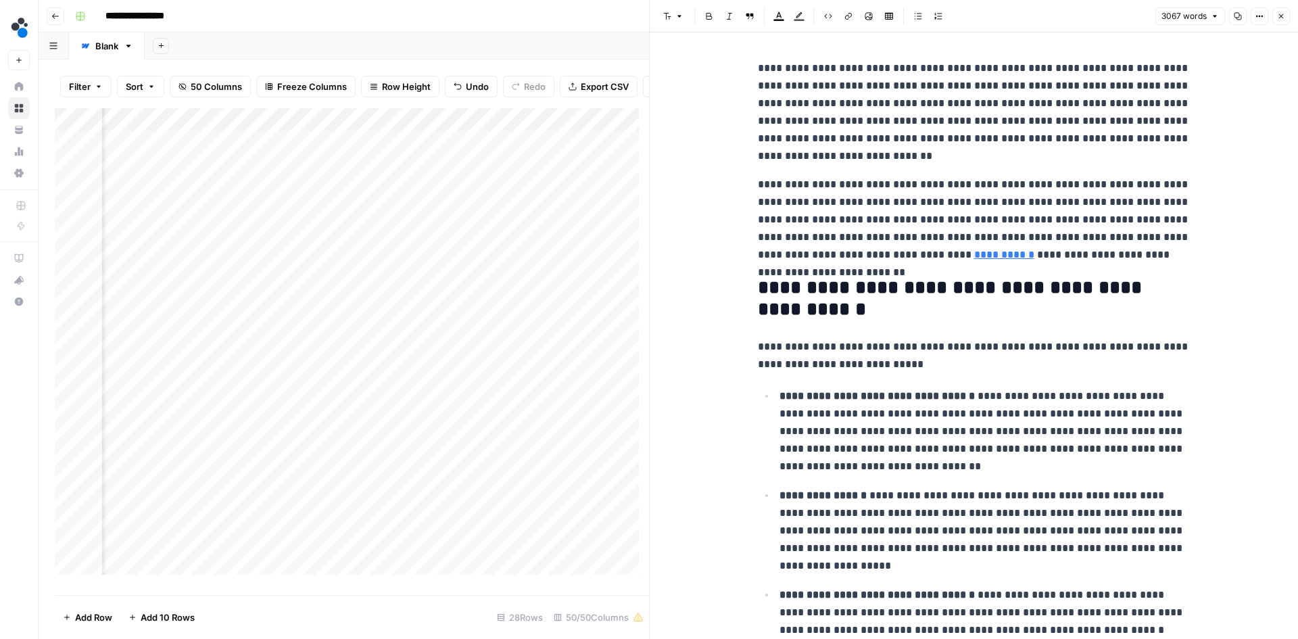
click at [1277, 19] on icon "button" at bounding box center [1281, 16] width 8 height 8
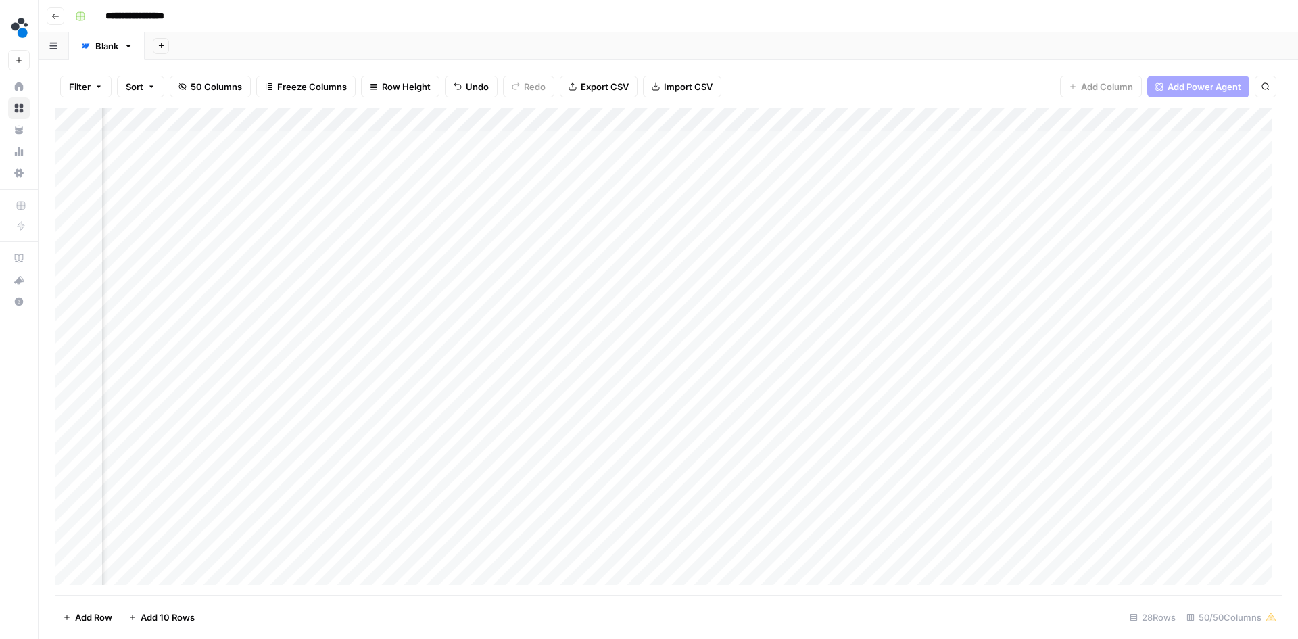
click at [968, 142] on div "Add Column" at bounding box center [668, 351] width 1227 height 487
click at [623, 141] on div "Add Column" at bounding box center [668, 351] width 1227 height 487
click at [680, 140] on div "Add Column" at bounding box center [668, 351] width 1227 height 487
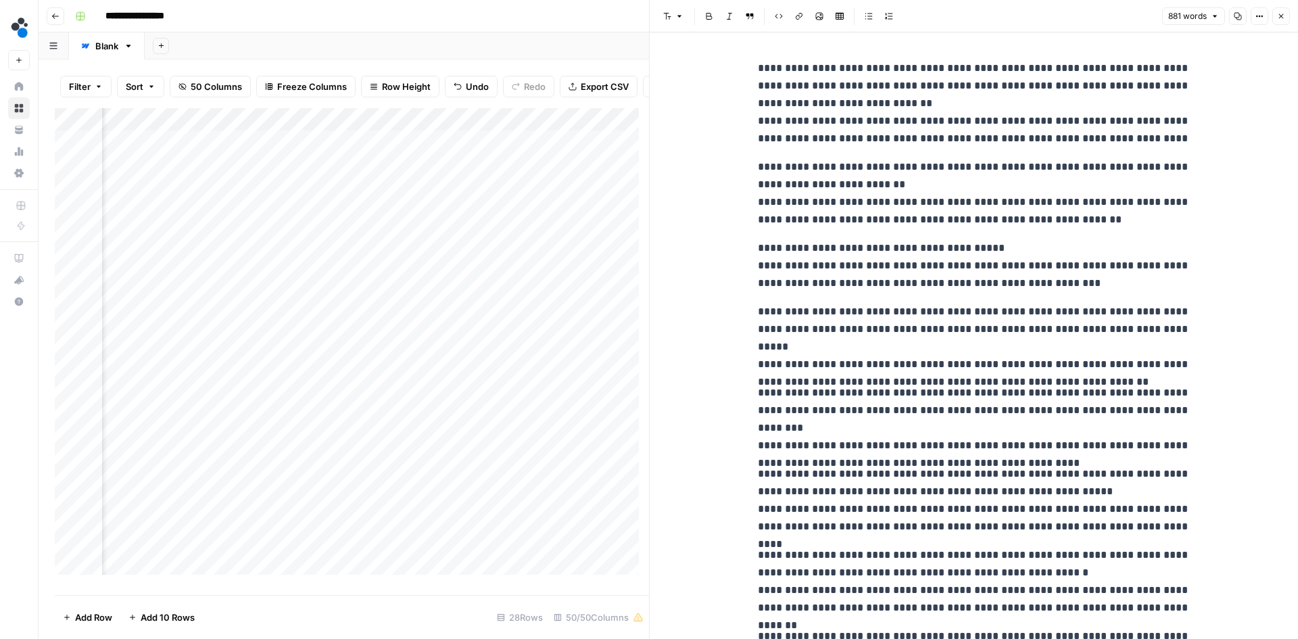
click at [1282, 19] on icon "button" at bounding box center [1281, 16] width 8 height 8
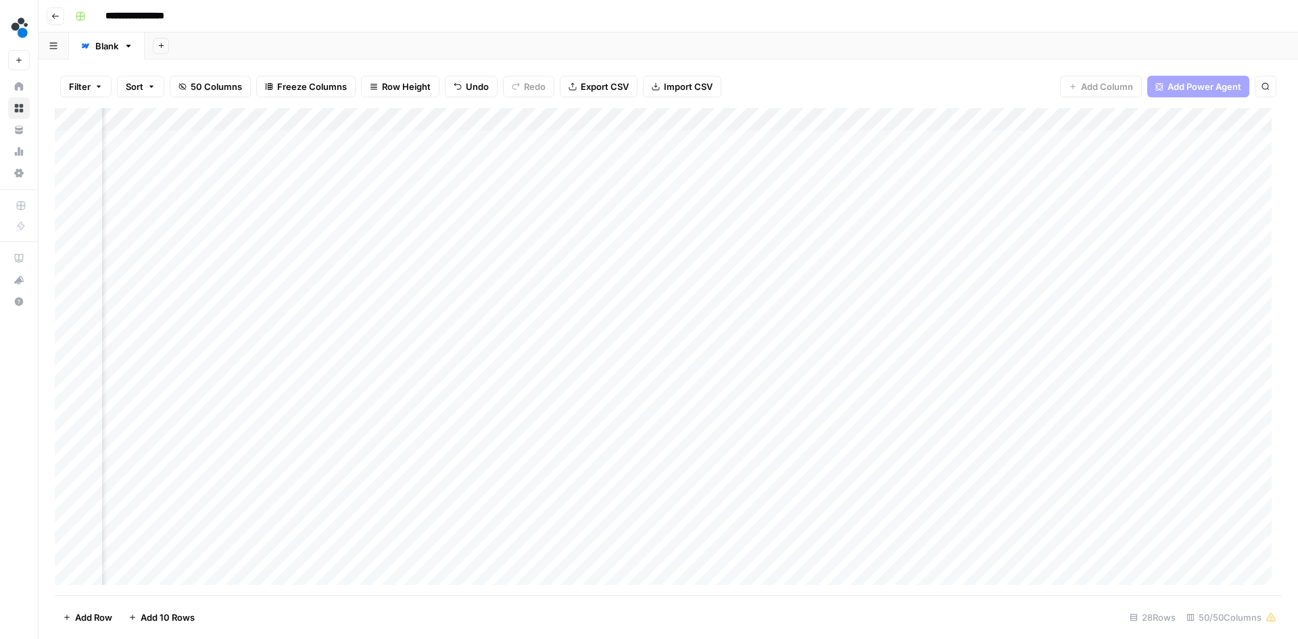
scroll to position [0, 4529]
click at [578, 141] on div "Add Column" at bounding box center [668, 351] width 1227 height 487
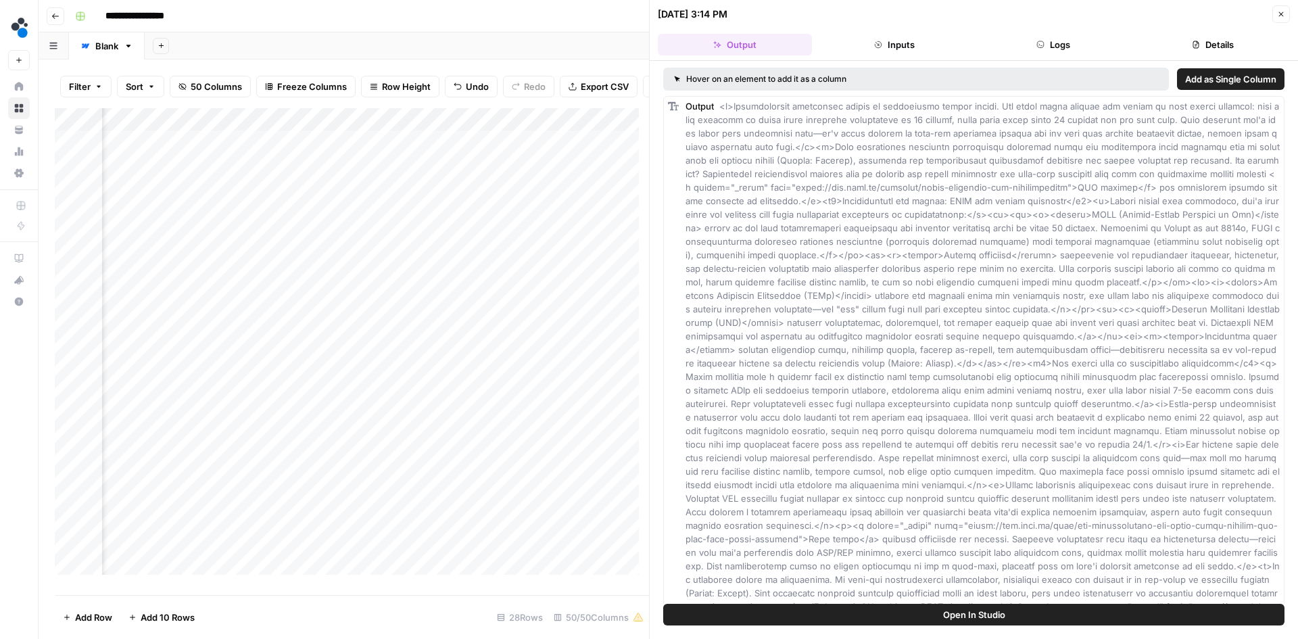
click at [1276, 11] on button "Close" at bounding box center [1282, 14] width 18 height 18
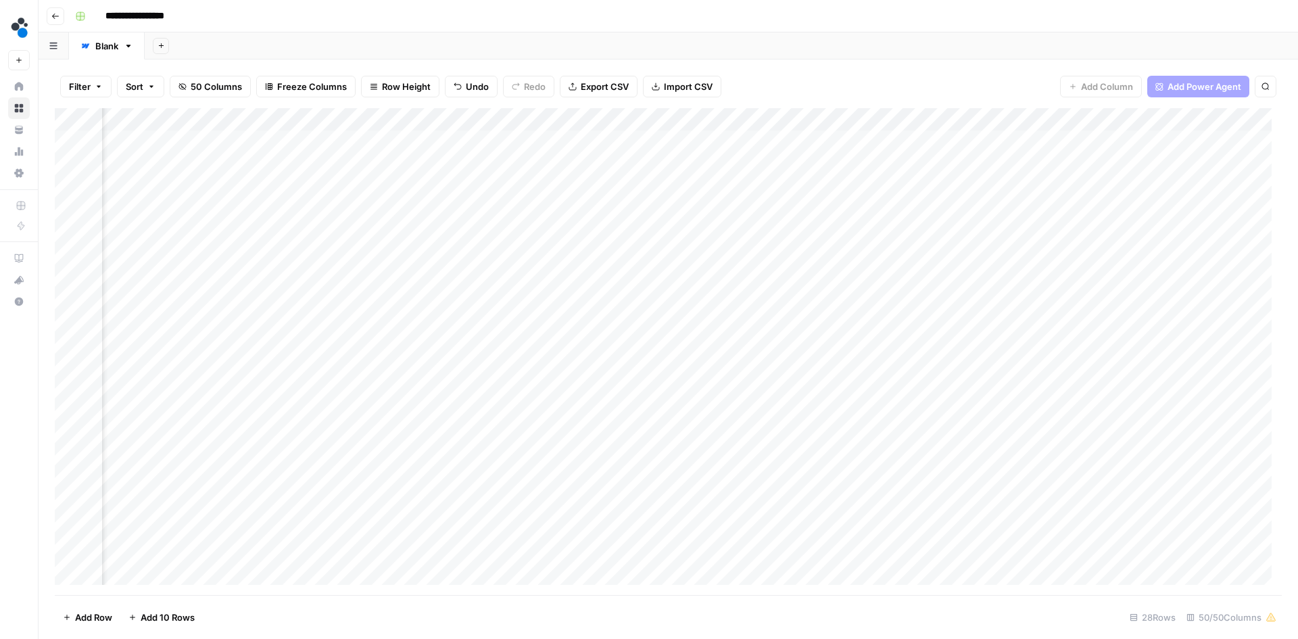
click at [653, 139] on div "Add Column" at bounding box center [668, 351] width 1227 height 487
click at [695, 139] on div "Add Column" at bounding box center [668, 351] width 1227 height 487
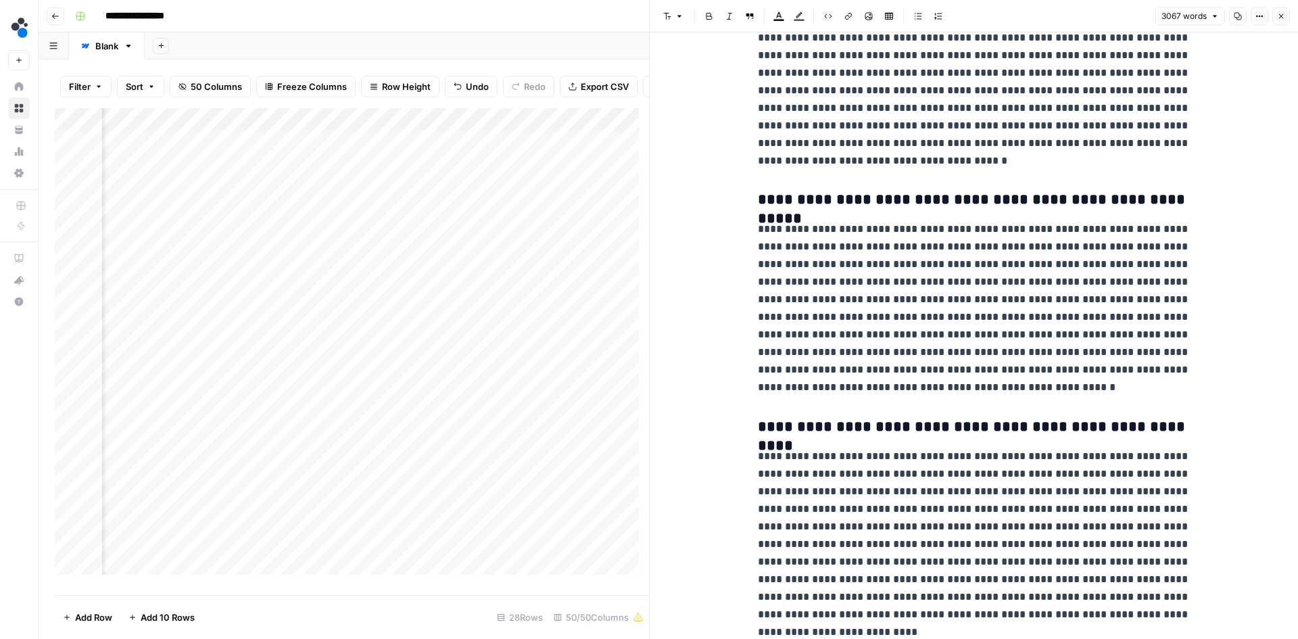
scroll to position [6505, 0]
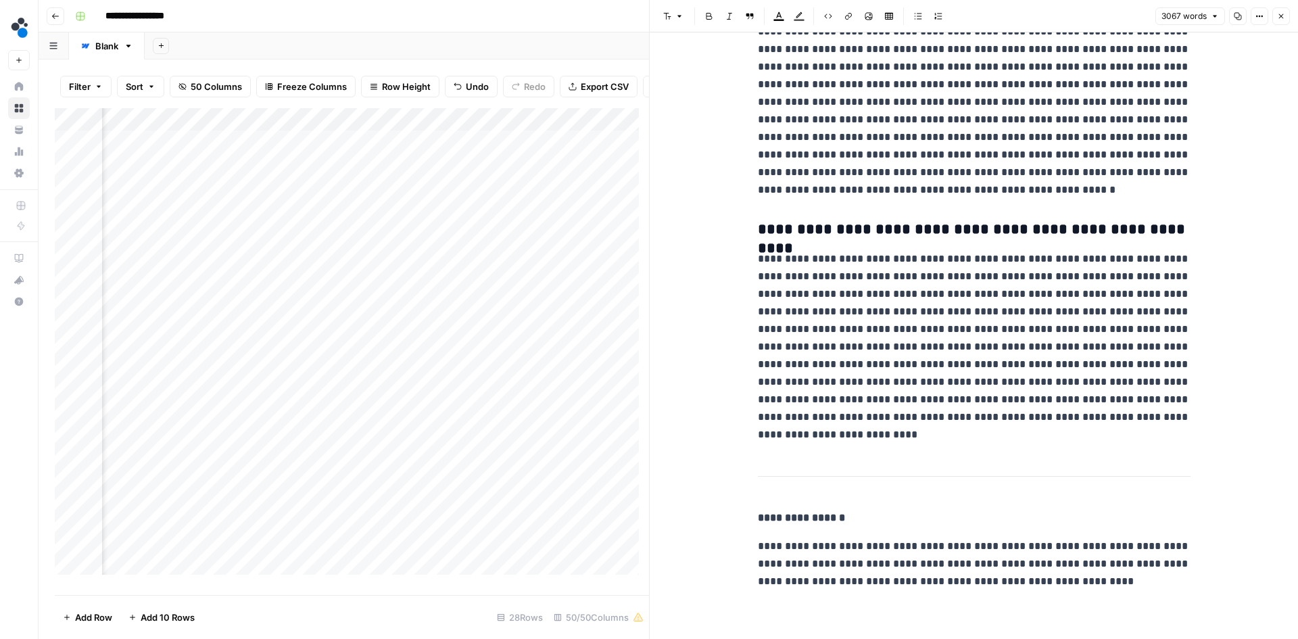
click at [1284, 7] on header "Font style Bold Italic Block quote Text color Highlight color Code block Link I…" at bounding box center [974, 16] width 648 height 32
click at [1283, 17] on icon "button" at bounding box center [1281, 16] width 8 height 8
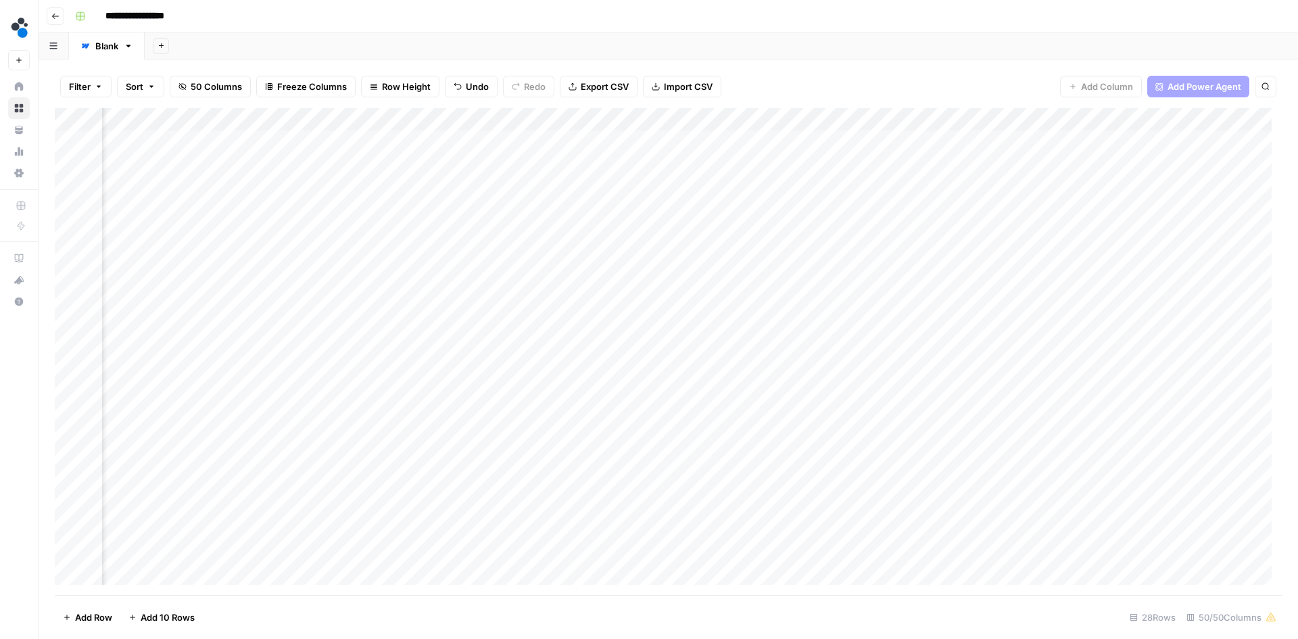
click at [772, 142] on div "Add Column" at bounding box center [668, 351] width 1227 height 487
click at [1027, 138] on div "Add Column" at bounding box center [668, 351] width 1227 height 487
click at [609, 116] on div "Add Column" at bounding box center [668, 351] width 1227 height 487
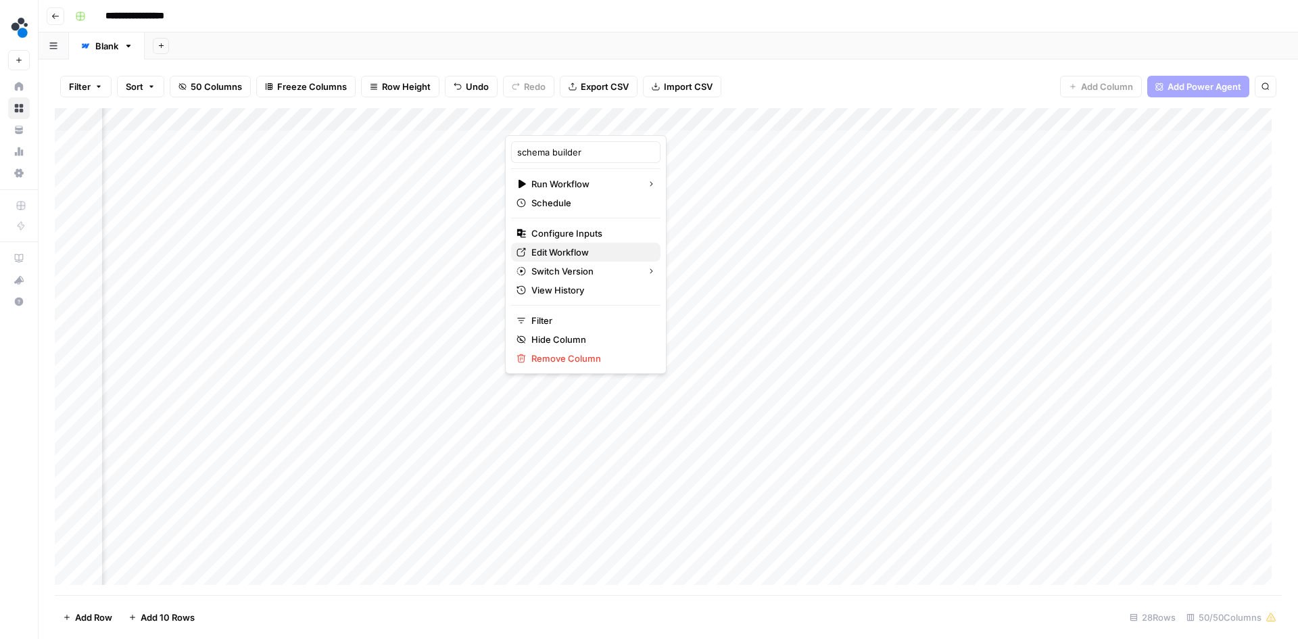
click at [548, 247] on span "Edit Workflow" at bounding box center [590, 252] width 118 height 14
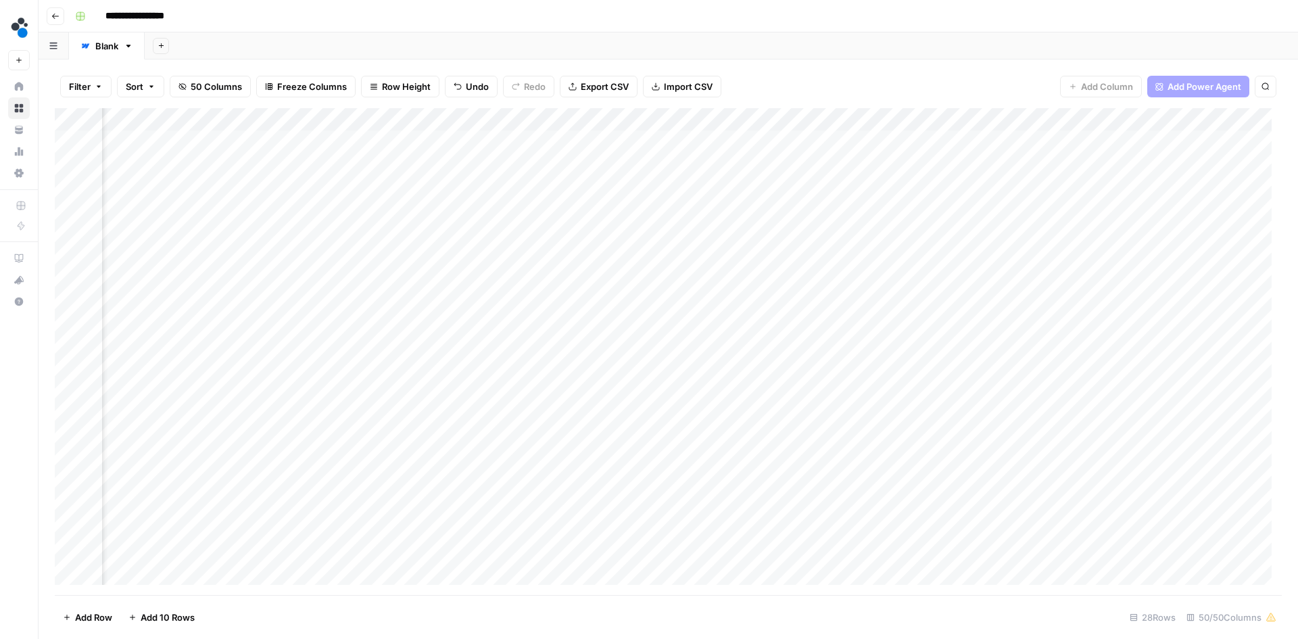
scroll to position [0, 5586]
click at [901, 119] on div "Add Column" at bounding box center [668, 351] width 1227 height 487
click at [899, 85] on div "Filter Sort 50 Columns Freeze Columns Row Height Undo Redo Export CSV Import CS…" at bounding box center [668, 86] width 1227 height 43
click at [893, 143] on div "Add Column" at bounding box center [668, 351] width 1227 height 487
click at [889, 120] on div "Add Column" at bounding box center [668, 351] width 1227 height 487
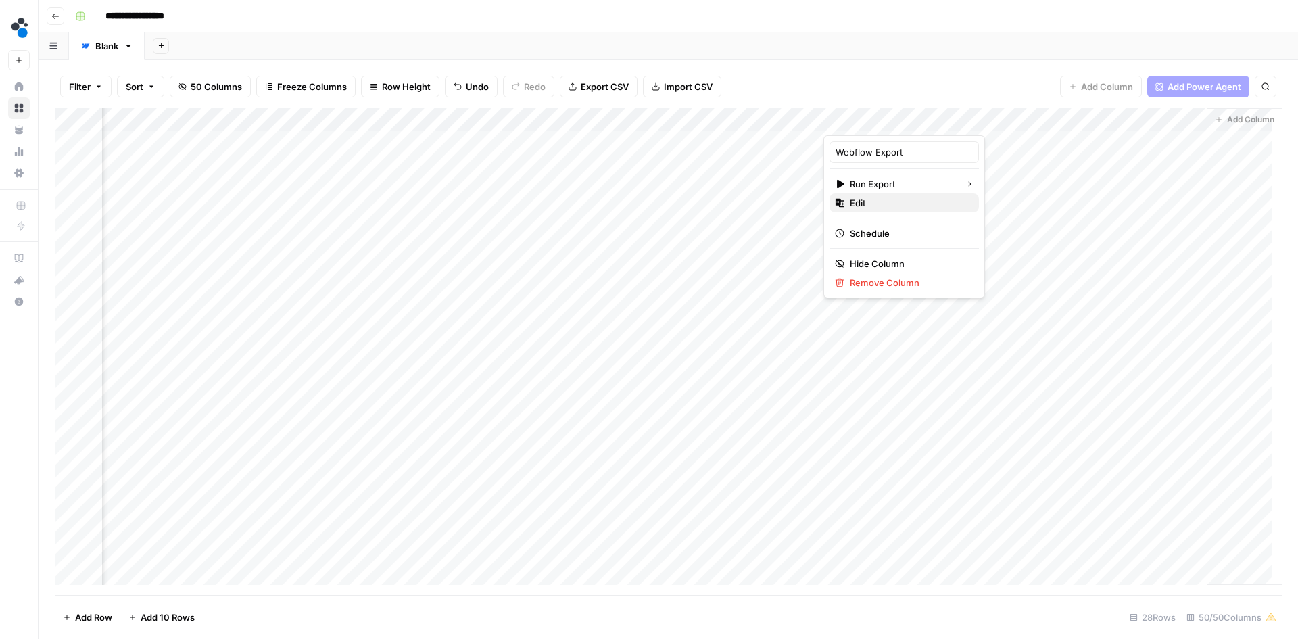
click at [863, 203] on span "Edit" at bounding box center [909, 203] width 118 height 14
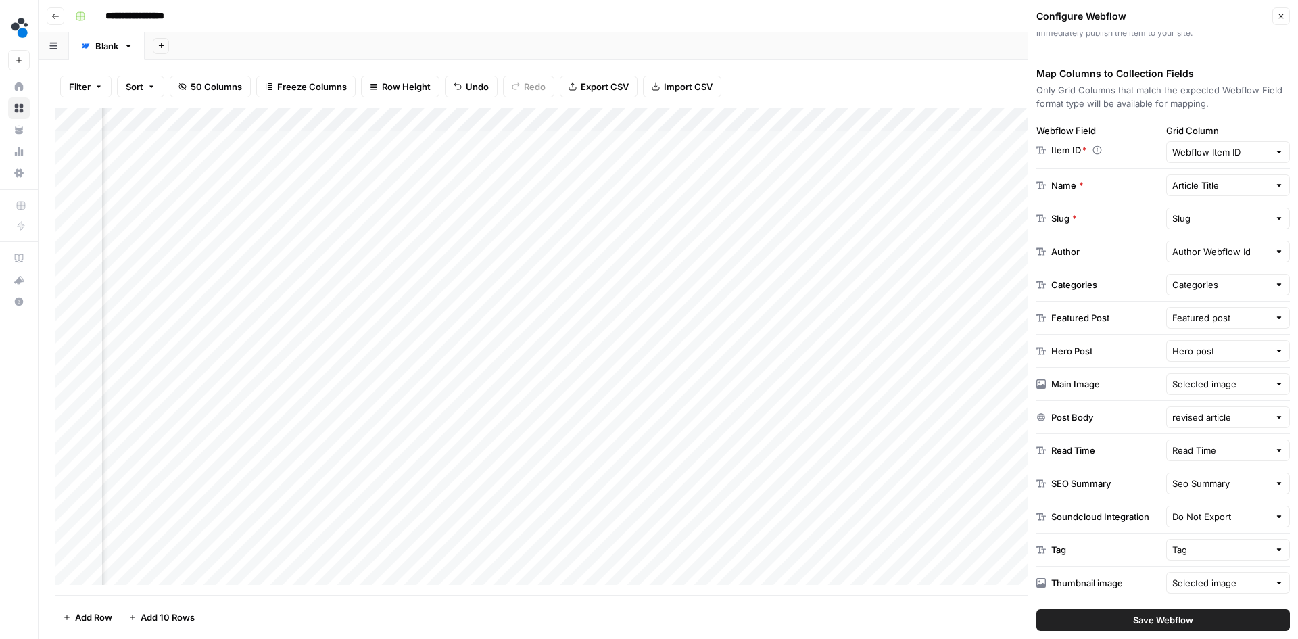
scroll to position [175, 0]
click at [1277, 15] on icon "button" at bounding box center [1281, 16] width 8 height 8
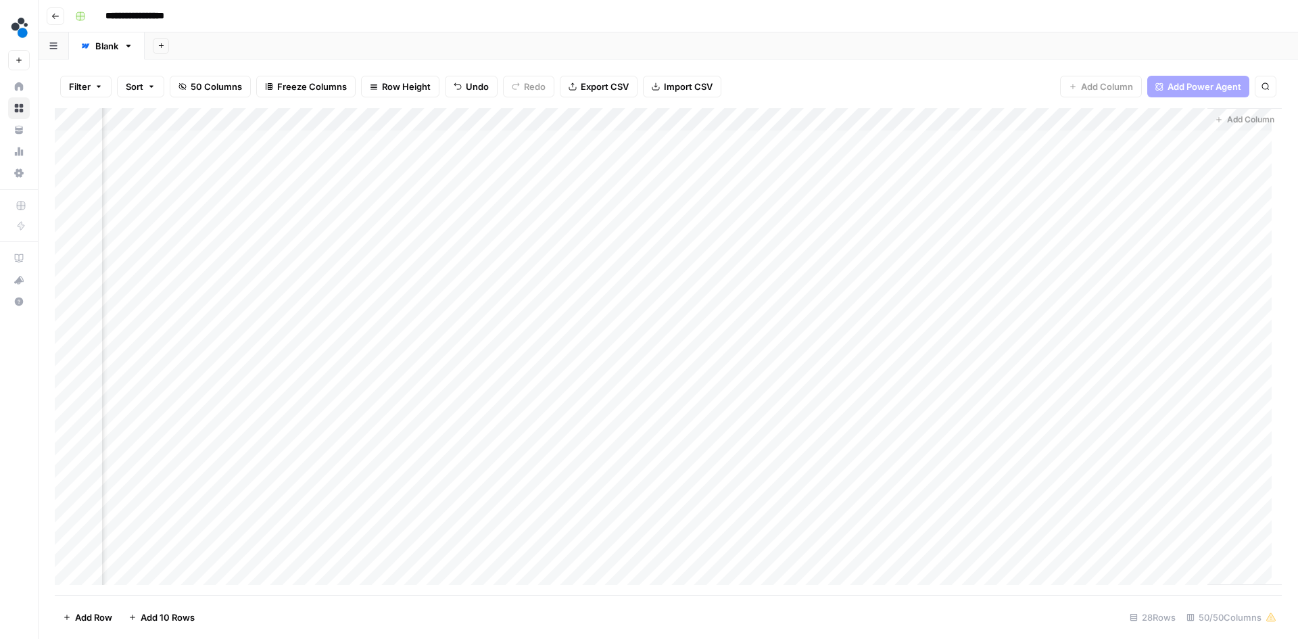
click at [951, 143] on div "Add Column" at bounding box center [668, 351] width 1227 height 487
click at [1045, 140] on div "Add Column" at bounding box center [668, 351] width 1227 height 487
click at [914, 140] on div "Add Column" at bounding box center [668, 351] width 1227 height 487
click at [991, 141] on div "Add Column" at bounding box center [668, 351] width 1227 height 487
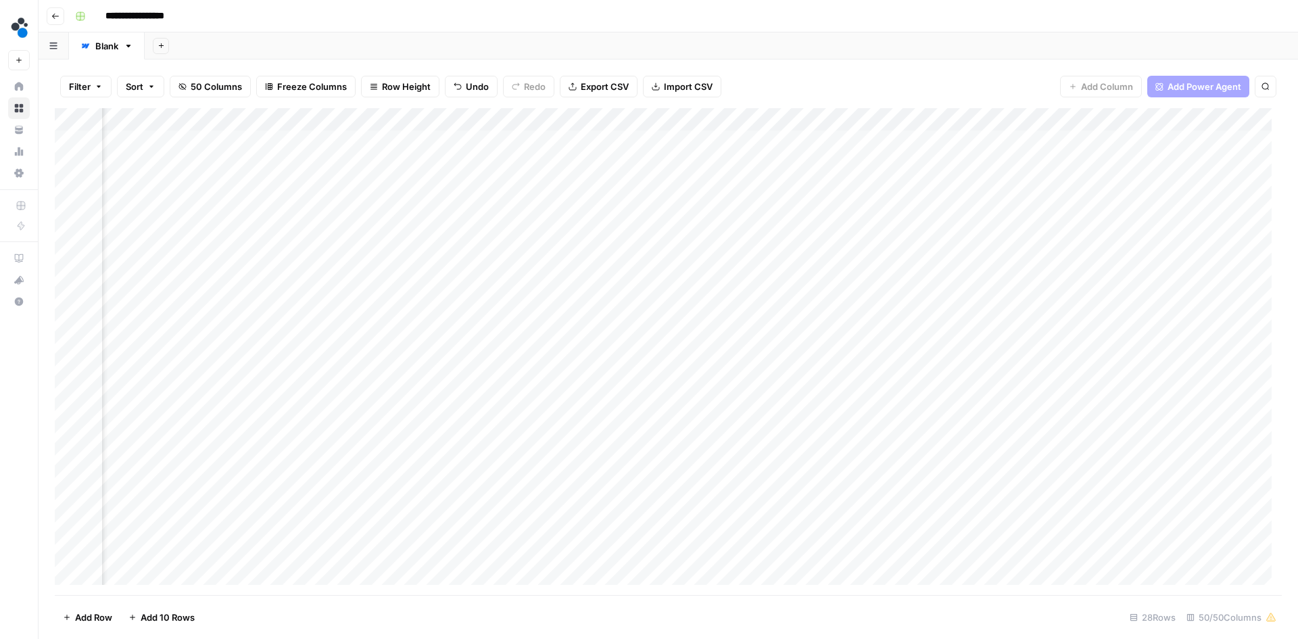
click at [595, 136] on div "Add Column" at bounding box center [668, 351] width 1227 height 487
click at [590, 137] on div "Add Column" at bounding box center [668, 351] width 1227 height 487
drag, startPoint x: 605, startPoint y: 159, endPoint x: 520, endPoint y: 143, distance: 86.7
click at [520, 143] on body "**********" at bounding box center [649, 319] width 1298 height 639
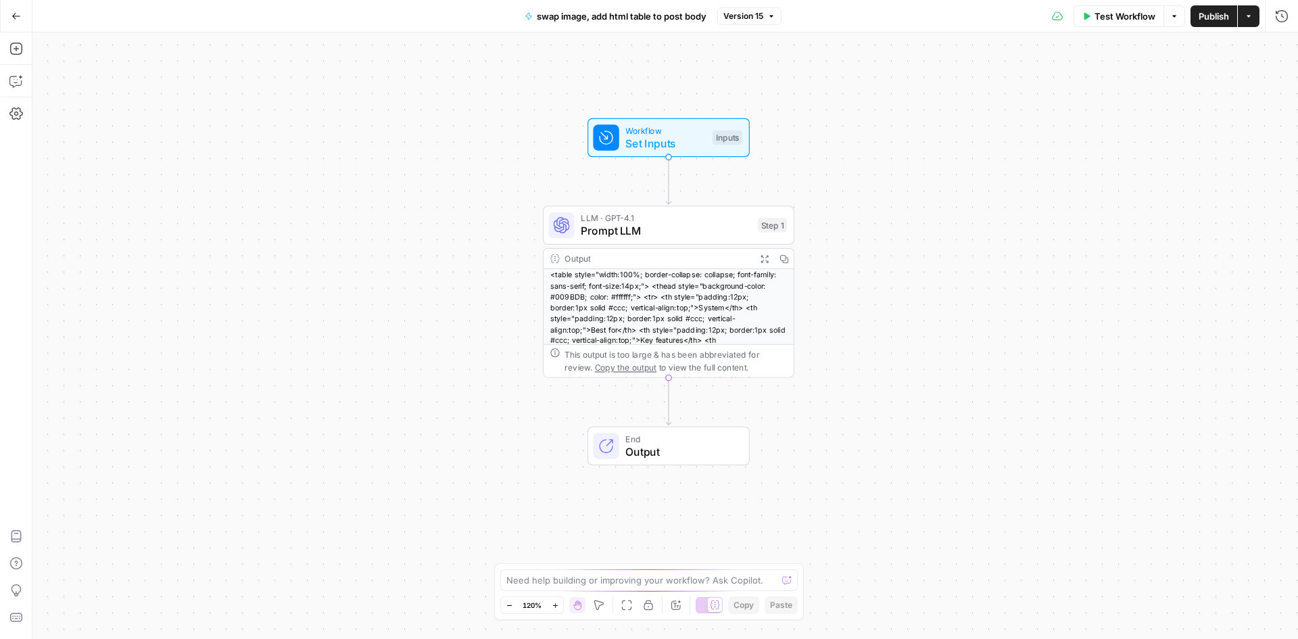
drag, startPoint x: 488, startPoint y: 304, endPoint x: 487, endPoint y: 277, distance: 27.8
click at [487, 277] on div "Workflow Set Inputs Inputs LLM · GPT-4.1 Prompt LLM Step 1 Output Expand Output…" at bounding box center [665, 335] width 1266 height 607
click at [611, 226] on span "Prompt LLM" at bounding box center [663, 234] width 170 height 16
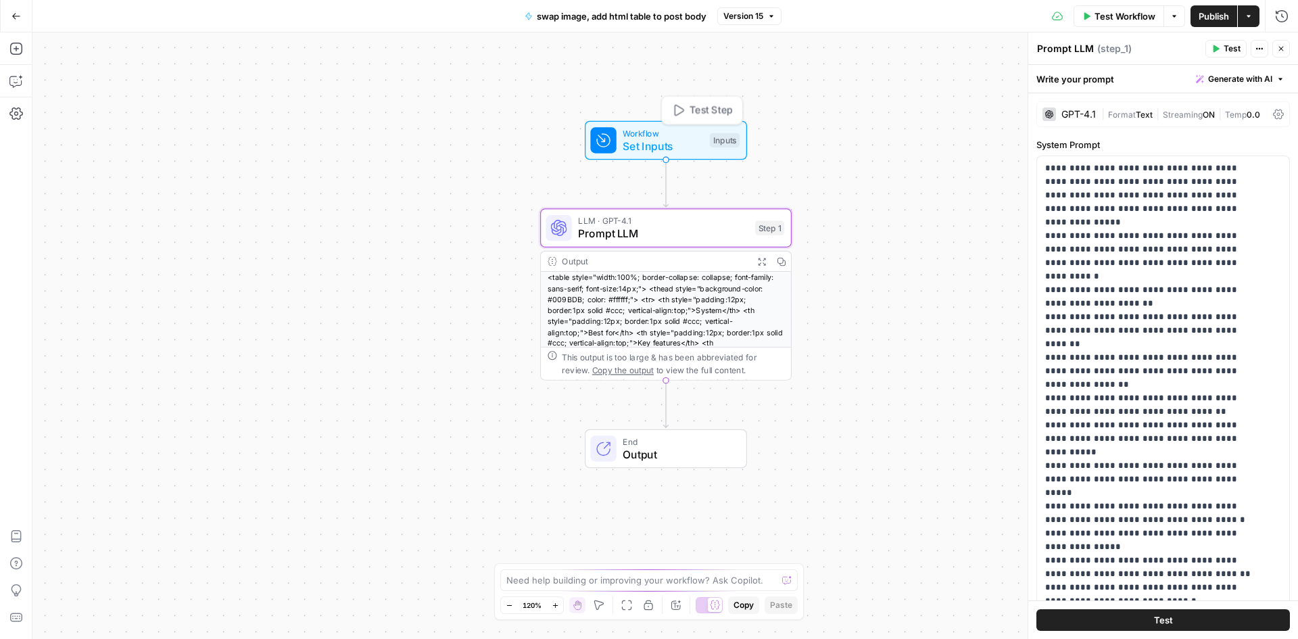
click at [621, 135] on div "Workflow Set Inputs Inputs Test Step" at bounding box center [664, 140] width 149 height 28
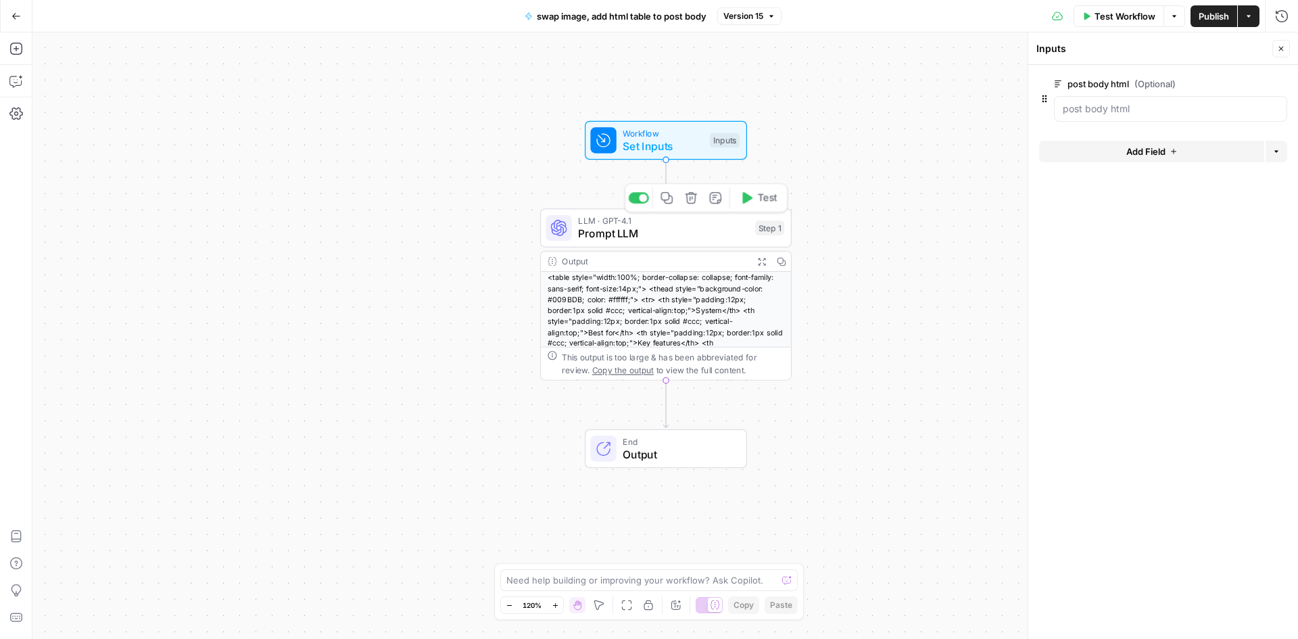
click at [641, 227] on span "Prompt LLM" at bounding box center [663, 234] width 170 height 16
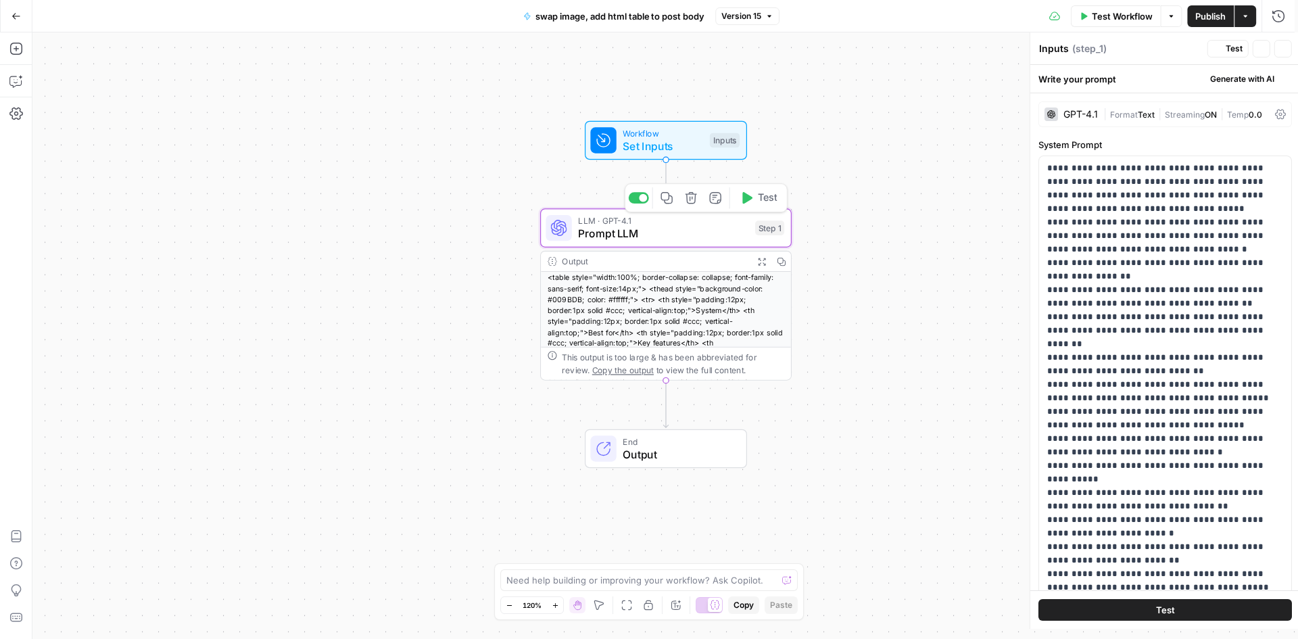
type textarea "Prompt LLM"
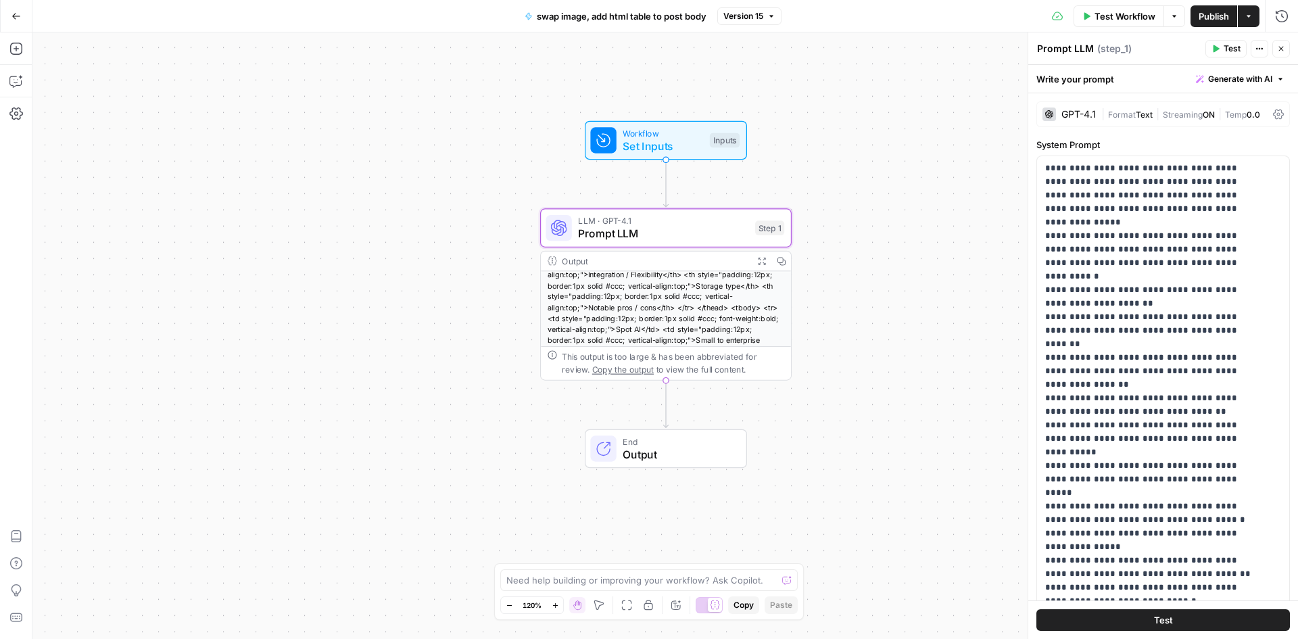
scroll to position [84, 0]
click at [669, 441] on span "End" at bounding box center [678, 441] width 110 height 13
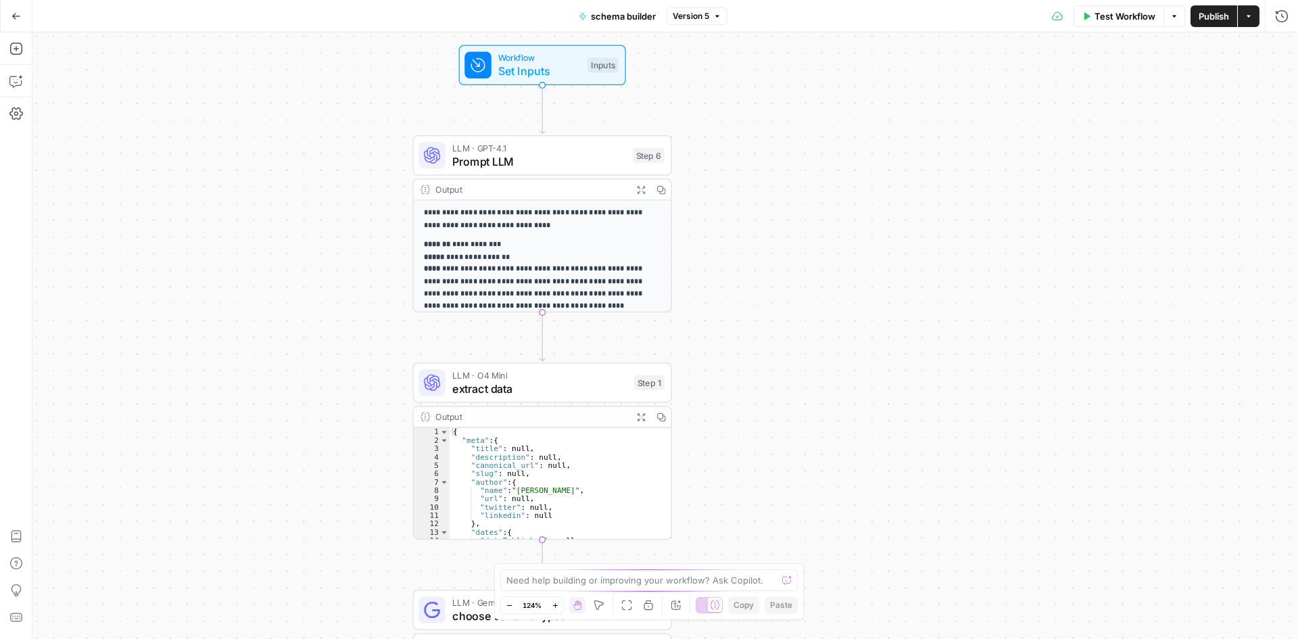
drag, startPoint x: 763, startPoint y: 214, endPoint x: 816, endPoint y: 355, distance: 150.8
click at [835, 456] on div "**********" at bounding box center [665, 335] width 1266 height 607
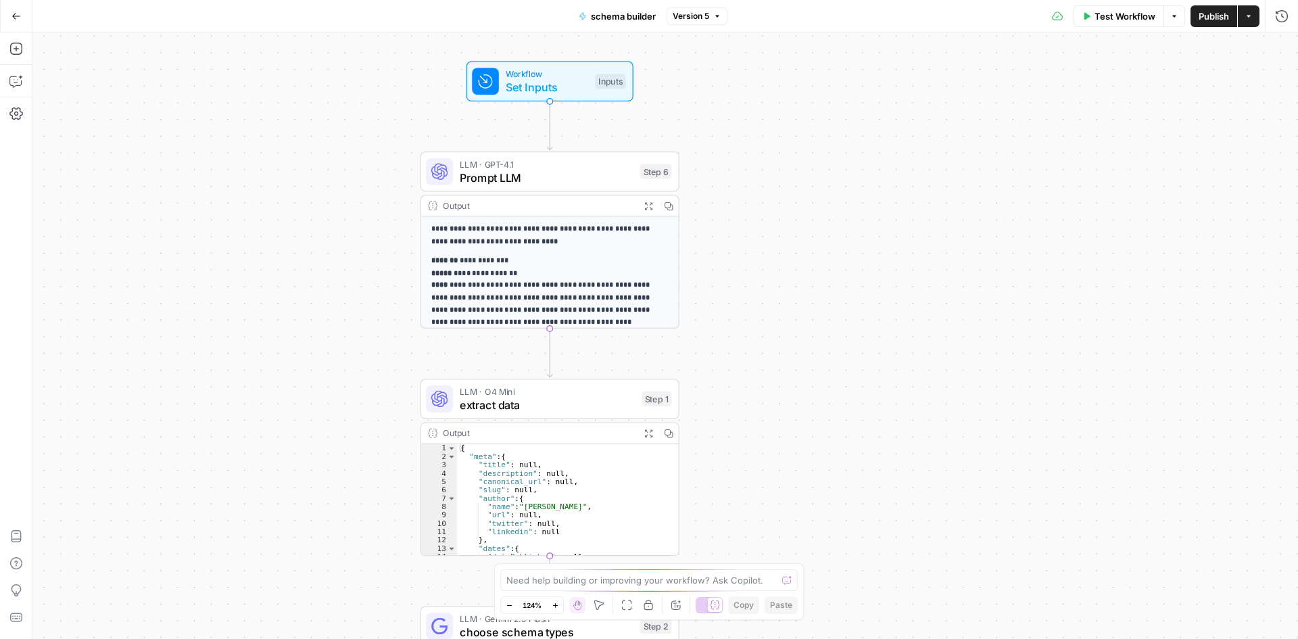
drag, startPoint x: 805, startPoint y: 324, endPoint x: 821, endPoint y: 410, distance: 87.3
click at [840, 449] on div "**********" at bounding box center [665, 335] width 1266 height 607
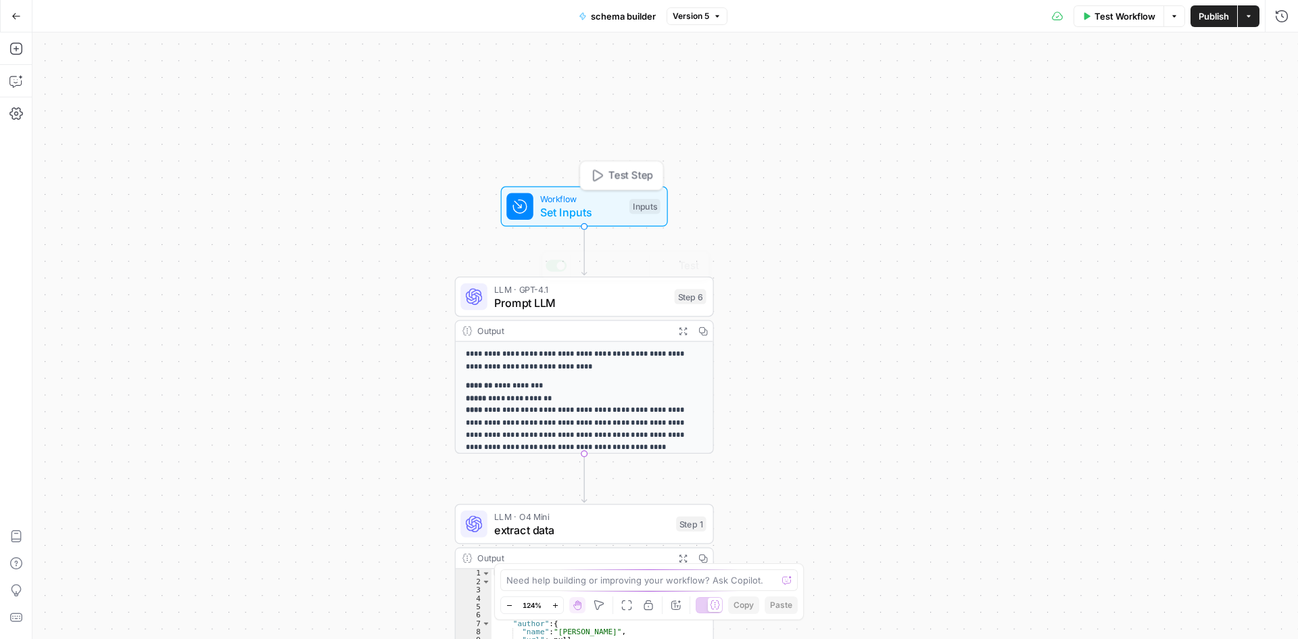
click at [547, 221] on div "Workflow Set Inputs Inputs Test Step" at bounding box center [584, 207] width 167 height 40
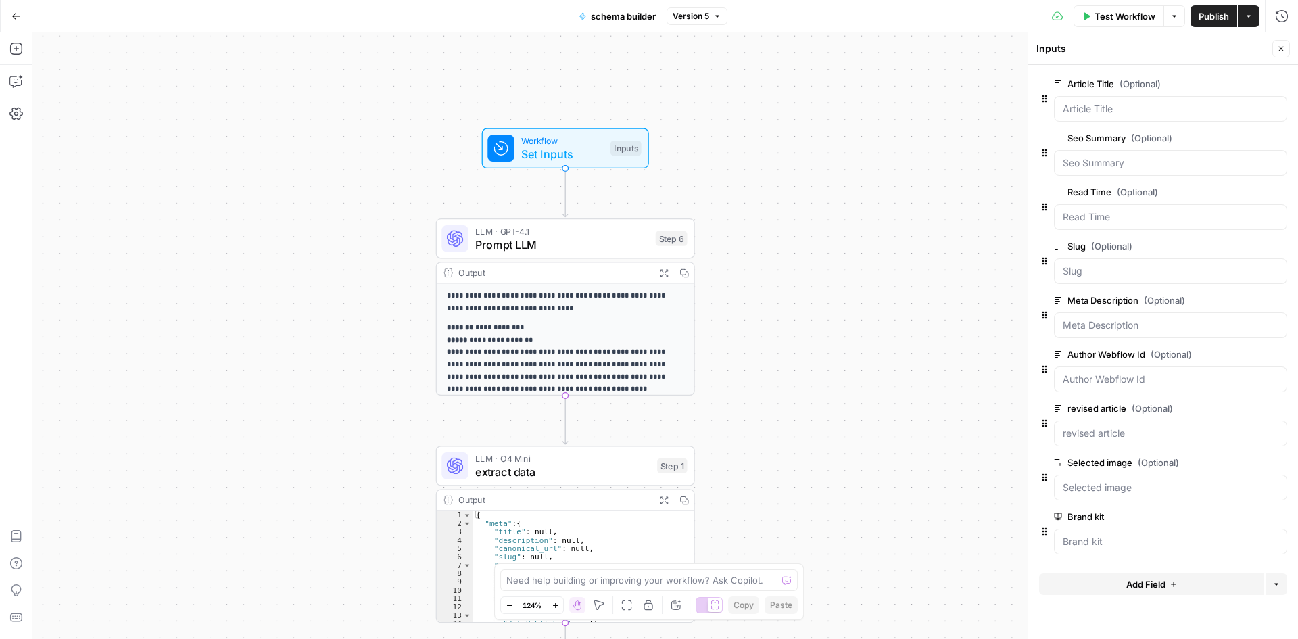
drag, startPoint x: 859, startPoint y: 414, endPoint x: 840, endPoint y: 356, distance: 61.2
click at [840, 356] on div "**********" at bounding box center [665, 335] width 1266 height 607
drag, startPoint x: 831, startPoint y: 461, endPoint x: 820, endPoint y: 247, distance: 214.7
click at [820, 251] on div "**********" at bounding box center [665, 335] width 1266 height 607
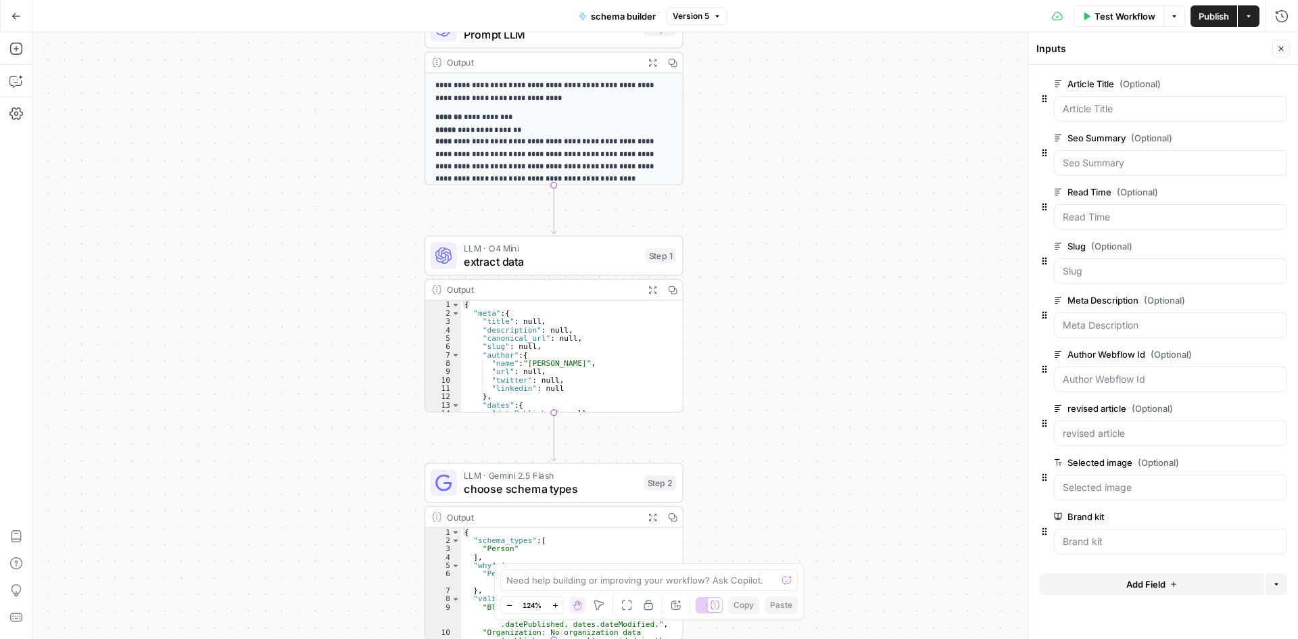
drag, startPoint x: 828, startPoint y: 475, endPoint x: 803, endPoint y: 277, distance: 199.8
click at [809, 239] on div "**********" at bounding box center [665, 335] width 1266 height 607
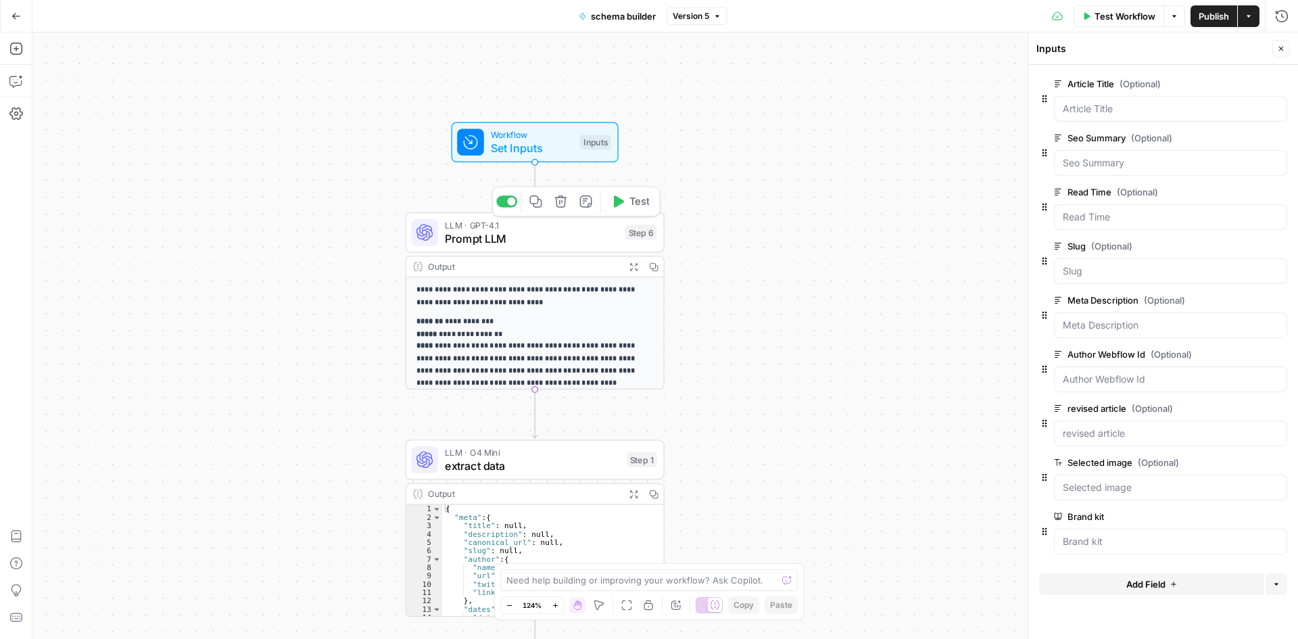
click at [513, 240] on span "Prompt LLM" at bounding box center [532, 238] width 174 height 17
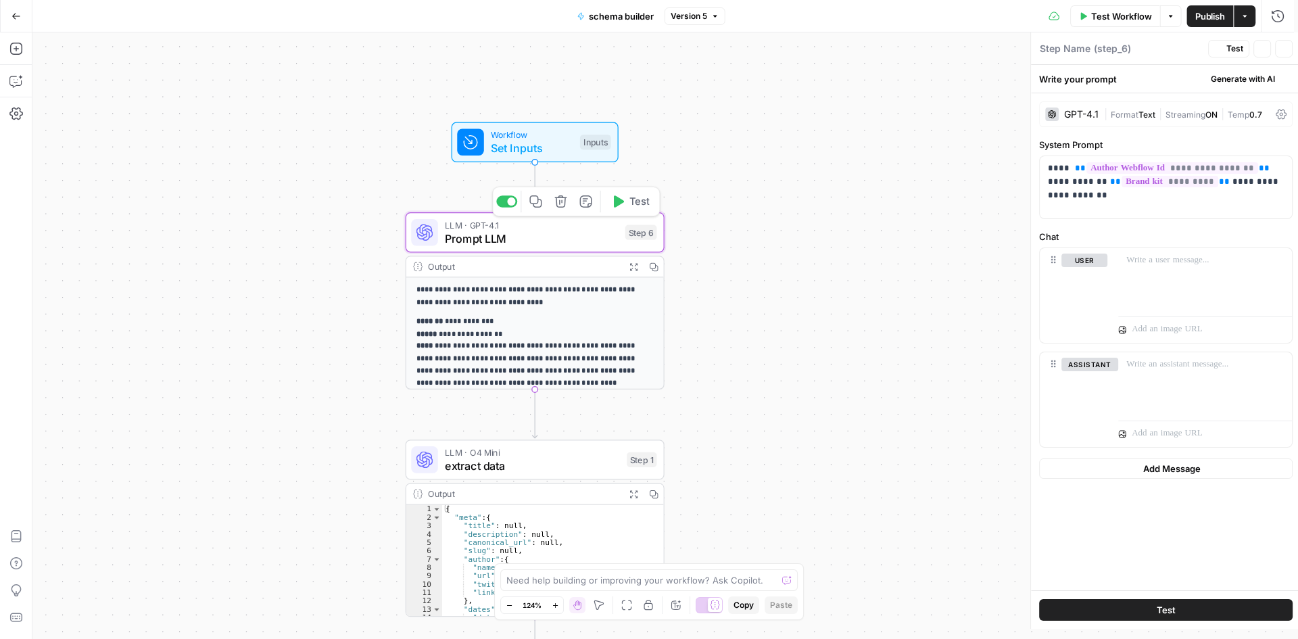
type textarea "Prompt LLM"
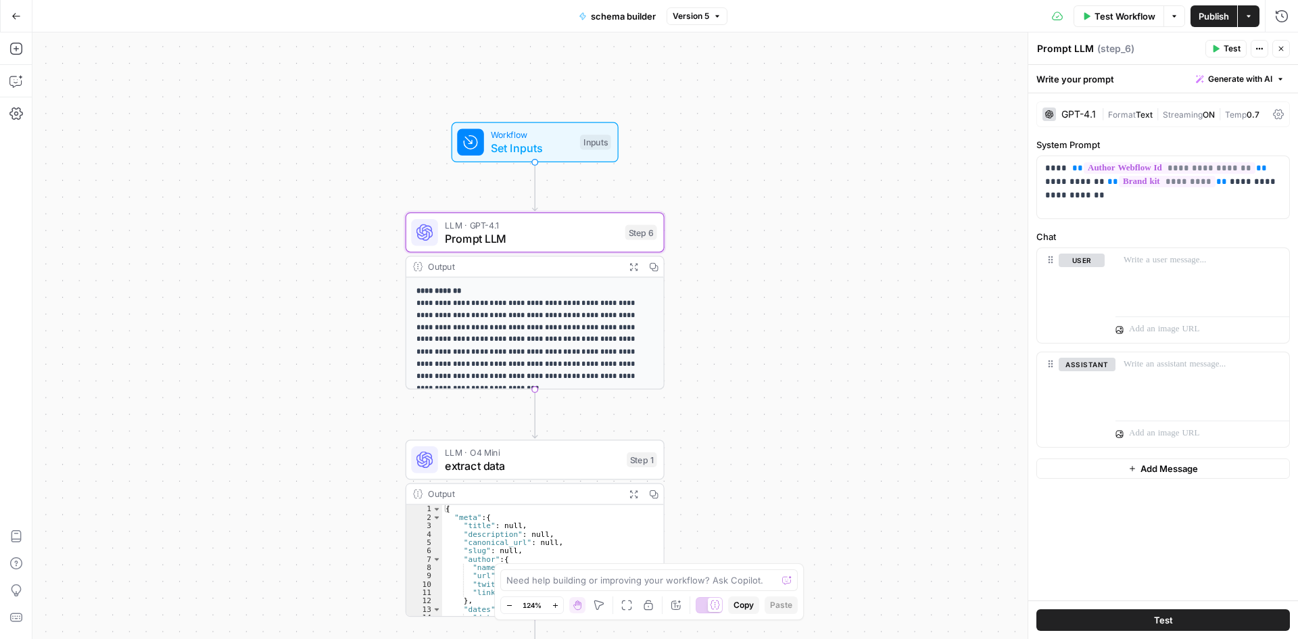
scroll to position [101, 0]
click at [527, 469] on span "extract data" at bounding box center [533, 465] width 176 height 17
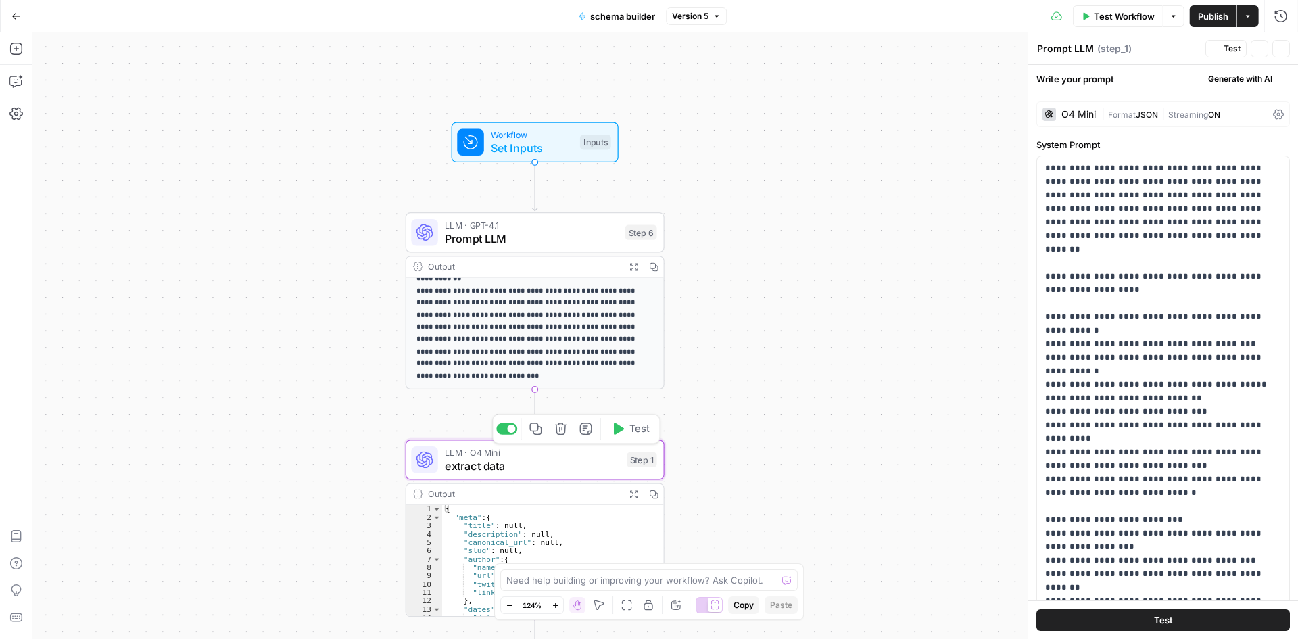
type textarea "extract data"
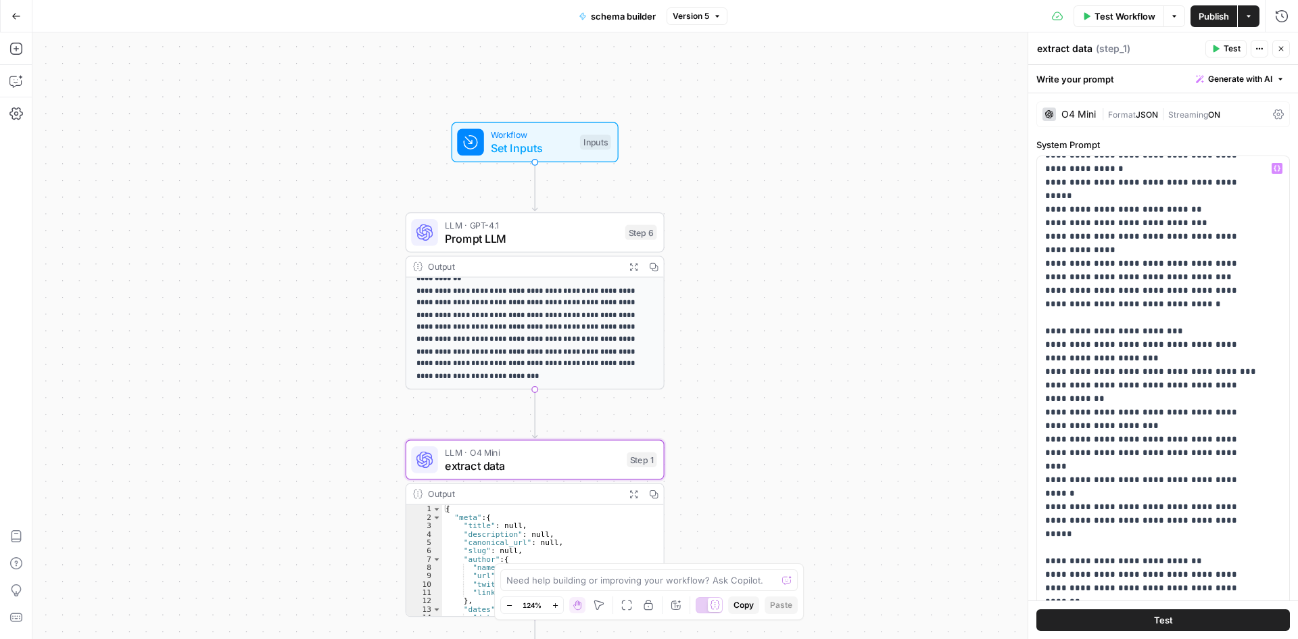
scroll to position [203, 0]
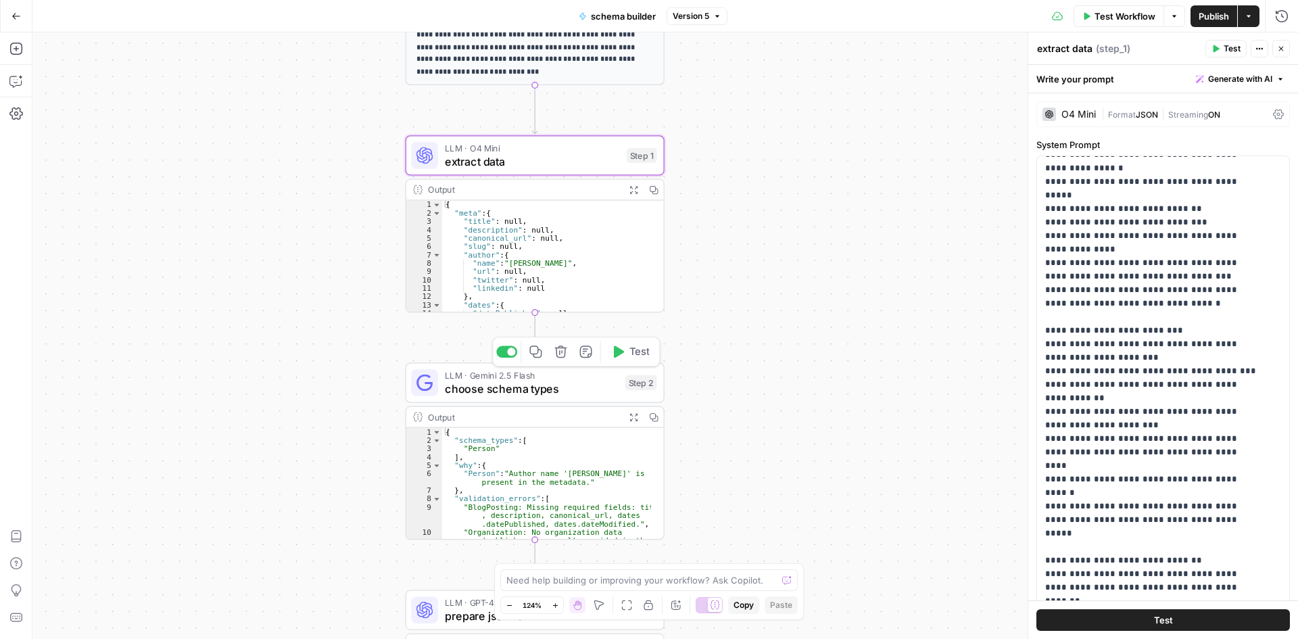
click at [563, 387] on span "choose schema types" at bounding box center [532, 388] width 174 height 17
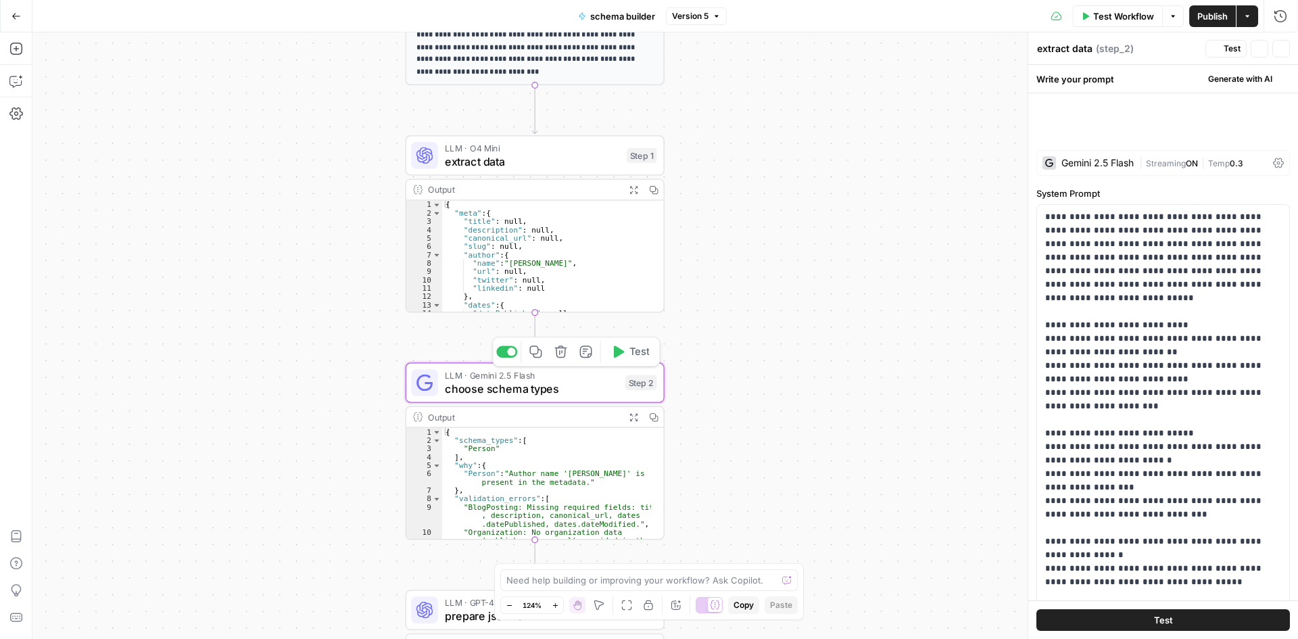
type textarea "choose schema types"
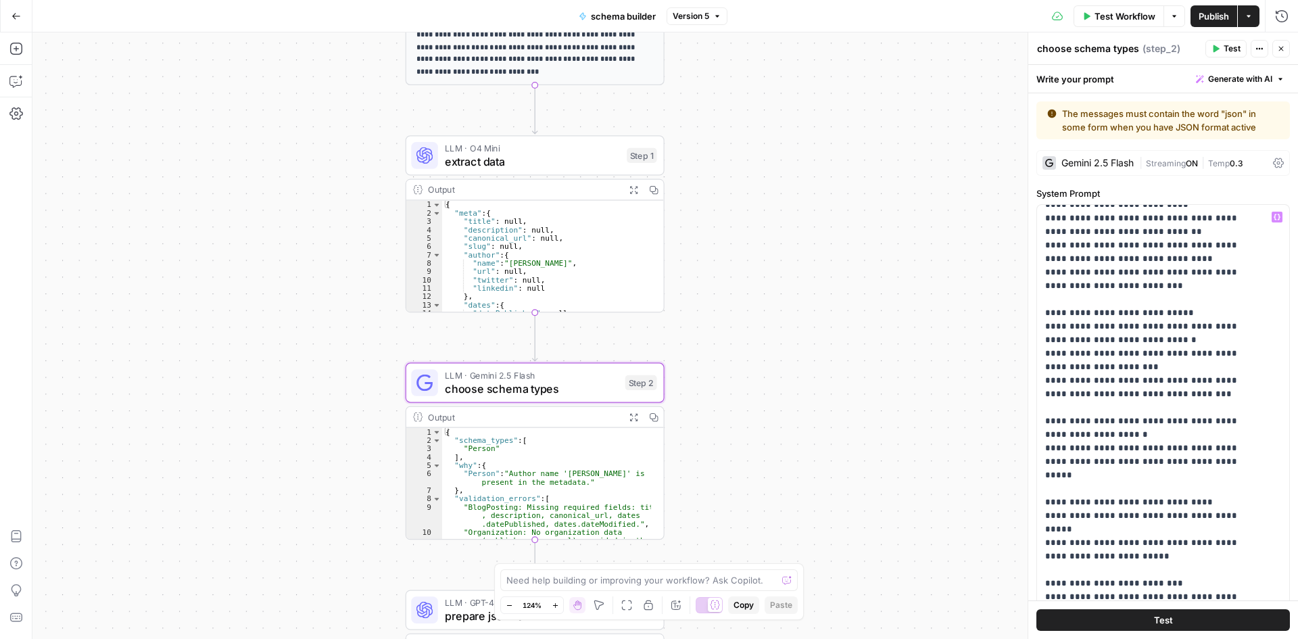
scroll to position [135, 0]
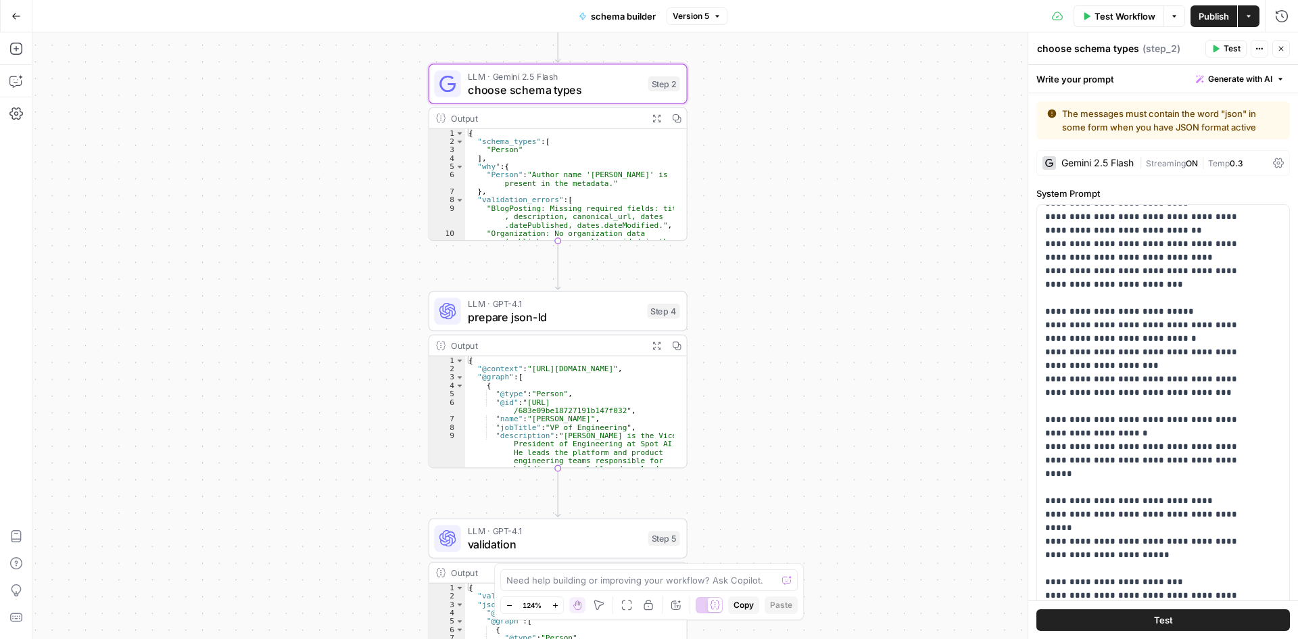
drag, startPoint x: 831, startPoint y: 314, endPoint x: 855, endPoint y: 132, distance: 184.1
click at [855, 132] on div "**********" at bounding box center [665, 335] width 1266 height 607
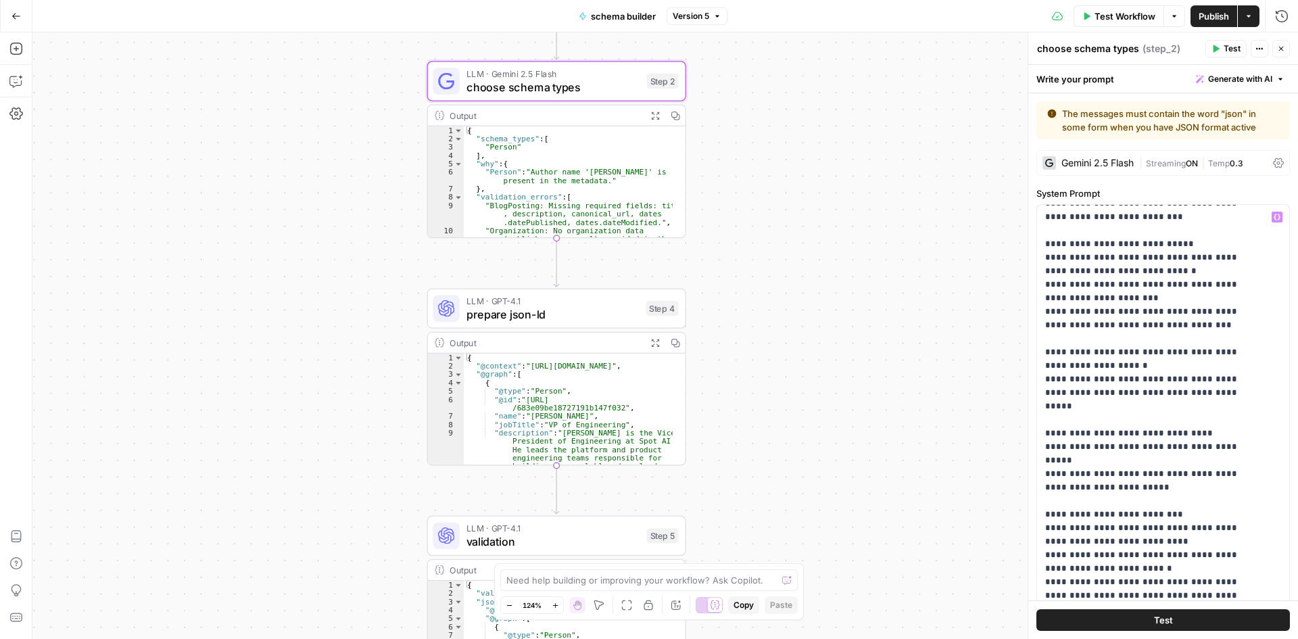
scroll to position [231, 0]
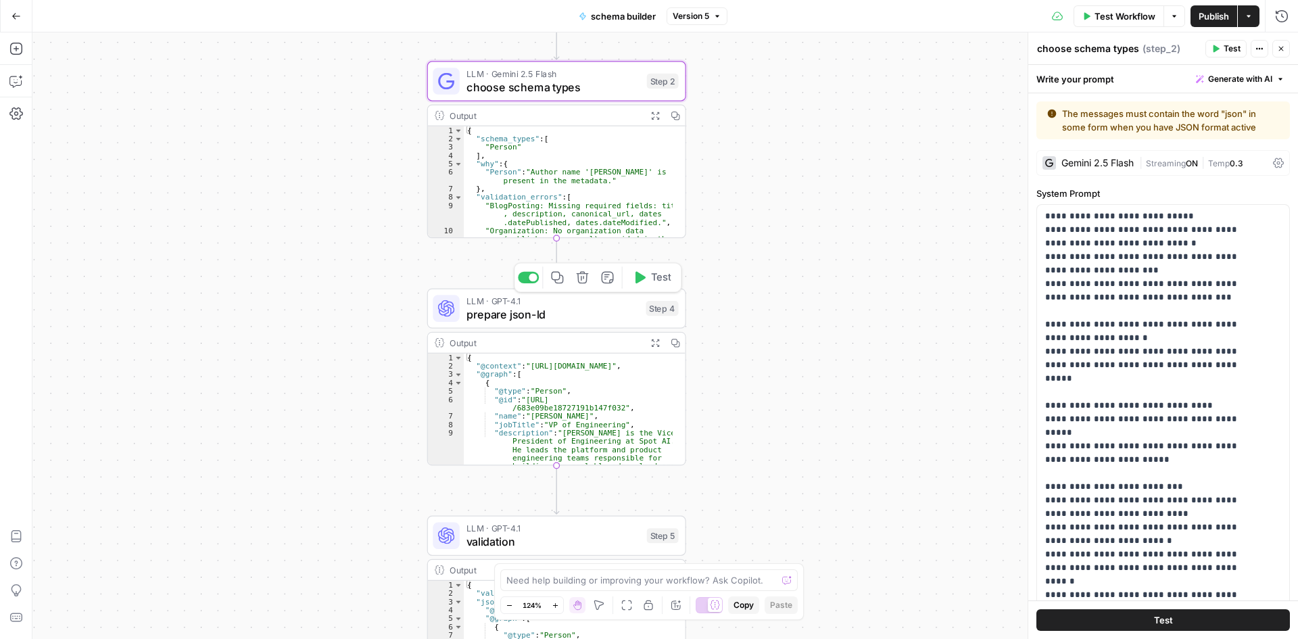
click at [557, 311] on span "prepare json-ld" at bounding box center [553, 314] width 173 height 17
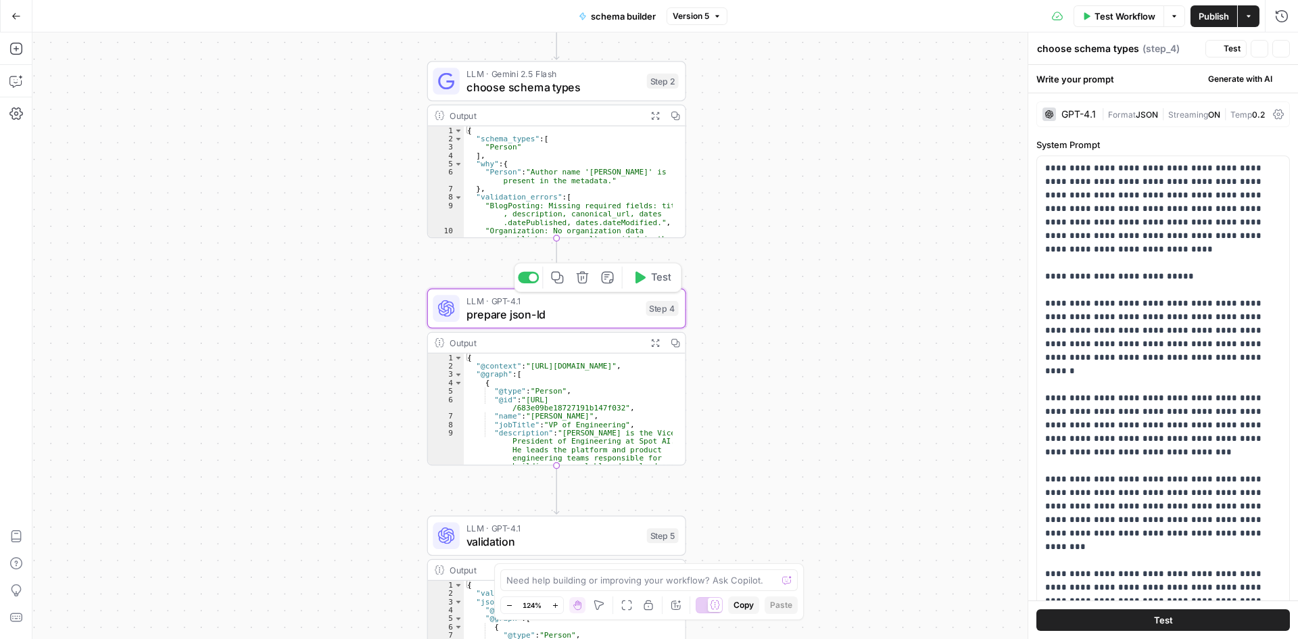
type textarea "prepare json-ld"
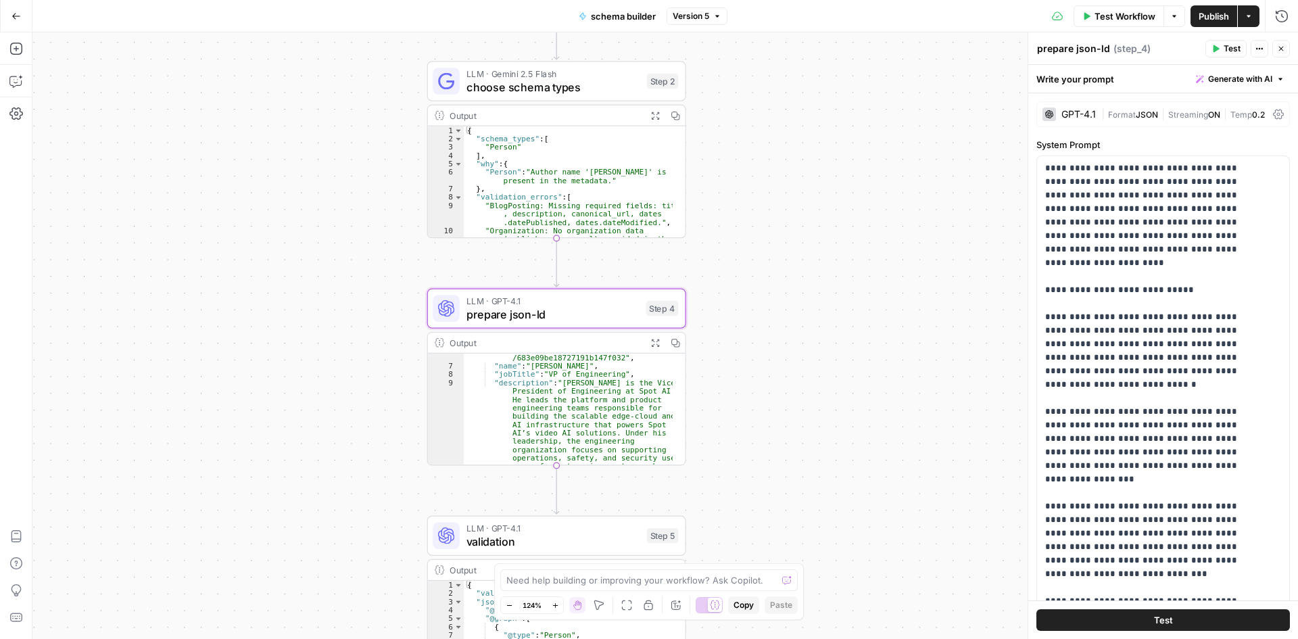
scroll to position [41, 0]
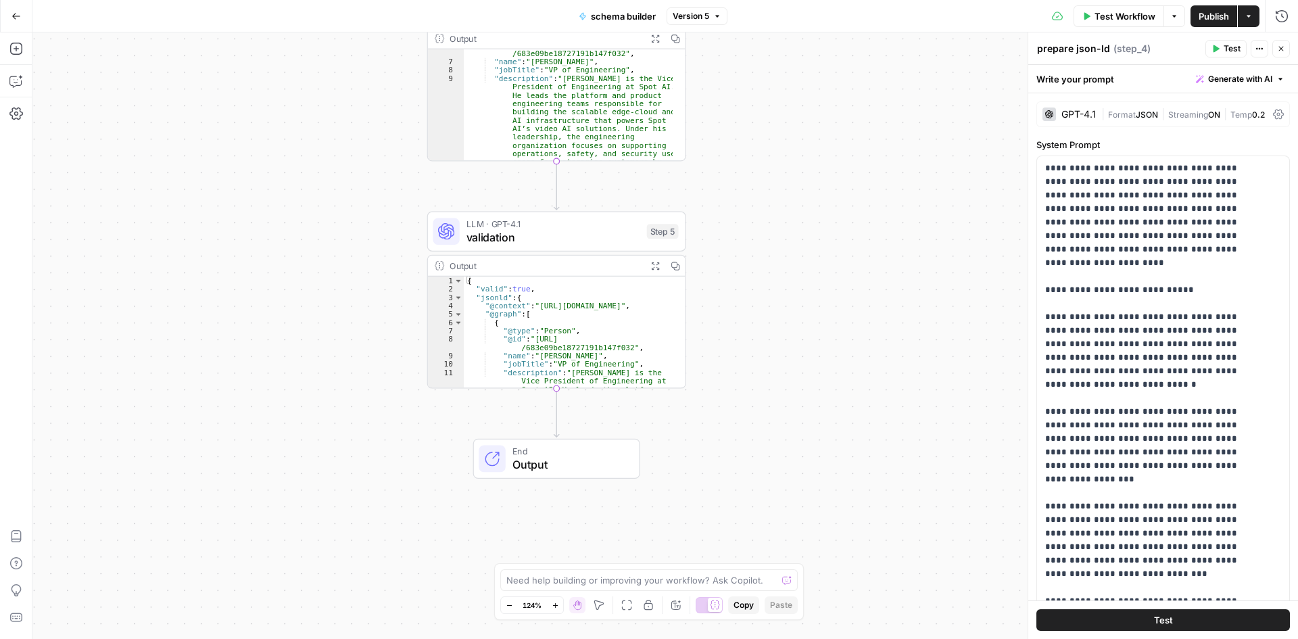
click at [567, 442] on div "End Output" at bounding box center [556, 459] width 167 height 40
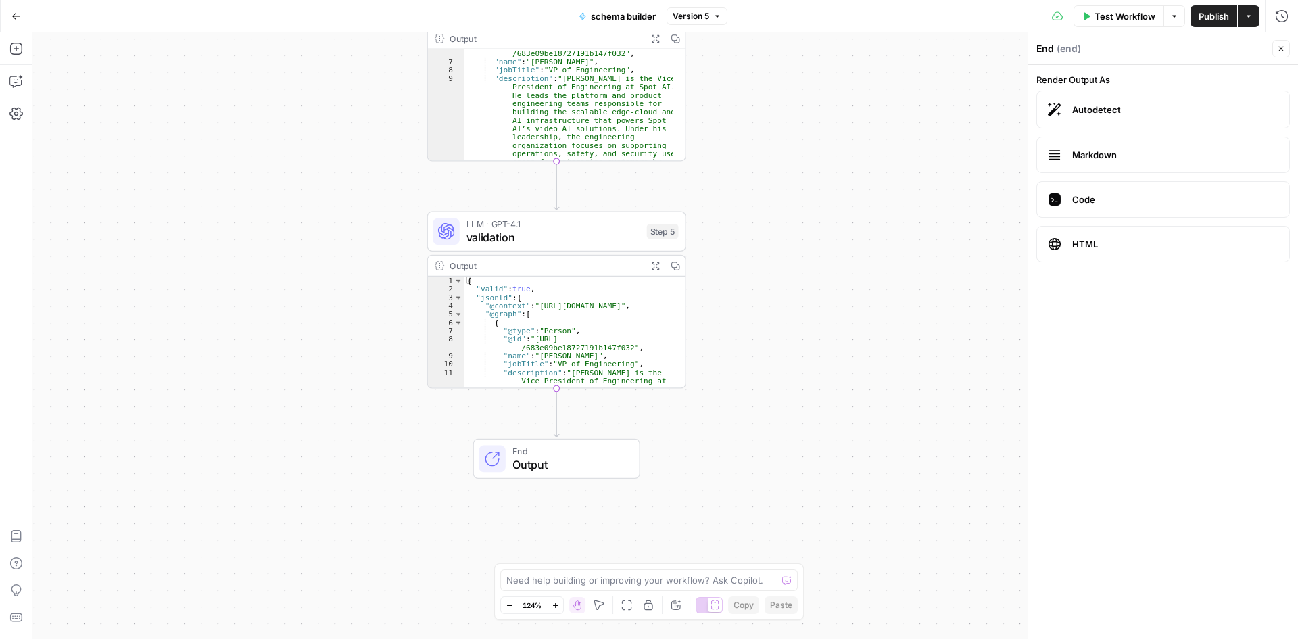
click at [555, 235] on span "validation" at bounding box center [554, 237] width 174 height 17
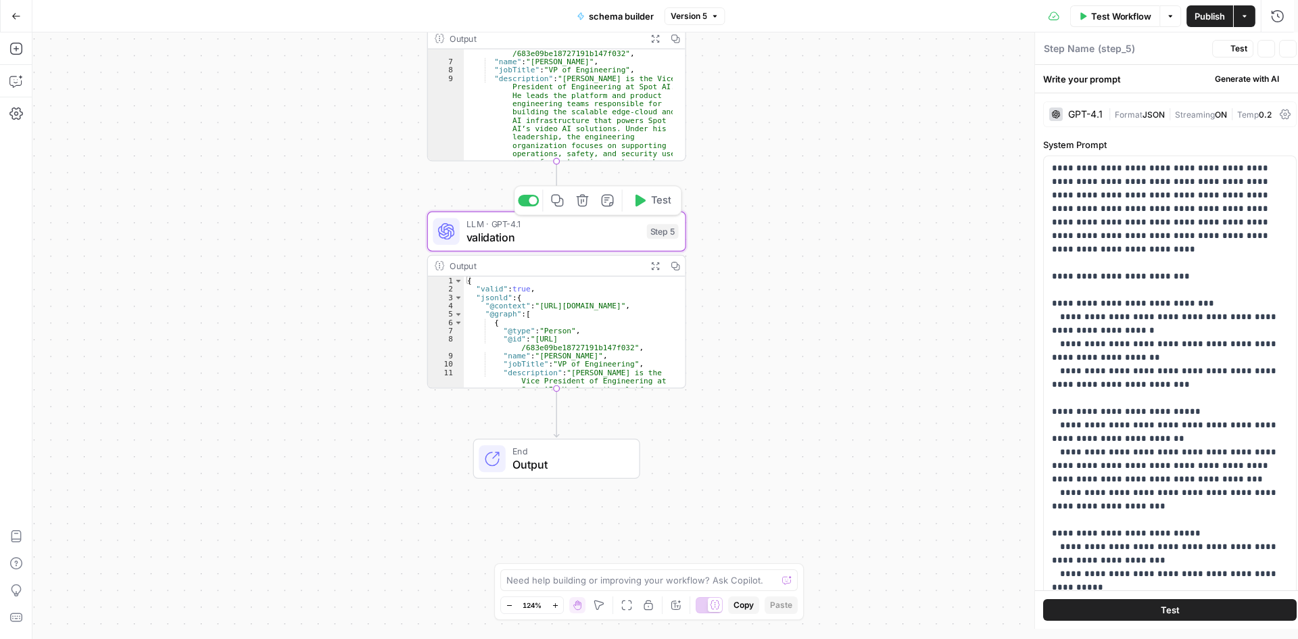
type textarea "validation"
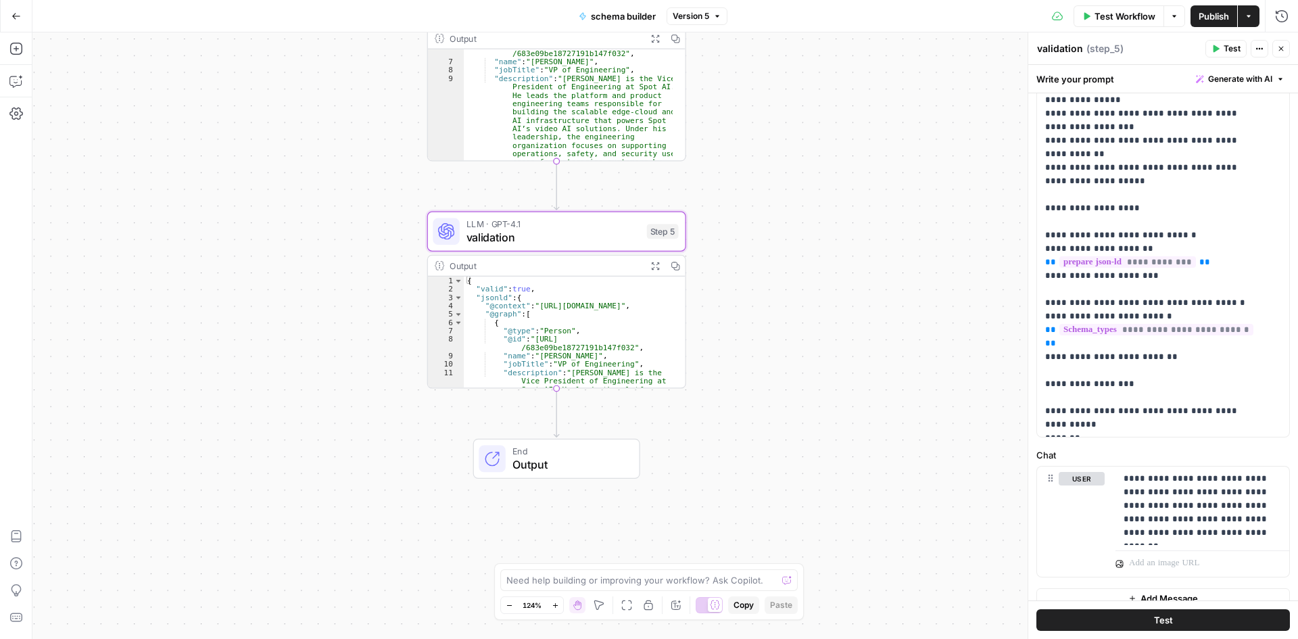
scroll to position [287, 0]
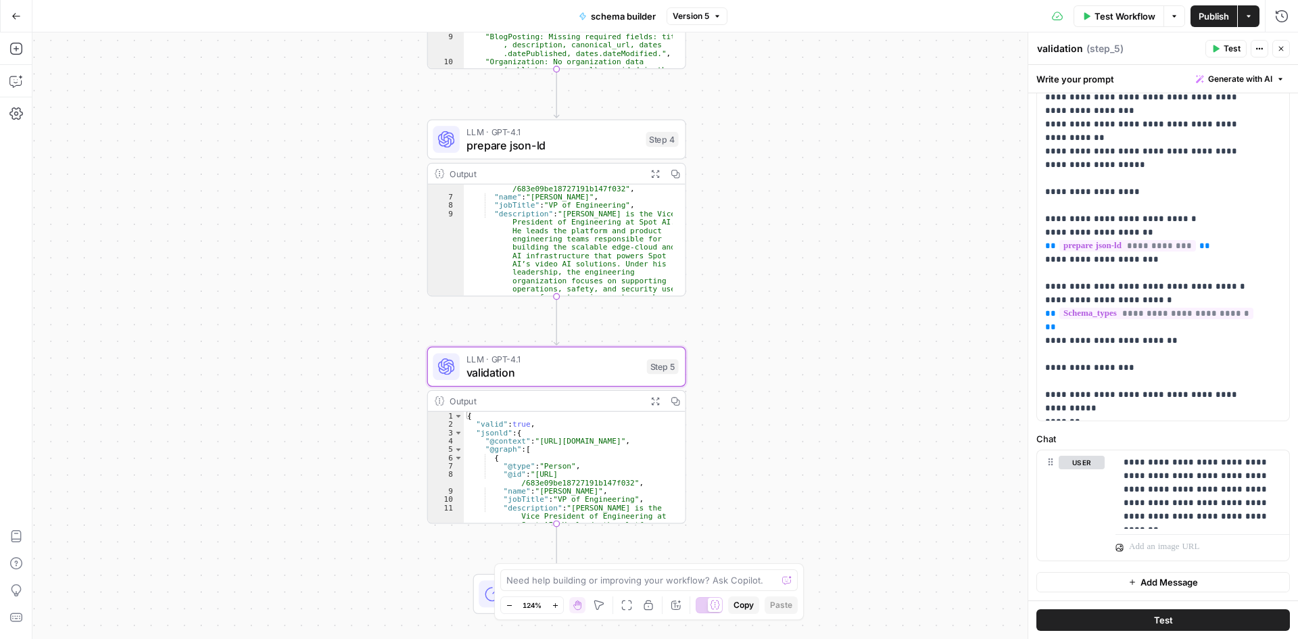
click at [514, 143] on span "prepare json-ld" at bounding box center [553, 145] width 173 height 17
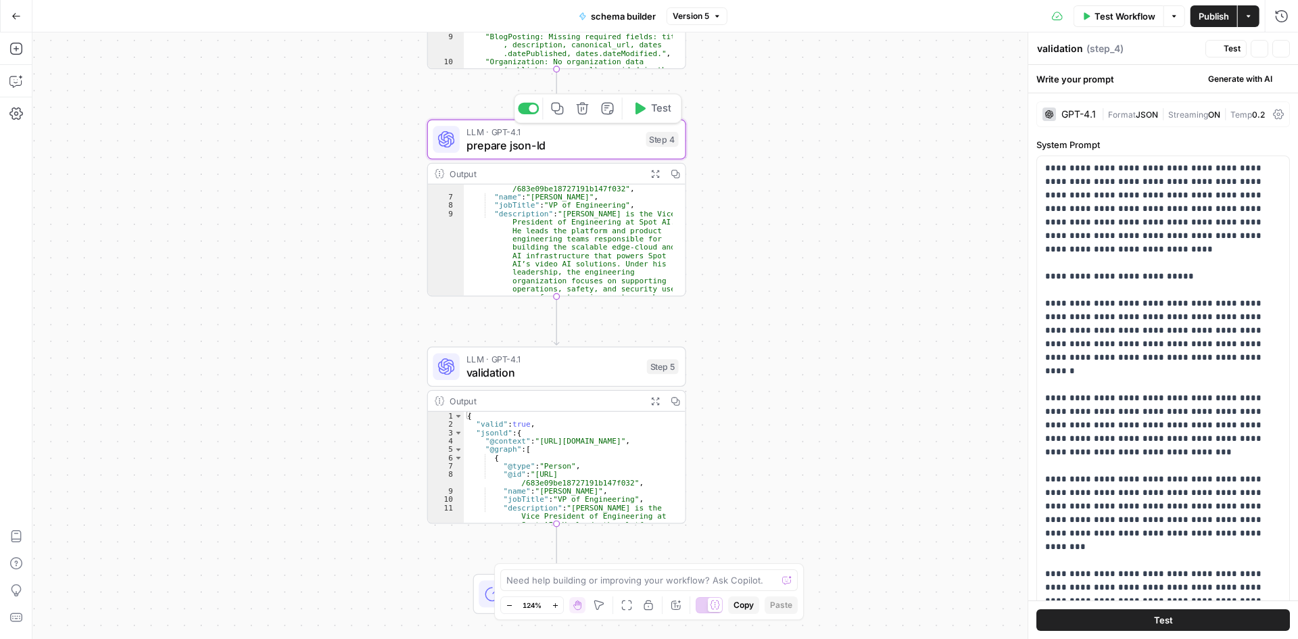
type textarea "prepare json-ld"
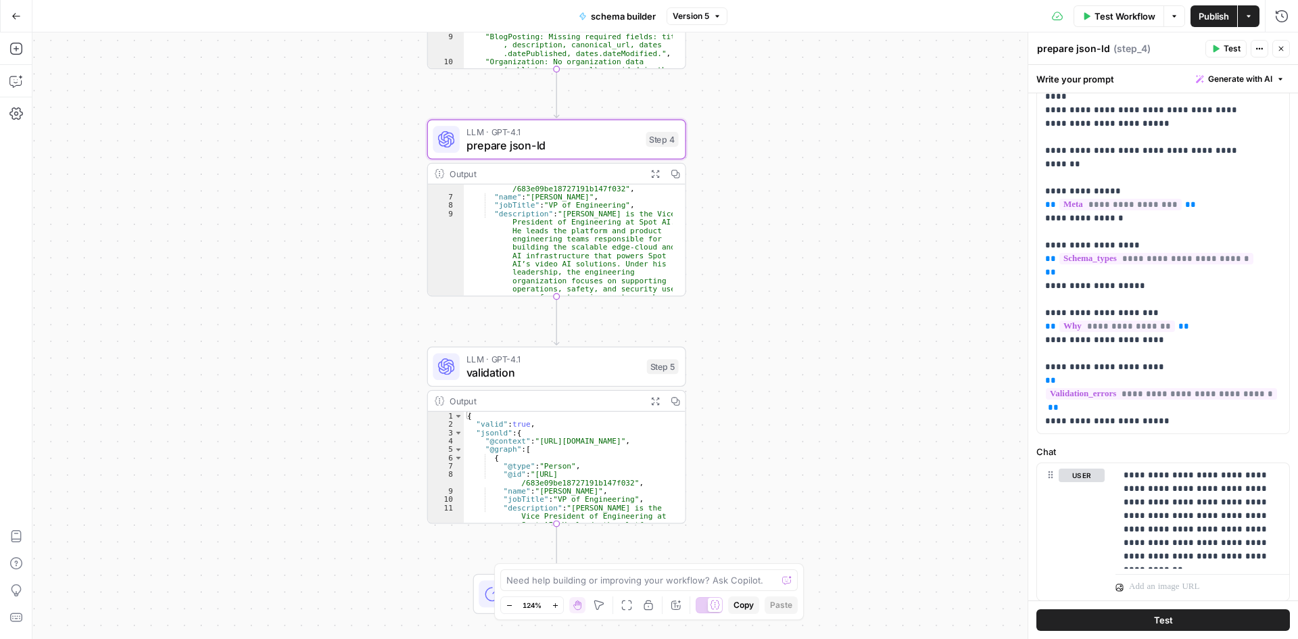
scroll to position [314, 0]
